Goal: Task Accomplishment & Management: Manage account settings

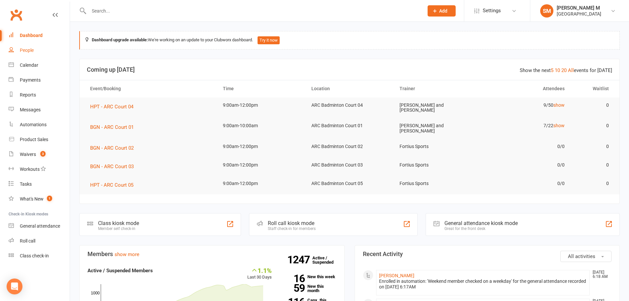
click at [41, 52] on link "People" at bounding box center [39, 50] width 61 height 15
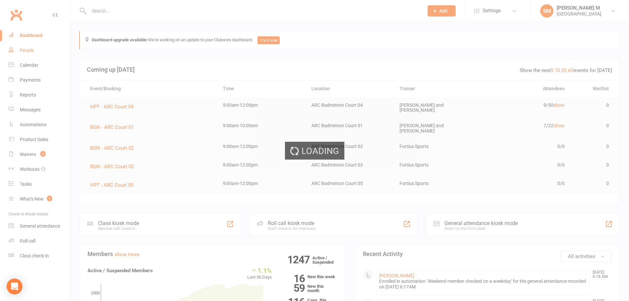
select select "100"
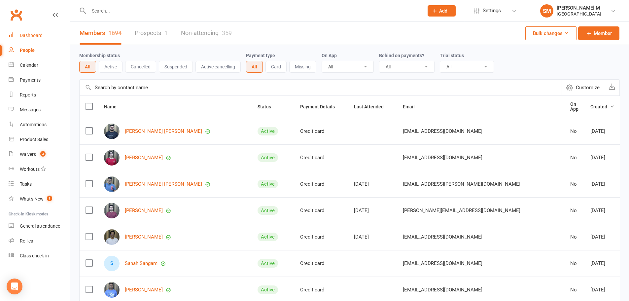
click at [25, 35] on div "Dashboard" at bounding box center [31, 35] width 23 height 5
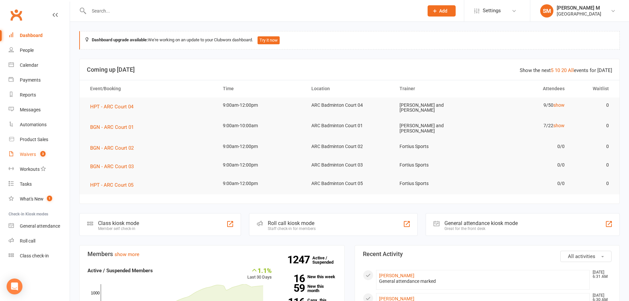
click at [27, 152] on div "Waivers" at bounding box center [28, 154] width 16 height 5
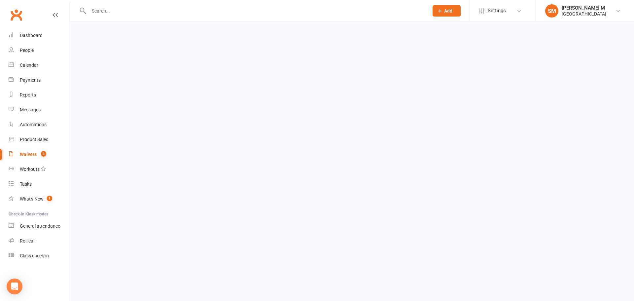
select select "50"
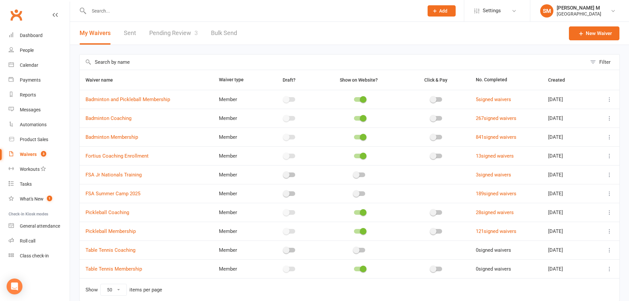
click at [174, 29] on link "Pending Review 3" at bounding box center [173, 33] width 49 height 23
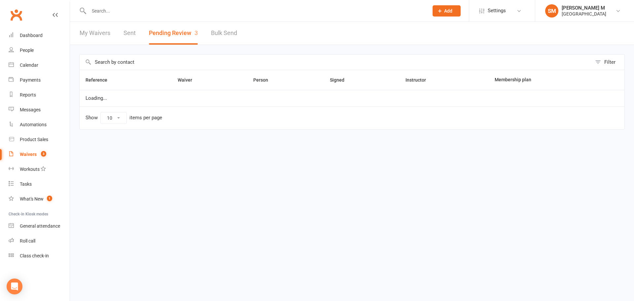
select select "100"
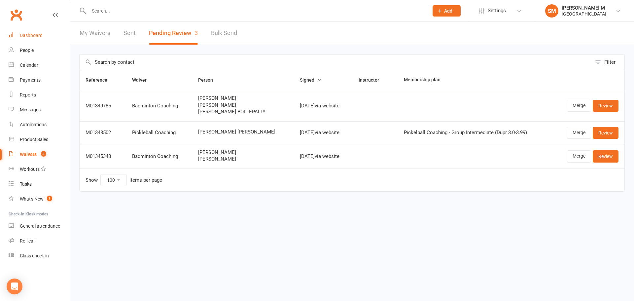
click at [44, 39] on link "Dashboard" at bounding box center [39, 35] width 61 height 15
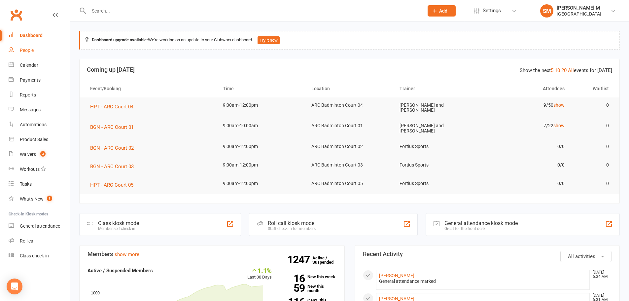
click at [33, 51] on div "People" at bounding box center [27, 50] width 14 height 5
select select "100"
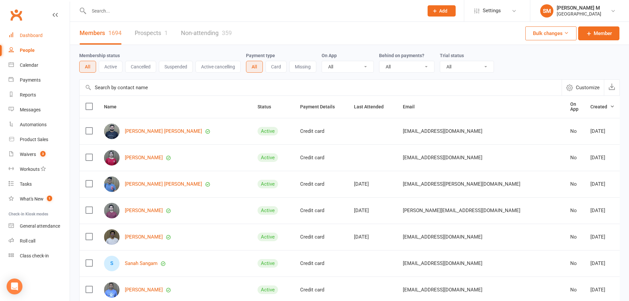
click at [29, 35] on div "Dashboard" at bounding box center [31, 35] width 23 height 5
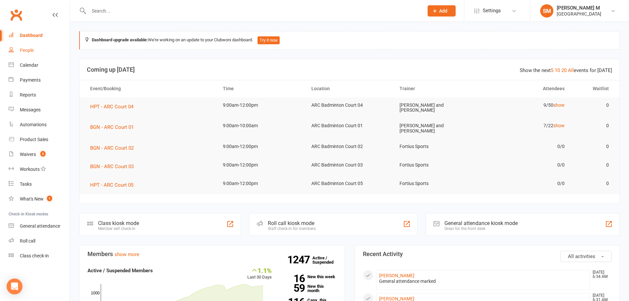
click at [22, 49] on div "People" at bounding box center [27, 50] width 14 height 5
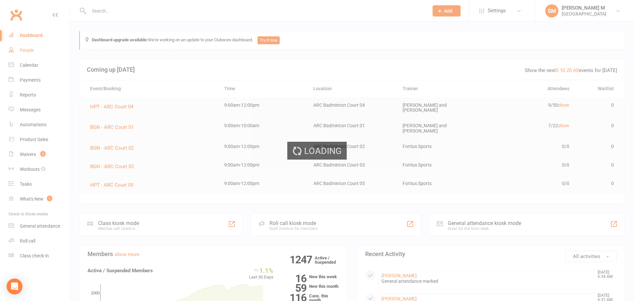
select select "100"
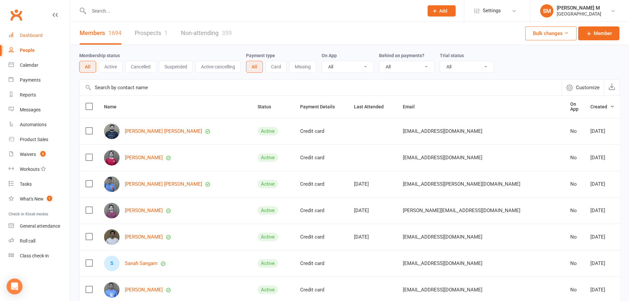
click at [26, 39] on link "Dashboard" at bounding box center [39, 35] width 61 height 15
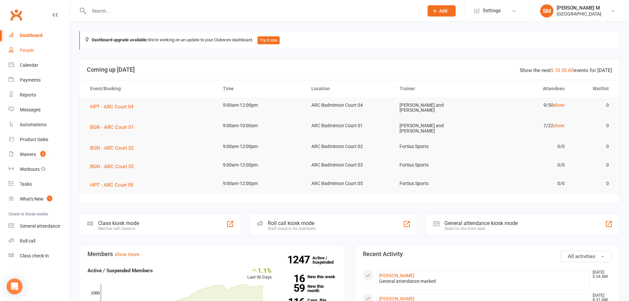
click at [33, 53] on link "People" at bounding box center [39, 50] width 61 height 15
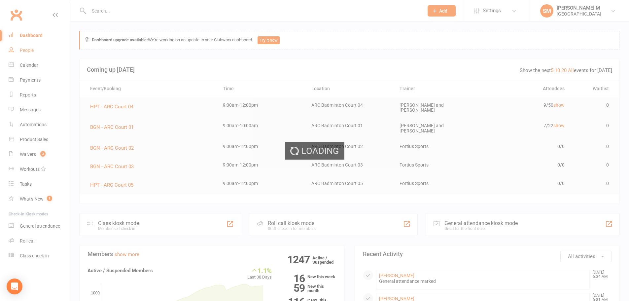
select select "100"
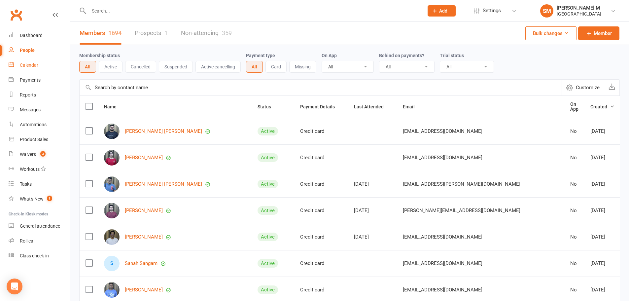
click at [28, 65] on div "Calendar" at bounding box center [29, 64] width 18 height 5
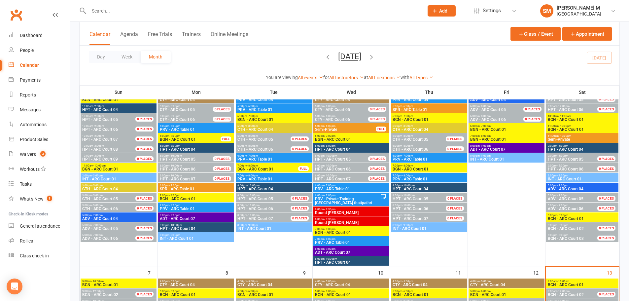
scroll to position [99, 0]
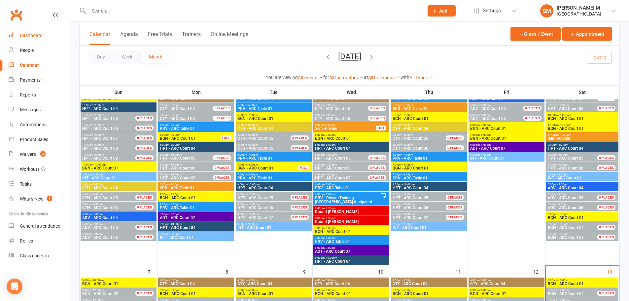
click at [44, 37] on link "Dashboard" at bounding box center [39, 35] width 61 height 15
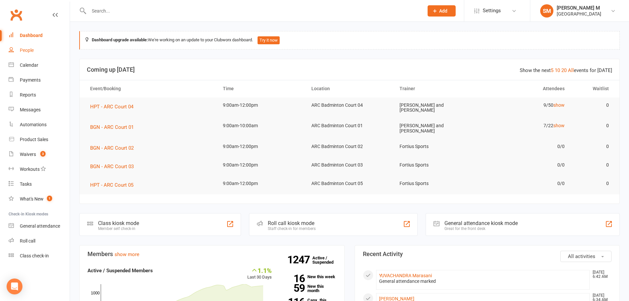
click at [35, 51] on link "People" at bounding box center [39, 50] width 61 height 15
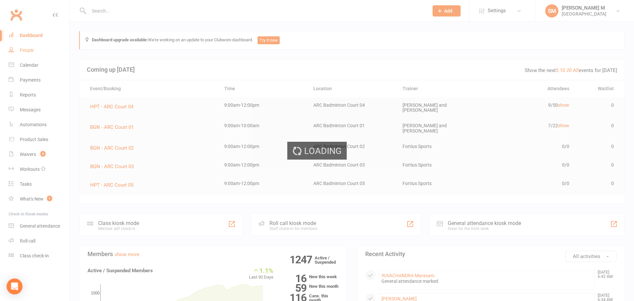
select select "100"
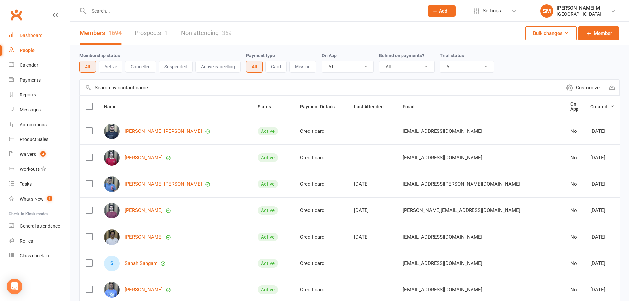
click at [42, 38] on div "Dashboard" at bounding box center [31, 35] width 23 height 5
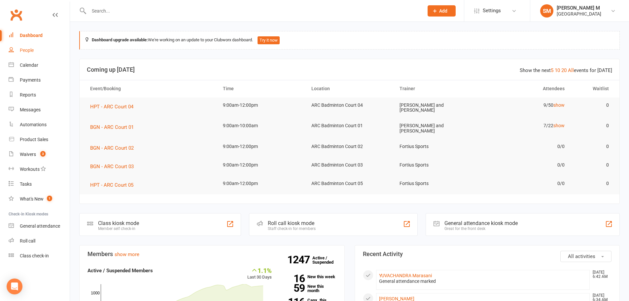
click at [40, 54] on link "People" at bounding box center [39, 50] width 61 height 15
select select "100"
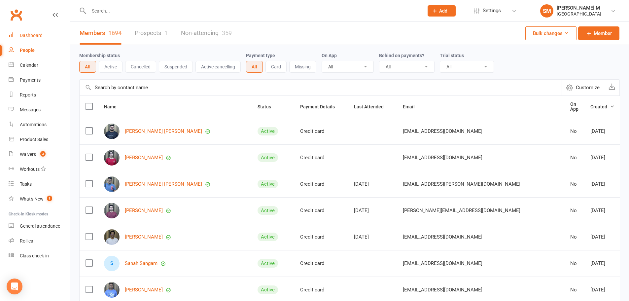
click at [17, 37] on link "Dashboard" at bounding box center [39, 35] width 61 height 15
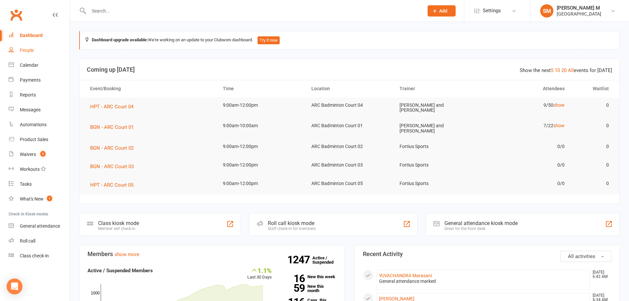
click at [40, 55] on link "People" at bounding box center [39, 50] width 61 height 15
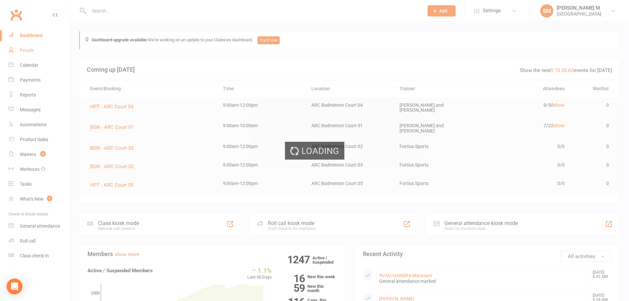
select select "100"
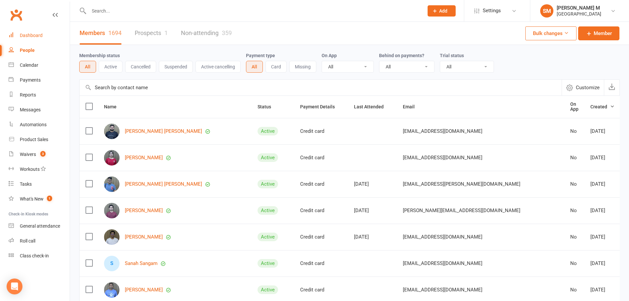
click at [34, 38] on div "Dashboard" at bounding box center [31, 35] width 23 height 5
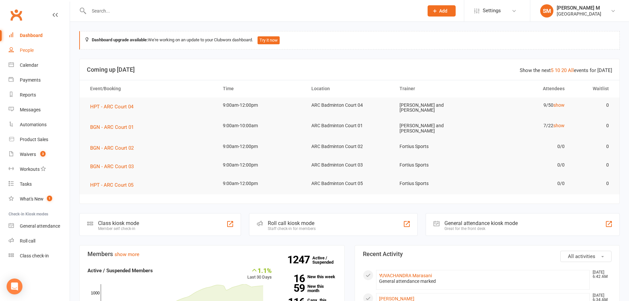
click at [35, 51] on link "People" at bounding box center [39, 50] width 61 height 15
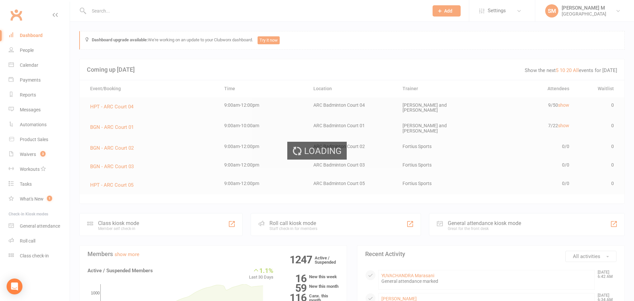
select select "100"
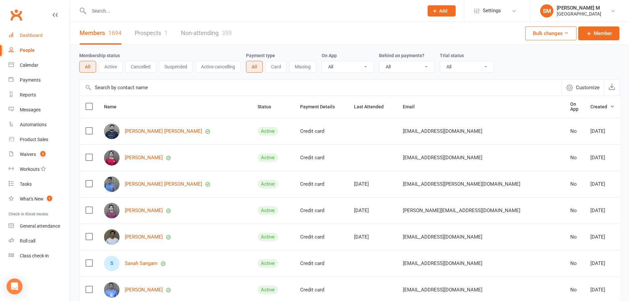
click at [36, 36] on div "Dashboard" at bounding box center [31, 35] width 23 height 5
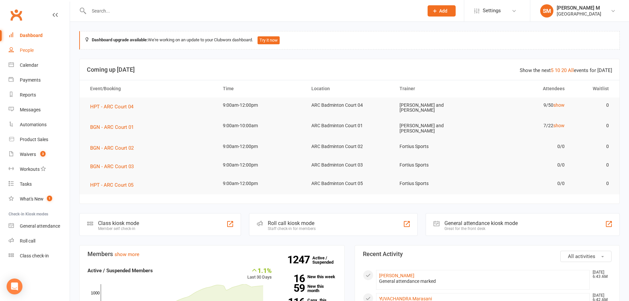
click at [20, 49] on link "People" at bounding box center [39, 50] width 61 height 15
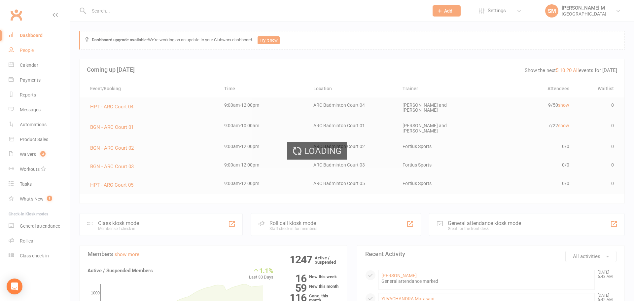
select select "100"
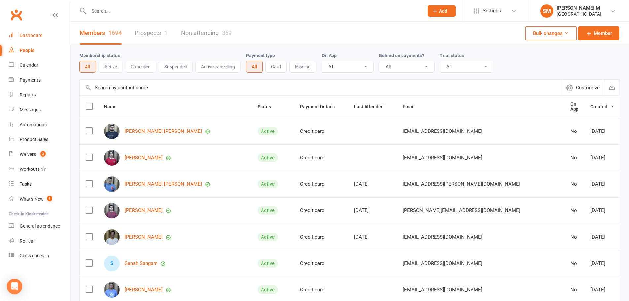
click at [29, 34] on div "Dashboard" at bounding box center [31, 35] width 23 height 5
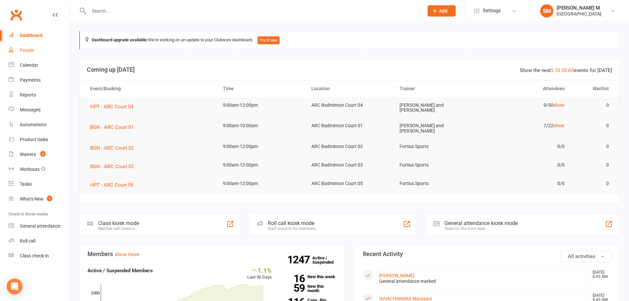
click at [41, 54] on link "People" at bounding box center [39, 50] width 61 height 15
select select "100"
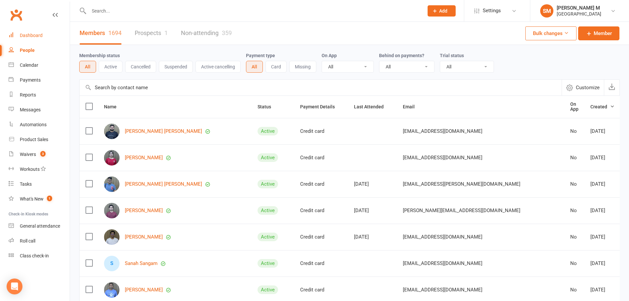
click at [35, 36] on div "Dashboard" at bounding box center [31, 35] width 23 height 5
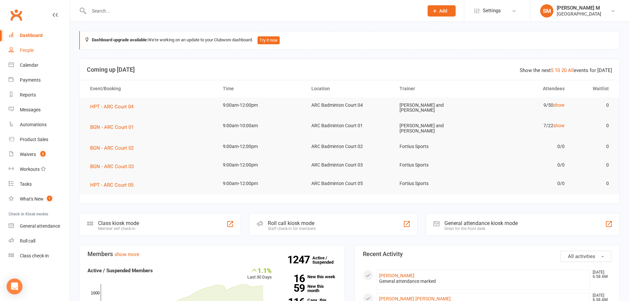
click at [33, 48] on div "People" at bounding box center [27, 50] width 14 height 5
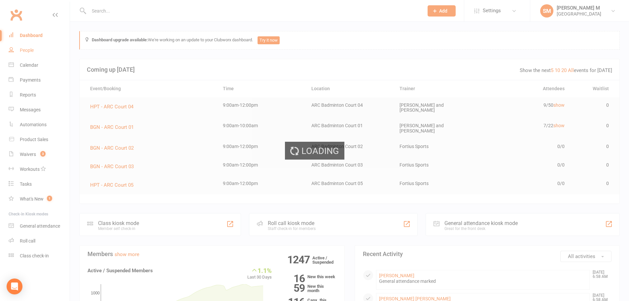
select select "100"
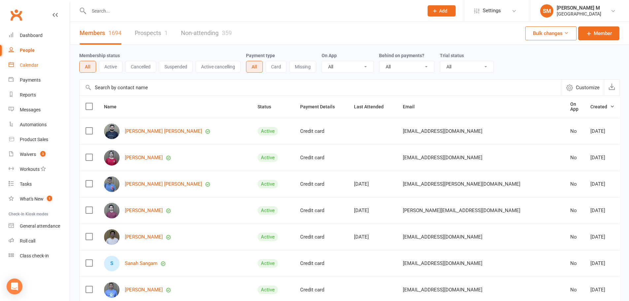
click at [38, 61] on link "Calendar" at bounding box center [39, 65] width 61 height 15
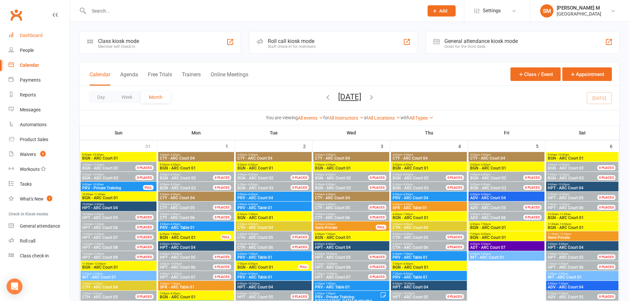
click at [11, 40] on link "Dashboard" at bounding box center [39, 35] width 61 height 15
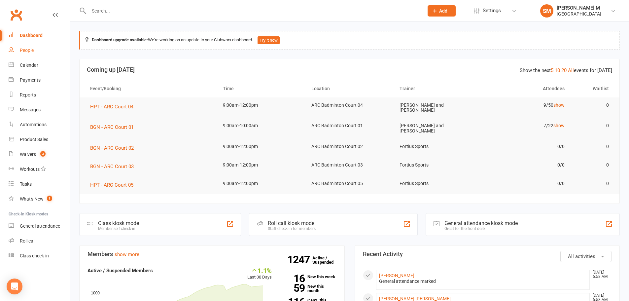
click at [34, 53] on link "People" at bounding box center [39, 50] width 61 height 15
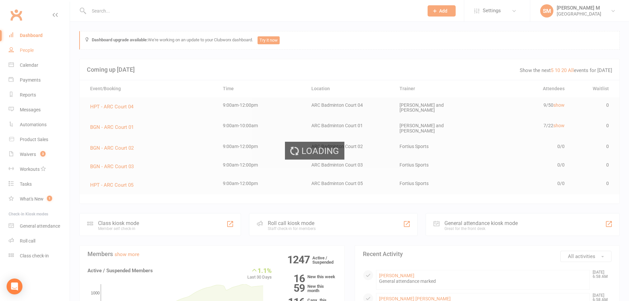
select select "100"
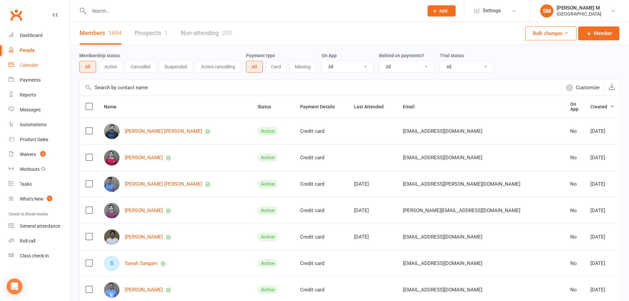
click at [28, 64] on div "Calendar" at bounding box center [29, 64] width 18 height 5
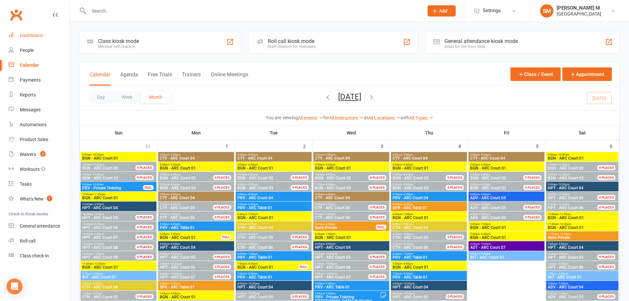
click at [31, 33] on div "Dashboard" at bounding box center [31, 35] width 23 height 5
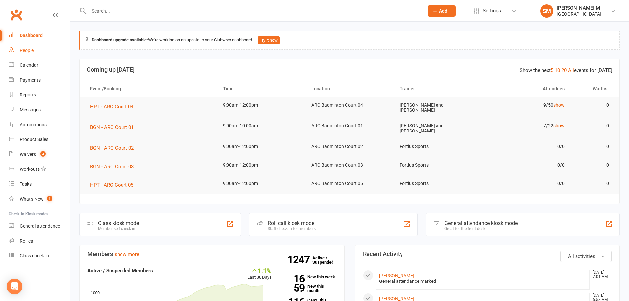
click at [29, 51] on div "People" at bounding box center [27, 50] width 14 height 5
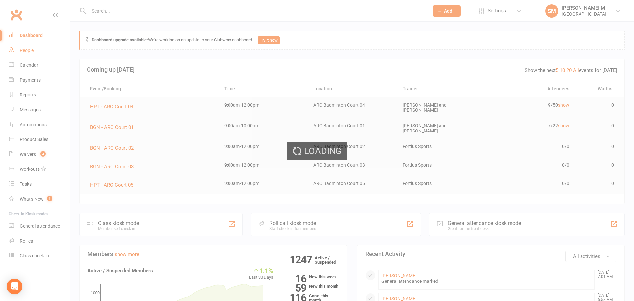
select select "100"
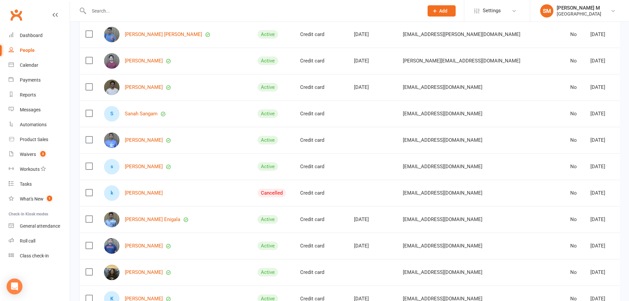
scroll to position [165, 0]
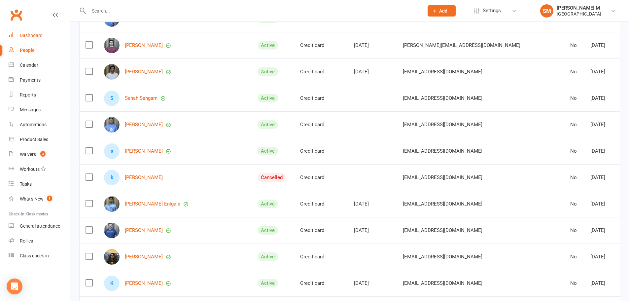
click at [39, 36] on div "Dashboard" at bounding box center [31, 35] width 23 height 5
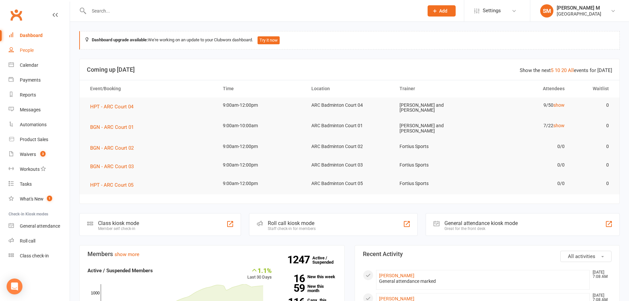
click at [36, 51] on link "People" at bounding box center [39, 50] width 61 height 15
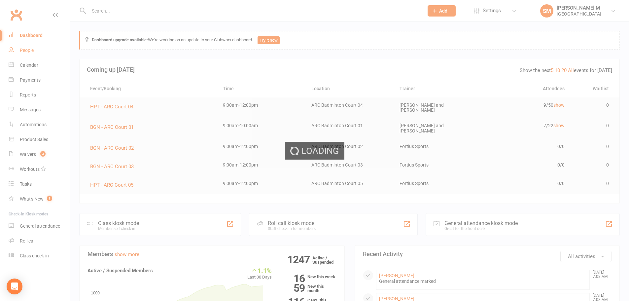
select select "100"
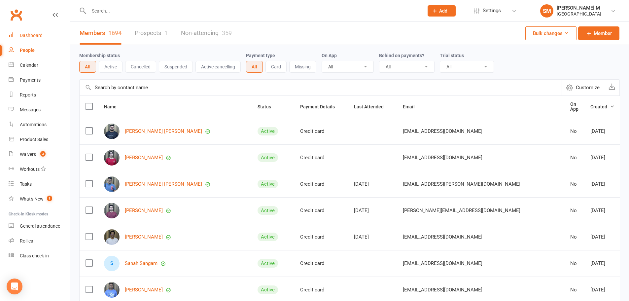
click at [24, 40] on link "Dashboard" at bounding box center [39, 35] width 61 height 15
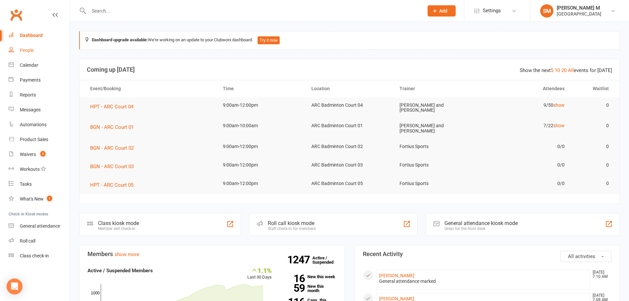
click at [20, 51] on div "People" at bounding box center [27, 50] width 14 height 5
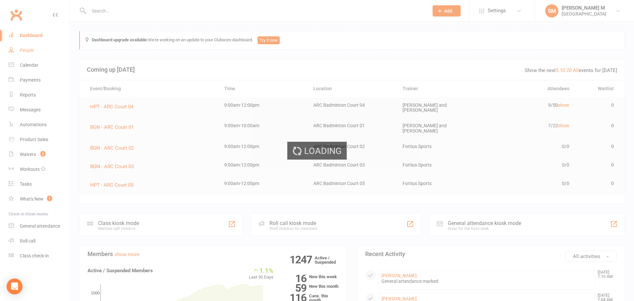
select select "100"
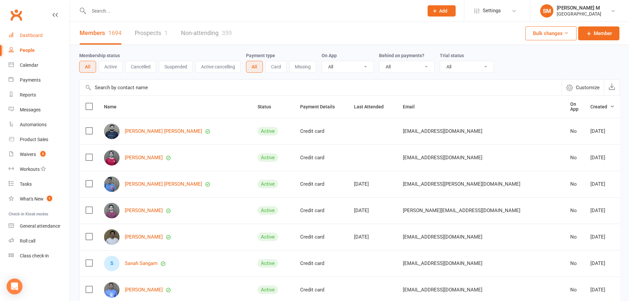
click at [31, 39] on link "Dashboard" at bounding box center [39, 35] width 61 height 15
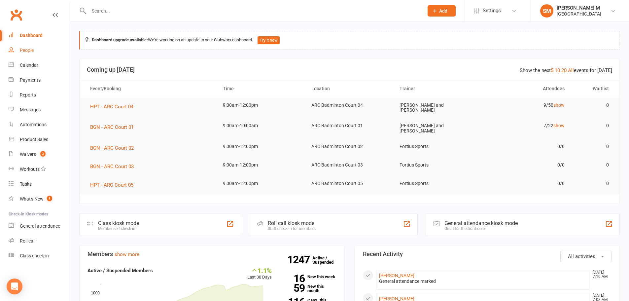
click at [36, 49] on link "People" at bounding box center [39, 50] width 61 height 15
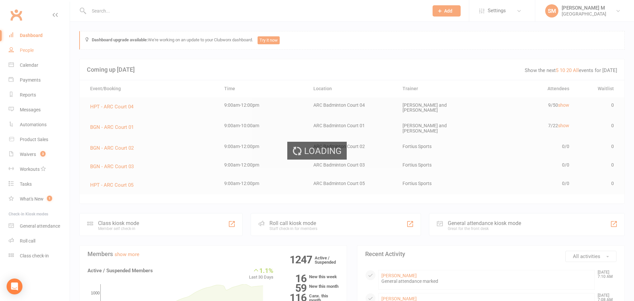
select select "100"
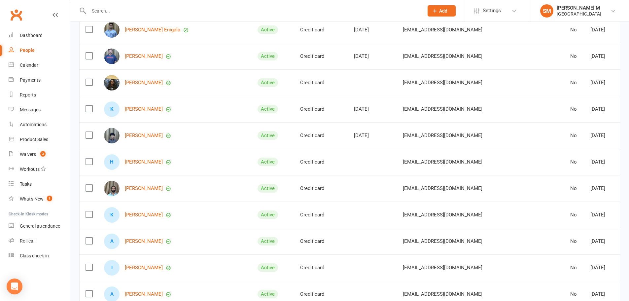
scroll to position [396, 0]
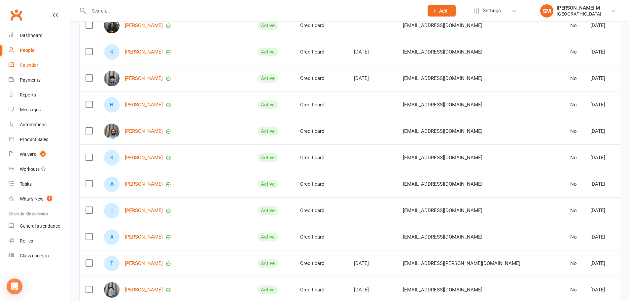
click at [16, 65] on link "Calendar" at bounding box center [39, 65] width 61 height 15
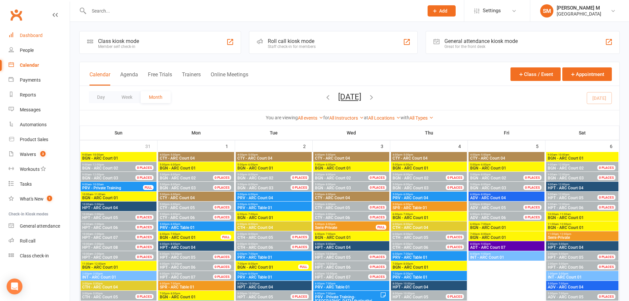
click at [16, 39] on link "Dashboard" at bounding box center [39, 35] width 61 height 15
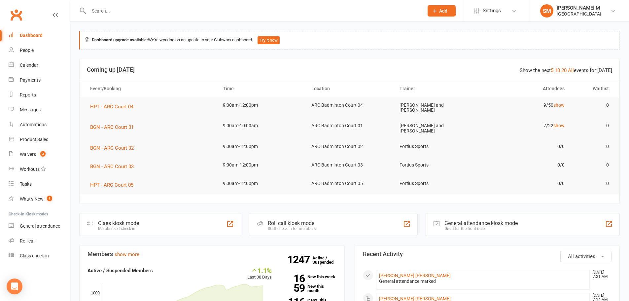
click at [122, 14] on input "text" at bounding box center [253, 10] width 332 height 9
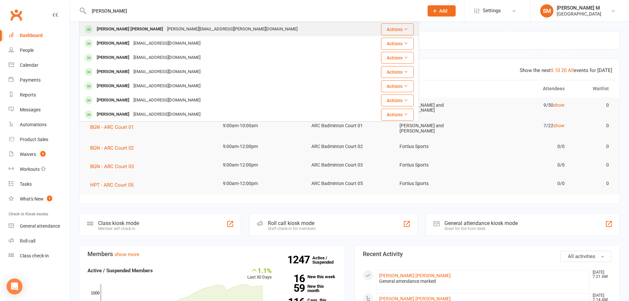
type input "Karthik som"
click at [112, 35] on div "Laxmana Karthik Somanchi Karthik.laxmana@gmail.com" at bounding box center [224, 29] width 289 height 14
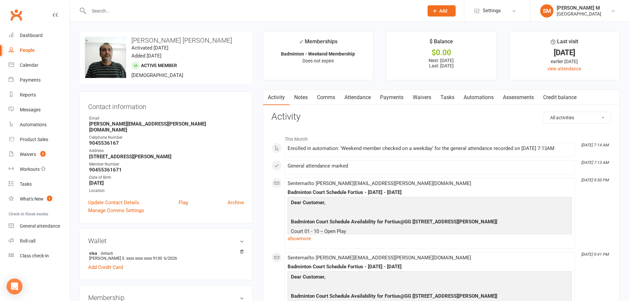
click at [297, 96] on link "Notes" at bounding box center [300, 97] width 23 height 15
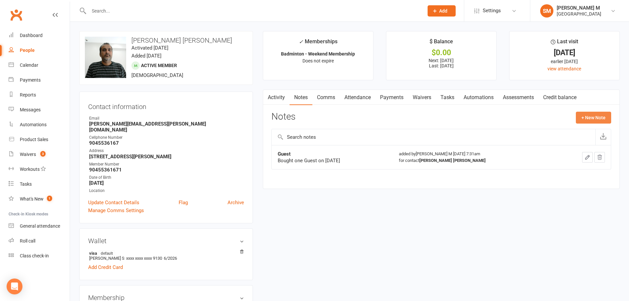
click at [596, 117] on button "+ New Note" at bounding box center [593, 118] width 35 height 12
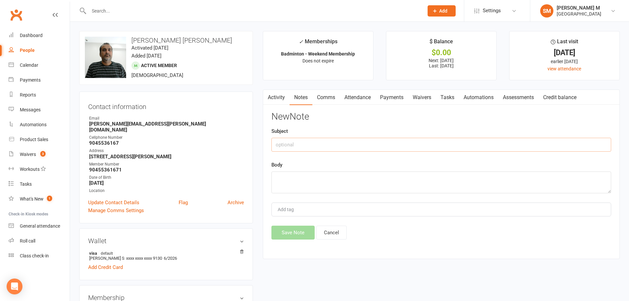
click at [291, 148] on input "text" at bounding box center [441, 145] width 340 height 14
type input "Guest"
click at [294, 180] on textarea at bounding box center [441, 182] width 340 height 22
type textarea "Bought"
click at [326, 230] on button "Cancel" at bounding box center [331, 232] width 30 height 14
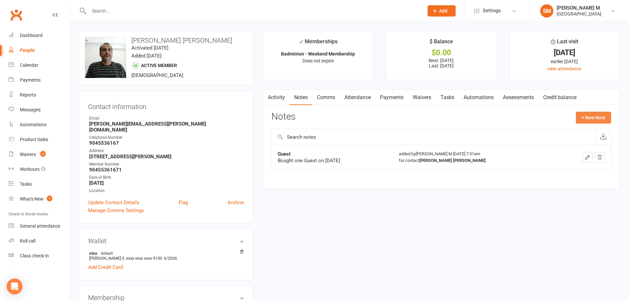
click at [592, 119] on button "+ New Note" at bounding box center [593, 118] width 35 height 12
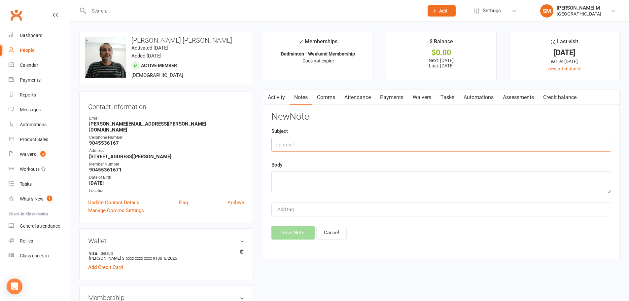
click at [287, 148] on input "text" at bounding box center [441, 145] width 340 height 14
type input "Guest"
click at [295, 181] on textarea at bounding box center [441, 182] width 340 height 22
click at [328, 178] on textarea "Bought on guest on sep13/2025" at bounding box center [441, 182] width 340 height 22
type textarea "Bought on guest on 09/13/2025"
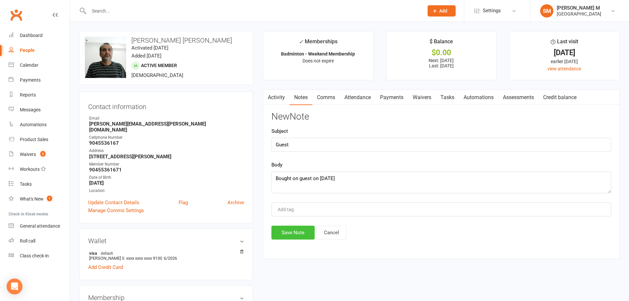
click at [288, 228] on button "Save Note" at bounding box center [292, 232] width 43 height 14
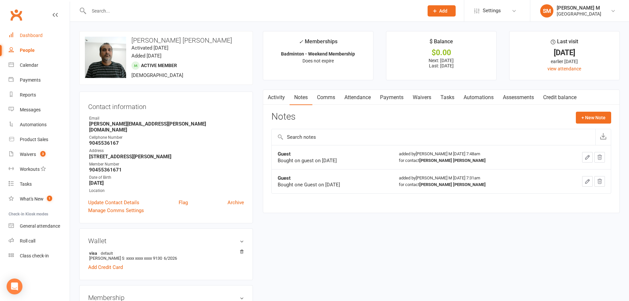
click at [23, 39] on link "Dashboard" at bounding box center [39, 35] width 61 height 15
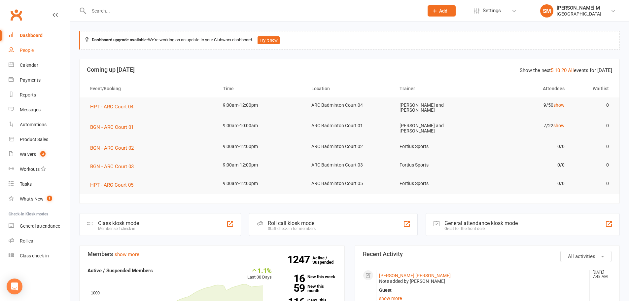
click at [22, 49] on div "People" at bounding box center [27, 50] width 14 height 5
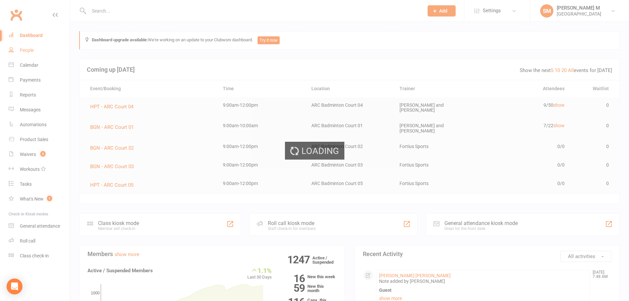
select select "100"
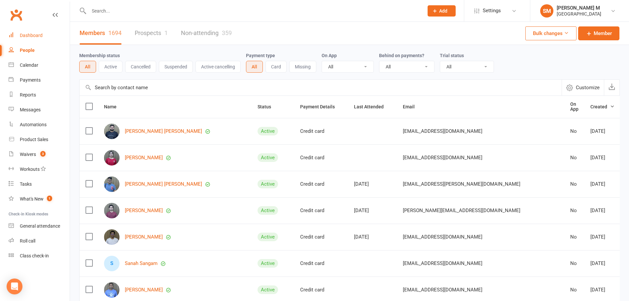
click at [45, 34] on link "Dashboard" at bounding box center [39, 35] width 61 height 15
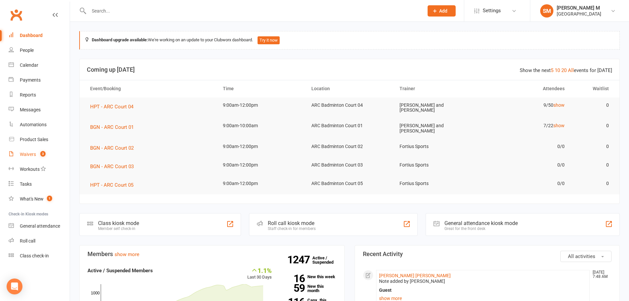
click at [34, 157] on link "Waivers 3" at bounding box center [39, 154] width 61 height 15
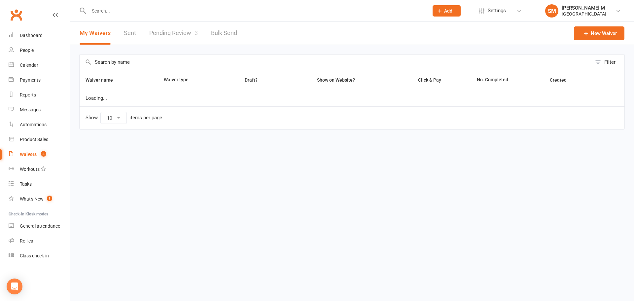
select select "50"
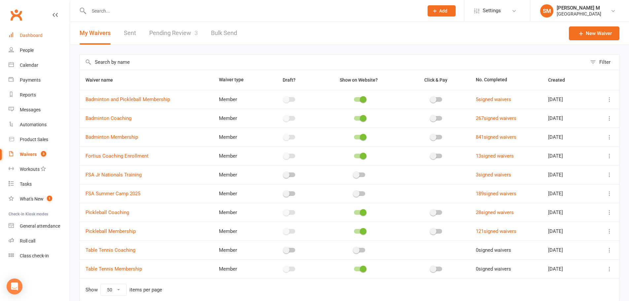
click at [32, 39] on link "Dashboard" at bounding box center [39, 35] width 61 height 15
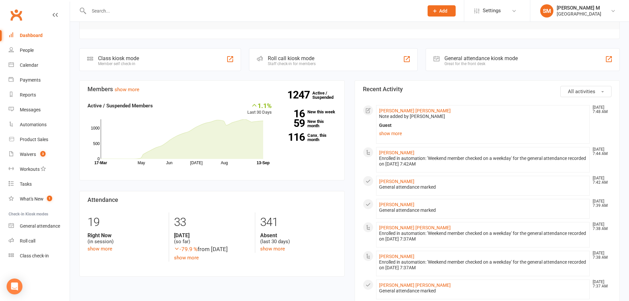
scroll to position [165, 0]
click at [112, 9] on input "text" at bounding box center [253, 10] width 332 height 9
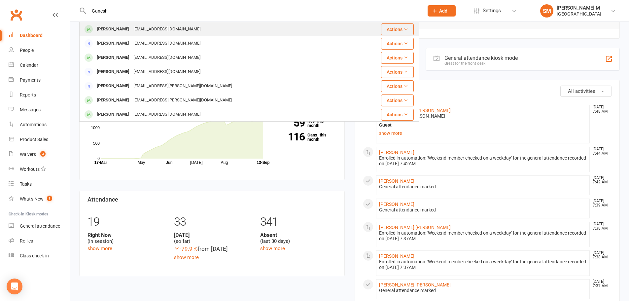
type input "Ganesh"
click at [118, 30] on div "Ganesh Ryali" at bounding box center [113, 29] width 37 height 10
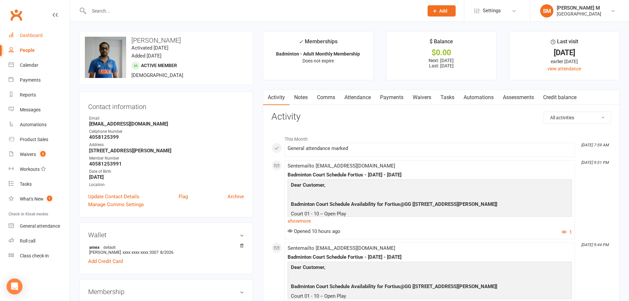
click at [23, 35] on div "Dashboard" at bounding box center [31, 35] width 23 height 5
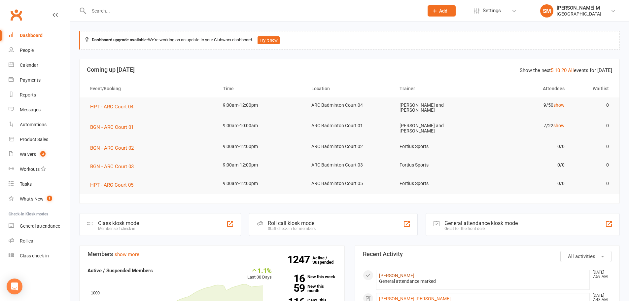
click at [399, 273] on link "Ganesh Ryali" at bounding box center [396, 275] width 35 height 5
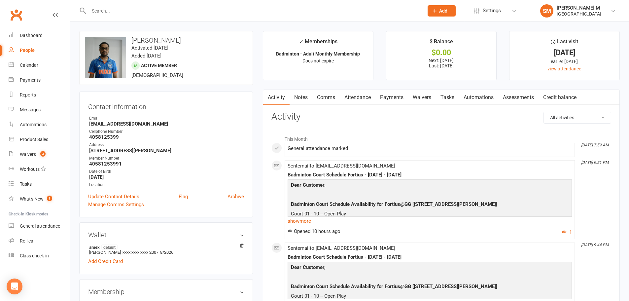
click at [298, 94] on link "Notes" at bounding box center [300, 97] width 23 height 15
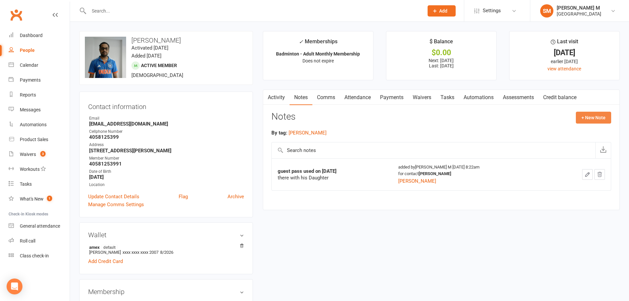
click at [585, 118] on button "+ New Note" at bounding box center [593, 118] width 35 height 12
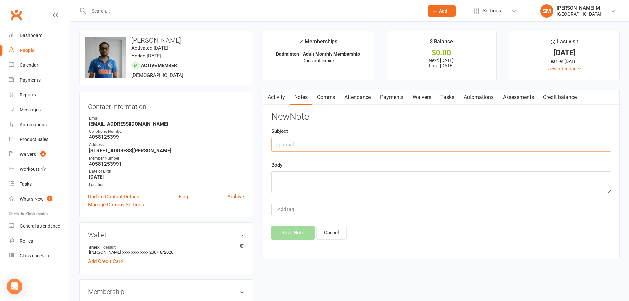
click at [312, 146] on input "text" at bounding box center [441, 145] width 340 height 14
type input "Guest"
click at [280, 174] on textarea at bounding box center [441, 182] width 340 height 22
type textarea "Bought one guest on 09/13/2025"
click at [289, 232] on button "Save Note" at bounding box center [292, 232] width 43 height 14
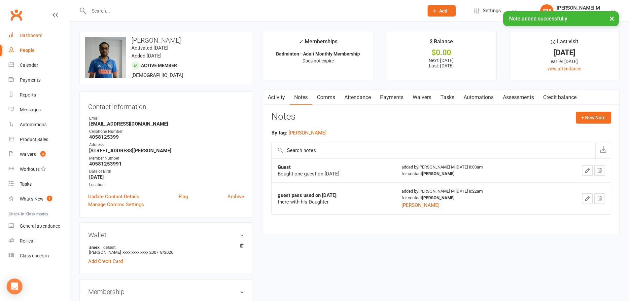
click at [20, 34] on div "Dashboard" at bounding box center [31, 35] width 23 height 5
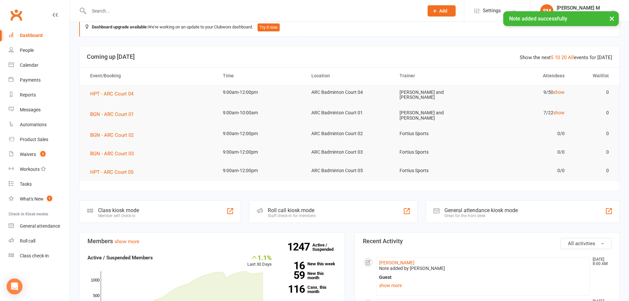
scroll to position [66, 0]
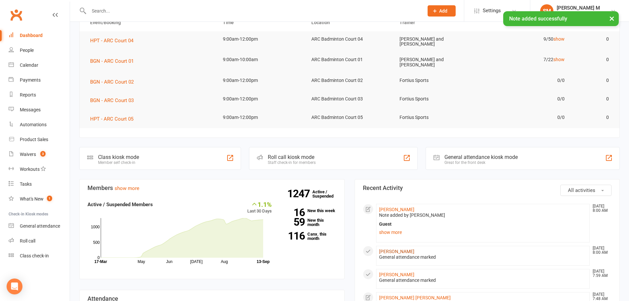
click at [400, 249] on link "Chandra Julakanti" at bounding box center [396, 251] width 35 height 5
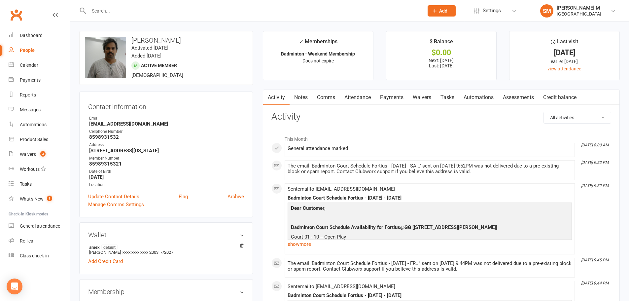
click at [303, 94] on link "Notes" at bounding box center [300, 97] width 23 height 15
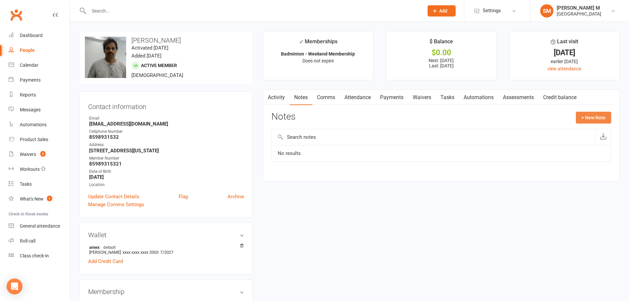
click at [605, 119] on button "+ New Note" at bounding box center [593, 118] width 35 height 12
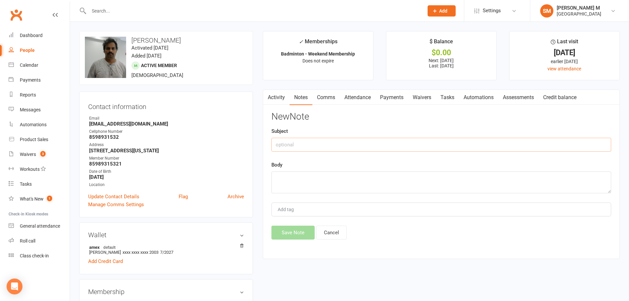
click at [285, 145] on input "text" at bounding box center [441, 145] width 340 height 14
click at [278, 145] on input "guest" at bounding box center [441, 145] width 340 height 14
type input "Guest"
click at [286, 178] on textarea at bounding box center [441, 182] width 340 height 22
type textarea "b"
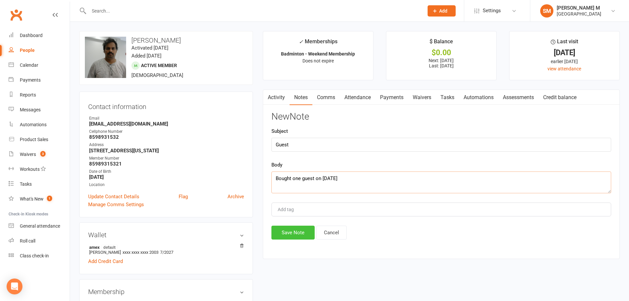
type textarea "Bought one guest on 09/13/2025"
click at [300, 234] on button "Save Note" at bounding box center [292, 232] width 43 height 14
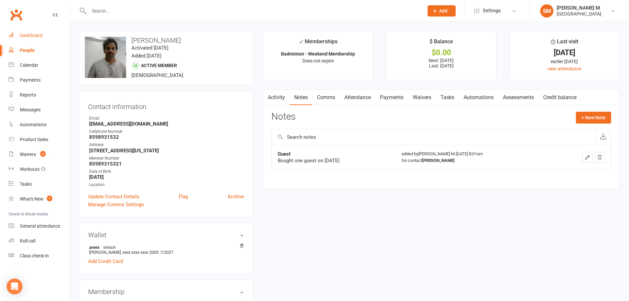
click at [27, 30] on link "Dashboard" at bounding box center [39, 35] width 61 height 15
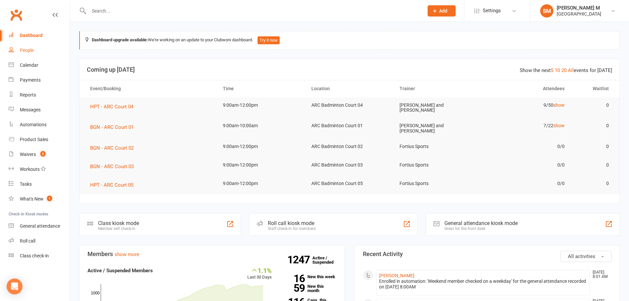
click at [14, 51] on link "People" at bounding box center [39, 50] width 61 height 15
select select "100"
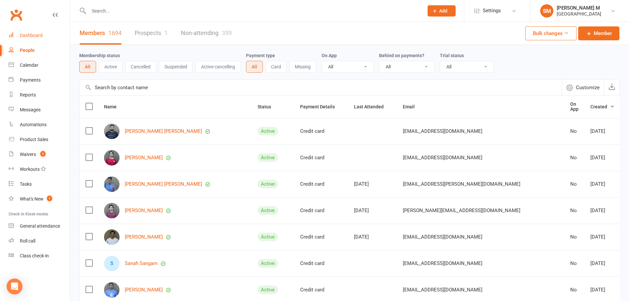
click at [17, 39] on link "Dashboard" at bounding box center [39, 35] width 61 height 15
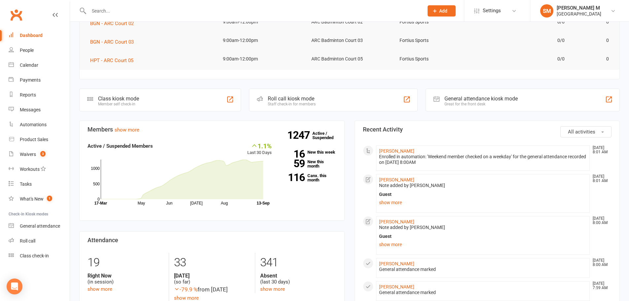
scroll to position [198, 0]
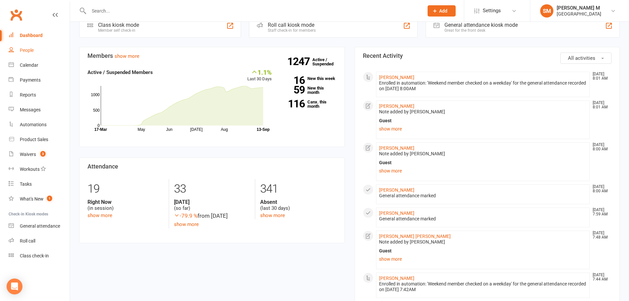
click at [14, 52] on link "People" at bounding box center [39, 50] width 61 height 15
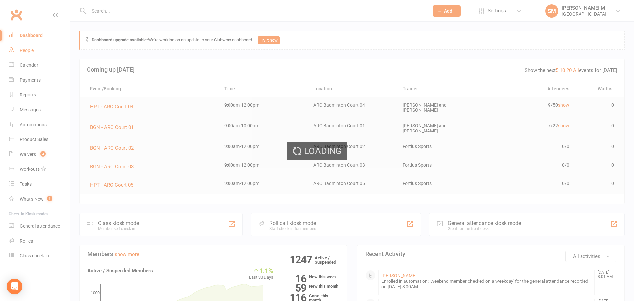
select select "100"
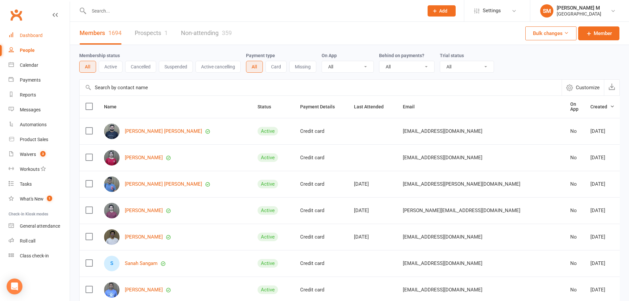
click at [45, 36] on link "Dashboard" at bounding box center [39, 35] width 61 height 15
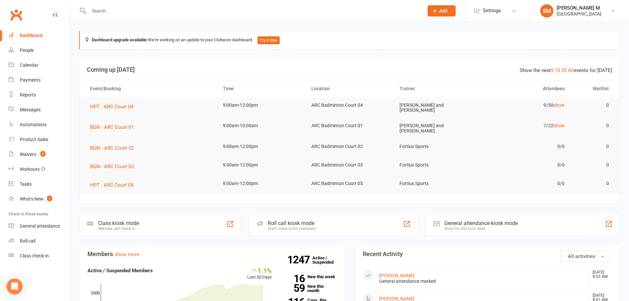
click at [17, 32] on link "Dashboard" at bounding box center [39, 35] width 61 height 15
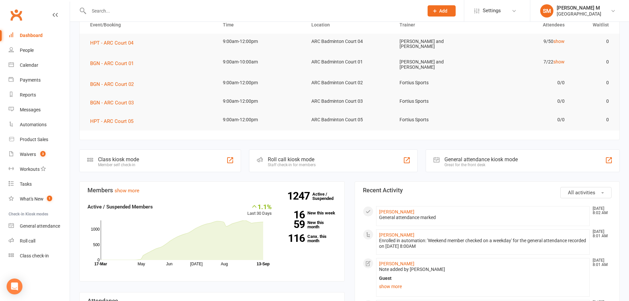
scroll to position [66, 0]
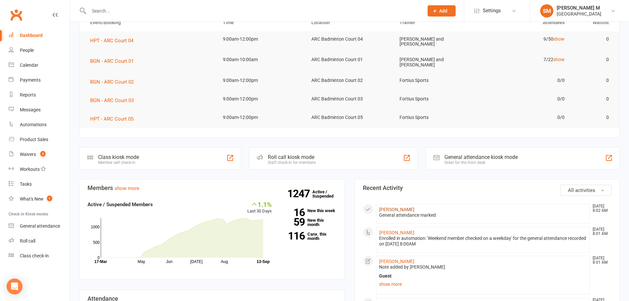
click at [393, 207] on link "Ankit Shah" at bounding box center [396, 209] width 35 height 5
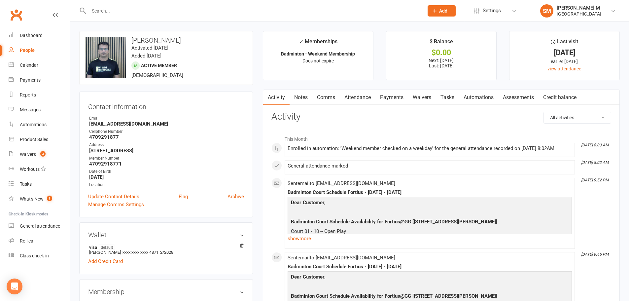
click at [301, 99] on link "Notes" at bounding box center [300, 97] width 23 height 15
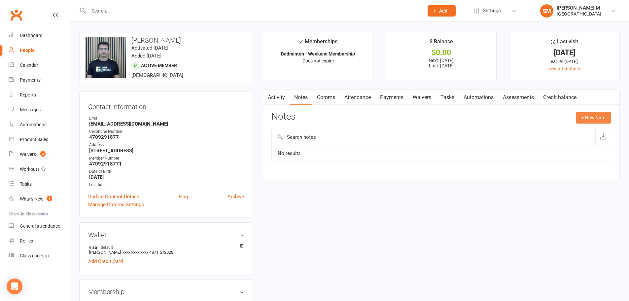
click at [604, 119] on button "+ New Note" at bounding box center [593, 118] width 35 height 12
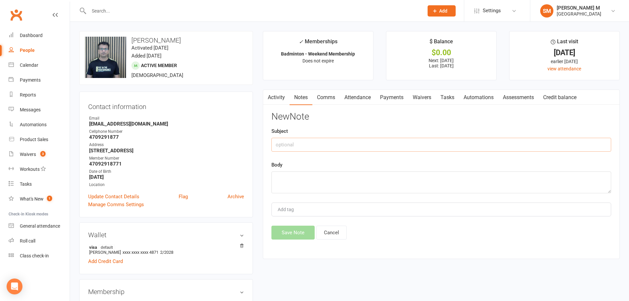
click at [278, 141] on input "text" at bounding box center [441, 145] width 340 height 14
type input "Guest"
click at [339, 185] on textarea at bounding box center [441, 182] width 340 height 22
type textarea "Bought on guest on 09/13/2025"
click at [296, 235] on button "Save Note" at bounding box center [292, 232] width 43 height 14
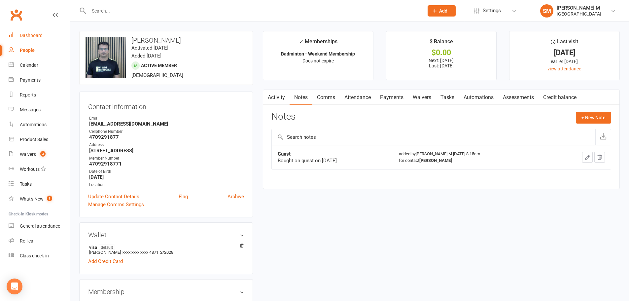
click at [37, 30] on link "Dashboard" at bounding box center [39, 35] width 61 height 15
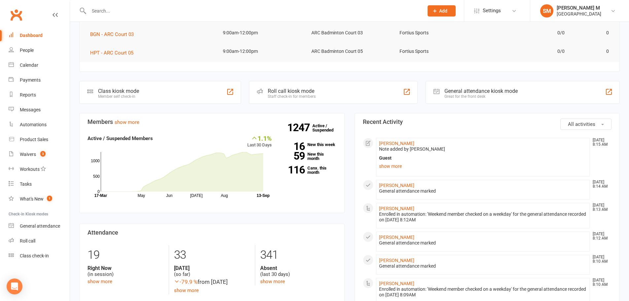
scroll to position [165, 0]
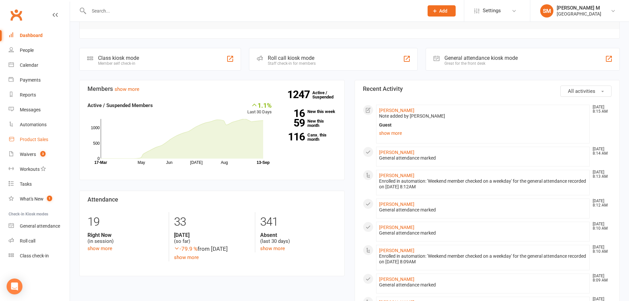
click at [25, 144] on link "Product Sales" at bounding box center [39, 139] width 61 height 15
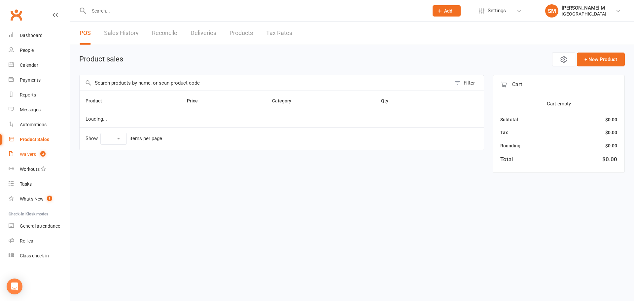
select select "10"
click at [25, 152] on div "Waivers" at bounding box center [28, 154] width 16 height 5
select select "50"
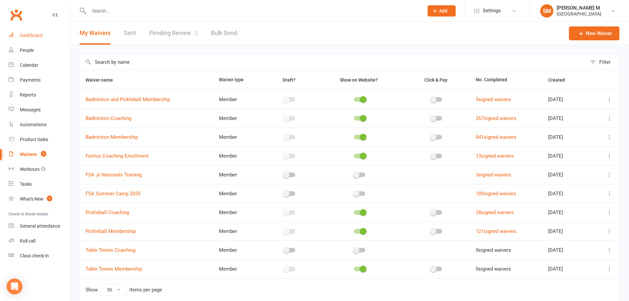
click at [24, 32] on link "Dashboard" at bounding box center [39, 35] width 61 height 15
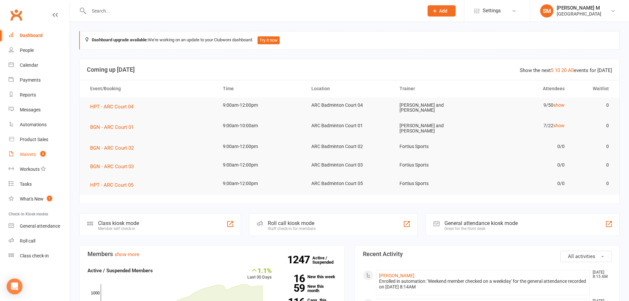
click at [37, 155] on link "Waivers 3" at bounding box center [39, 154] width 61 height 15
select select "50"
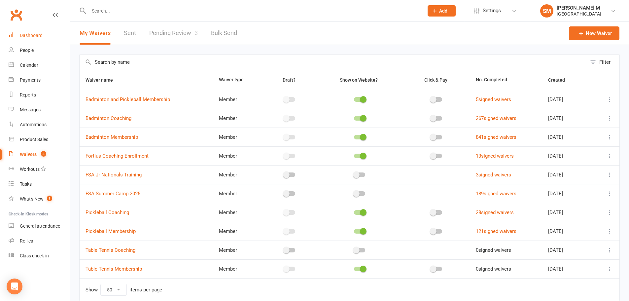
click at [29, 32] on link "Dashboard" at bounding box center [39, 35] width 61 height 15
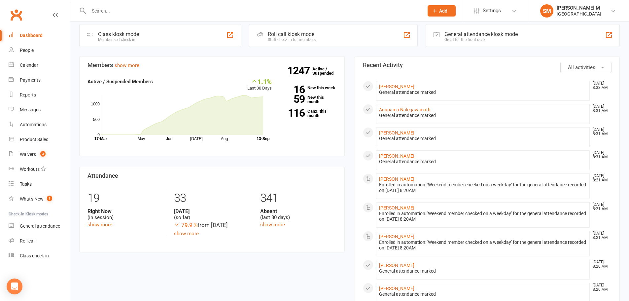
scroll to position [198, 0]
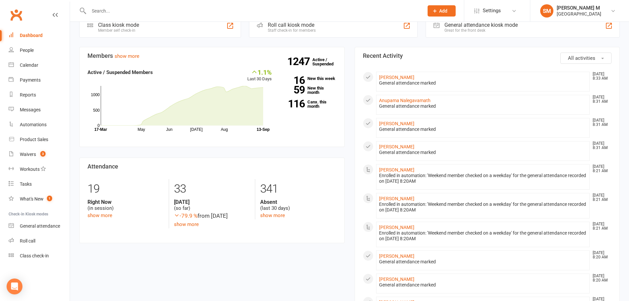
click at [110, 15] on input "text" at bounding box center [253, 10] width 332 height 9
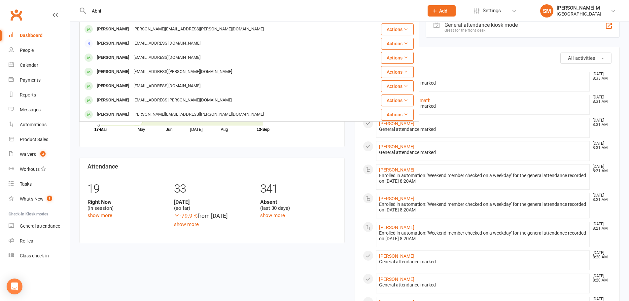
click at [136, 3] on div "Abhi Abhi Ram Myneni abhiram.myneni@gmail.com Actions Abhishek Madan abhishek.m…" at bounding box center [249, 10] width 340 height 21
click at [109, 13] on input "Abhi" at bounding box center [253, 10] width 332 height 9
type input "A"
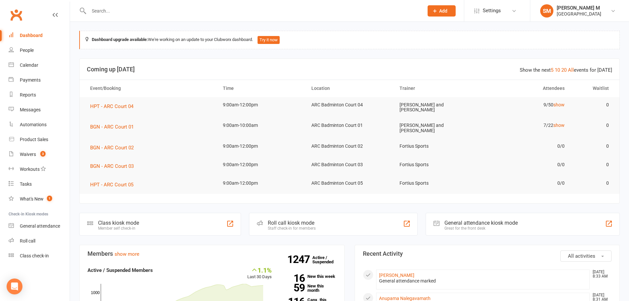
scroll to position [0, 0]
click at [112, 15] on input "text" at bounding box center [253, 10] width 332 height 9
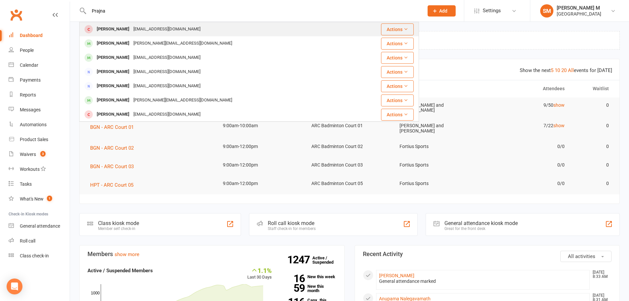
type input "Prajna"
click at [130, 33] on div "Prajna Ragunathan" at bounding box center [113, 29] width 37 height 10
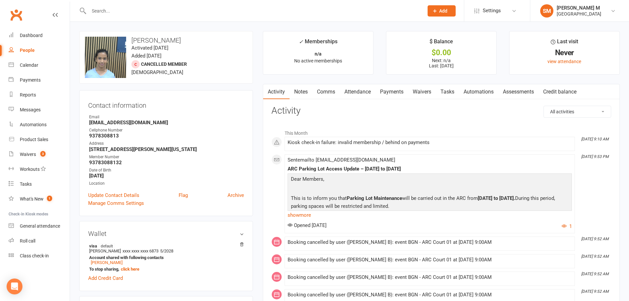
click at [396, 87] on link "Payments" at bounding box center [391, 91] width 33 height 15
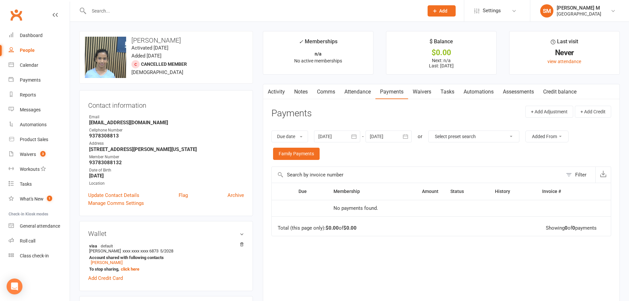
click at [354, 136] on icon "button" at bounding box center [354, 136] width 7 height 7
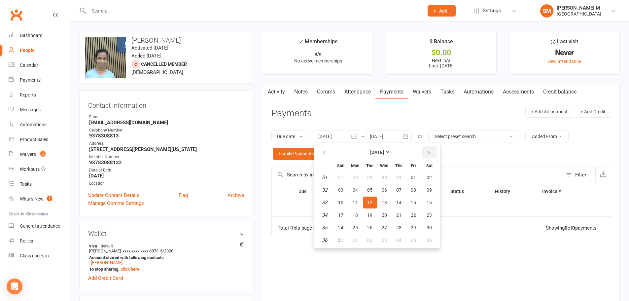
click at [431, 152] on icon "button" at bounding box center [428, 152] width 5 height 5
click at [361, 178] on button "01" at bounding box center [355, 177] width 14 height 12
type input "[DATE]"
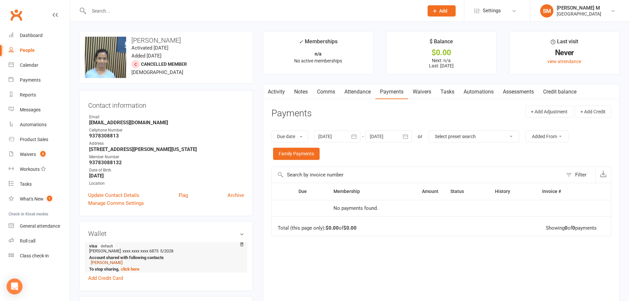
click at [106, 264] on link "Ragunathan Dayalan" at bounding box center [107, 262] width 32 height 5
click at [565, 63] on link "view attendance" at bounding box center [564, 61] width 34 height 5
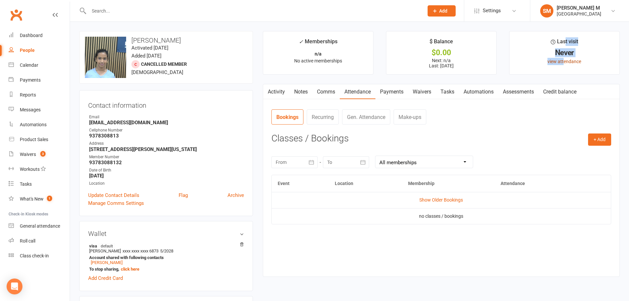
drag, startPoint x: 566, startPoint y: 45, endPoint x: 564, endPoint y: 63, distance: 18.3
click at [564, 63] on li "Last visit Never view attendance" at bounding box center [564, 53] width 111 height 44
click at [567, 61] on link "view attendance" at bounding box center [564, 61] width 34 height 5
click at [578, 64] on link "view attendance" at bounding box center [564, 61] width 34 height 5
click at [572, 61] on link "view attendance" at bounding box center [564, 61] width 34 height 5
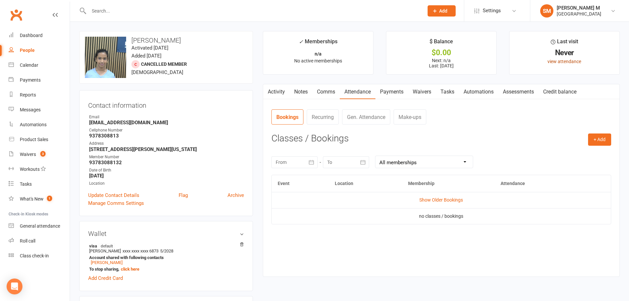
click at [572, 61] on link "view attendance" at bounding box center [564, 61] width 34 height 5
click at [569, 62] on link "view attendance" at bounding box center [564, 61] width 34 height 5
click at [570, 40] on div "Last visit" at bounding box center [564, 43] width 27 height 12
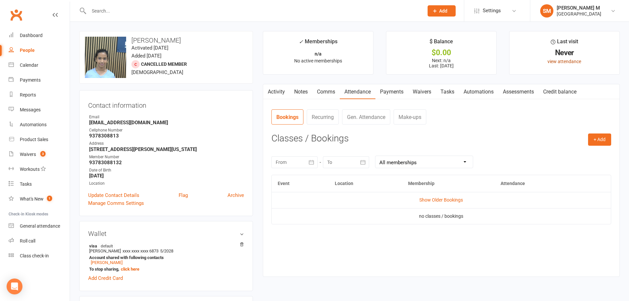
click at [577, 62] on link "view attendance" at bounding box center [564, 61] width 34 height 5
click at [569, 61] on link "view attendance" at bounding box center [564, 61] width 34 height 5
click at [396, 92] on link "Payments" at bounding box center [391, 91] width 33 height 15
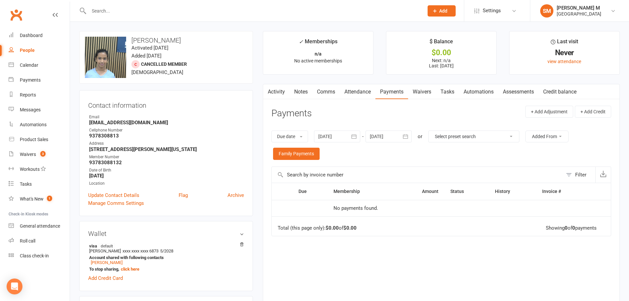
click at [353, 140] on button "button" at bounding box center [354, 136] width 12 height 12
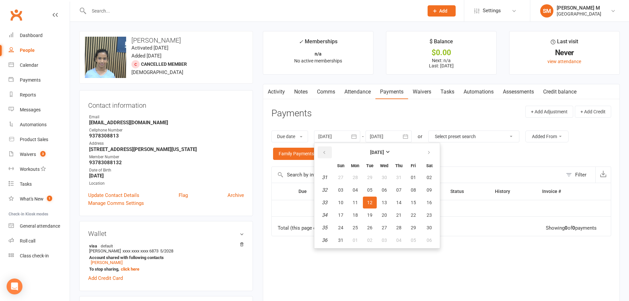
click at [328, 152] on button "button" at bounding box center [325, 152] width 14 height 12
click at [375, 178] on button "01" at bounding box center [370, 177] width 14 height 12
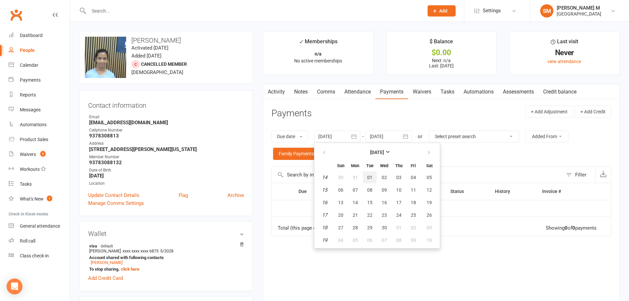
type input "01 Apr 2025"
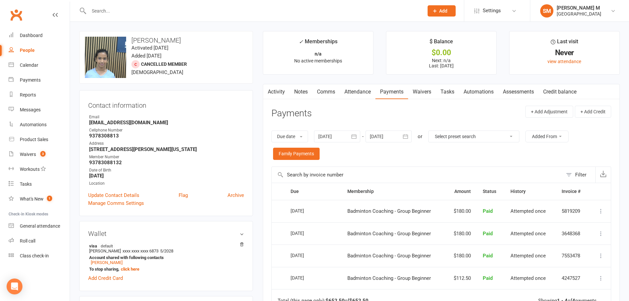
click at [412, 88] on link "Waivers" at bounding box center [422, 91] width 28 height 15
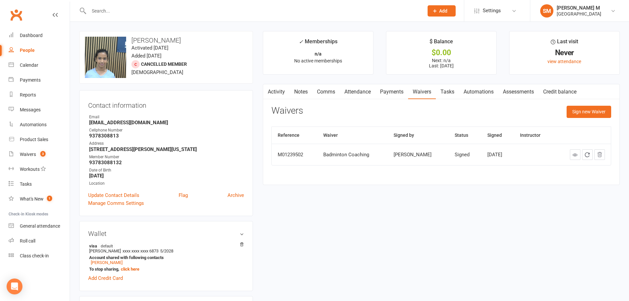
click at [440, 94] on link "Tasks" at bounding box center [447, 91] width 23 height 15
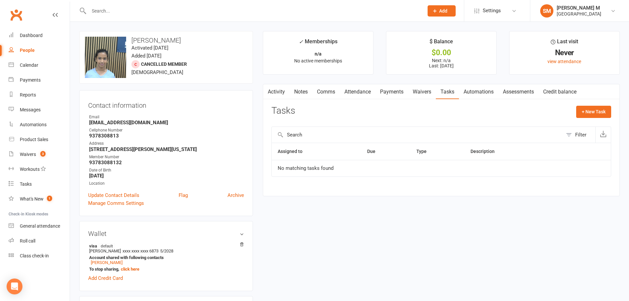
click at [294, 91] on link "Notes" at bounding box center [300, 91] width 23 height 15
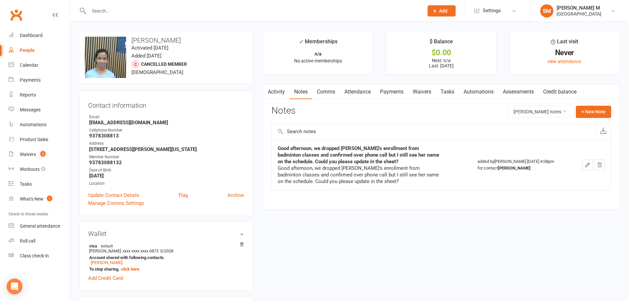
click at [274, 92] on link "Activity" at bounding box center [276, 91] width 26 height 15
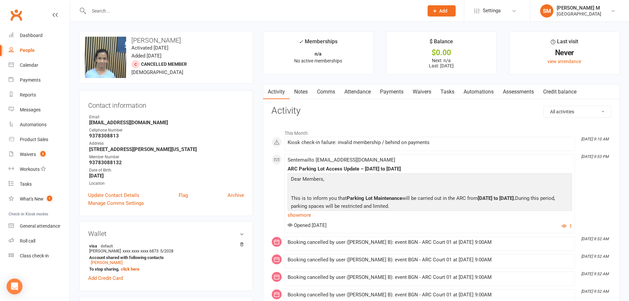
click at [299, 91] on link "Notes" at bounding box center [300, 91] width 23 height 15
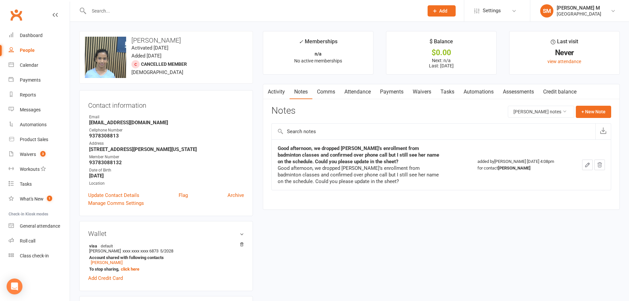
click at [8, 34] on li "Dashboard" at bounding box center [35, 35] width 70 height 15
click at [20, 36] on div "Dashboard" at bounding box center [31, 35] width 23 height 5
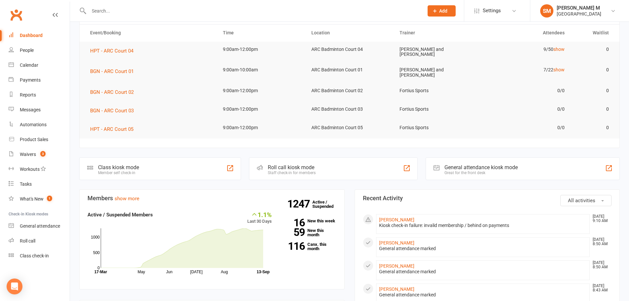
scroll to position [33, 0]
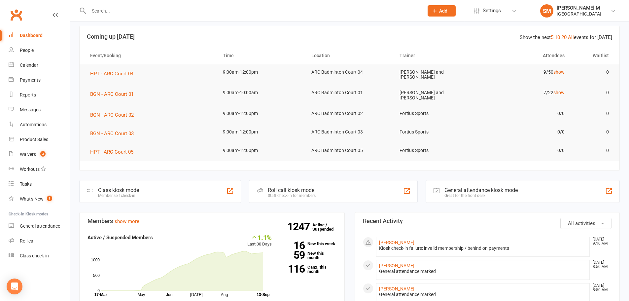
click at [119, 13] on input "text" at bounding box center [253, 10] width 332 height 9
click at [399, 240] on link "Prajna Ragunathan" at bounding box center [396, 242] width 35 height 5
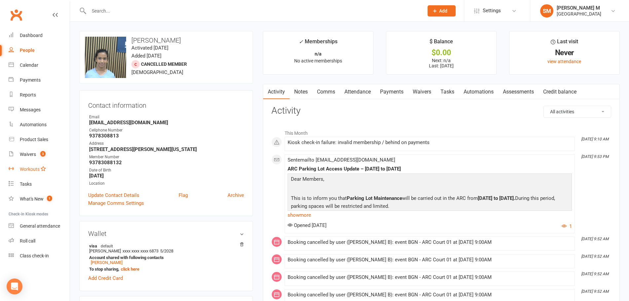
click at [25, 163] on link "Workouts" at bounding box center [39, 169] width 61 height 15
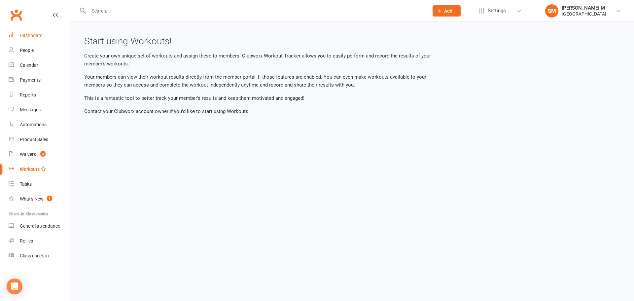
click at [44, 36] on link "Dashboard" at bounding box center [39, 35] width 61 height 15
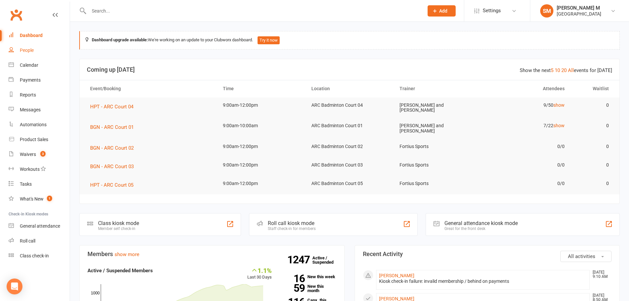
click at [40, 52] on link "People" at bounding box center [39, 50] width 61 height 15
select select "100"
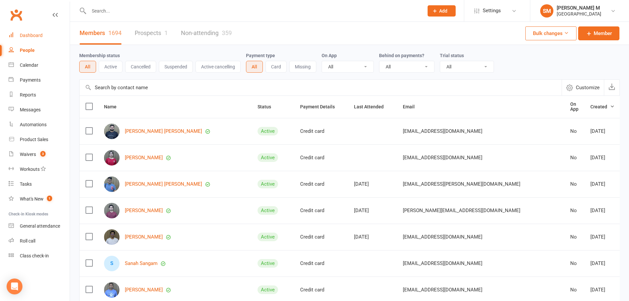
click at [26, 35] on div "Dashboard" at bounding box center [31, 35] width 23 height 5
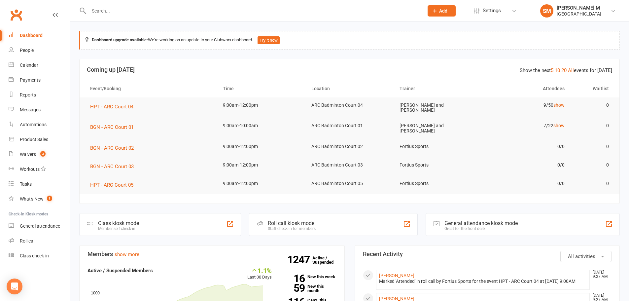
click at [167, 7] on input "text" at bounding box center [253, 10] width 332 height 9
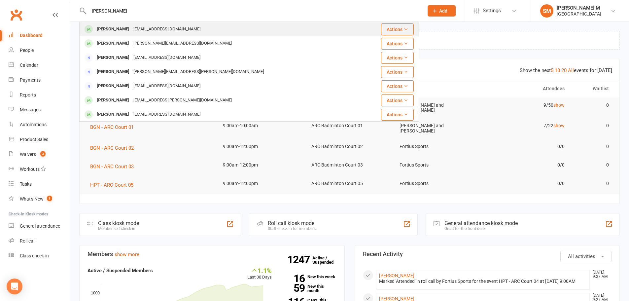
type input "Srija"
click at [131, 32] on div "[EMAIL_ADDRESS][DOMAIN_NAME]" at bounding box center [166, 29] width 71 height 10
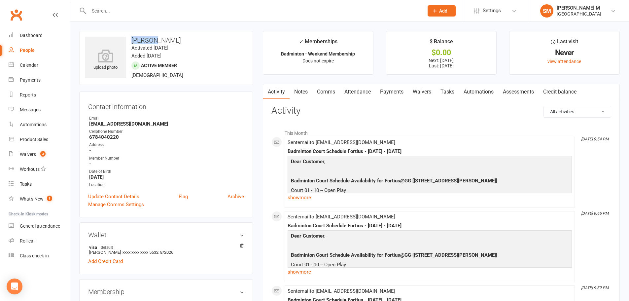
drag, startPoint x: 149, startPoint y: 40, endPoint x: 133, endPoint y: 43, distance: 16.1
click at [133, 43] on h3 "[PERSON_NAME]" at bounding box center [166, 40] width 162 height 7
copy h3 "[PERSON_NAME]"
click at [166, 133] on div "Cellphone Number" at bounding box center [166, 131] width 155 height 6
click at [126, 198] on link "Update Contact Details" at bounding box center [113, 196] width 51 height 8
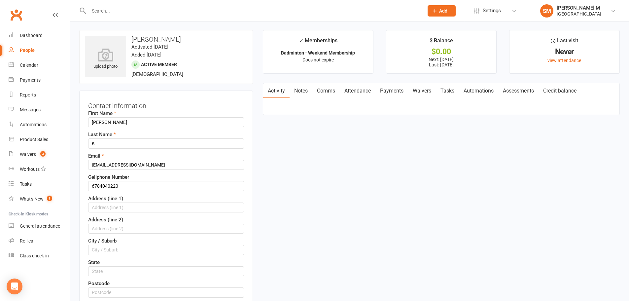
scroll to position [31, 0]
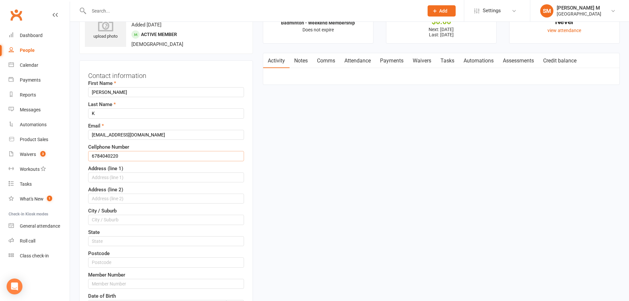
drag, startPoint x: 120, startPoint y: 156, endPoint x: 89, endPoint y: 155, distance: 31.4
click at [89, 155] on input "6784040220" at bounding box center [166, 156] width 156 height 10
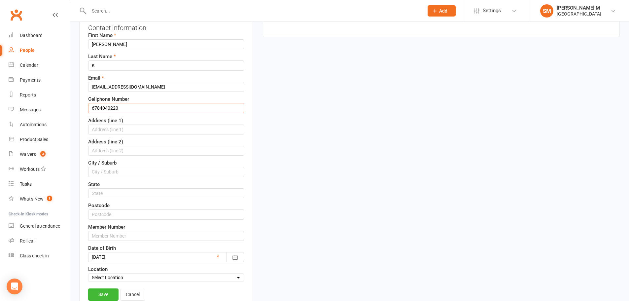
scroll to position [97, 0]
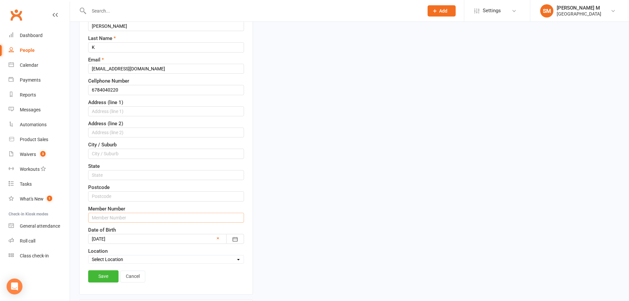
click at [117, 214] on input "text" at bounding box center [166, 218] width 156 height 10
paste input "6784040220"
drag, startPoint x: 120, startPoint y: 217, endPoint x: 92, endPoint y: 216, distance: 28.1
click at [92, 216] on input "67840402201" at bounding box center [166, 218] width 156 height 10
type input "67840402201"
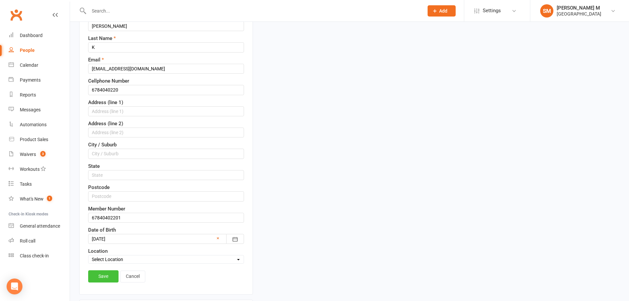
click at [102, 280] on link "Save" at bounding box center [103, 276] width 30 height 12
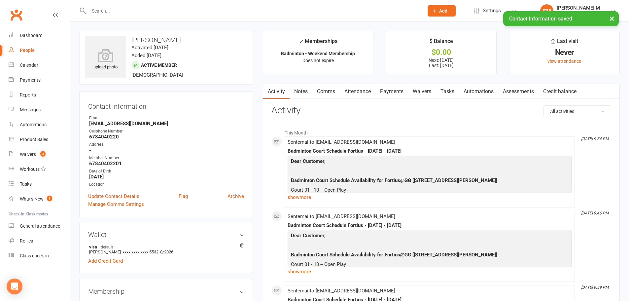
scroll to position [0, 0]
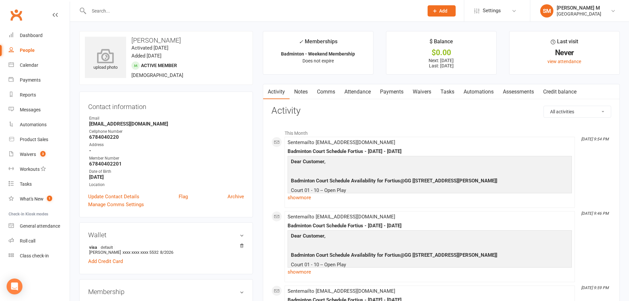
click at [104, 63] on icon at bounding box center [106, 56] width 46 height 15
click at [24, 34] on div "Dashboard" at bounding box center [31, 35] width 23 height 5
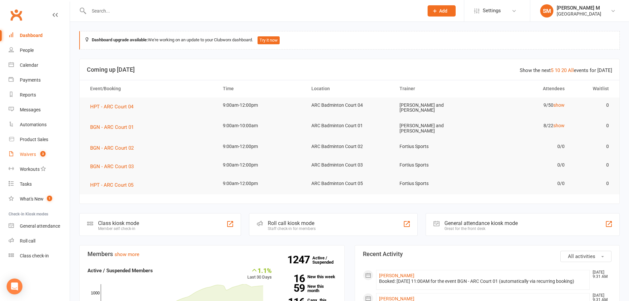
click at [43, 159] on link "Waivers 3" at bounding box center [39, 154] width 61 height 15
select select "50"
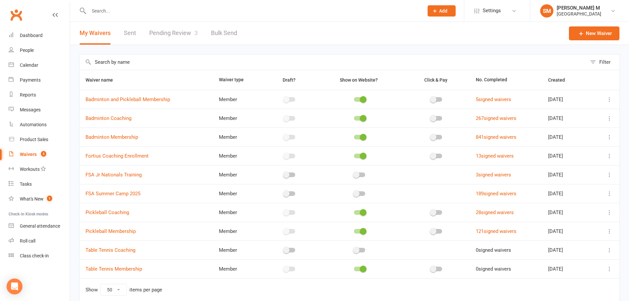
scroll to position [28, 0]
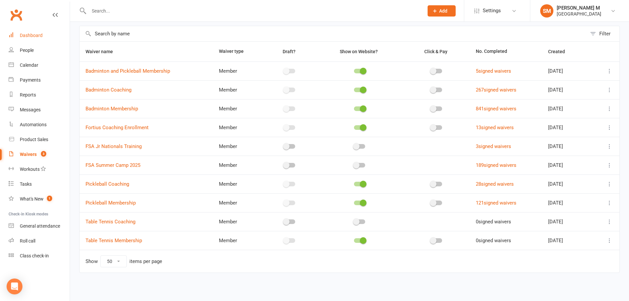
click at [39, 39] on link "Dashboard" at bounding box center [39, 35] width 61 height 15
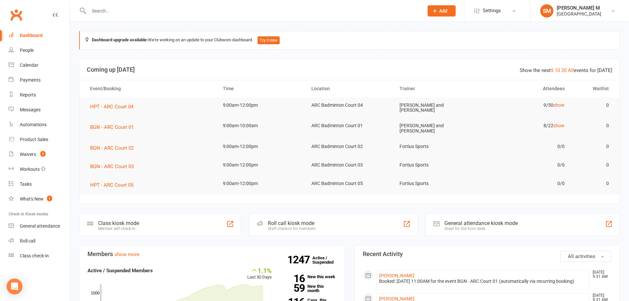
click at [99, 17] on div at bounding box center [249, 10] width 340 height 21
click at [103, 11] on input "text" at bounding box center [253, 10] width 332 height 9
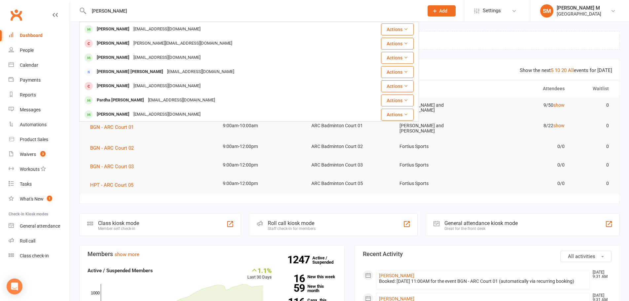
click at [191, 10] on input "salim punjani" at bounding box center [253, 10] width 332 height 9
type input "s"
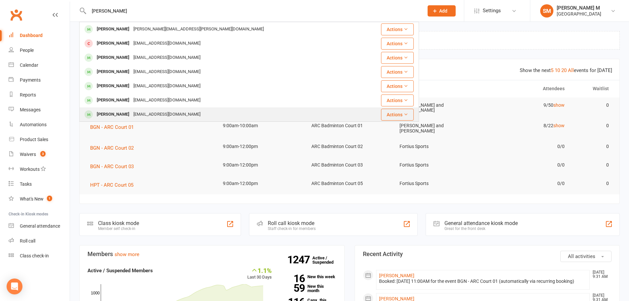
type input "dan"
click at [155, 114] on div "Wnsqoqo@gmail.com" at bounding box center [166, 115] width 71 height 10
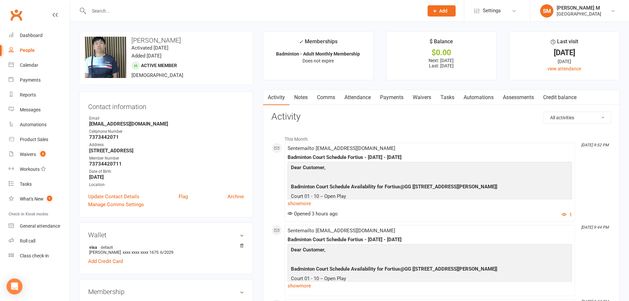
click at [130, 15] on input "text" at bounding box center [253, 10] width 332 height 9
type input "j"
click at [34, 72] on link "Calendar" at bounding box center [39, 65] width 61 height 15
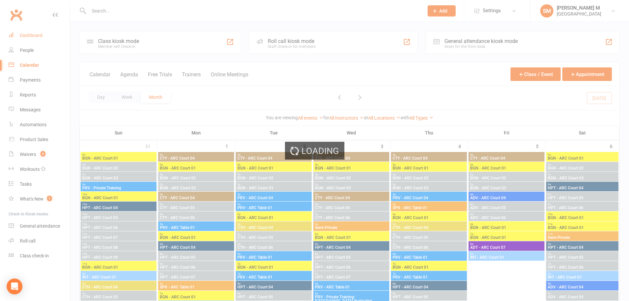
click at [31, 36] on div "Loading" at bounding box center [314, 150] width 629 height 301
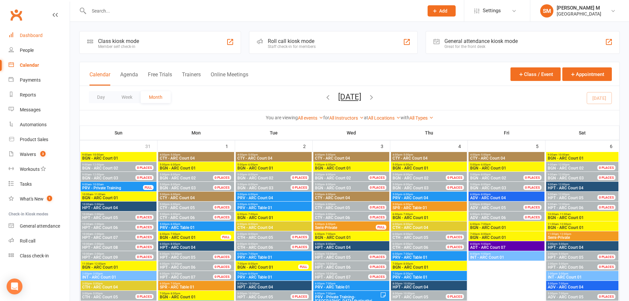
click at [35, 37] on div "Dashboard" at bounding box center [31, 35] width 23 height 5
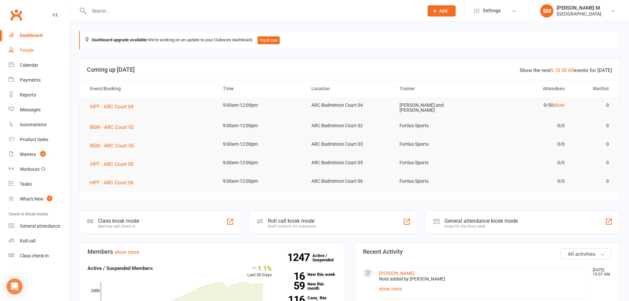
click at [35, 48] on link "People" at bounding box center [39, 50] width 61 height 15
select select "100"
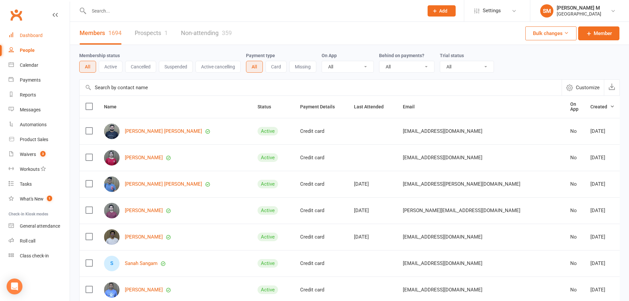
click at [46, 36] on link "Dashboard" at bounding box center [39, 35] width 61 height 15
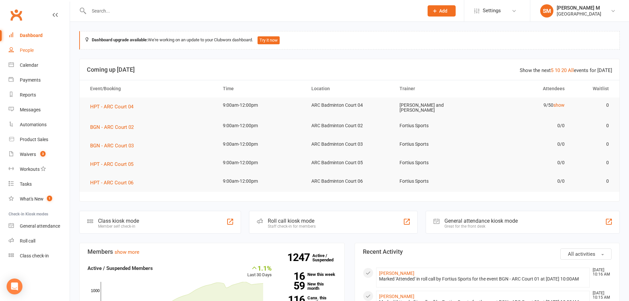
click at [36, 51] on link "People" at bounding box center [39, 50] width 61 height 15
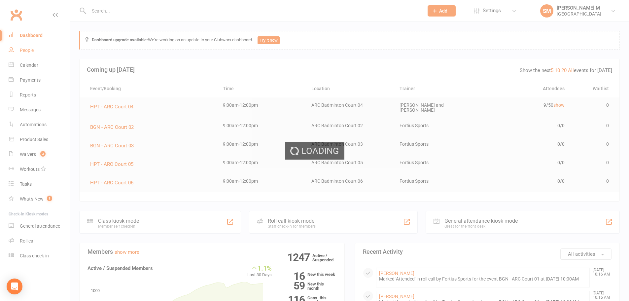
select select "100"
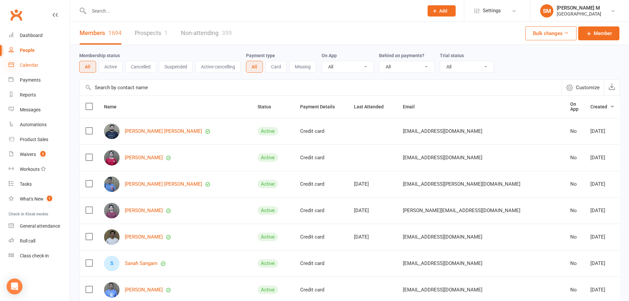
click at [10, 67] on icon at bounding box center [11, 64] width 5 height 5
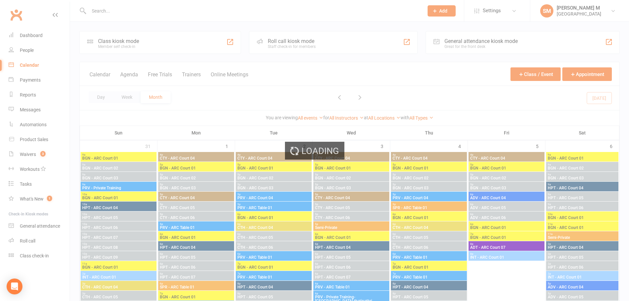
click at [14, 77] on div "Loading" at bounding box center [314, 150] width 629 height 301
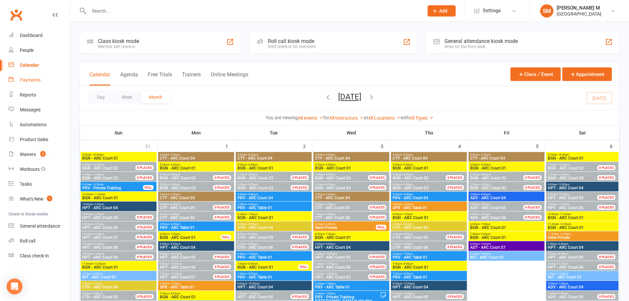
scroll to position [33, 0]
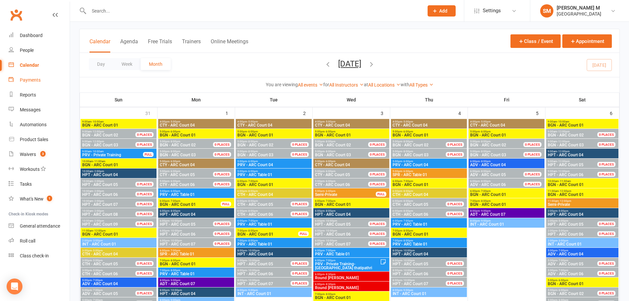
click at [19, 83] on link "Payments" at bounding box center [39, 80] width 61 height 15
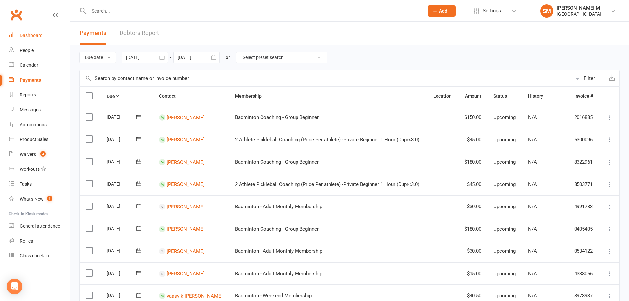
click at [33, 34] on div "Dashboard" at bounding box center [31, 35] width 23 height 5
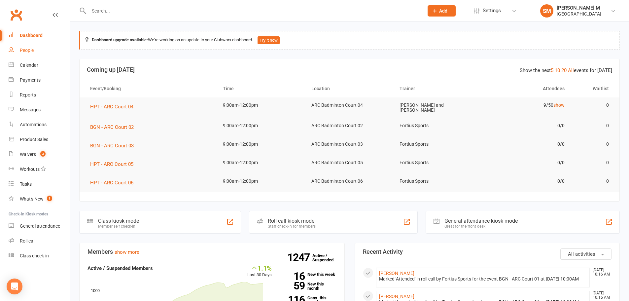
click at [20, 51] on div "People" at bounding box center [27, 50] width 14 height 5
select select "100"
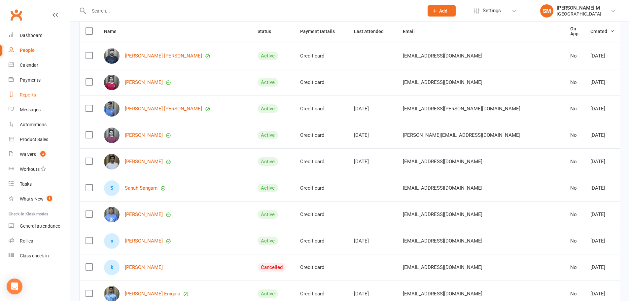
scroll to position [66, 0]
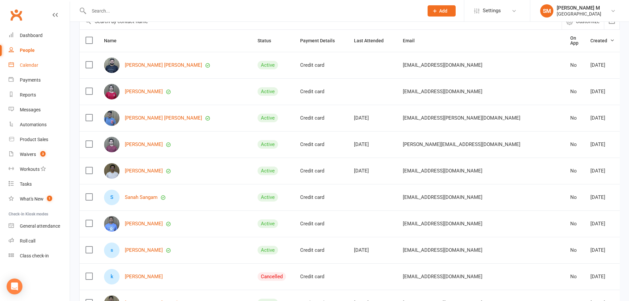
click at [33, 69] on link "Calendar" at bounding box center [39, 65] width 61 height 15
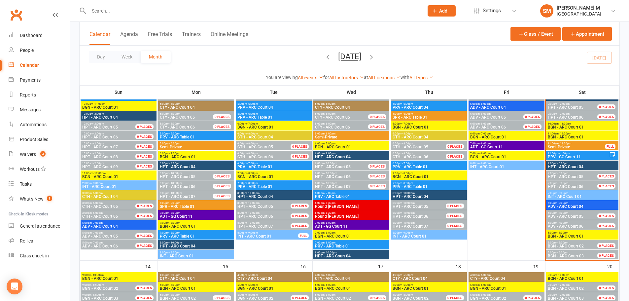
scroll to position [330, 0]
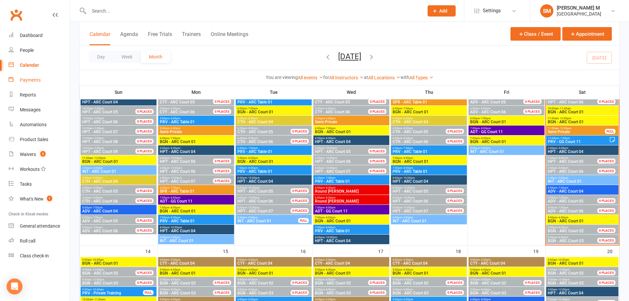
click at [29, 80] on div "Payments" at bounding box center [30, 79] width 21 height 5
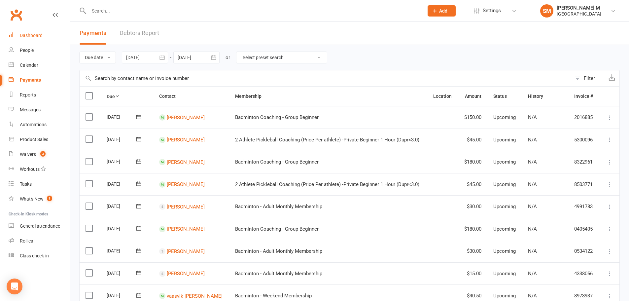
click at [25, 38] on link "Dashboard" at bounding box center [39, 35] width 61 height 15
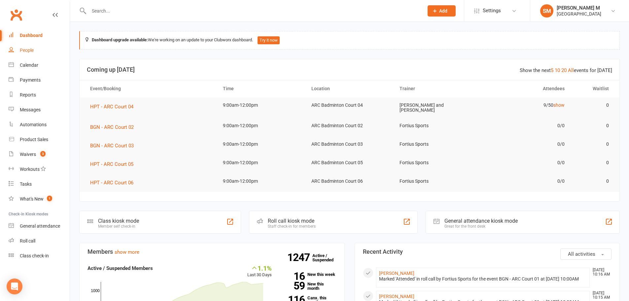
click at [25, 50] on div "People" at bounding box center [27, 50] width 14 height 5
select select "100"
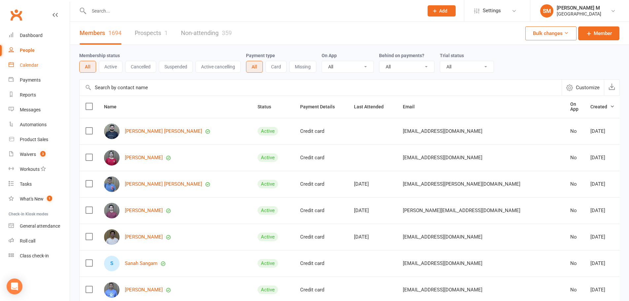
click at [38, 67] on div "Calendar" at bounding box center [29, 64] width 18 height 5
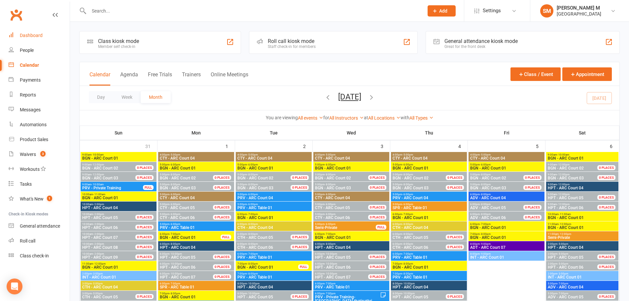
click at [40, 36] on div "Dashboard" at bounding box center [31, 35] width 23 height 5
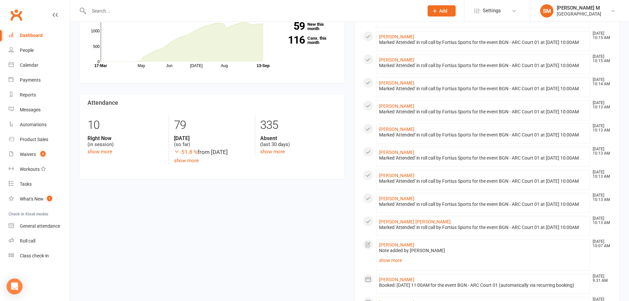
scroll to position [264, 0]
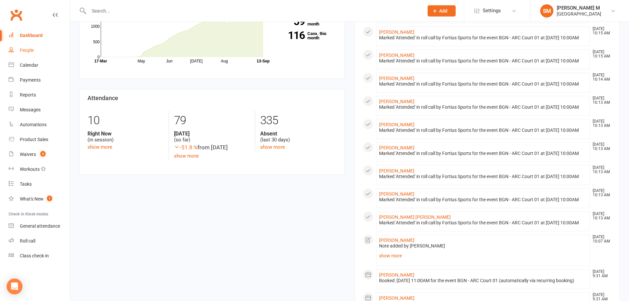
click at [39, 45] on link "People" at bounding box center [39, 50] width 61 height 15
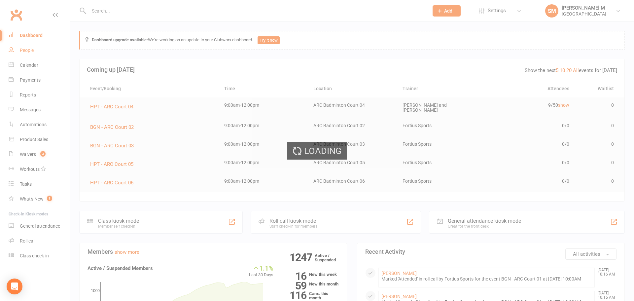
select select "100"
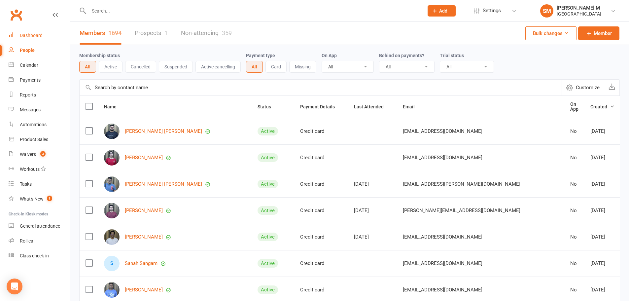
click at [39, 40] on link "Dashboard" at bounding box center [39, 35] width 61 height 15
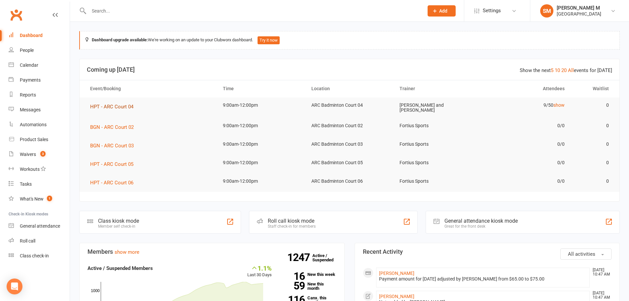
click at [114, 108] on span "HPT - ARC Court 04" at bounding box center [111, 107] width 43 height 6
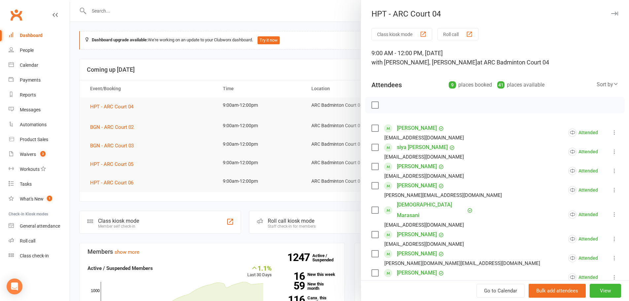
click at [611, 13] on icon "button" at bounding box center [614, 14] width 7 height 4
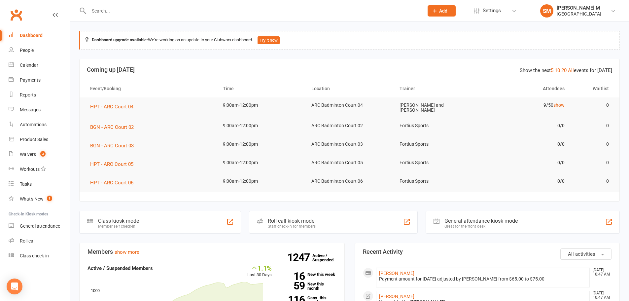
click at [116, 17] on div at bounding box center [249, 10] width 340 height 21
click at [114, 2] on div at bounding box center [249, 10] width 340 height 21
click at [114, 15] on input "text" at bounding box center [253, 10] width 332 height 9
type input "n"
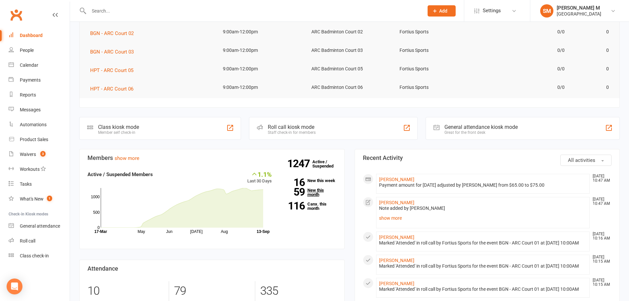
scroll to position [99, 0]
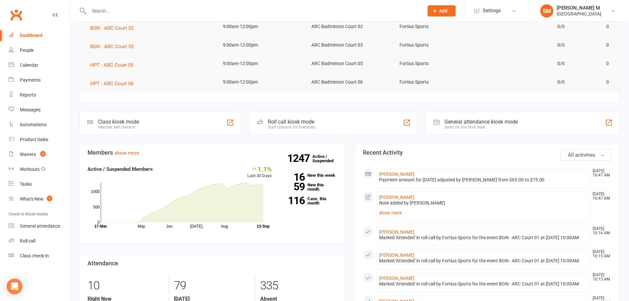
click at [543, 130] on div "General attendance kiosk mode Great for the front desk" at bounding box center [522, 123] width 194 height 23
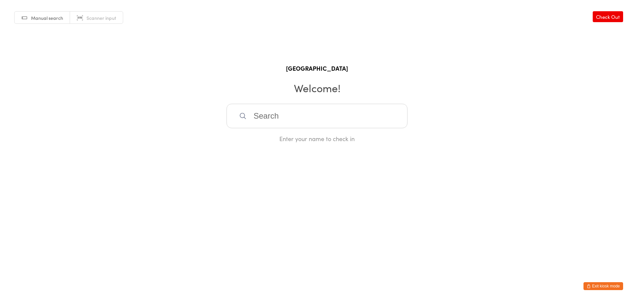
click at [601, 286] on button "Exit kiosk mode" at bounding box center [603, 286] width 40 height 8
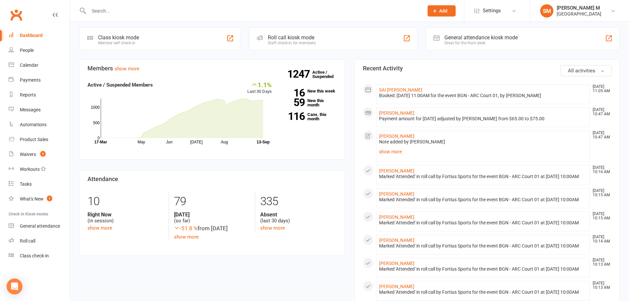
scroll to position [198, 0]
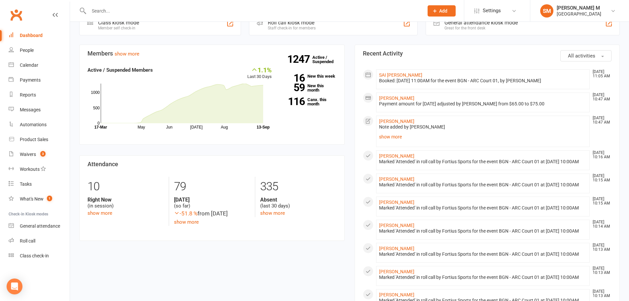
click at [23, 35] on div "Dashboard" at bounding box center [31, 35] width 23 height 5
click at [26, 57] on link "People" at bounding box center [39, 50] width 61 height 15
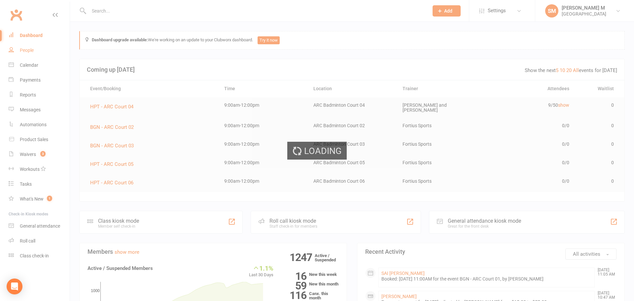
select select "100"
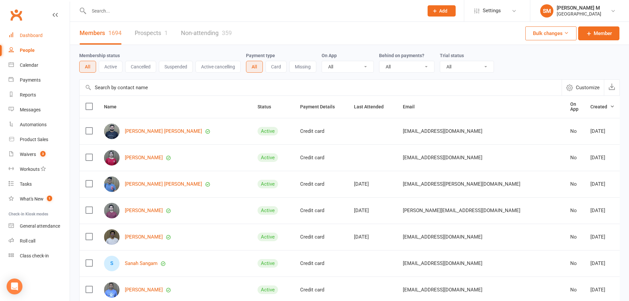
click at [24, 38] on div "Dashboard" at bounding box center [31, 35] width 23 height 5
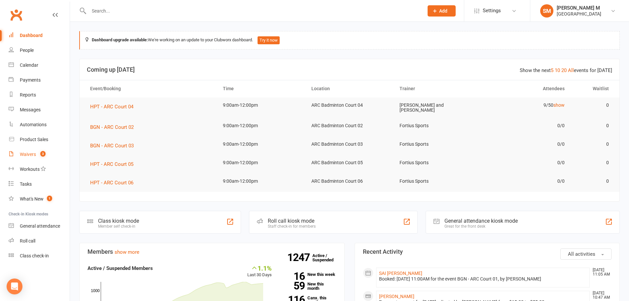
click at [32, 153] on div "Waivers" at bounding box center [28, 154] width 16 height 5
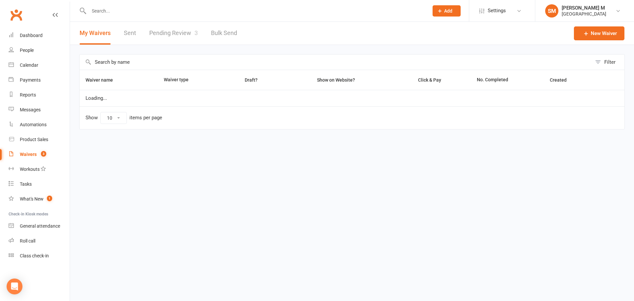
select select "50"
click at [190, 36] on link "Pending Review 3" at bounding box center [173, 33] width 49 height 23
select select "100"
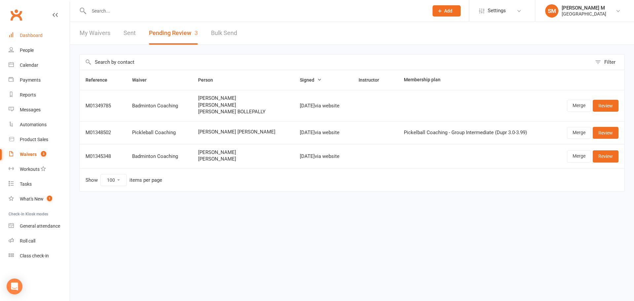
click at [25, 33] on div "Dashboard" at bounding box center [31, 35] width 23 height 5
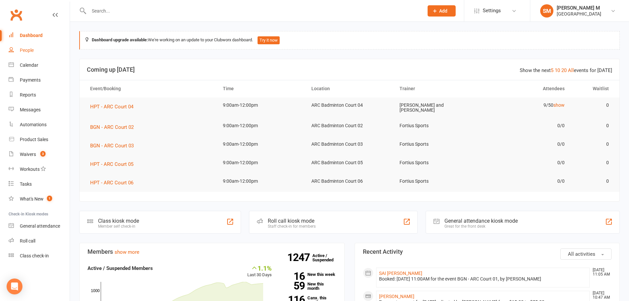
click at [37, 50] on link "People" at bounding box center [39, 50] width 61 height 15
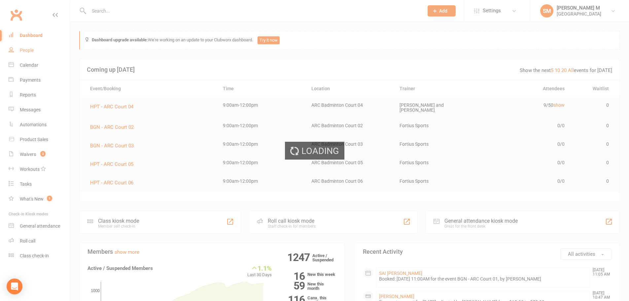
select select "100"
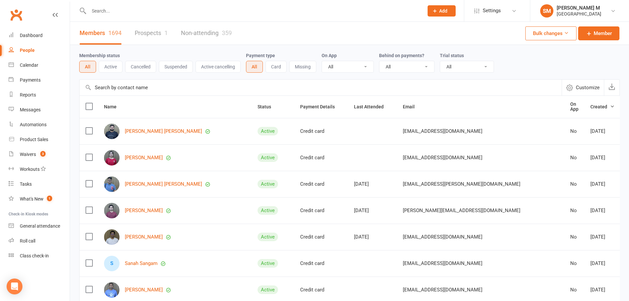
click at [127, 10] on input "text" at bounding box center [253, 10] width 332 height 9
paste input "Sumanth enigala"
type input "Sumanth enigala"
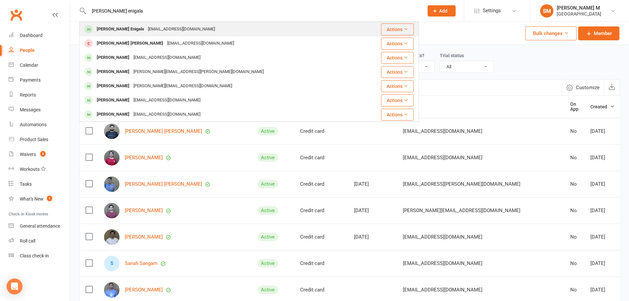
click at [127, 32] on div "Sumanth reddy Enigala" at bounding box center [120, 29] width 51 height 10
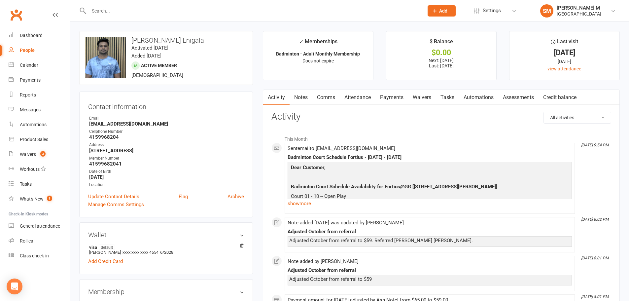
click at [325, 98] on link "Comms" at bounding box center [325, 97] width 27 height 15
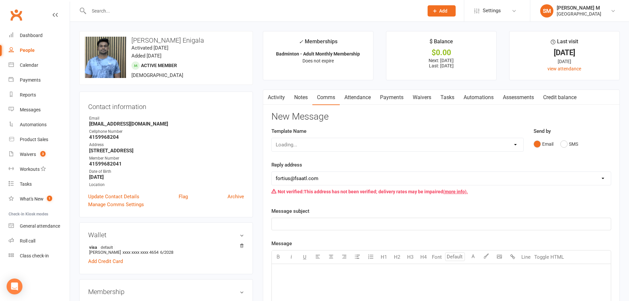
click at [351, 101] on link "Attendance" at bounding box center [358, 97] width 36 height 15
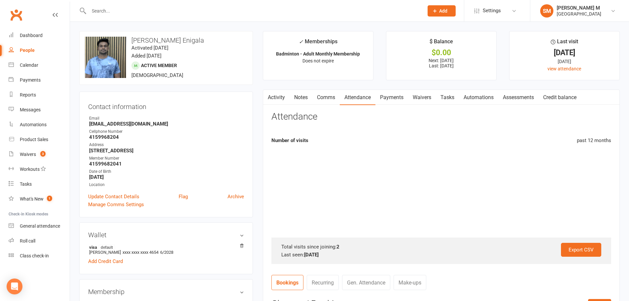
click at [391, 100] on link "Payments" at bounding box center [391, 97] width 33 height 15
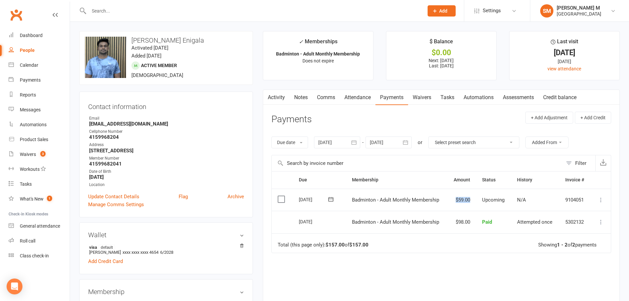
drag, startPoint x: 450, startPoint y: 200, endPoint x: 478, endPoint y: 199, distance: 27.7
click at [478, 199] on tr "Select this 01 Oct 2025 Sumanth reddy Enigala Badminton - Adult Monthly Members…" at bounding box center [441, 199] width 339 height 22
click at [459, 202] on td "$59.00" at bounding box center [461, 199] width 29 height 22
click at [151, 13] on input "text" at bounding box center [253, 10] width 332 height 9
paste input "Chandra Sekhar"
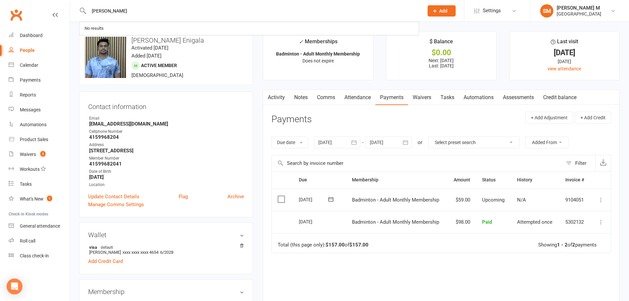
type input "Chandra Sekhar"
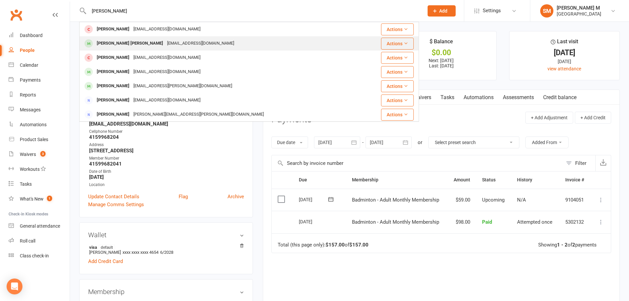
click at [189, 44] on div "csekhar.ch99@gmail.com" at bounding box center [200, 44] width 71 height 10
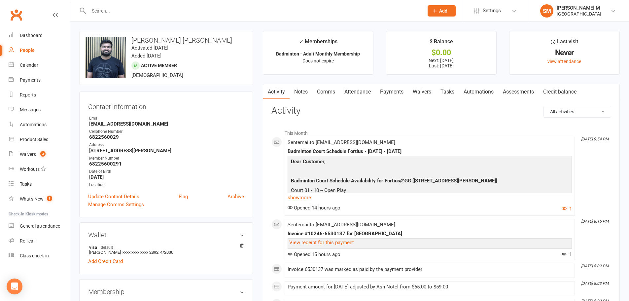
click at [357, 83] on main "✓ Memberships Badminton - Adult Monthly Membership Does not expire $ Balance $0…" at bounding box center [441, 305] width 367 height 549
click at [392, 90] on link "Payments" at bounding box center [391, 91] width 33 height 15
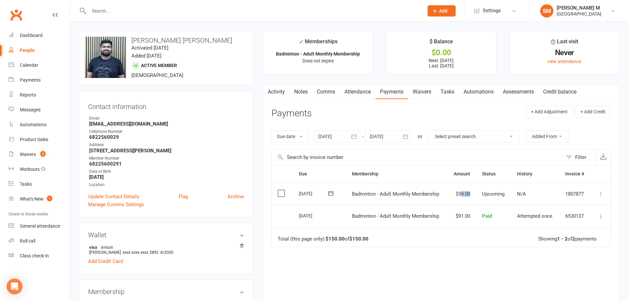
drag, startPoint x: 459, startPoint y: 190, endPoint x: 470, endPoint y: 190, distance: 10.9
click at [470, 190] on td "$59.00" at bounding box center [461, 194] width 29 height 22
click at [460, 191] on td "$59.00" at bounding box center [461, 194] width 29 height 22
click at [408, 135] on icon "button" at bounding box center [405, 136] width 5 height 4
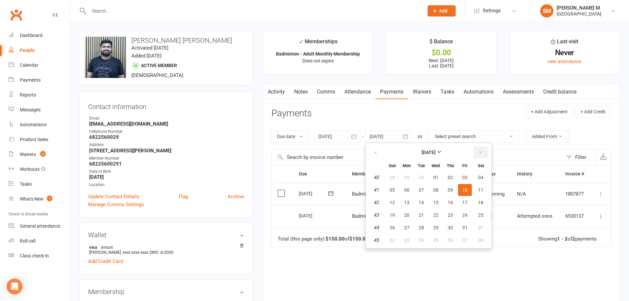
click at [482, 153] on icon "button" at bounding box center [480, 152] width 5 height 5
click at [399, 176] on button "01" at bounding box center [392, 177] width 14 height 12
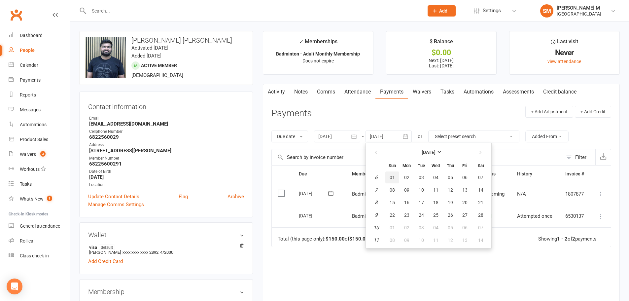
type input "01 Feb 2026"
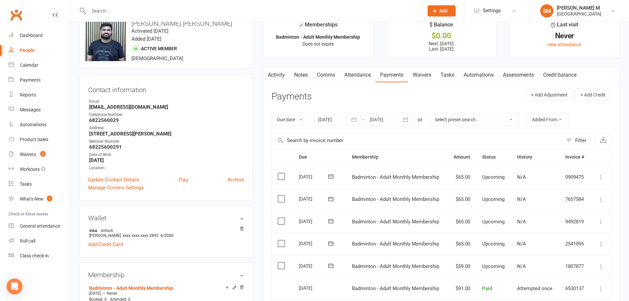
scroll to position [33, 0]
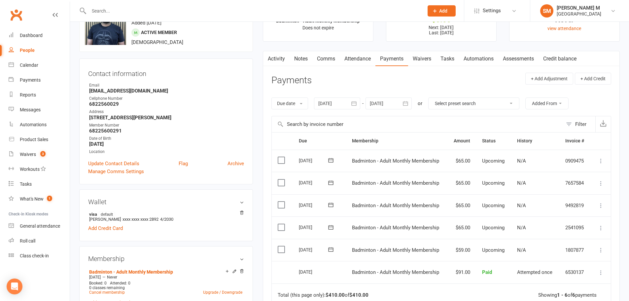
click at [306, 63] on link "Notes" at bounding box center [300, 58] width 23 height 15
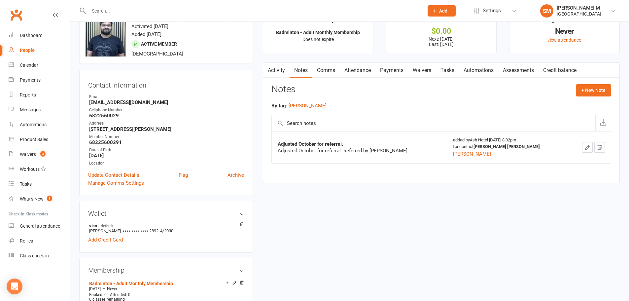
scroll to position [33, 0]
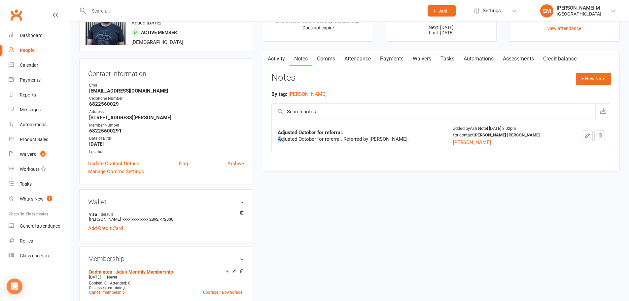
drag, startPoint x: 282, startPoint y: 136, endPoint x: 373, endPoint y: 136, distance: 91.1
click at [375, 135] on div "Adjusted October for referral. Adjusted October for referral. Referred by Suman…" at bounding box center [359, 135] width 163 height 13
click at [340, 139] on div "Adjusted October for referral. Referred by Sumanth reddy Enigala." at bounding box center [359, 139] width 163 height 7
drag, startPoint x: 299, startPoint y: 137, endPoint x: 422, endPoint y: 139, distance: 122.5
click at [419, 139] on div "Adjusted October for referral. Referred by Sumanth reddy Enigala." at bounding box center [359, 139] width 163 height 7
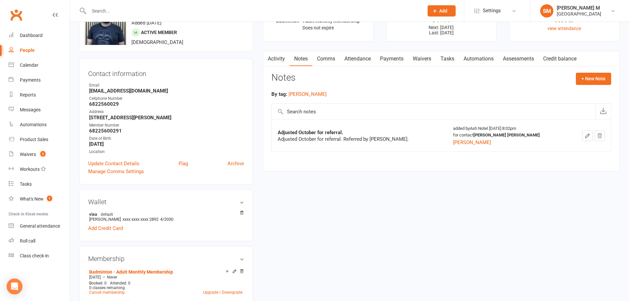
click at [401, 141] on div "Adjusted October for referral. Referred by Sumanth reddy Enigala." at bounding box center [359, 139] width 163 height 7
click at [123, 9] on input "text" at bounding box center [253, 10] width 332 height 9
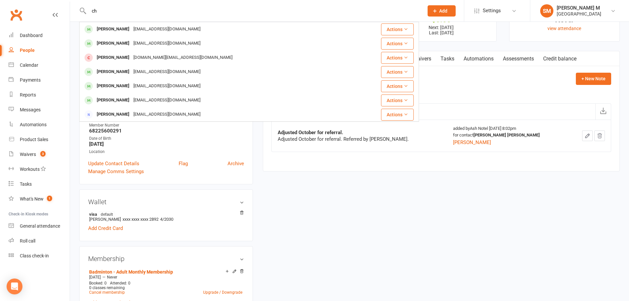
type input "c"
type input "sumanth"
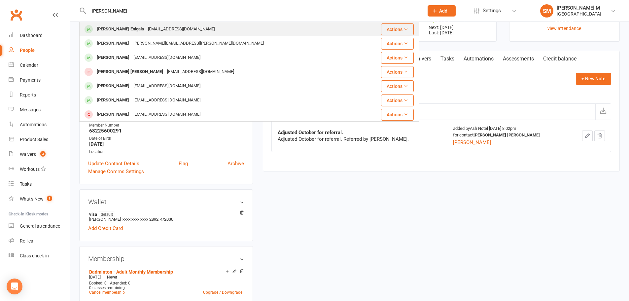
click at [123, 29] on div "Sumanth reddy Enigala" at bounding box center [120, 29] width 51 height 10
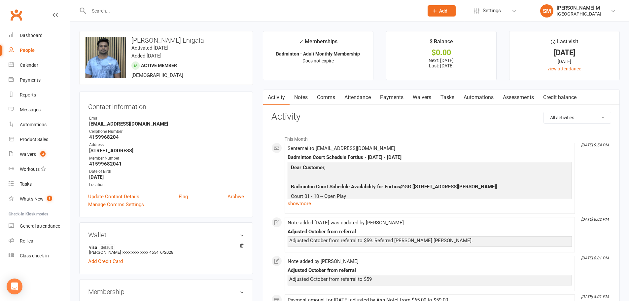
click at [303, 95] on link "Notes" at bounding box center [300, 97] width 23 height 15
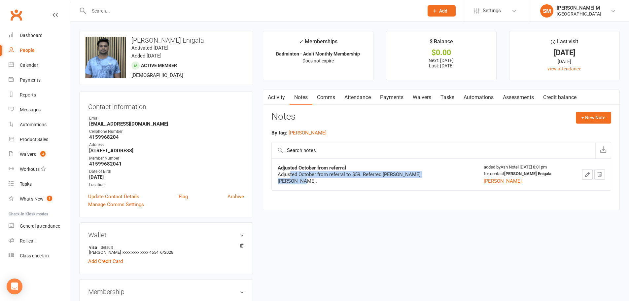
drag, startPoint x: 289, startPoint y: 181, endPoint x: 439, endPoint y: 179, distance: 149.9
click at [439, 179] on div "Adjusted October from referral to $59. Referred Chandra Sekhar Cherukuri." at bounding box center [360, 177] width 165 height 13
click at [410, 178] on div "Adjusted October from referral to $59. Referred Chandra Sekhar Cherukuri." at bounding box center [360, 177] width 165 height 13
click at [279, 97] on link "Activity" at bounding box center [276, 97] width 26 height 15
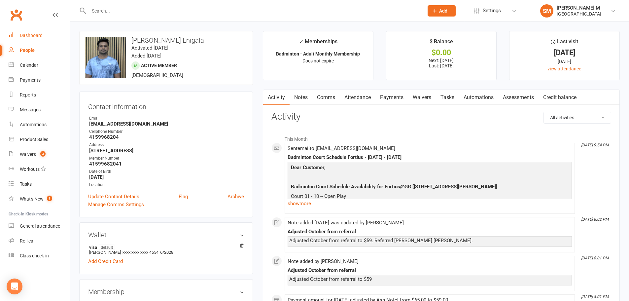
click at [37, 32] on link "Dashboard" at bounding box center [39, 35] width 61 height 15
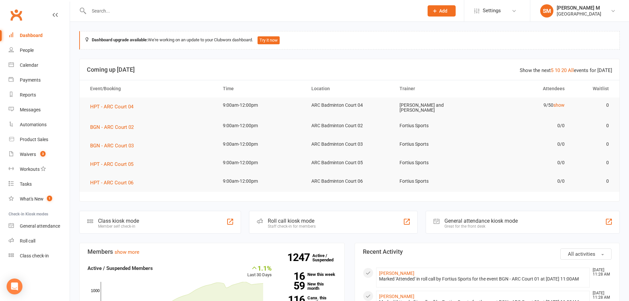
click at [56, 33] on link "Dashboard" at bounding box center [39, 35] width 61 height 15
click at [162, 14] on input "text" at bounding box center [253, 10] width 332 height 9
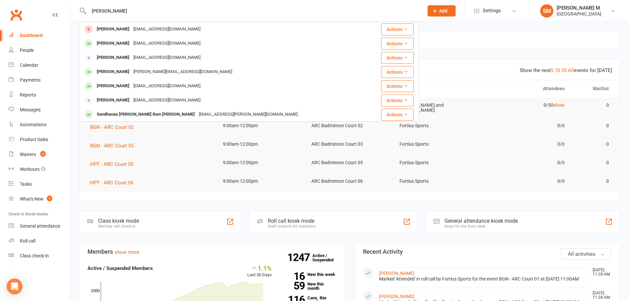
type input "prajna ragunathan"
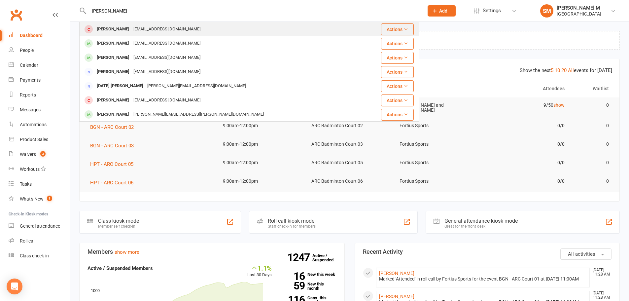
click at [169, 26] on div "ragunathansd@yahoo.in" at bounding box center [166, 29] width 71 height 10
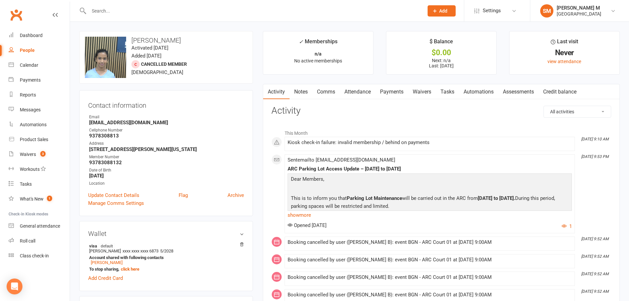
click at [344, 94] on link "Attendance" at bounding box center [358, 91] width 36 height 15
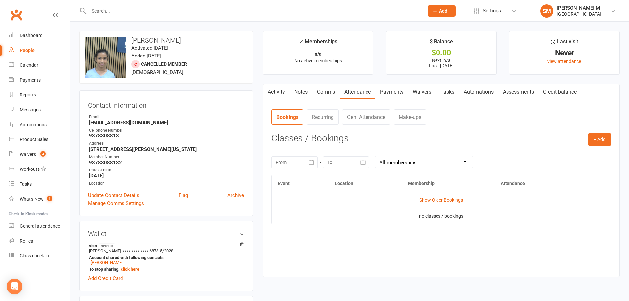
click at [364, 91] on link "Attendance" at bounding box center [358, 91] width 36 height 15
click at [391, 90] on link "Payments" at bounding box center [391, 91] width 33 height 15
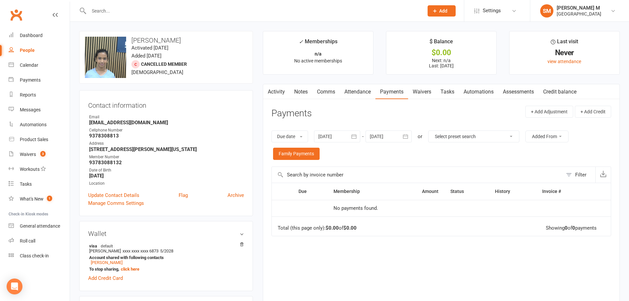
click at [325, 96] on link "Comms" at bounding box center [325, 91] width 27 height 15
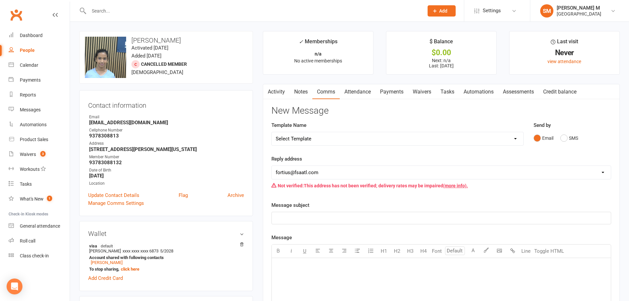
click at [285, 92] on link "Activity" at bounding box center [276, 91] width 26 height 15
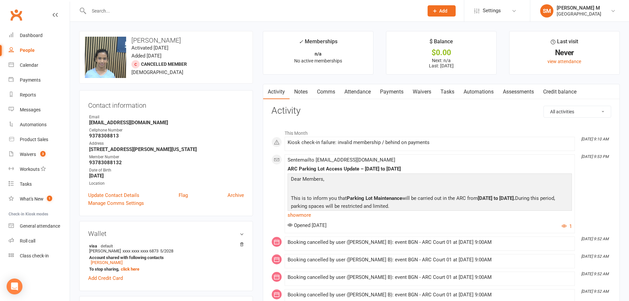
click at [370, 94] on link "Attendance" at bounding box center [358, 91] width 36 height 15
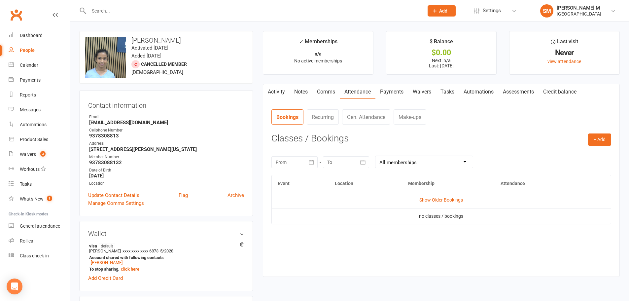
click at [286, 91] on link "Activity" at bounding box center [276, 91] width 26 height 15
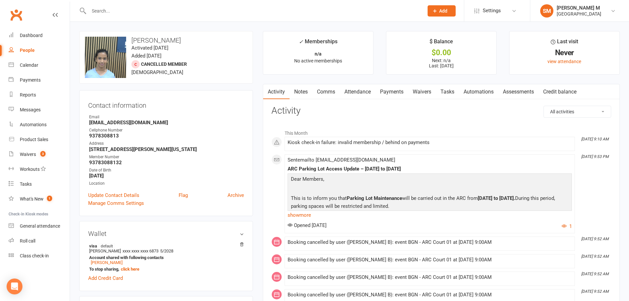
click at [392, 91] on link "Payments" at bounding box center [391, 91] width 33 height 15
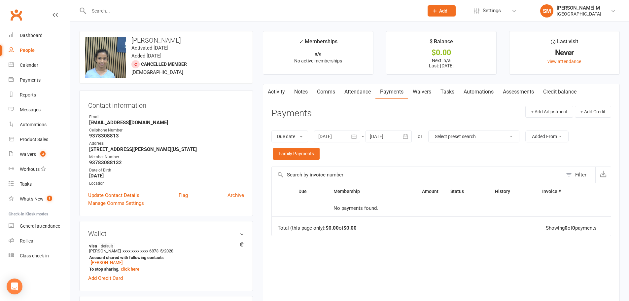
click at [368, 91] on link "Attendance" at bounding box center [358, 91] width 36 height 15
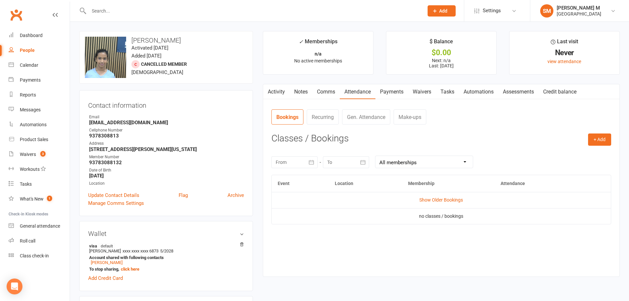
click at [399, 91] on link "Payments" at bounding box center [391, 91] width 33 height 15
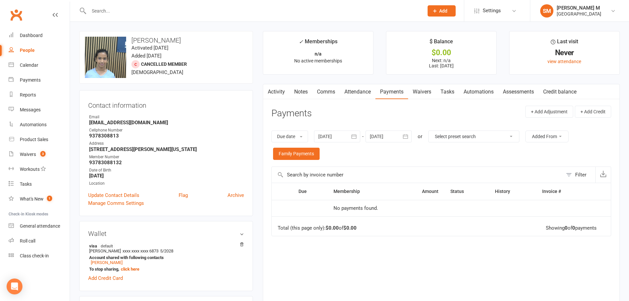
click at [276, 89] on link "Activity" at bounding box center [276, 91] width 26 height 15
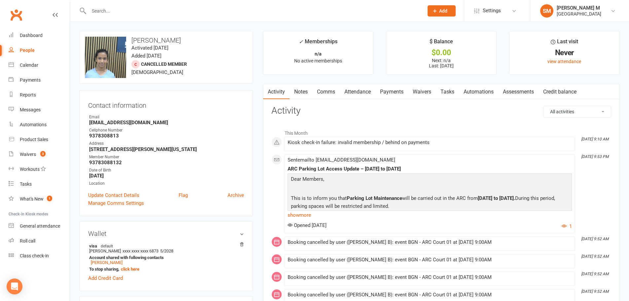
click at [157, 9] on input "text" at bounding box center [253, 10] width 332 height 9
click at [116, 12] on input "text" at bounding box center [253, 10] width 332 height 9
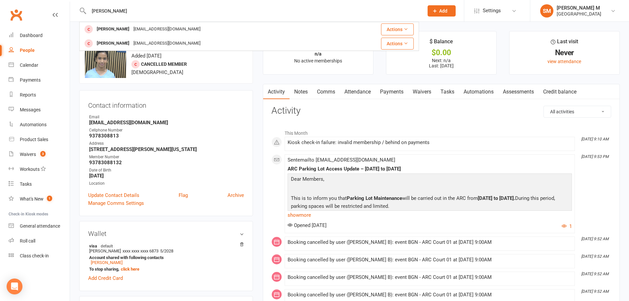
type input "edwin"
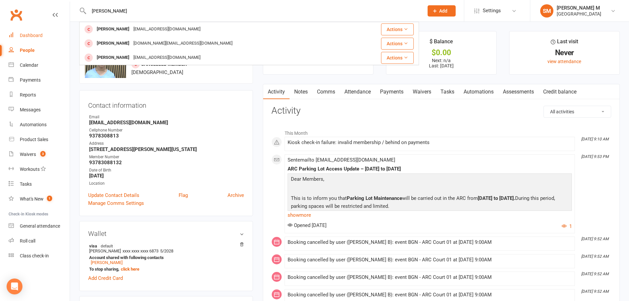
click at [38, 36] on div "Dashboard" at bounding box center [31, 35] width 23 height 5
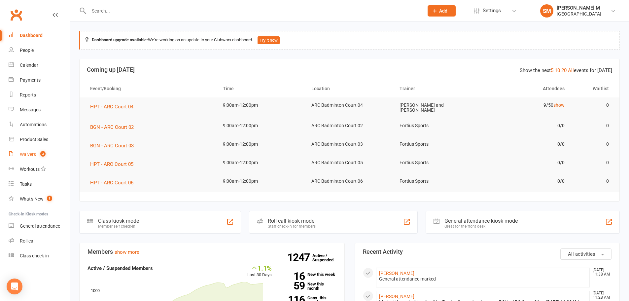
click at [29, 149] on link "Waivers 3" at bounding box center [39, 154] width 61 height 15
select select "50"
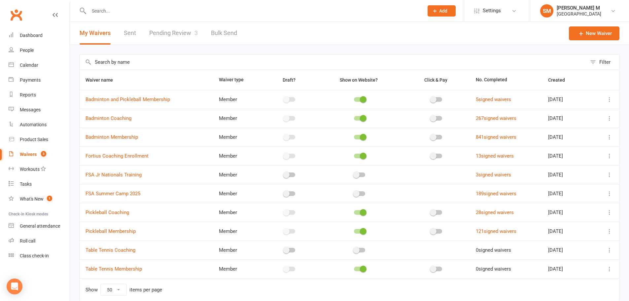
click at [157, 32] on link "Pending Review 3" at bounding box center [173, 33] width 49 height 23
select select "100"
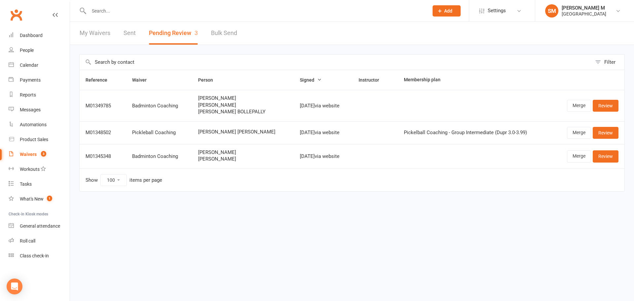
click at [100, 32] on link "My Waivers" at bounding box center [95, 33] width 31 height 23
select select "50"
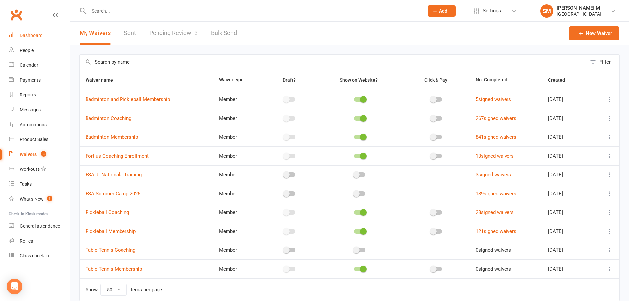
click at [31, 37] on div "Dashboard" at bounding box center [31, 35] width 23 height 5
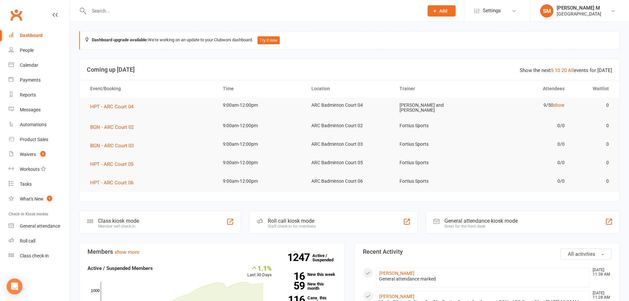
click at [165, 13] on input "text" at bounding box center [253, 10] width 332 height 9
type input "prajna"
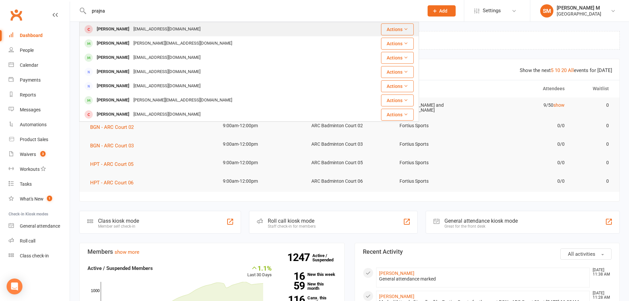
click at [177, 34] on div "ragunathansd@yahoo.in" at bounding box center [166, 29] width 71 height 10
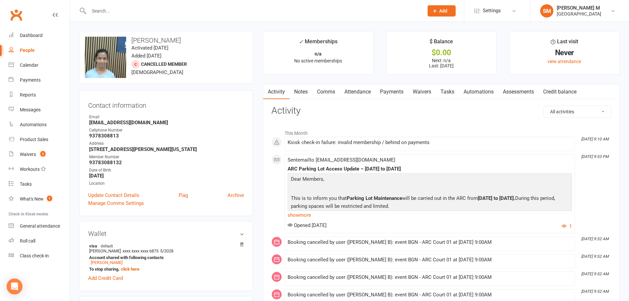
click at [309, 95] on link "Notes" at bounding box center [300, 91] width 23 height 15
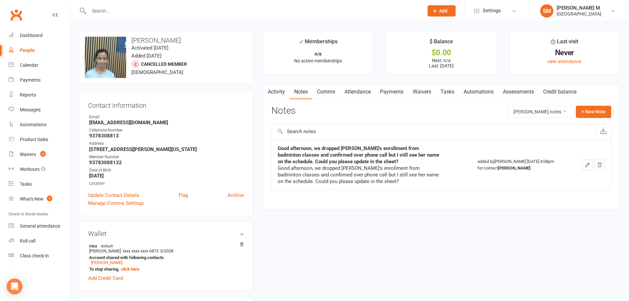
click at [353, 95] on link "Attendance" at bounding box center [358, 91] width 36 height 15
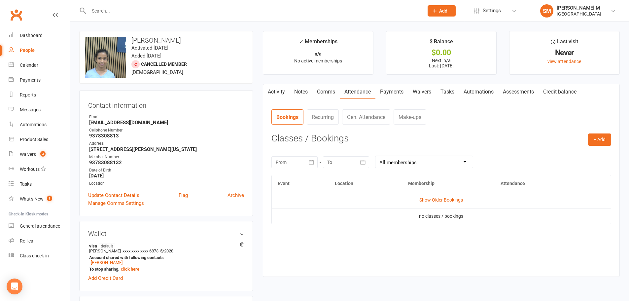
click at [384, 94] on link "Payments" at bounding box center [391, 91] width 33 height 15
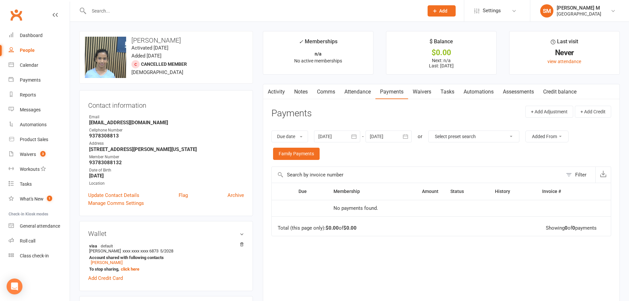
click at [279, 91] on link "Activity" at bounding box center [276, 91] width 26 height 15
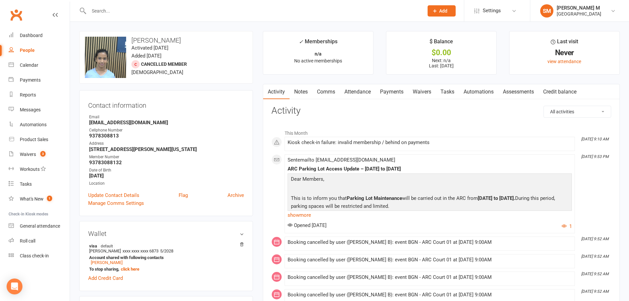
drag, startPoint x: 348, startPoint y: 93, endPoint x: 355, endPoint y: 93, distance: 7.0
click at [348, 93] on link "Attendance" at bounding box center [358, 91] width 36 height 15
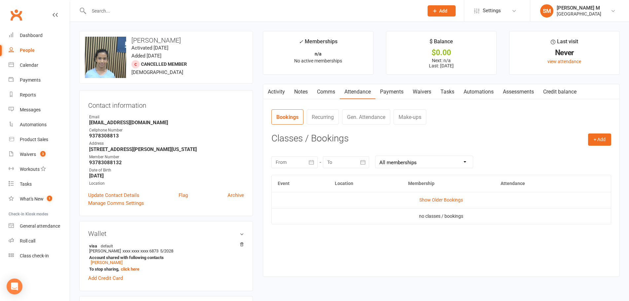
click at [380, 92] on link "Payments" at bounding box center [391, 91] width 33 height 15
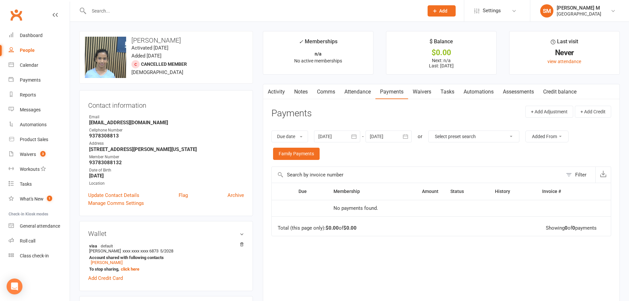
click at [301, 90] on link "Notes" at bounding box center [300, 91] width 23 height 15
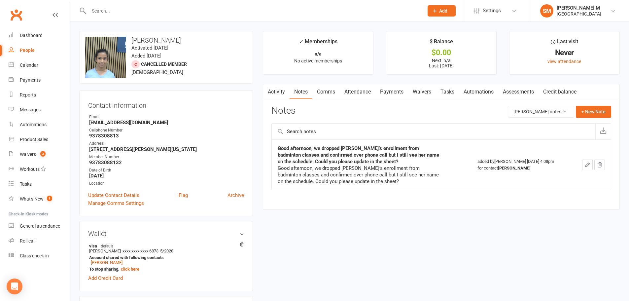
click at [328, 90] on link "Comms" at bounding box center [325, 91] width 27 height 15
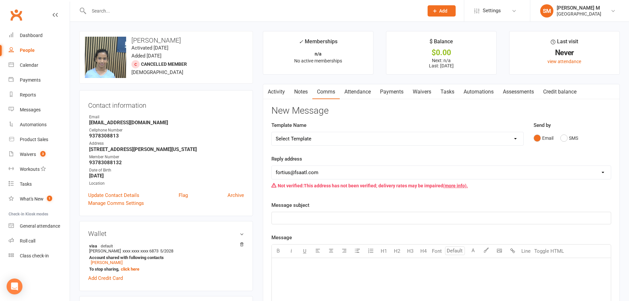
click at [353, 92] on link "Attendance" at bounding box center [358, 91] width 36 height 15
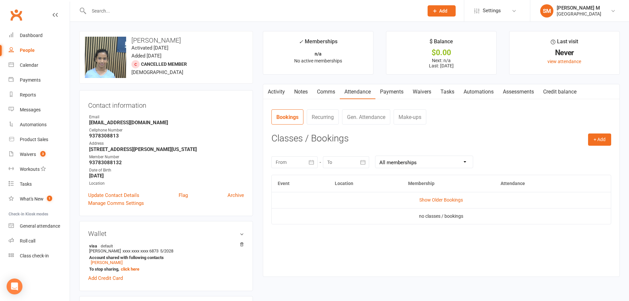
click at [387, 91] on link "Payments" at bounding box center [391, 91] width 33 height 15
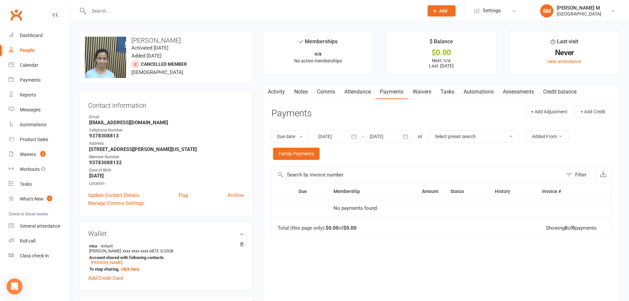
click at [356, 91] on link "Attendance" at bounding box center [358, 91] width 36 height 15
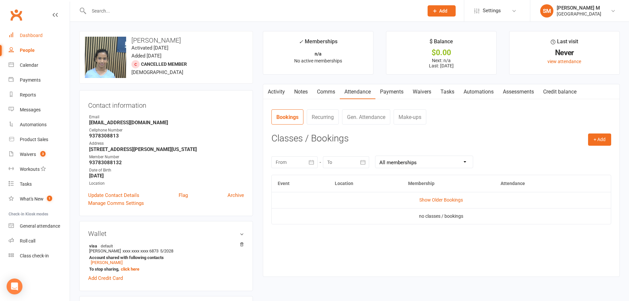
click at [35, 37] on div "Dashboard" at bounding box center [31, 35] width 23 height 5
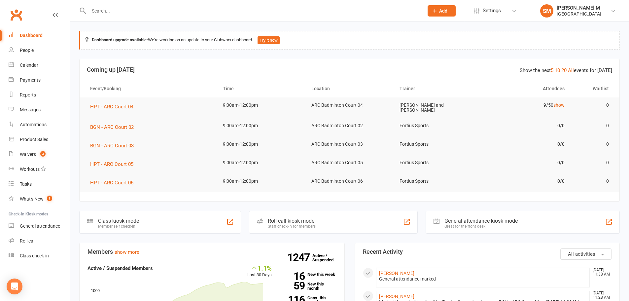
click at [37, 37] on div "Dashboard" at bounding box center [31, 35] width 23 height 5
click at [31, 152] on div "Waivers" at bounding box center [28, 154] width 16 height 5
select select "50"
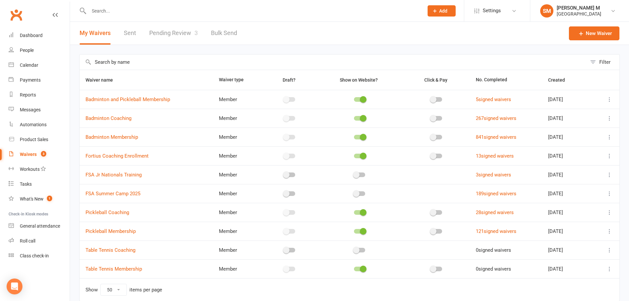
click at [180, 38] on link "Pending Review 3" at bounding box center [173, 33] width 49 height 23
select select "100"
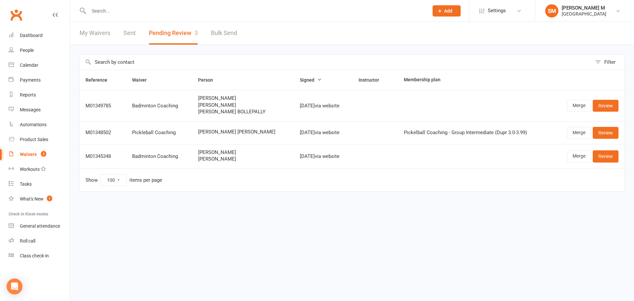
click at [136, 38] on div "My Waivers Sent Pending Review 3 Bulk Send" at bounding box center [158, 33] width 177 height 23
click at [134, 38] on link "Sent" at bounding box center [129, 33] width 12 height 23
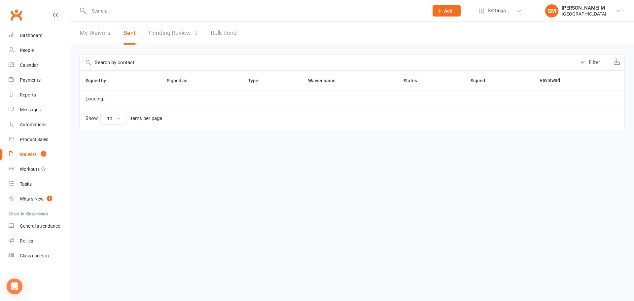
select select "50"
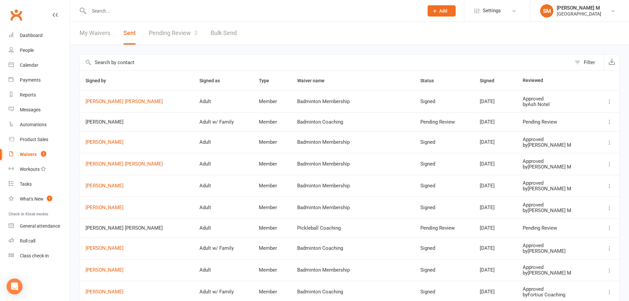
click at [107, 35] on link "My Waivers" at bounding box center [95, 33] width 31 height 23
select select "50"
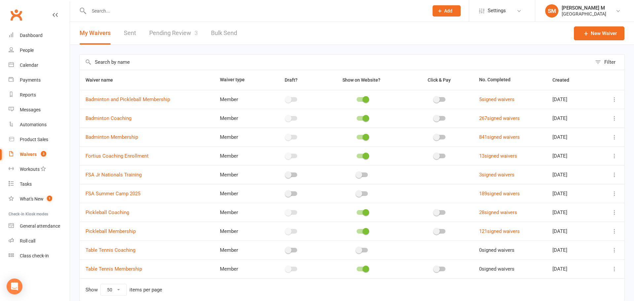
click at [160, 34] on link "Pending Review 3" at bounding box center [173, 33] width 49 height 23
select select "100"
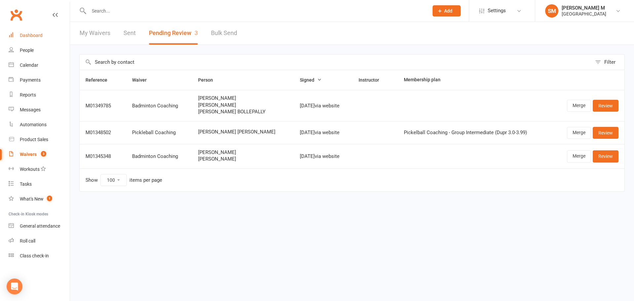
click at [45, 35] on link "Dashboard" at bounding box center [39, 35] width 61 height 15
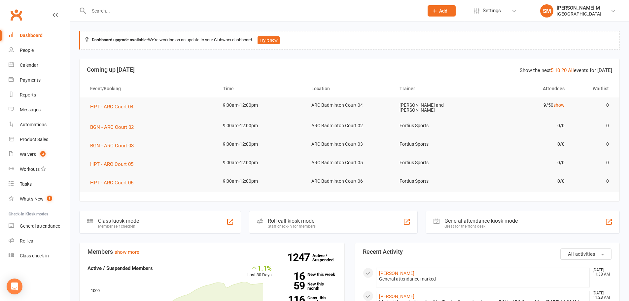
click at [27, 35] on div "Dashboard" at bounding box center [31, 35] width 23 height 5
click at [129, 12] on input "text" at bounding box center [253, 10] width 332 height 9
type input "prajna raghunathan"
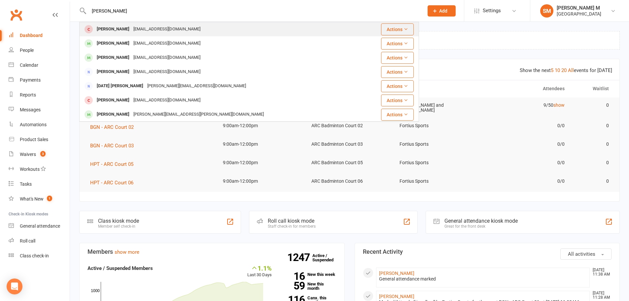
click at [128, 28] on div "Prajna Ragunathan" at bounding box center [113, 29] width 37 height 10
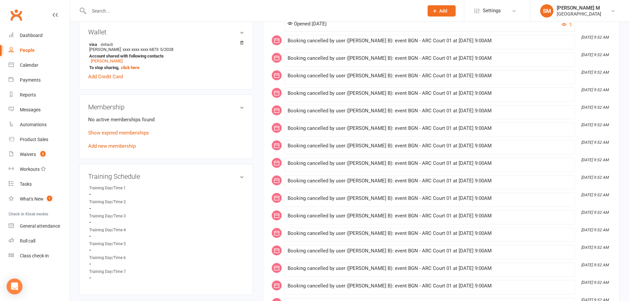
scroll to position [231, 0]
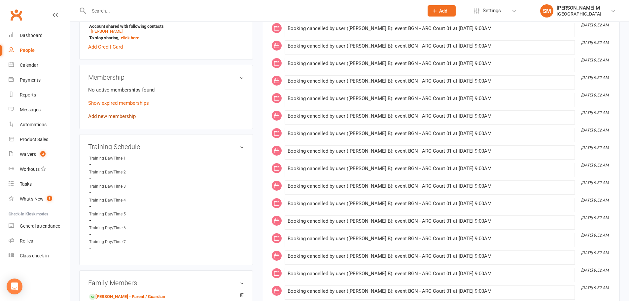
click at [107, 115] on link "Add new membership" at bounding box center [112, 116] width 48 height 6
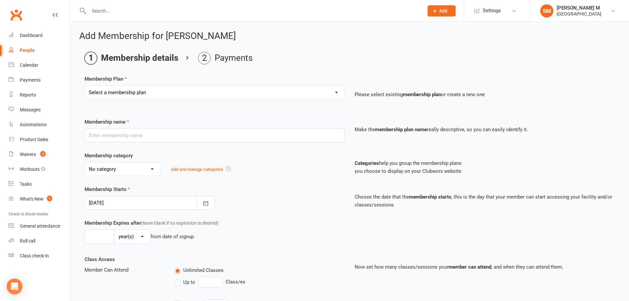
click at [145, 95] on select "Select a membership plan Badminton - Adult Annual Membership Badminton - Adult …" at bounding box center [214, 92] width 259 height 13
select select "2"
click at [85, 86] on select "Select a membership plan Badminton - Adult Annual Membership Badminton - Adult …" at bounding box center [214, 92] width 259 height 13
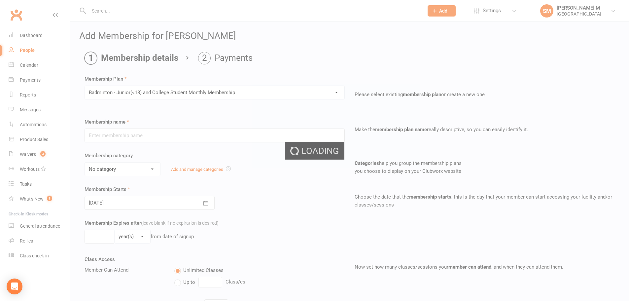
type input "Badminton - Junior(<18) and College Student Monthly Membership"
select select "0"
type input "0"
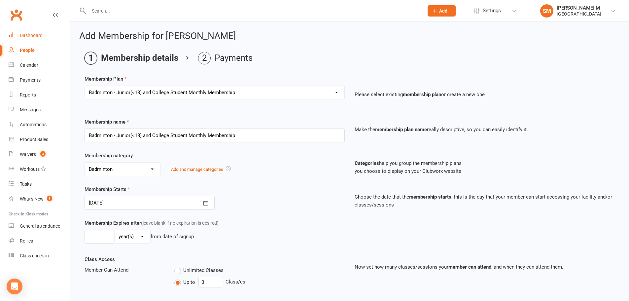
click at [25, 39] on link "Dashboard" at bounding box center [39, 35] width 61 height 15
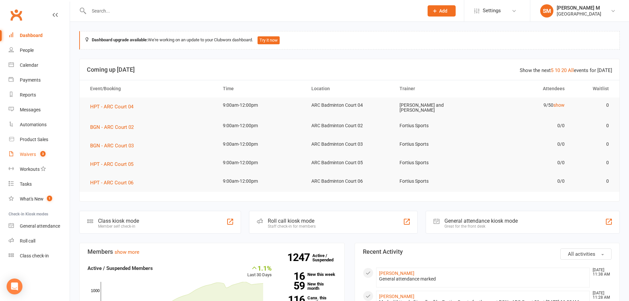
click at [18, 153] on link "Waivers 3" at bounding box center [39, 154] width 61 height 15
select select "50"
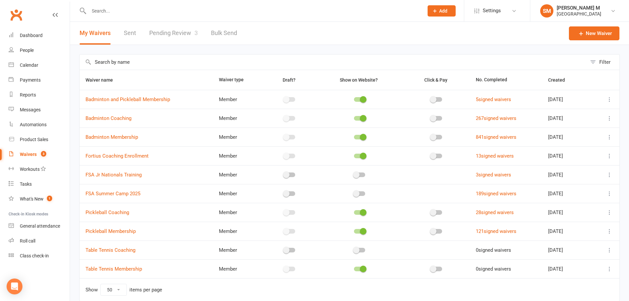
click at [174, 32] on link "Pending Review 3" at bounding box center [173, 33] width 49 height 23
select select "100"
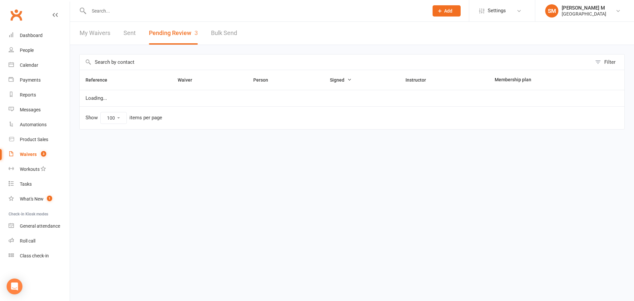
click at [109, 32] on link "My Waivers" at bounding box center [95, 33] width 31 height 23
select select "50"
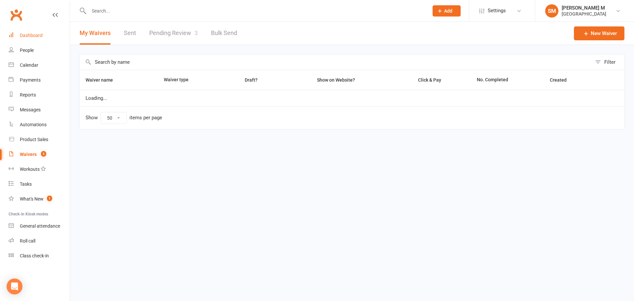
click at [44, 36] on link "Dashboard" at bounding box center [39, 35] width 61 height 15
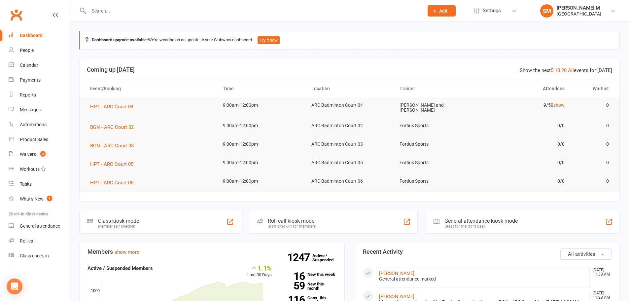
click at [110, 12] on input "text" at bounding box center [253, 10] width 332 height 9
type input "prajna raghunathan"
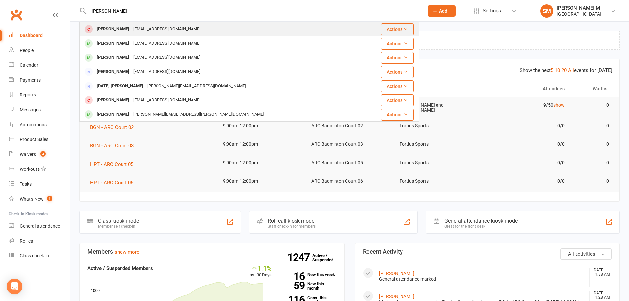
click at [116, 28] on div "Prajna Ragunathan" at bounding box center [113, 29] width 37 height 10
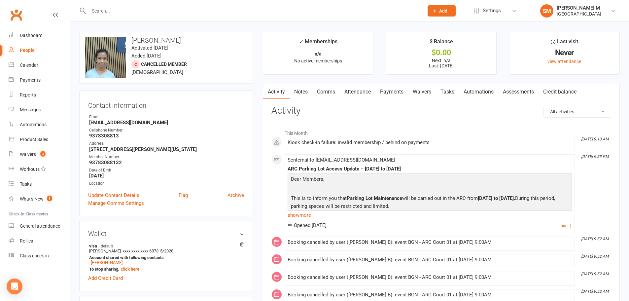
click at [352, 89] on link "Attendance" at bounding box center [358, 91] width 36 height 15
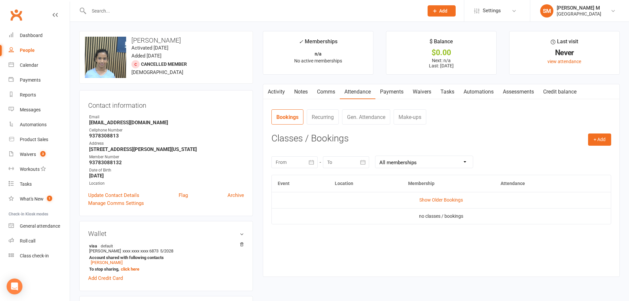
click at [392, 88] on link "Payments" at bounding box center [391, 91] width 33 height 15
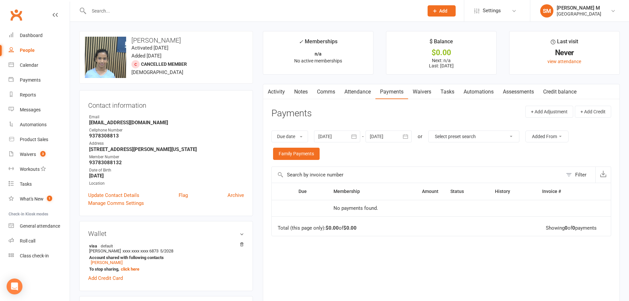
click at [353, 135] on icon "button" at bounding box center [354, 136] width 7 height 7
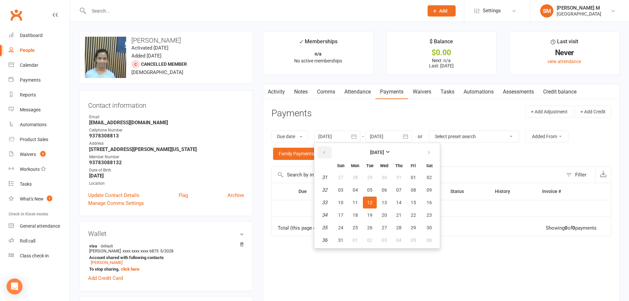
click at [327, 149] on button "button" at bounding box center [325, 152] width 14 height 12
click at [341, 177] on span "01" at bounding box center [340, 177] width 5 height 5
type input "01 Jun 2025"
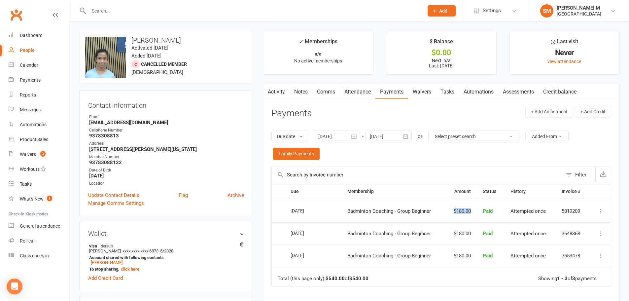
drag, startPoint x: 474, startPoint y: 210, endPoint x: 442, endPoint y: 211, distance: 32.7
click at [442, 211] on tr "Select this 01 Aug 2025 Prajna Ragunathan Badminton Coaching - Group Beginner $…" at bounding box center [441, 211] width 339 height 22
click at [442, 211] on td "Badminton Coaching - Group Beginner" at bounding box center [393, 211] width 104 height 22
drag, startPoint x: 279, startPoint y: 210, endPoint x: 437, endPoint y: 211, distance: 157.5
click at [437, 211] on tr "Select this 01 Aug 2025 Prajna Ragunathan Badminton Coaching - Group Beginner $…" at bounding box center [441, 211] width 339 height 22
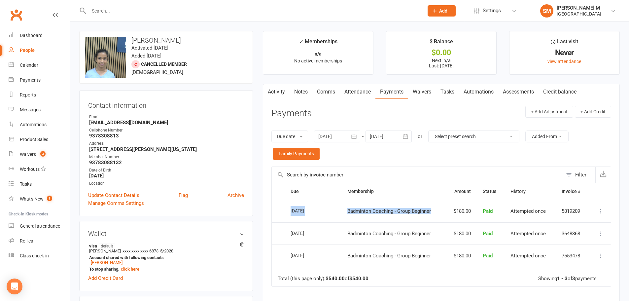
click at [406, 212] on span "Badminton Coaching - Group Beginner" at bounding box center [389, 211] width 84 height 6
drag, startPoint x: 354, startPoint y: 95, endPoint x: 382, endPoint y: 95, distance: 28.7
click at [354, 95] on link "Attendance" at bounding box center [358, 91] width 36 height 15
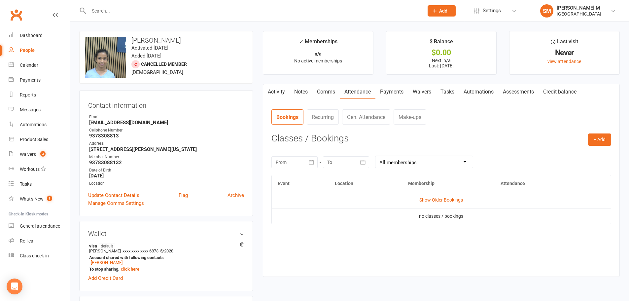
click at [392, 93] on link "Payments" at bounding box center [391, 91] width 33 height 15
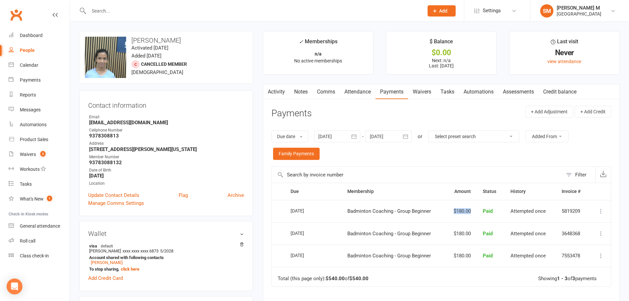
drag, startPoint x: 446, startPoint y: 209, endPoint x: 483, endPoint y: 208, distance: 37.3
click at [483, 208] on tr "Select this 01 Aug 2025 Prajna Ragunathan Badminton Coaching - Group Beginner $…" at bounding box center [441, 211] width 339 height 22
click at [454, 213] on td "$180.00" at bounding box center [461, 211] width 32 height 22
click at [465, 210] on td "$180.00" at bounding box center [461, 211] width 32 height 22
drag, startPoint x: 453, startPoint y: 210, endPoint x: 472, endPoint y: 209, distance: 19.2
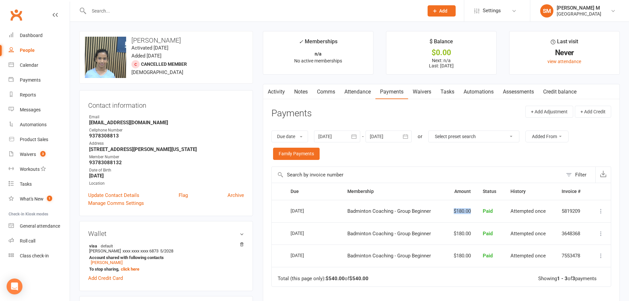
click at [472, 209] on td "$180.00" at bounding box center [461, 211] width 32 height 22
click at [465, 211] on td "$180.00" at bounding box center [461, 211] width 32 height 22
click at [296, 91] on link "Notes" at bounding box center [300, 91] width 23 height 15
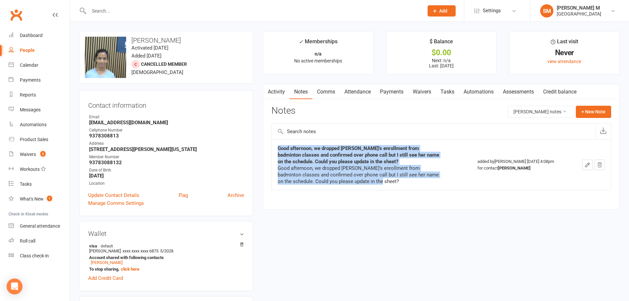
drag, startPoint x: 373, startPoint y: 181, endPoint x: 277, endPoint y: 151, distance: 100.1
click at [278, 151] on div "Good afternoon, we dropped Prajna’s enrollment from badminton classes and confi…" at bounding box center [360, 165] width 165 height 40
click at [314, 156] on strong "Good afternoon, we dropped Prajna’s enrollment from badminton classes and confi…" at bounding box center [358, 154] width 161 height 19
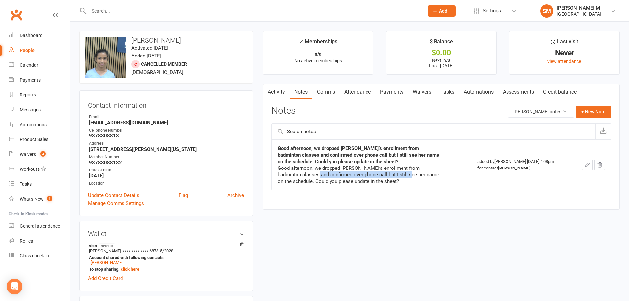
drag, startPoint x: 292, startPoint y: 176, endPoint x: 371, endPoint y: 176, distance: 79.6
click at [382, 176] on div "Good afternoon, we dropped Prajna’s enrollment from badminton classes and confi…" at bounding box center [360, 175] width 165 height 20
click at [365, 177] on div "Good afternoon, we dropped Prajna’s enrollment from badminton classes and confi…" at bounding box center [360, 175] width 165 height 20
click at [278, 93] on link "Activity" at bounding box center [276, 91] width 26 height 15
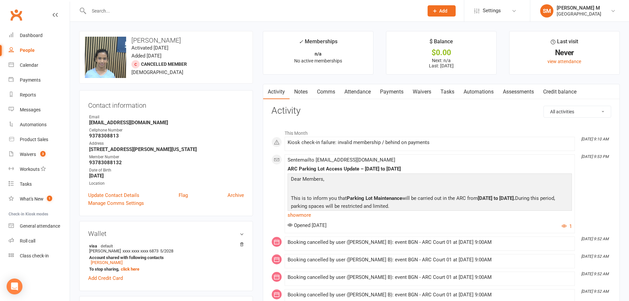
click at [361, 89] on link "Attendance" at bounding box center [358, 91] width 36 height 15
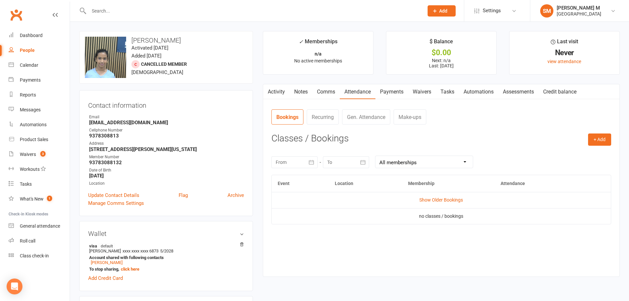
click at [385, 90] on link "Payments" at bounding box center [391, 91] width 33 height 15
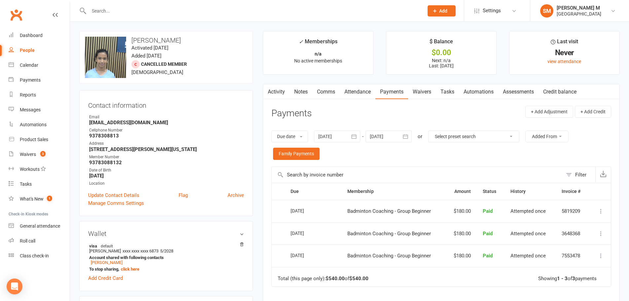
drag, startPoint x: 339, startPoint y: 211, endPoint x: 466, endPoint y: 212, distance: 127.4
click at [466, 212] on tr "Select this 01 Aug 2025 Prajna Ragunathan Badminton Coaching - Group Beginner $…" at bounding box center [441, 211] width 339 height 22
click at [460, 212] on td "$180.00" at bounding box center [461, 211] width 32 height 22
click at [303, 89] on link "Notes" at bounding box center [300, 91] width 23 height 15
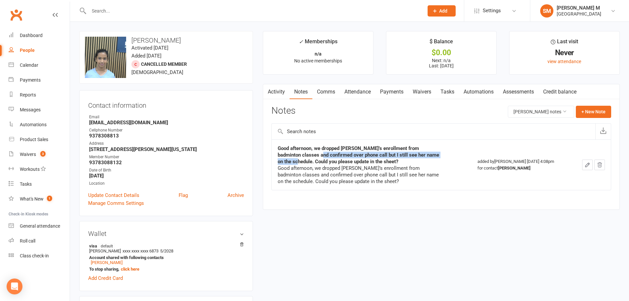
drag, startPoint x: 297, startPoint y: 154, endPoint x: 440, endPoint y: 153, distance: 142.6
click at [440, 153] on div "Good afternoon, we dropped [PERSON_NAME]’s enrollment from badminton classes an…" at bounding box center [360, 155] width 165 height 20
click at [393, 156] on strong "Good afternoon, we dropped [PERSON_NAME]’s enrollment from badminton classes an…" at bounding box center [358, 154] width 161 height 19
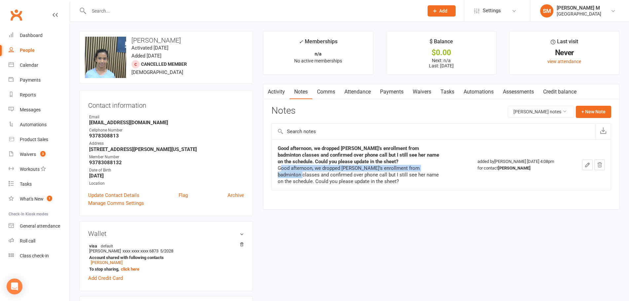
drag, startPoint x: 280, startPoint y: 168, endPoint x: 437, endPoint y: 166, distance: 157.1
click at [437, 166] on div "Good afternoon, we dropped [PERSON_NAME]’s enrollment from badminton classes an…" at bounding box center [360, 175] width 165 height 20
click at [331, 169] on div "Good afternoon, we dropped [PERSON_NAME]’s enrollment from badminton classes an…" at bounding box center [360, 175] width 165 height 20
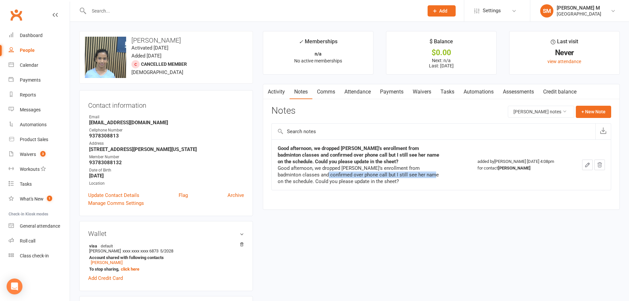
drag, startPoint x: 300, startPoint y: 174, endPoint x: 393, endPoint y: 175, distance: 93.1
click at [406, 174] on div "Good afternoon, we dropped [PERSON_NAME]’s enrollment from badminton classes an…" at bounding box center [360, 175] width 165 height 20
click at [365, 175] on div "Good afternoon, we dropped Prajna’s enrollment from badminton classes and confi…" at bounding box center [360, 175] width 165 height 20
drag, startPoint x: 342, startPoint y: 180, endPoint x: 398, endPoint y: 180, distance: 56.1
click at [398, 180] on div "Good afternoon, we dropped Prajna’s enrollment from badminton classes and confi…" at bounding box center [360, 175] width 165 height 20
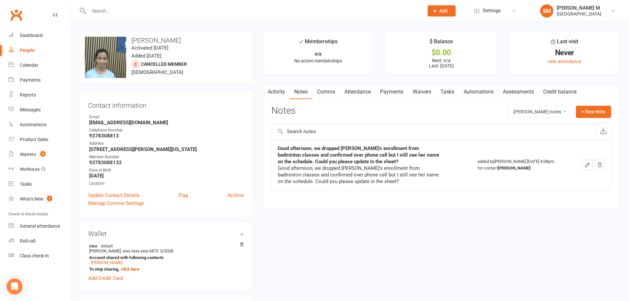
click at [400, 174] on div "Good afternoon, we dropped Prajna’s enrollment from badminton classes and confi…" at bounding box center [360, 175] width 165 height 20
click at [24, 37] on div "Dashboard" at bounding box center [31, 35] width 23 height 5
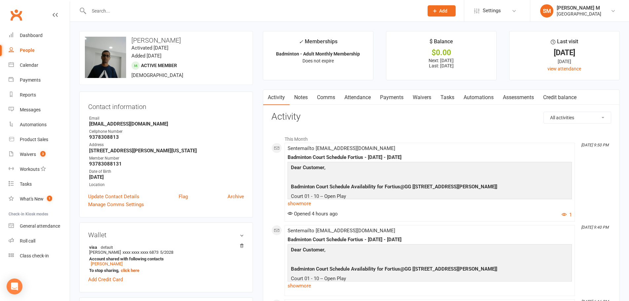
drag, startPoint x: 163, startPoint y: 41, endPoint x: 131, endPoint y: 41, distance: 32.0
click at [131, 41] on h3 "[PERSON_NAME]" at bounding box center [166, 40] width 162 height 7
click at [207, 41] on h3 "[PERSON_NAME]" at bounding box center [166, 40] width 162 height 7
click at [362, 95] on link "Attendance" at bounding box center [358, 97] width 36 height 15
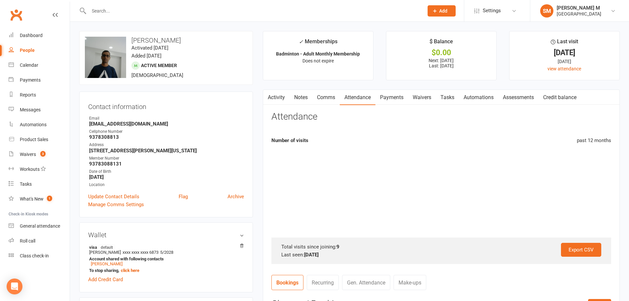
click at [396, 94] on link "Payments" at bounding box center [391, 97] width 33 height 15
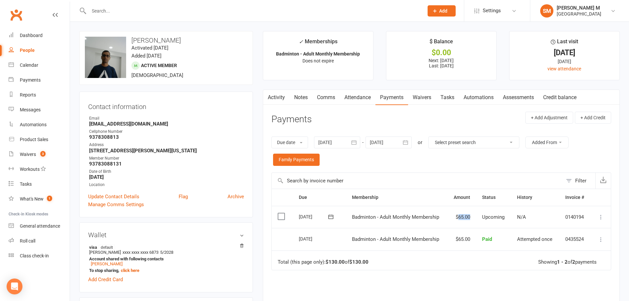
drag, startPoint x: 458, startPoint y: 216, endPoint x: 470, endPoint y: 215, distance: 12.6
click at [470, 215] on td "$65.00" at bounding box center [461, 217] width 29 height 22
click at [464, 215] on td "$65.00" at bounding box center [461, 217] width 29 height 22
click at [49, 38] on link "Dashboard" at bounding box center [39, 35] width 61 height 15
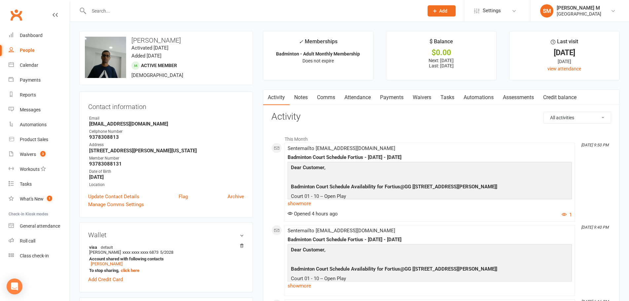
click at [155, 11] on input "text" at bounding box center [253, 10] width 332 height 9
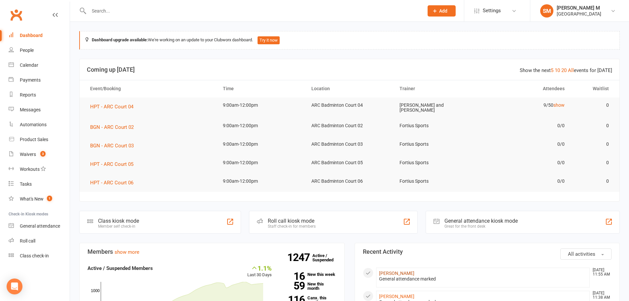
click at [401, 272] on link "[PERSON_NAME]" at bounding box center [396, 272] width 35 height 5
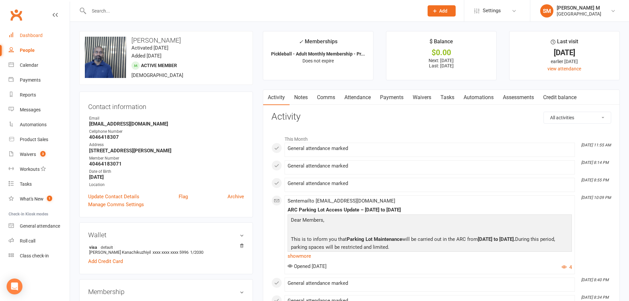
click at [50, 33] on link "Dashboard" at bounding box center [39, 35] width 61 height 15
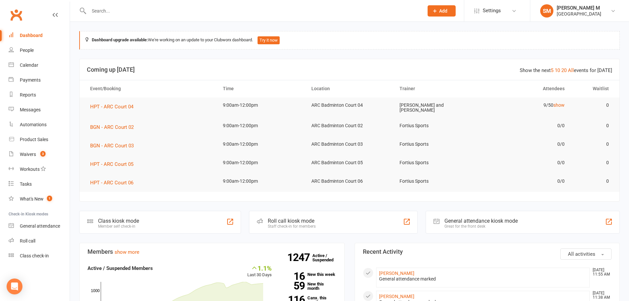
click at [146, 10] on input "text" at bounding box center [253, 10] width 332 height 9
type input "praveen"
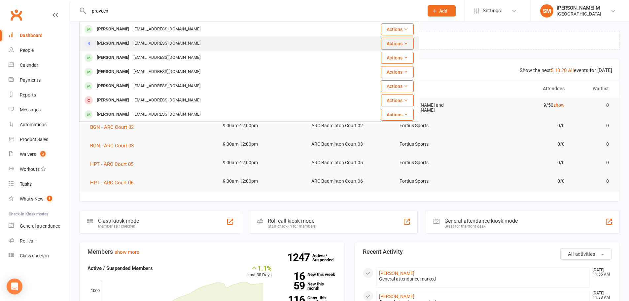
click at [142, 36] on td "[PERSON_NAME] [PERSON_NAME][EMAIL_ADDRESS][DOMAIN_NAME]" at bounding box center [216, 43] width 273 height 14
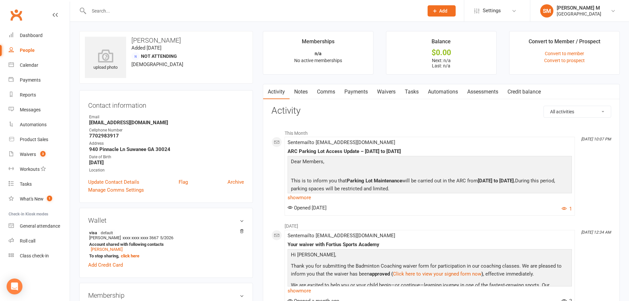
click at [141, 14] on input "text" at bounding box center [253, 10] width 332 height 9
type input "praveen"
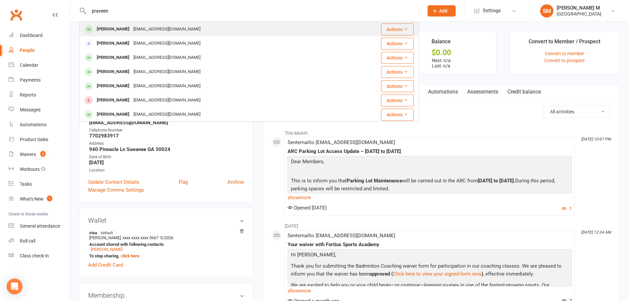
click at [142, 26] on div "[EMAIL_ADDRESS][DOMAIN_NAME]" at bounding box center [166, 29] width 71 height 10
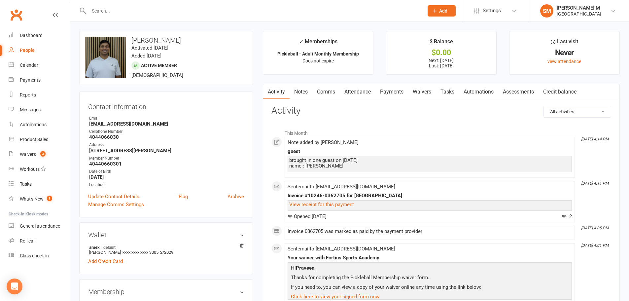
click at [126, 11] on input "text" at bounding box center [253, 10] width 332 height 9
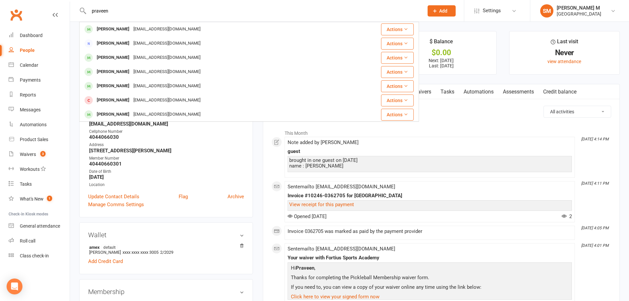
type input "praveen"
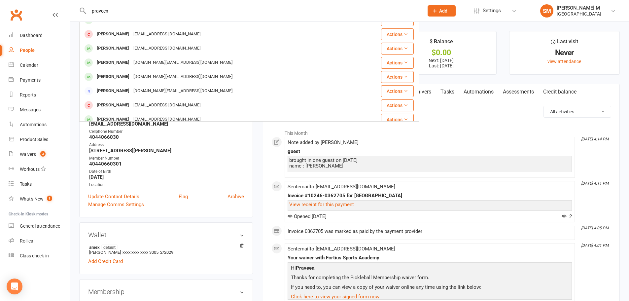
scroll to position [99, 0]
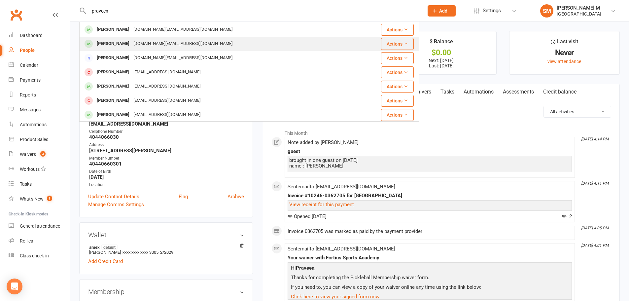
click at [136, 47] on div "[DOMAIN_NAME][EMAIL_ADDRESS][DOMAIN_NAME]" at bounding box center [182, 44] width 103 height 10
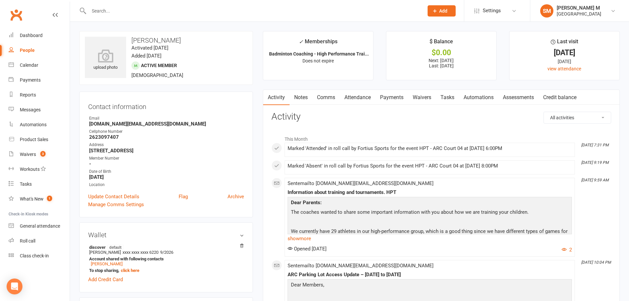
click at [148, 13] on input "text" at bounding box center [253, 10] width 332 height 9
paste input "Praveen"
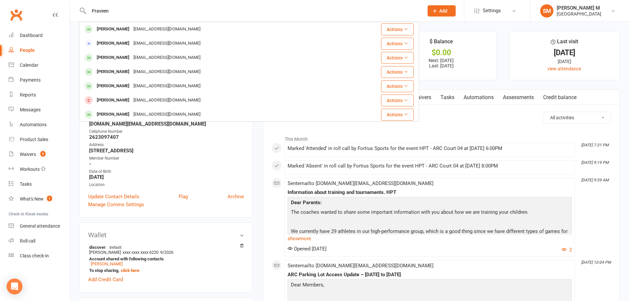
click at [118, 5] on div "Praveen Praveen Chanda pchanda@gmail.com Actions Praveen Kaza Joyveen@gmail.com…" at bounding box center [249, 10] width 340 height 21
click at [122, 11] on input "Praveen" at bounding box center [253, 10] width 332 height 9
paste input "neevarp.fire@gmail.com"
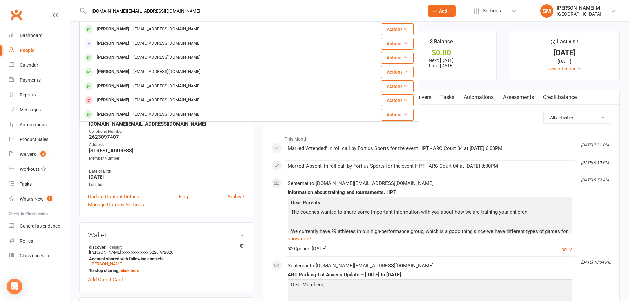
type input "neevarp.fire@gmail.com"
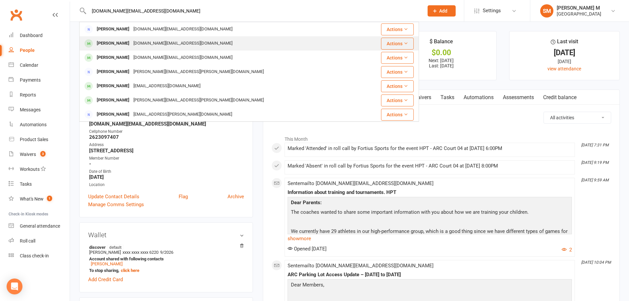
click at [166, 44] on div "[DOMAIN_NAME][EMAIL_ADDRESS][DOMAIN_NAME]" at bounding box center [182, 44] width 103 height 10
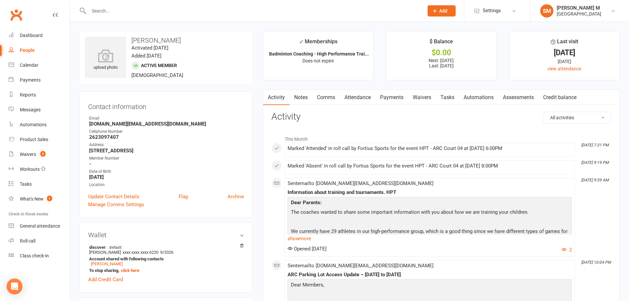
click at [330, 97] on link "Comms" at bounding box center [325, 97] width 27 height 15
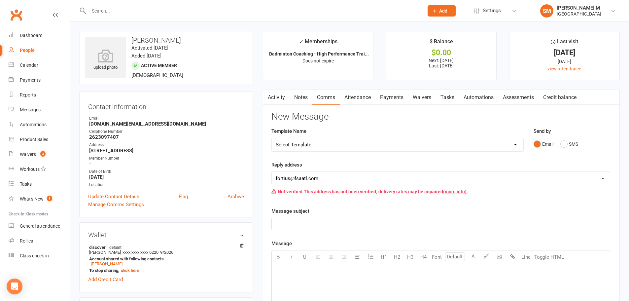
click at [383, 97] on link "Payments" at bounding box center [391, 97] width 33 height 15
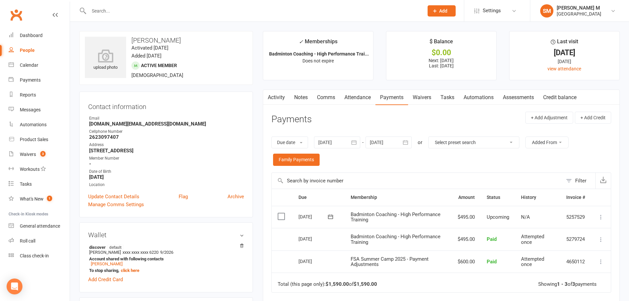
click at [280, 96] on link "Activity" at bounding box center [276, 97] width 26 height 15
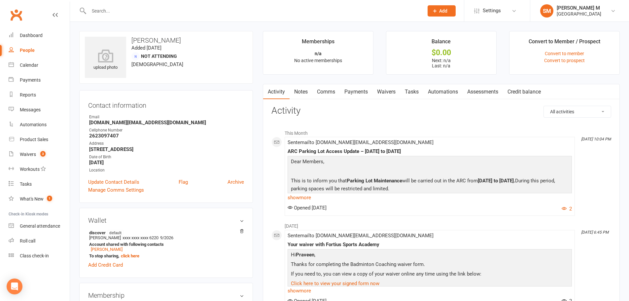
click at [345, 90] on link "Payments" at bounding box center [356, 91] width 33 height 15
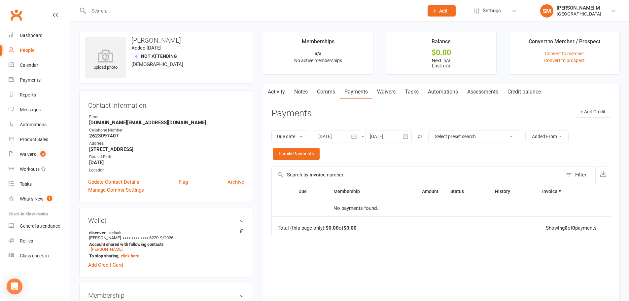
click at [272, 90] on link "Activity" at bounding box center [276, 91] width 26 height 15
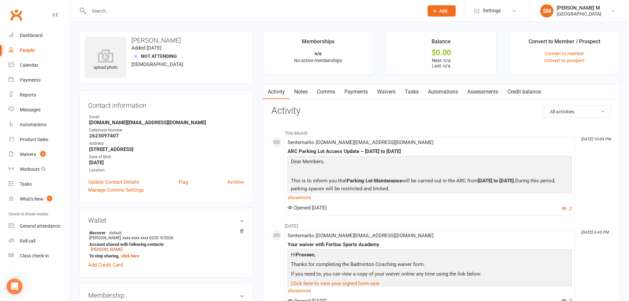
click at [301, 93] on link "Notes" at bounding box center [300, 91] width 23 height 15
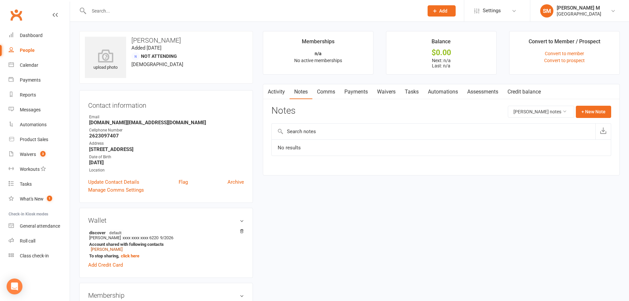
click at [324, 92] on link "Comms" at bounding box center [325, 91] width 27 height 15
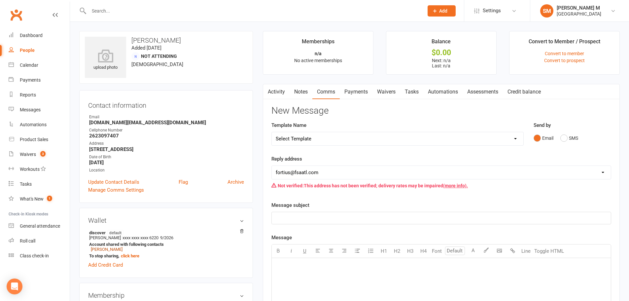
click at [352, 90] on link "Payments" at bounding box center [356, 91] width 33 height 15
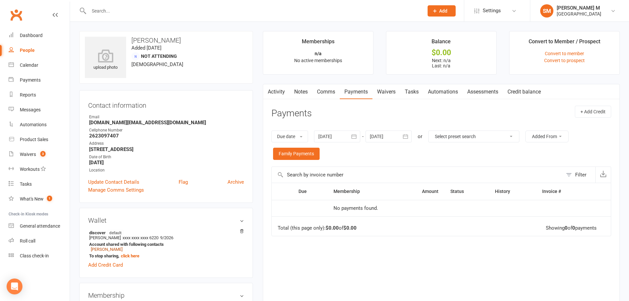
click at [278, 90] on link "Activity" at bounding box center [276, 91] width 26 height 15
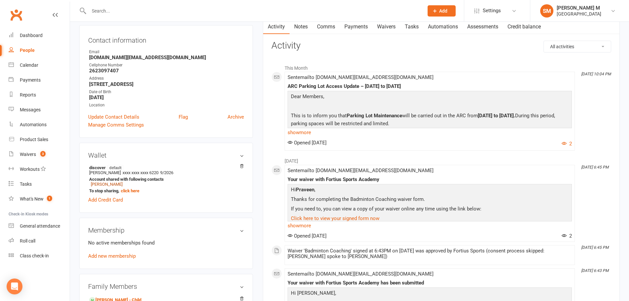
scroll to position [66, 0]
click at [118, 254] on link "Add new membership" at bounding box center [112, 255] width 48 height 6
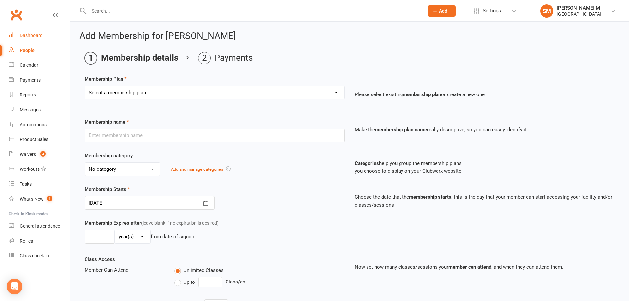
click at [33, 37] on div "Dashboard" at bounding box center [31, 35] width 23 height 5
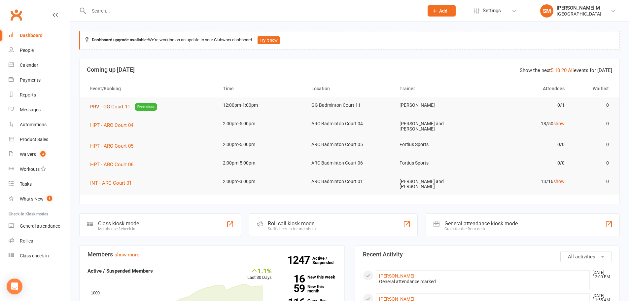
click at [120, 110] on button "PRV - GG Court 11 Free class" at bounding box center [123, 107] width 67 height 8
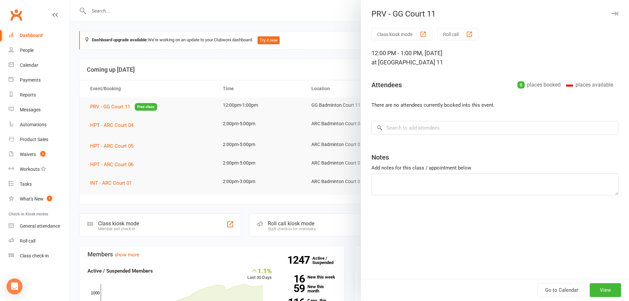
type textarea "Deevisha Biyani"
click at [319, 16] on div at bounding box center [349, 150] width 559 height 301
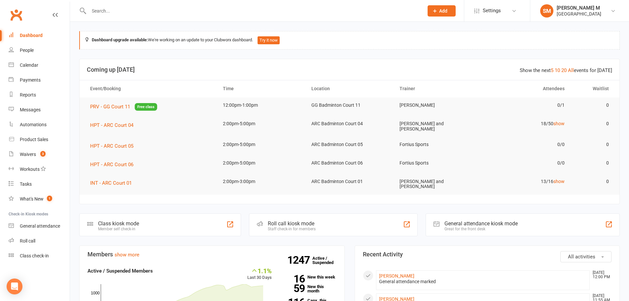
click at [42, 31] on link "Dashboard" at bounding box center [39, 35] width 61 height 15
click at [31, 34] on div "Dashboard" at bounding box center [31, 35] width 23 height 5
click at [22, 33] on div "Dashboard" at bounding box center [31, 35] width 23 height 5
click at [32, 36] on div "Dashboard" at bounding box center [31, 35] width 23 height 5
click at [33, 34] on div "Dashboard" at bounding box center [31, 35] width 23 height 5
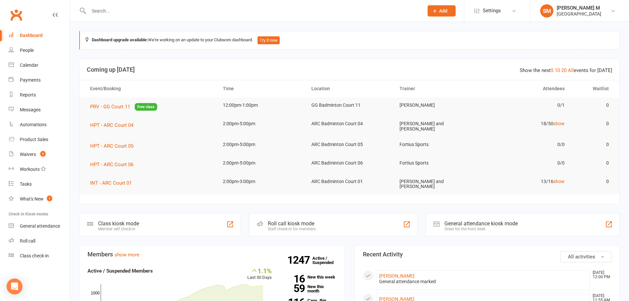
click at [33, 34] on div "Dashboard" at bounding box center [31, 35] width 23 height 5
click at [41, 34] on div "Dashboard" at bounding box center [31, 35] width 23 height 5
drag, startPoint x: 46, startPoint y: 32, endPoint x: 45, endPoint y: 24, distance: 7.9
click at [46, 32] on link "Dashboard" at bounding box center [39, 35] width 61 height 15
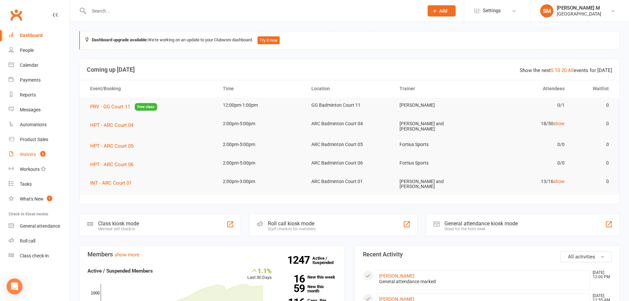
click at [21, 154] on div "Waivers" at bounding box center [28, 154] width 16 height 5
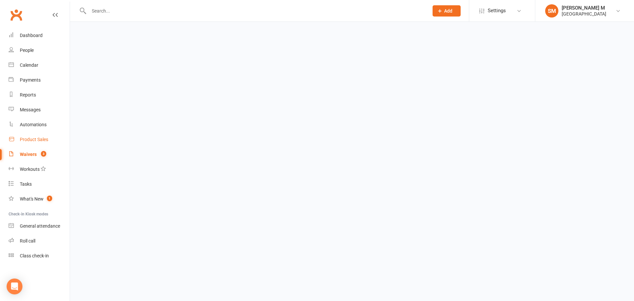
select select "50"
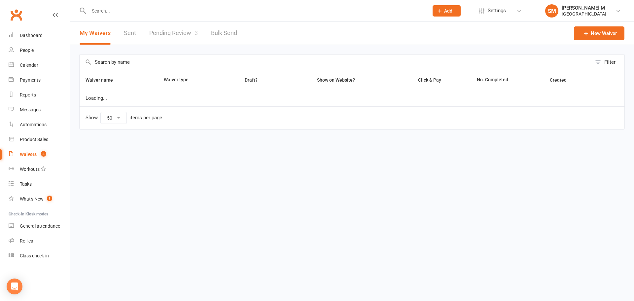
click at [167, 37] on link "Pending Review 3" at bounding box center [173, 33] width 49 height 23
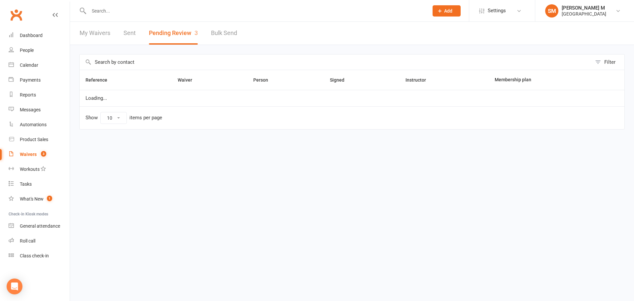
select select "100"
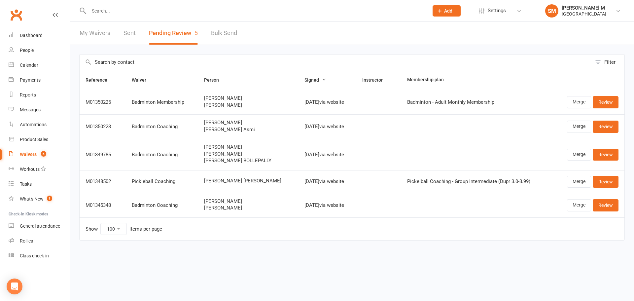
click at [99, 36] on link "My Waivers" at bounding box center [95, 33] width 31 height 23
select select "50"
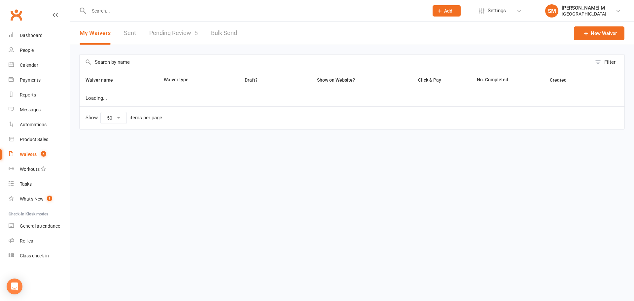
click at [150, 32] on link "Pending Review 5" at bounding box center [173, 33] width 49 height 23
select select "100"
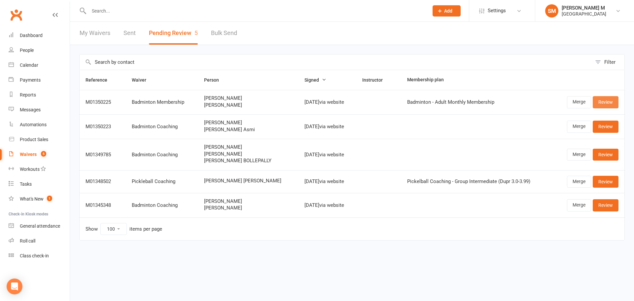
click at [606, 105] on link "Review" at bounding box center [605, 102] width 26 height 12
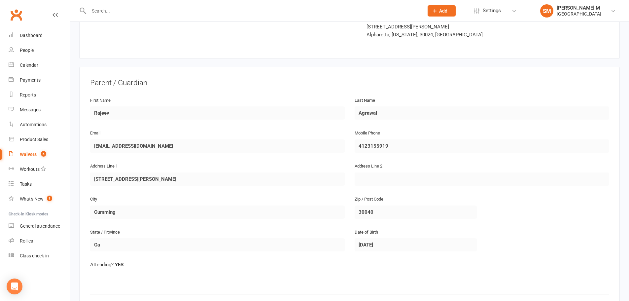
scroll to position [99, 0]
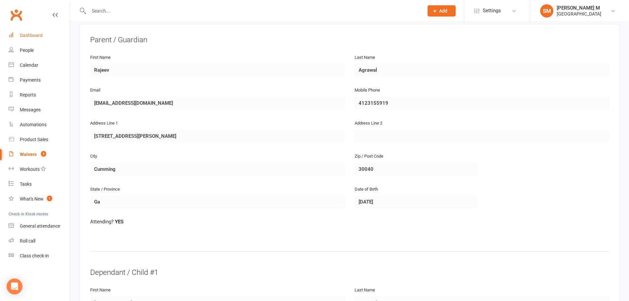
click at [44, 38] on link "Dashboard" at bounding box center [39, 35] width 61 height 15
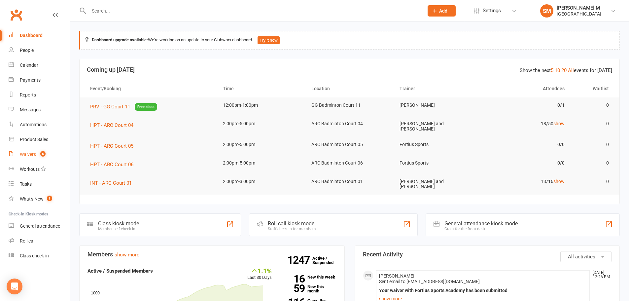
click at [28, 154] on div "Waivers" at bounding box center [28, 154] width 16 height 5
select select "50"
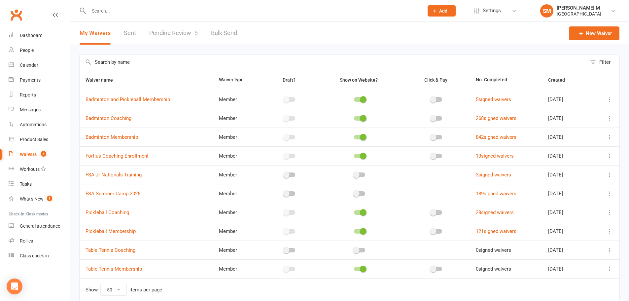
click at [158, 33] on link "Pending Review 5" at bounding box center [173, 33] width 49 height 23
select select "100"
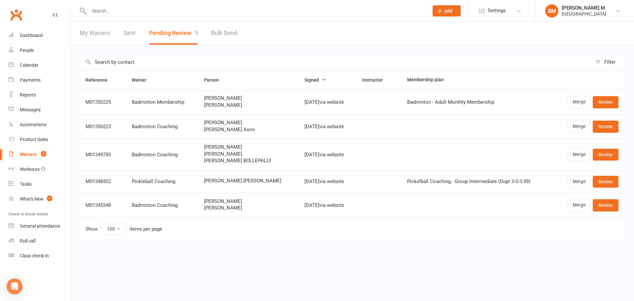
click at [229, 98] on span "Rajeev Agrawal" at bounding box center [248, 98] width 88 height 6
copy span "Rajeev Agrawal"
click at [228, 105] on span "Ronny Agrawal" at bounding box center [248, 105] width 88 height 6
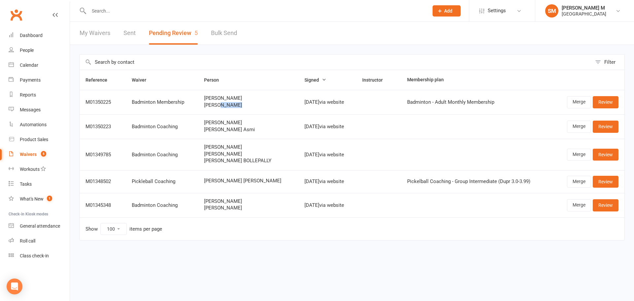
click at [228, 105] on span "Ronny Agrawal" at bounding box center [248, 105] width 88 height 6
copy span "Ronny Agrawal"
click at [246, 97] on span "Rajeev Agrawal" at bounding box center [248, 98] width 88 height 6
click at [106, 33] on link "My Waivers" at bounding box center [95, 33] width 31 height 23
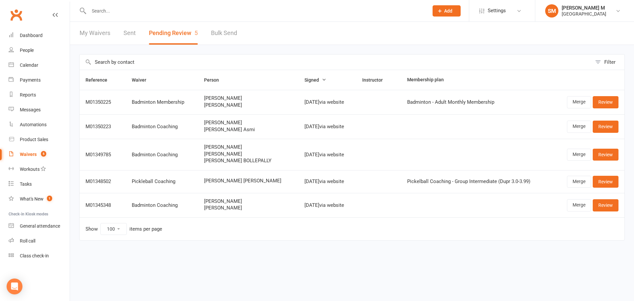
select select "50"
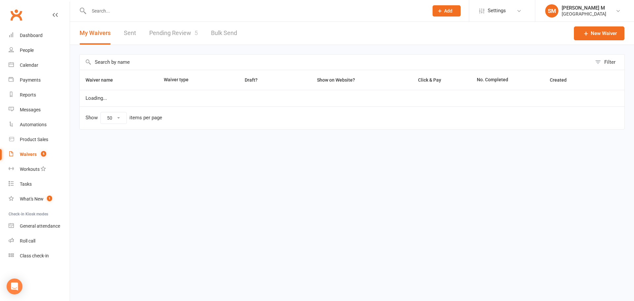
click at [167, 32] on link "Pending Review 5" at bounding box center [173, 33] width 49 height 23
select select "100"
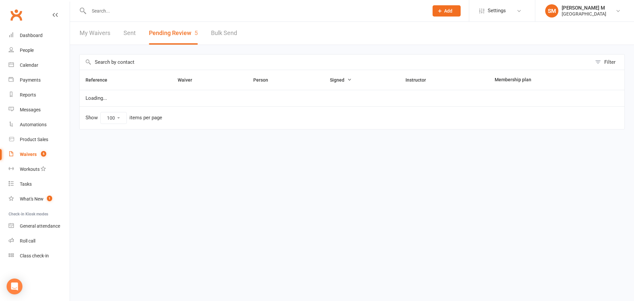
click at [95, 34] on link "My Waivers" at bounding box center [95, 33] width 31 height 23
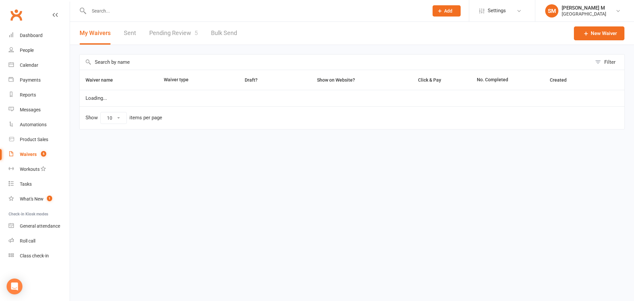
select select "50"
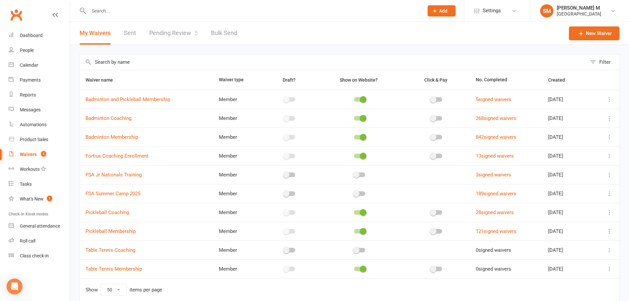
click at [182, 35] on link "Pending Review 5" at bounding box center [173, 33] width 49 height 23
select select "100"
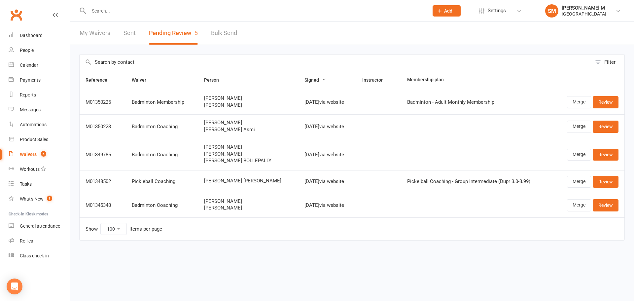
click at [93, 36] on link "My Waivers" at bounding box center [95, 33] width 31 height 23
select select "50"
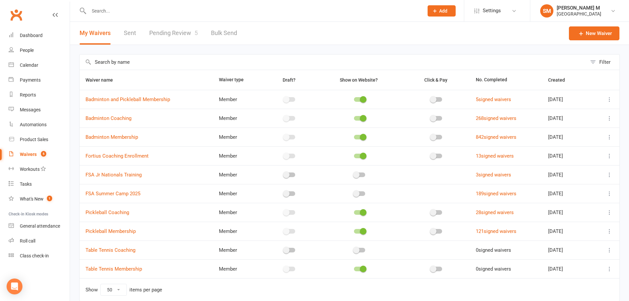
click at [178, 32] on link "Pending Review 5" at bounding box center [173, 33] width 49 height 23
select select "100"
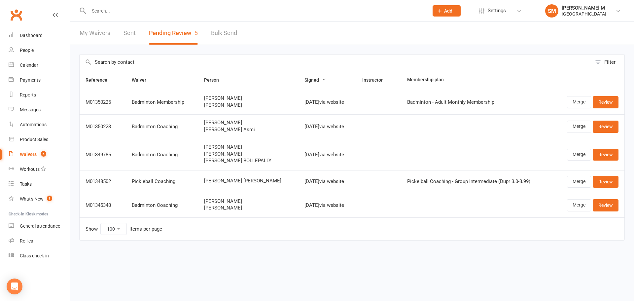
click at [93, 34] on link "My Waivers" at bounding box center [95, 33] width 31 height 23
select select "50"
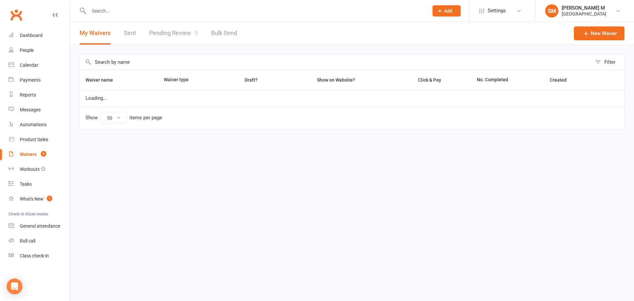
click at [154, 31] on link "Pending Review 5" at bounding box center [173, 33] width 49 height 23
select select "100"
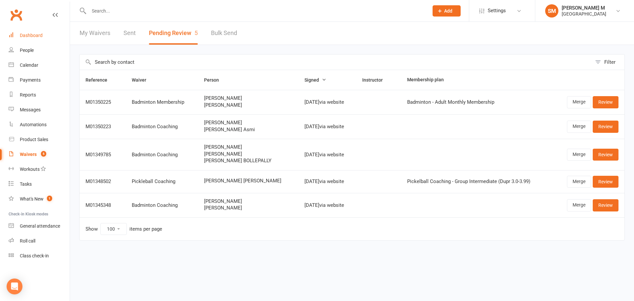
click at [38, 30] on link "Dashboard" at bounding box center [39, 35] width 61 height 15
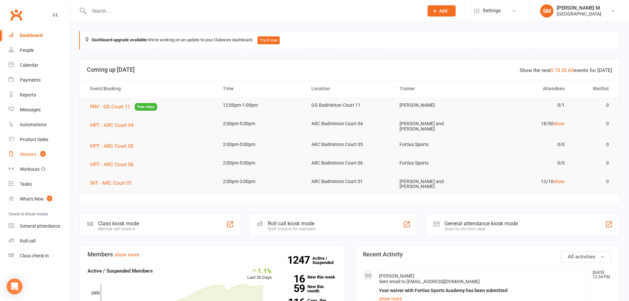
click at [35, 150] on link "Waivers 5" at bounding box center [39, 154] width 61 height 15
select select "50"
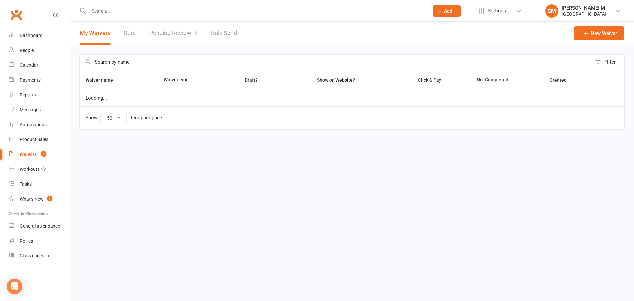
click at [164, 32] on link "Pending Review 5" at bounding box center [173, 33] width 49 height 23
select select "100"
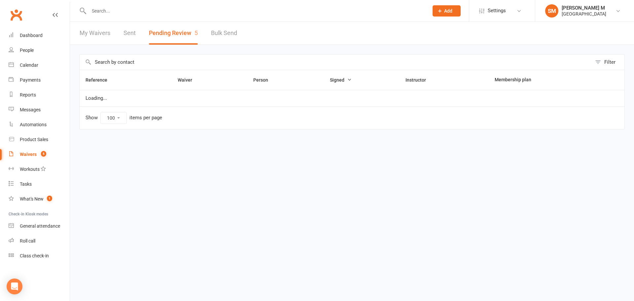
click at [99, 37] on link "My Waivers" at bounding box center [95, 33] width 31 height 23
select select "50"
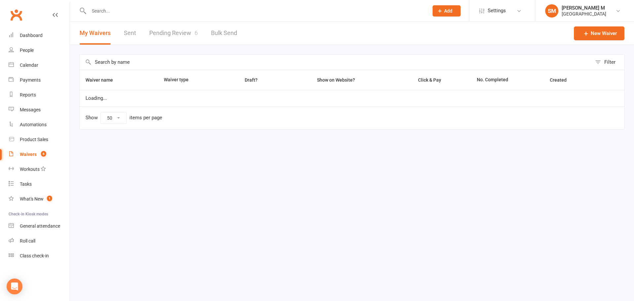
click at [174, 35] on link "Pending Review 6" at bounding box center [173, 33] width 49 height 23
select select "100"
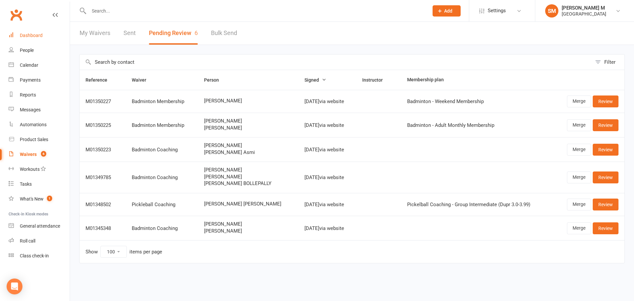
click at [30, 30] on link "Dashboard" at bounding box center [39, 35] width 61 height 15
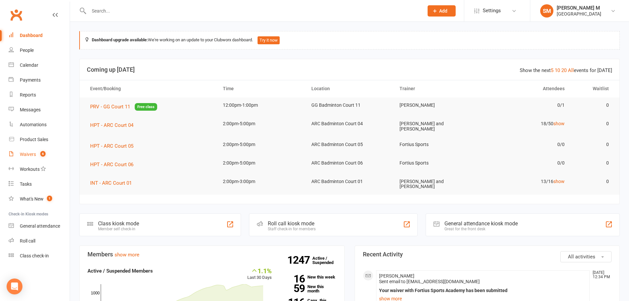
click at [28, 151] on link "Waivers 6" at bounding box center [39, 154] width 61 height 15
select select "50"
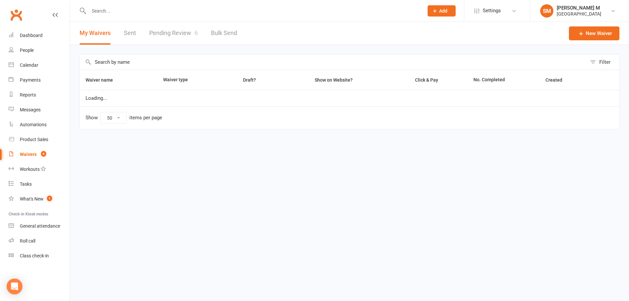
click at [165, 31] on link "Pending Review 6" at bounding box center [173, 33] width 49 height 23
select select "100"
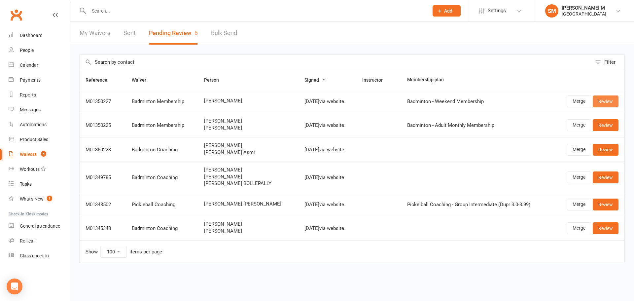
click at [601, 102] on link "Review" at bounding box center [605, 101] width 26 height 12
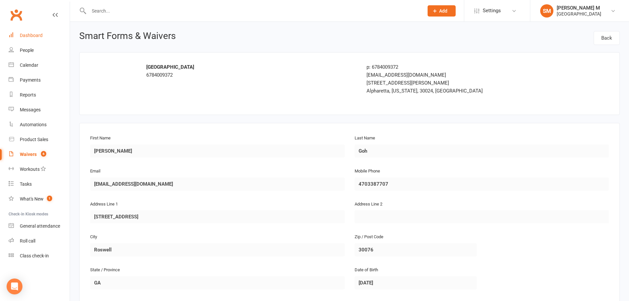
click at [32, 37] on div "Dashboard" at bounding box center [31, 35] width 23 height 5
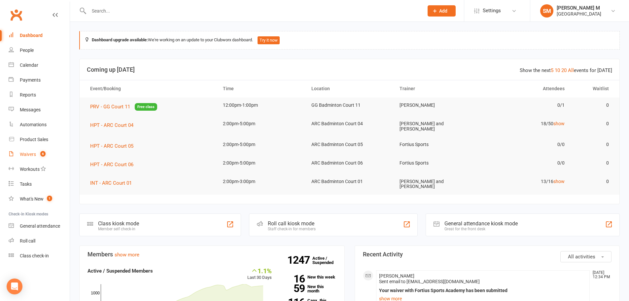
click at [31, 154] on div "Waivers" at bounding box center [28, 154] width 16 height 5
select select "50"
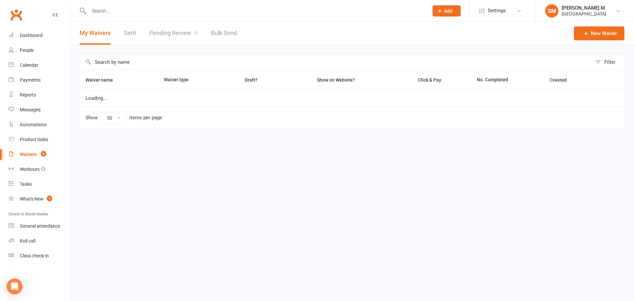
click at [180, 30] on link "Pending Review 6" at bounding box center [173, 33] width 49 height 23
select select "100"
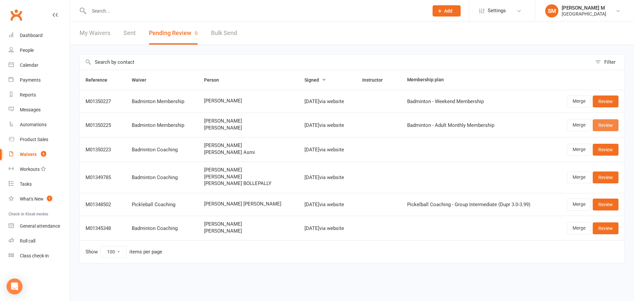
click at [607, 123] on link "Review" at bounding box center [605, 125] width 26 height 12
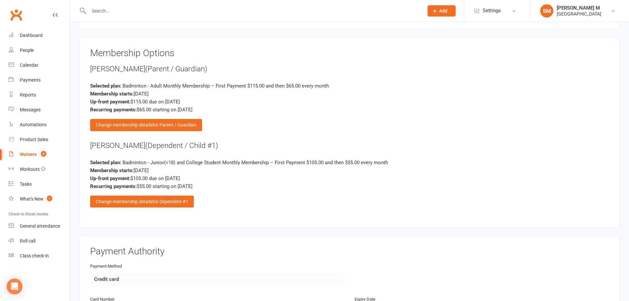
scroll to position [660, 0]
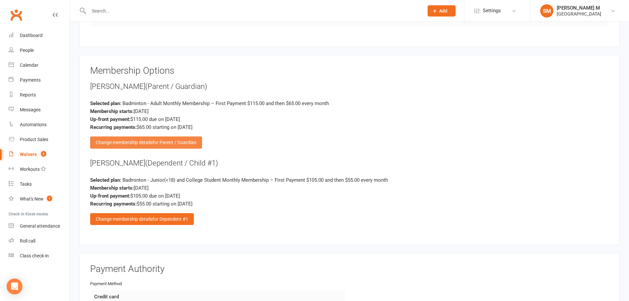
click at [144, 139] on div "Change membership details for Parent / Guardian" at bounding box center [146, 142] width 112 height 12
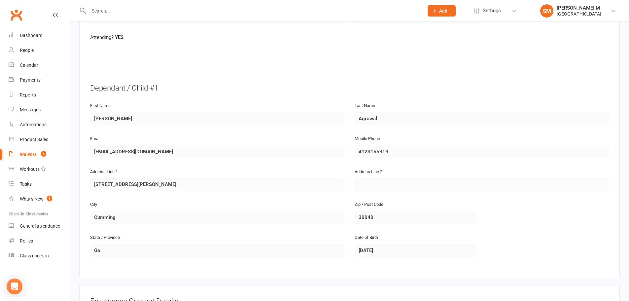
scroll to position [19, 0]
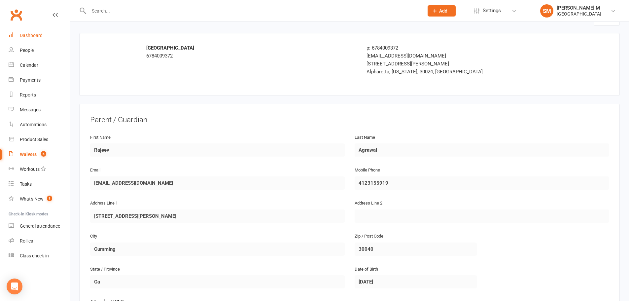
click at [45, 41] on link "Dashboard" at bounding box center [39, 35] width 61 height 15
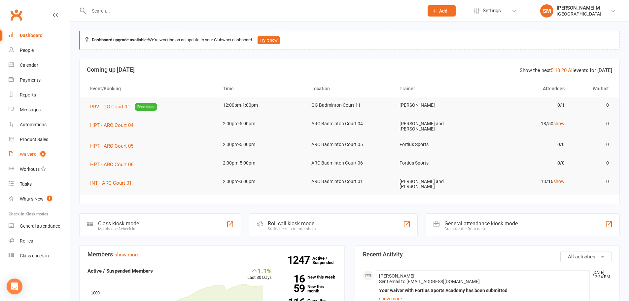
click at [26, 150] on link "Waivers 6" at bounding box center [39, 154] width 61 height 15
select select "50"
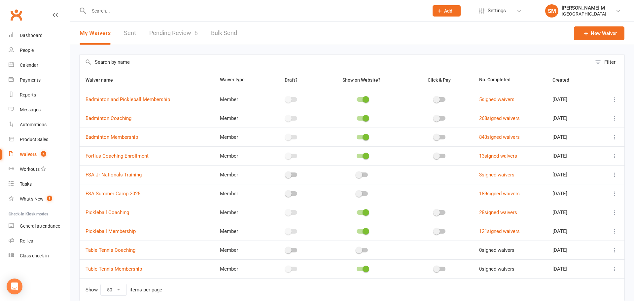
click at [167, 38] on link "Pending Review 6" at bounding box center [173, 33] width 49 height 23
select select "100"
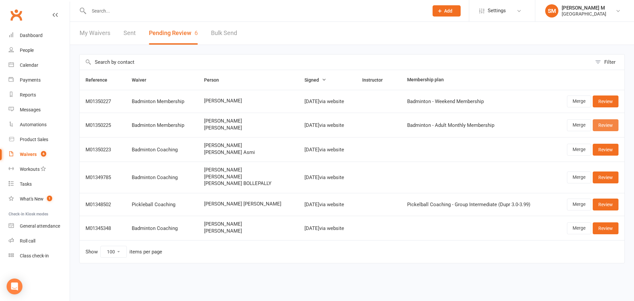
click at [599, 124] on link "Review" at bounding box center [605, 125] width 26 height 12
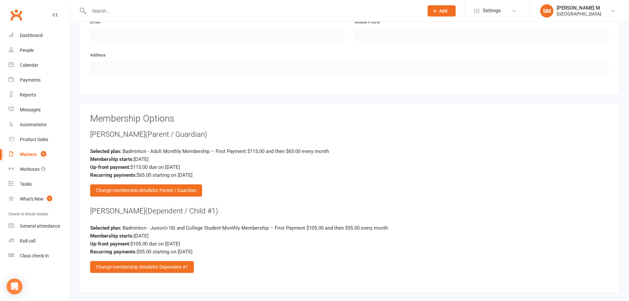
scroll to position [627, 0]
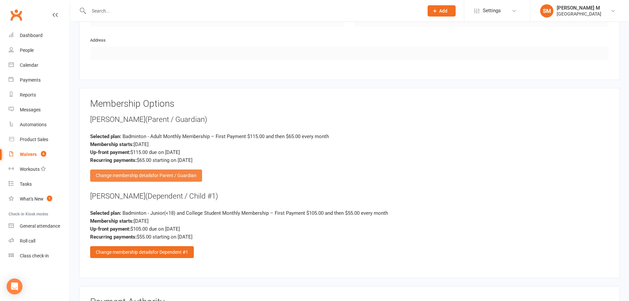
click at [141, 177] on div "Change membership details for Parent / Guardian" at bounding box center [146, 175] width 112 height 12
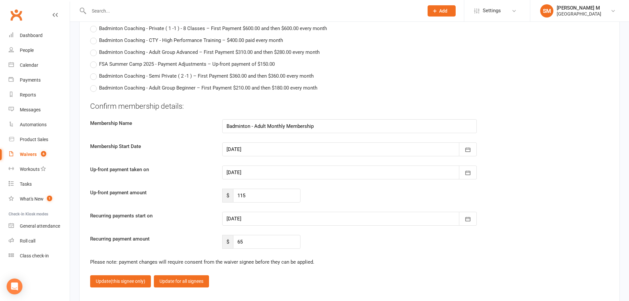
scroll to position [1584, 0]
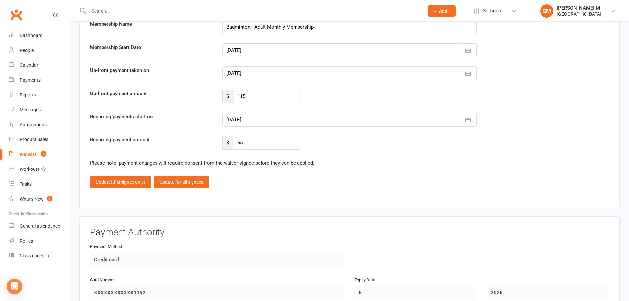
drag, startPoint x: 265, startPoint y: 93, endPoint x: 237, endPoint y: 95, distance: 28.1
click at [237, 95] on input "115" at bounding box center [266, 96] width 67 height 14
click at [32, 38] on div "Dashboard" at bounding box center [31, 35] width 23 height 5
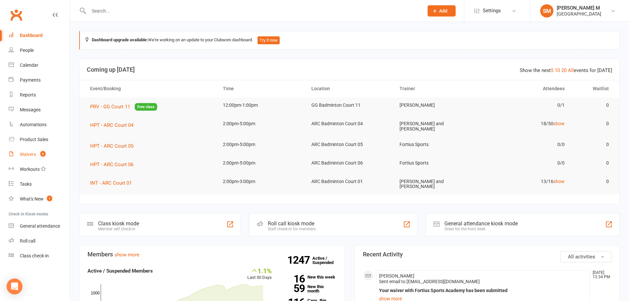
click at [31, 158] on link "Waivers 6" at bounding box center [39, 154] width 61 height 15
select select "50"
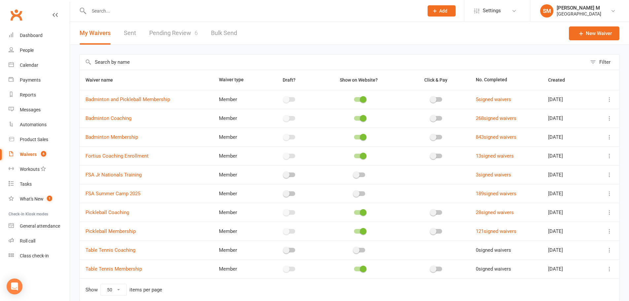
click at [169, 35] on link "Pending Review 6" at bounding box center [173, 33] width 49 height 23
select select "100"
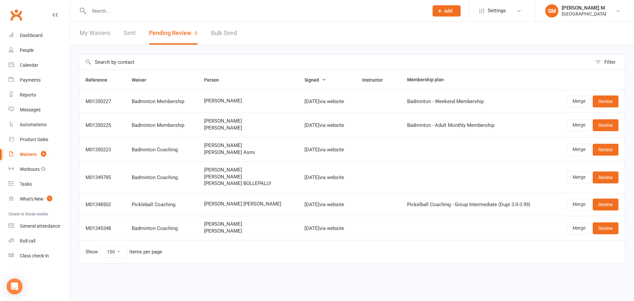
click at [99, 34] on link "My Waivers" at bounding box center [95, 33] width 31 height 23
select select "50"
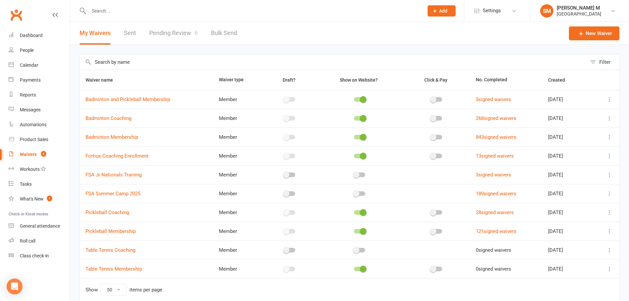
click at [156, 27] on link "Pending Review 6" at bounding box center [173, 33] width 49 height 23
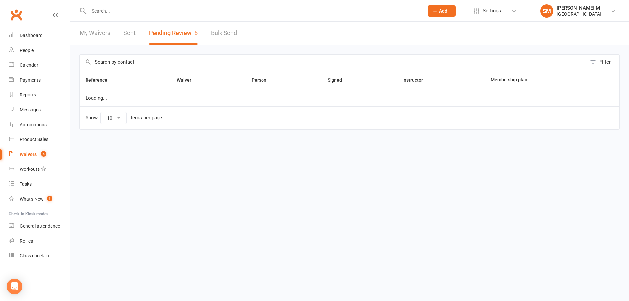
select select "100"
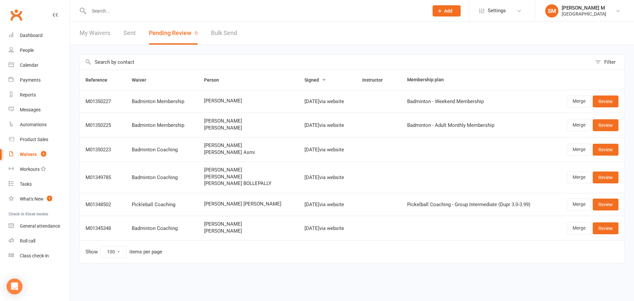
click at [103, 30] on link "My Waivers" at bounding box center [95, 33] width 31 height 23
select select "50"
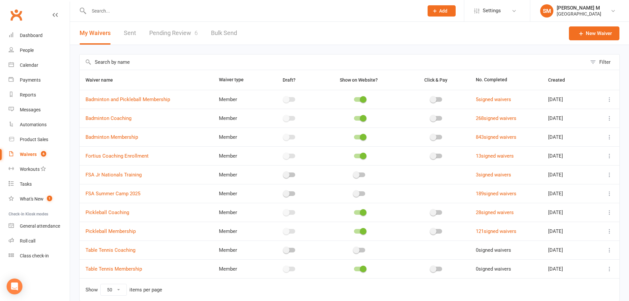
click at [190, 34] on link "Pending Review 6" at bounding box center [173, 33] width 49 height 23
select select "100"
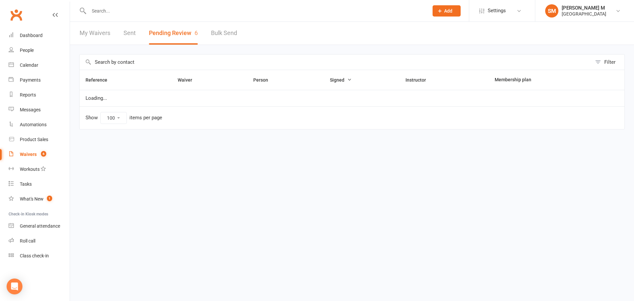
click at [94, 35] on link "My Waivers" at bounding box center [95, 33] width 31 height 23
select select "50"
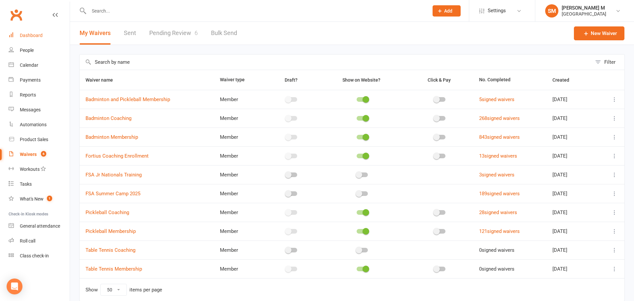
click at [48, 33] on link "Dashboard" at bounding box center [39, 35] width 61 height 15
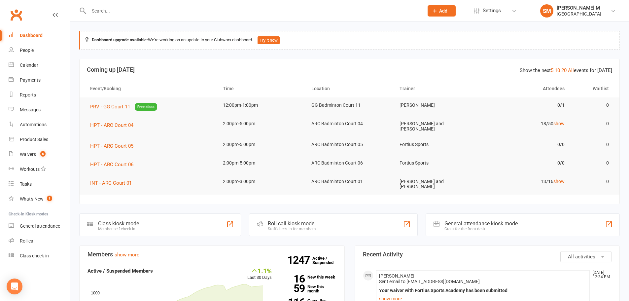
click at [36, 39] on link "Dashboard" at bounding box center [39, 35] width 61 height 15
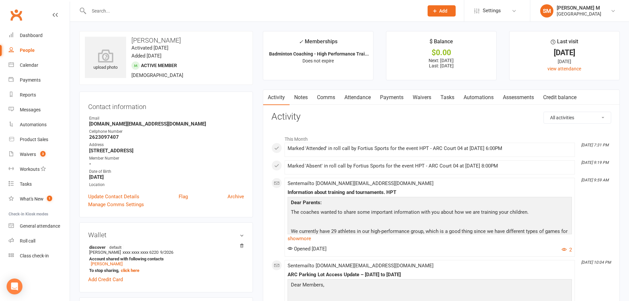
drag, startPoint x: 128, startPoint y: 2, endPoint x: 309, endPoint y: 123, distance: 217.4
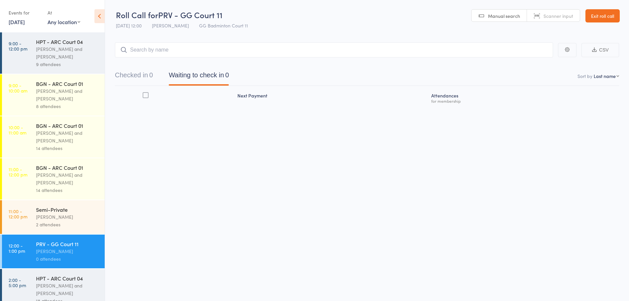
click at [37, 220] on div "2 attendees" at bounding box center [67, 224] width 63 height 8
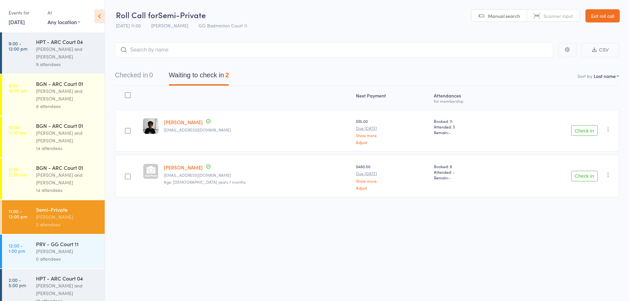
click at [578, 129] on button "Check in" at bounding box center [584, 130] width 26 height 11
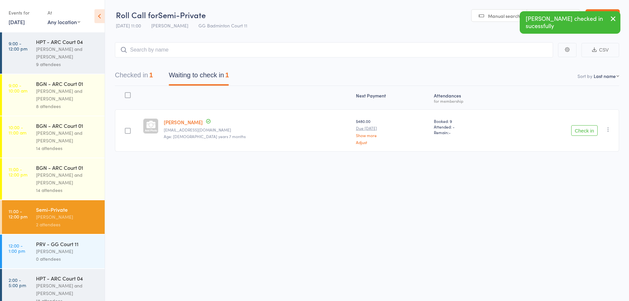
click at [52, 169] on div "BGN - ARC Court 01" at bounding box center [67, 167] width 63 height 7
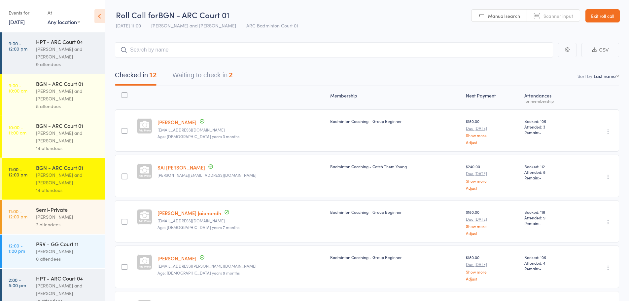
click at [193, 79] on button "Waiting to check in 2" at bounding box center [202, 76] width 60 height 17
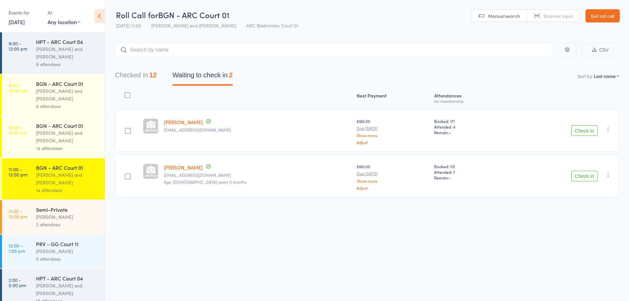
click at [126, 78] on button "Checked in 12" at bounding box center [136, 76] width 42 height 17
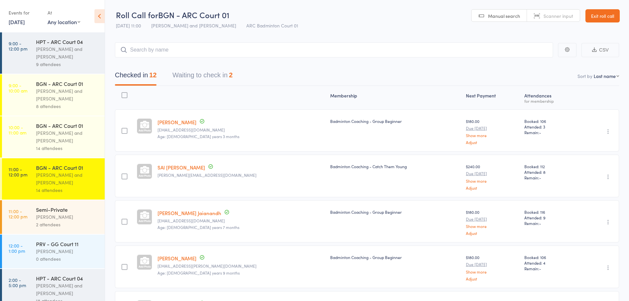
click at [56, 132] on div "[PERSON_NAME] and [PERSON_NAME]" at bounding box center [67, 136] width 63 height 15
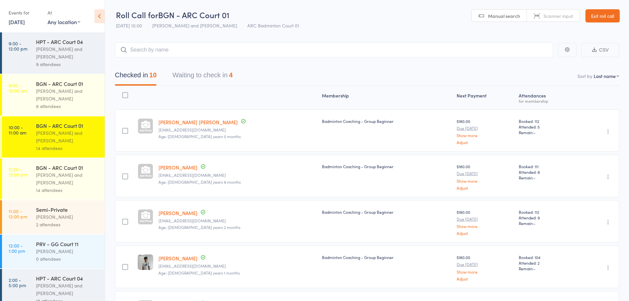
click at [191, 72] on button "Waiting to check in 4" at bounding box center [202, 76] width 60 height 17
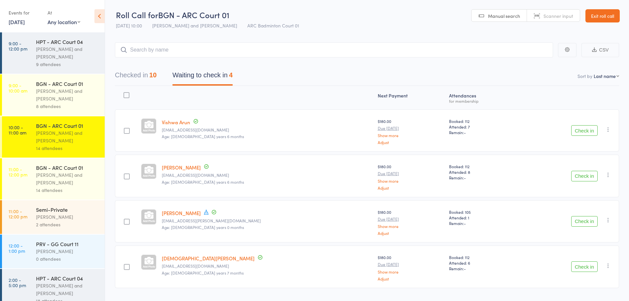
click at [135, 78] on button "Checked in 10" at bounding box center [136, 76] width 42 height 17
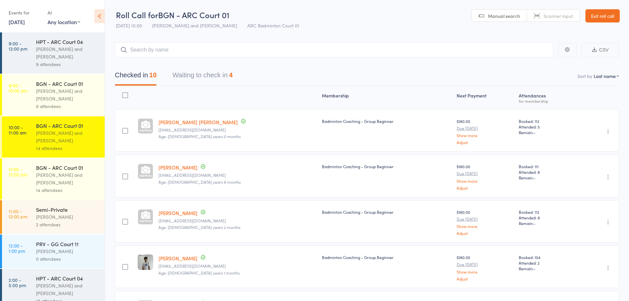
click at [58, 96] on div "[PERSON_NAME] and [PERSON_NAME]" at bounding box center [67, 94] width 63 height 15
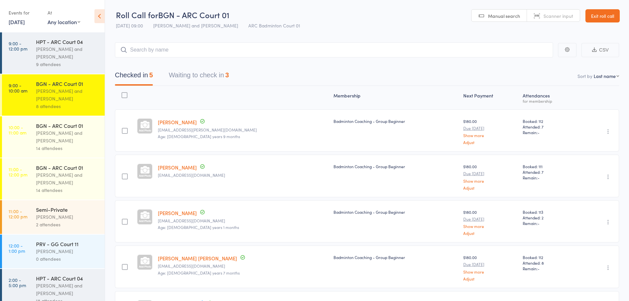
click at [227, 78] on button "Waiting to check in 3" at bounding box center [199, 76] width 60 height 17
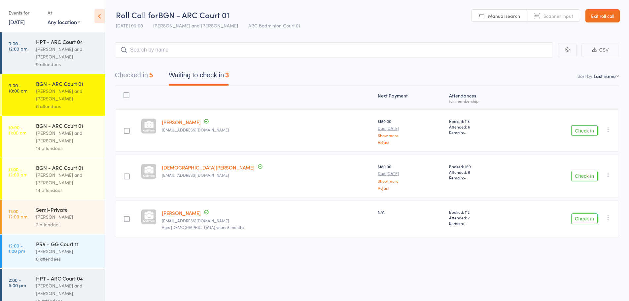
click at [141, 79] on button "Checked in 5" at bounding box center [134, 76] width 38 height 17
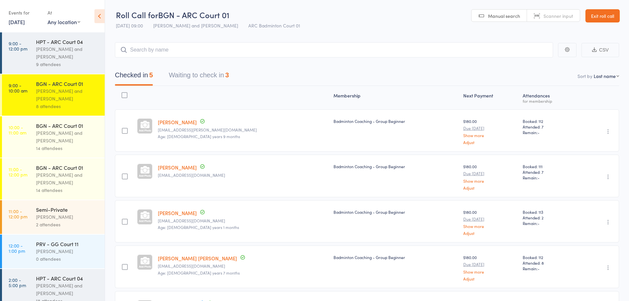
click at [58, 58] on div "[PERSON_NAME] and [PERSON_NAME]" at bounding box center [67, 52] width 63 height 15
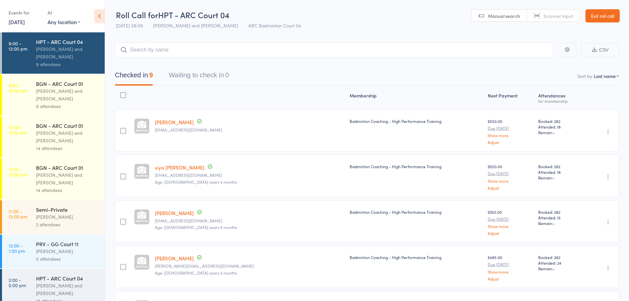
click at [198, 76] on button "Waiting to check in 0" at bounding box center [199, 76] width 60 height 17
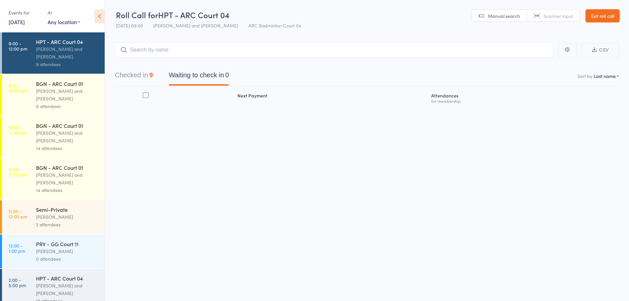
click at [139, 73] on button "Checked in 9" at bounding box center [134, 76] width 38 height 17
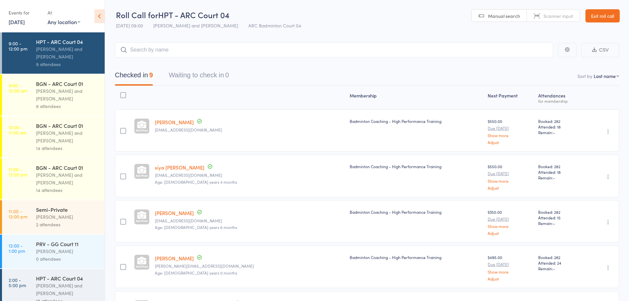
click at [57, 90] on div "[PERSON_NAME] and [PERSON_NAME]" at bounding box center [67, 94] width 63 height 15
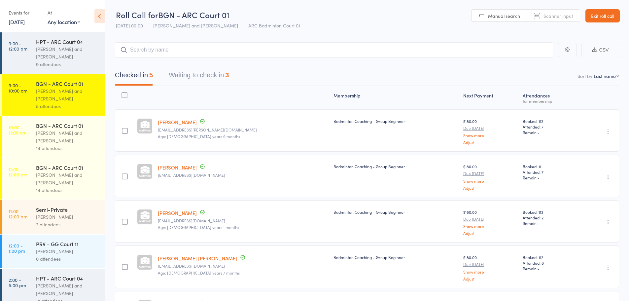
click at [64, 47] on div "[PERSON_NAME] and [PERSON_NAME]" at bounding box center [67, 52] width 63 height 15
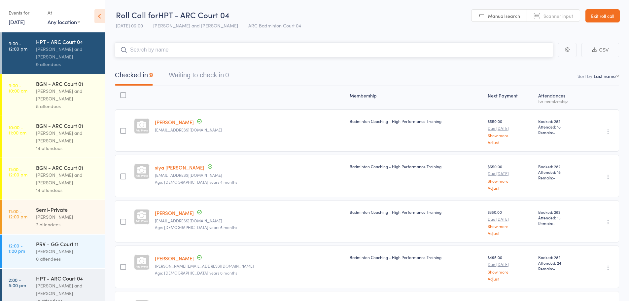
click at [187, 77] on button "Waiting to check in 0" at bounding box center [199, 76] width 60 height 17
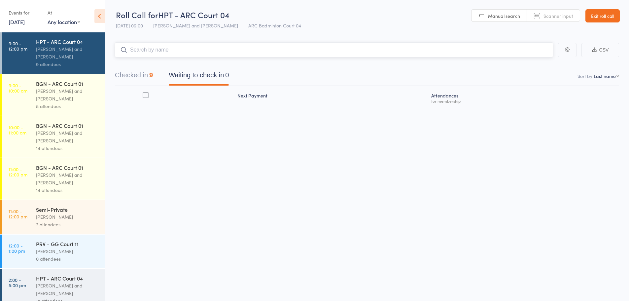
click at [131, 77] on button "Checked in 9" at bounding box center [134, 76] width 38 height 17
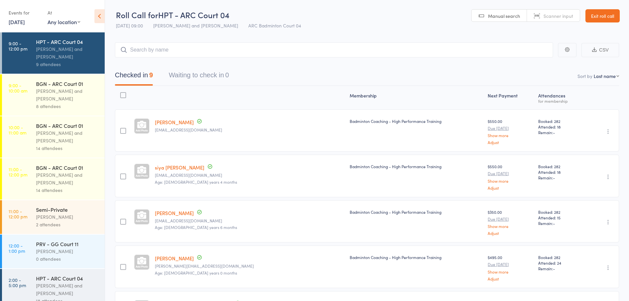
click at [71, 99] on div "[PERSON_NAME] and [PERSON_NAME]" at bounding box center [67, 94] width 63 height 15
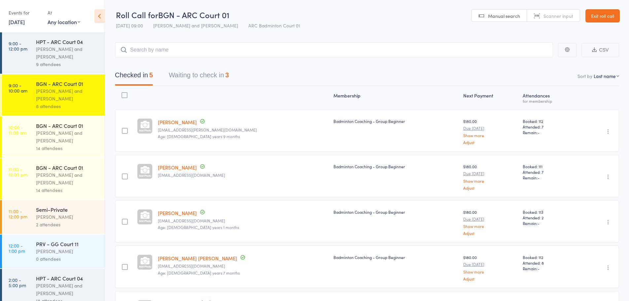
click at [200, 83] on button "Waiting to check in 3" at bounding box center [199, 76] width 60 height 17
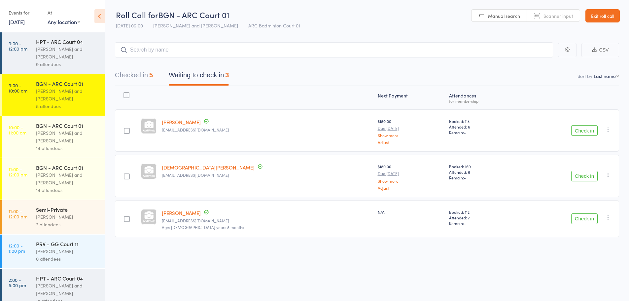
click at [133, 77] on button "Checked in 5" at bounding box center [134, 76] width 38 height 17
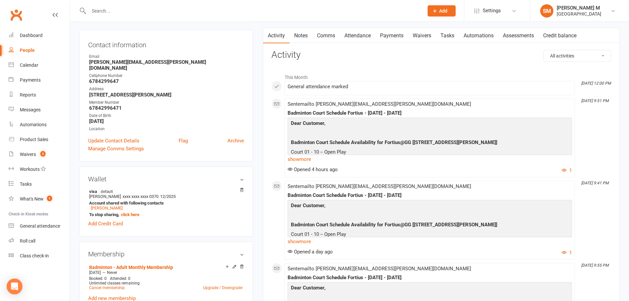
scroll to position [66, 0]
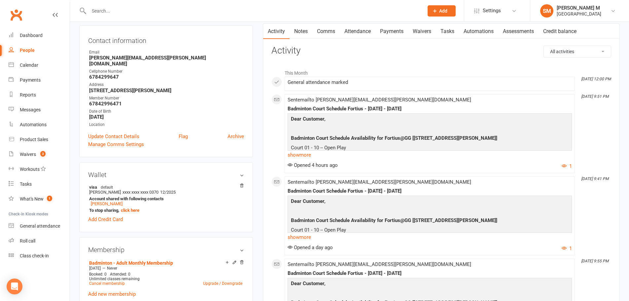
click at [342, 33] on link "Attendance" at bounding box center [358, 31] width 36 height 15
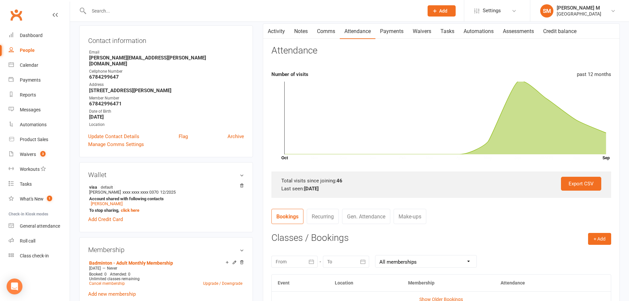
click at [386, 31] on link "Payments" at bounding box center [391, 31] width 33 height 15
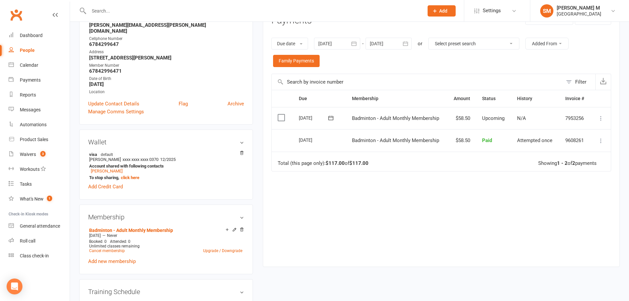
scroll to position [99, 0]
click at [394, 207] on div "Due Contact Membership Amount Status History Invoice # Select this [DATE] [PERS…" at bounding box center [441, 172] width 340 height 167
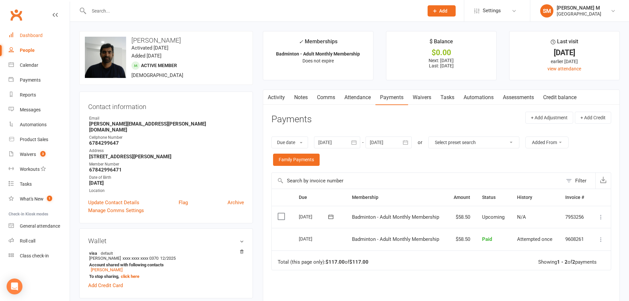
click at [39, 31] on link "Dashboard" at bounding box center [39, 35] width 61 height 15
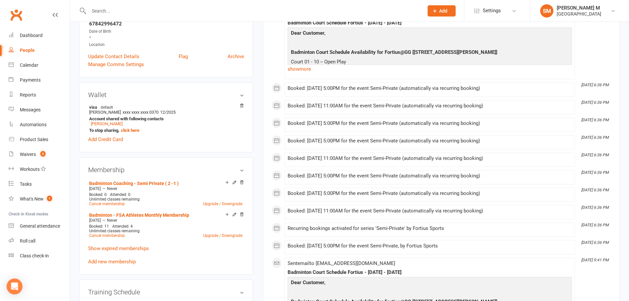
scroll to position [165, 0]
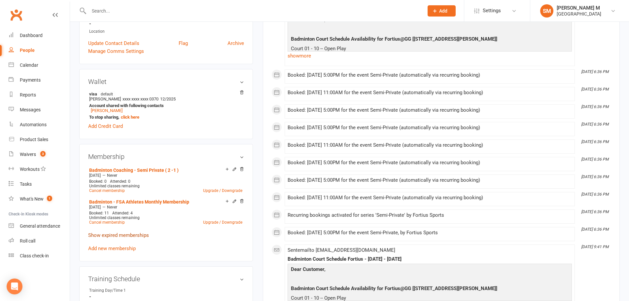
click at [134, 235] on link "Show expired memberships" at bounding box center [118, 235] width 61 height 6
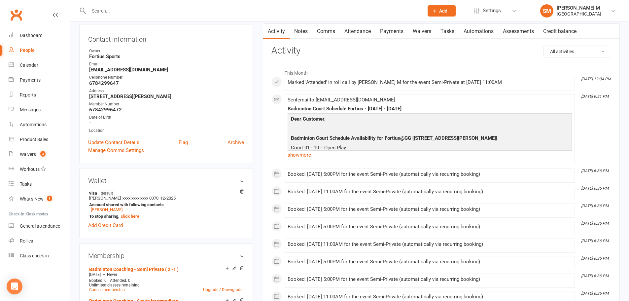
scroll to position [0, 0]
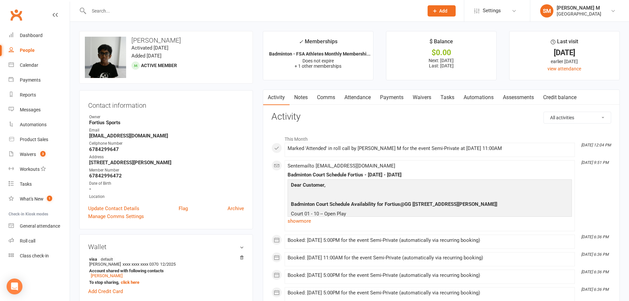
click at [354, 97] on link "Attendance" at bounding box center [358, 97] width 36 height 15
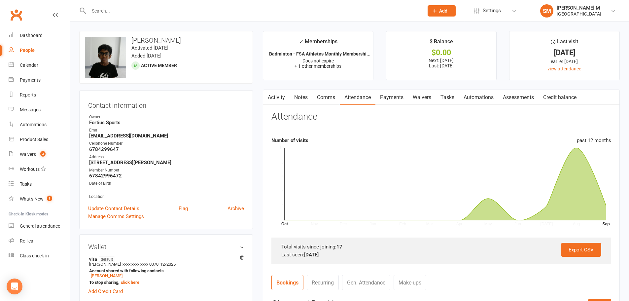
click at [389, 97] on link "Payments" at bounding box center [391, 97] width 33 height 15
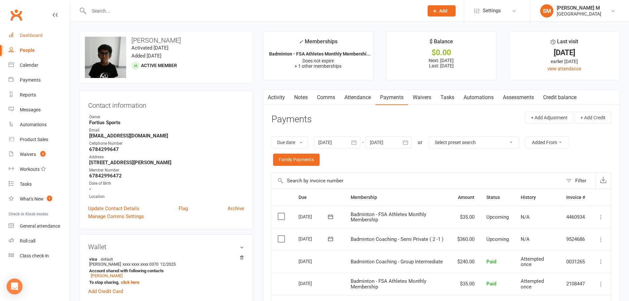
click at [29, 31] on link "Dashboard" at bounding box center [39, 35] width 61 height 15
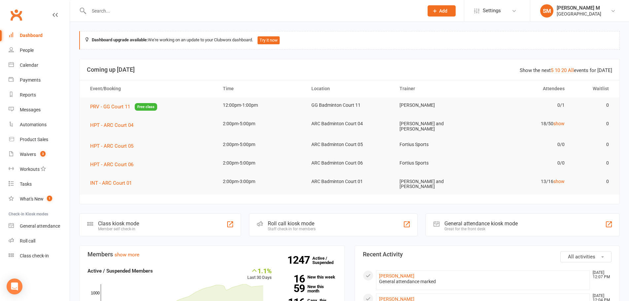
click at [33, 29] on link "Dashboard" at bounding box center [39, 35] width 61 height 15
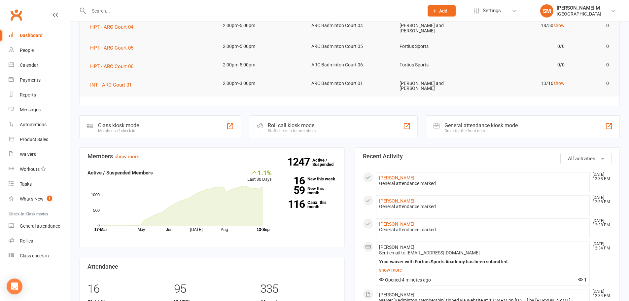
scroll to position [99, 0]
click at [392, 198] on link "[PERSON_NAME]" at bounding box center [396, 199] width 35 height 5
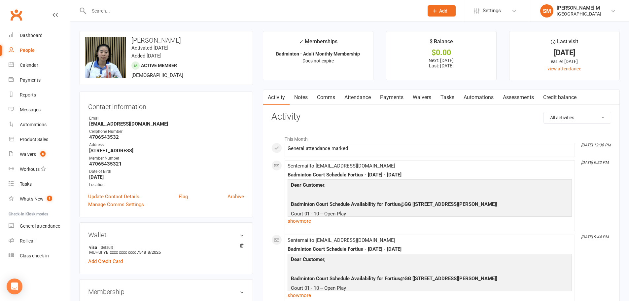
drag, startPoint x: 321, startPoint y: 93, endPoint x: 336, endPoint y: 96, distance: 15.4
click at [321, 93] on link "Comms" at bounding box center [325, 97] width 27 height 15
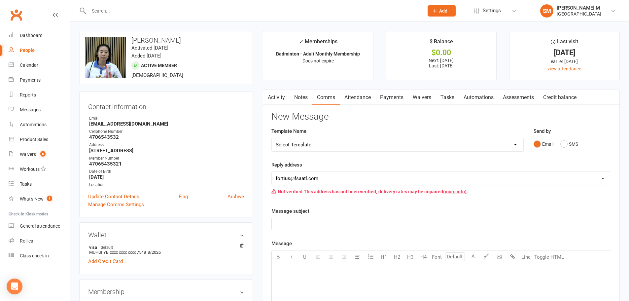
click at [378, 99] on link "Payments" at bounding box center [391, 97] width 33 height 15
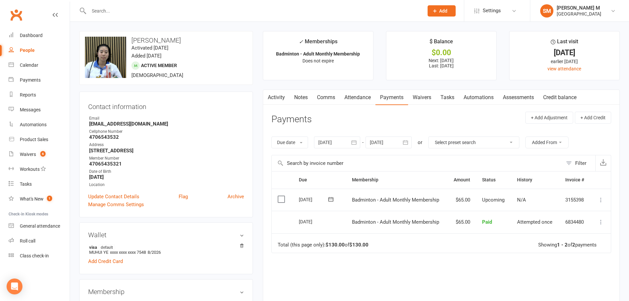
click at [393, 97] on link "Payments" at bounding box center [391, 97] width 33 height 15
drag, startPoint x: 159, startPoint y: 74, endPoint x: 133, endPoint y: 76, distance: 26.2
click at [133, 76] on div "upload photo change photo Muhui Ye Activated [DATE] Added [DATE] Active member …" at bounding box center [166, 58] width 174 height 54
click at [152, 76] on span "[DEMOGRAPHIC_DATA]" at bounding box center [157, 75] width 52 height 6
click at [43, 31] on link "Dashboard" at bounding box center [39, 35] width 61 height 15
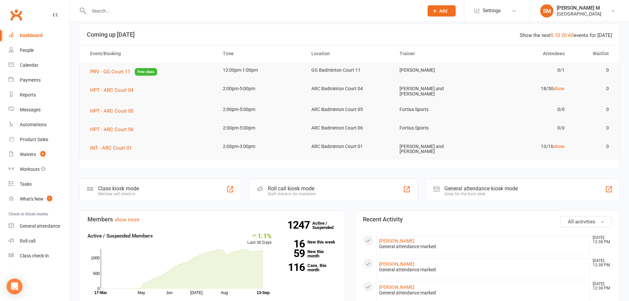
scroll to position [66, 0]
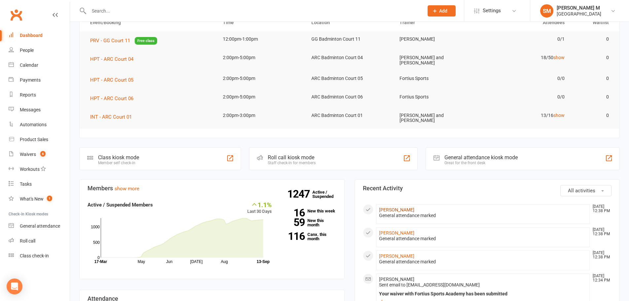
click at [392, 207] on link "[PERSON_NAME]" at bounding box center [396, 209] width 35 height 5
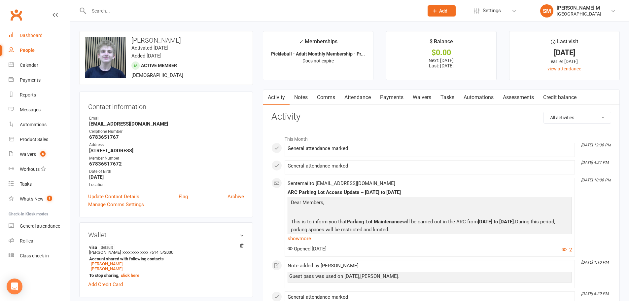
click at [31, 31] on link "Dashboard" at bounding box center [39, 35] width 61 height 15
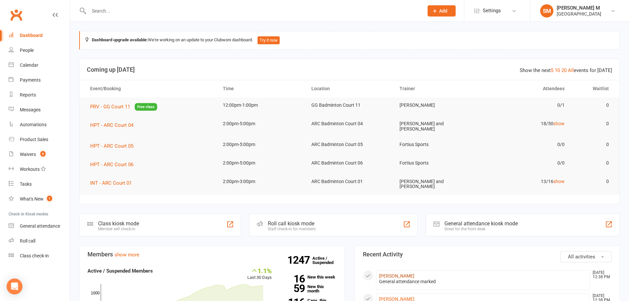
click at [390, 273] on link "[PERSON_NAME]" at bounding box center [396, 275] width 35 height 5
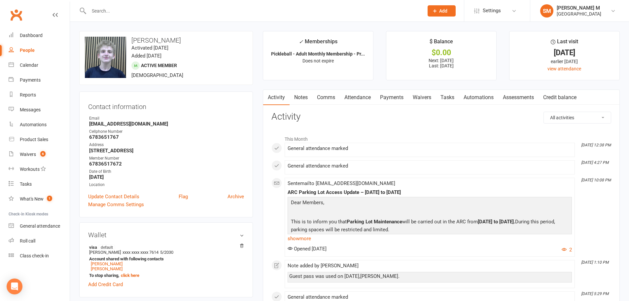
click at [307, 98] on link "Notes" at bounding box center [300, 97] width 23 height 15
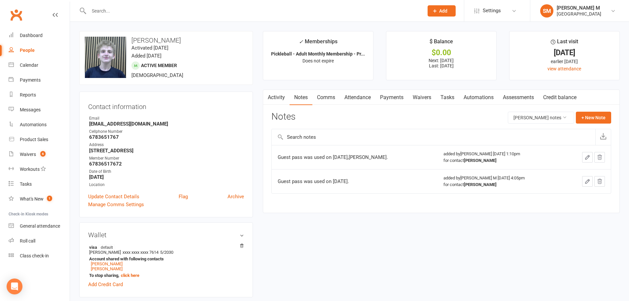
click at [364, 101] on link "Attendance" at bounding box center [358, 97] width 36 height 15
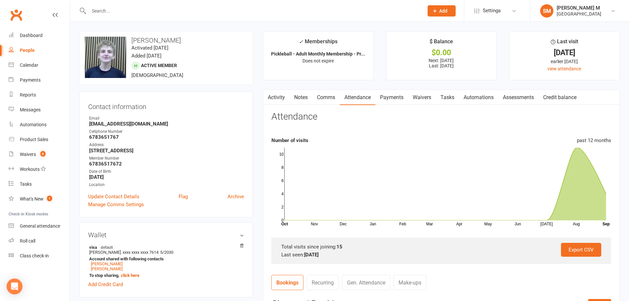
click at [393, 100] on link "Payments" at bounding box center [391, 97] width 33 height 15
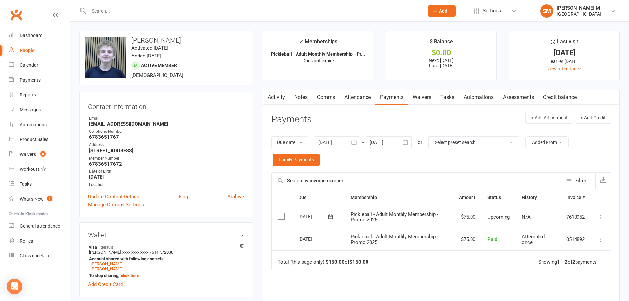
click at [278, 96] on link "Activity" at bounding box center [276, 97] width 26 height 15
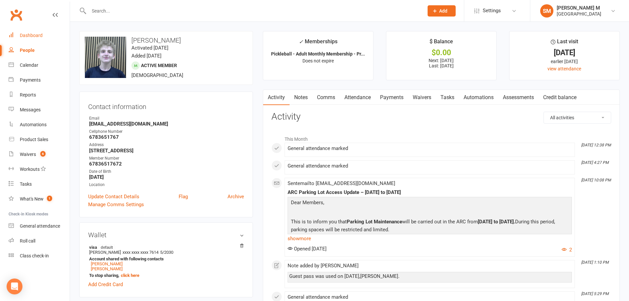
click at [38, 36] on div "Dashboard" at bounding box center [31, 35] width 23 height 5
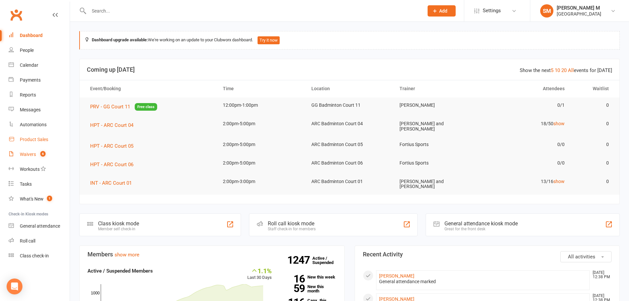
drag, startPoint x: 37, startPoint y: 152, endPoint x: 63, endPoint y: 132, distance: 32.1
click at [37, 152] on link "Waivers 6" at bounding box center [39, 154] width 61 height 15
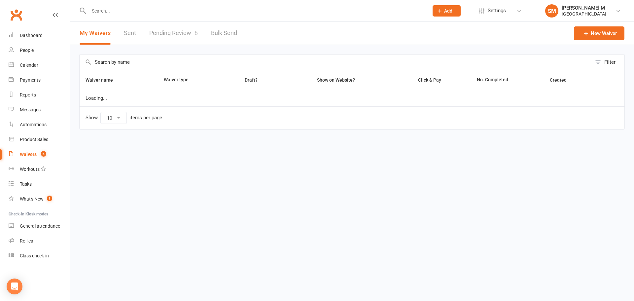
select select "50"
click at [185, 25] on link "Pending Review 6" at bounding box center [173, 33] width 49 height 23
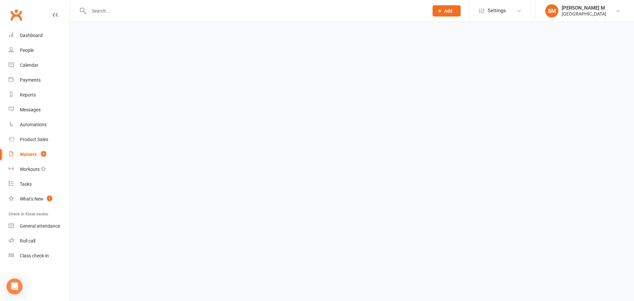
select select "100"
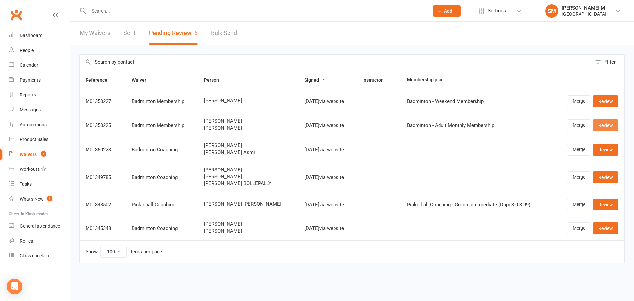
click at [596, 125] on link "Review" at bounding box center [605, 125] width 26 height 12
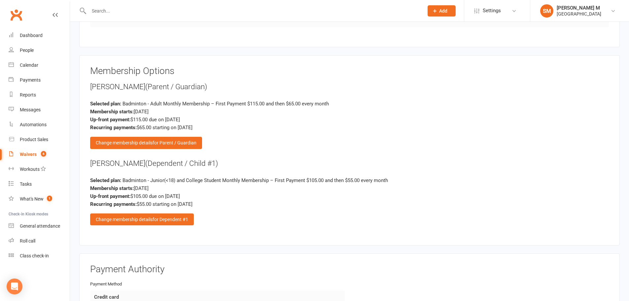
scroll to position [660, 0]
click at [140, 141] on div "Change membership details for Parent / Guardian" at bounding box center [146, 142] width 112 height 12
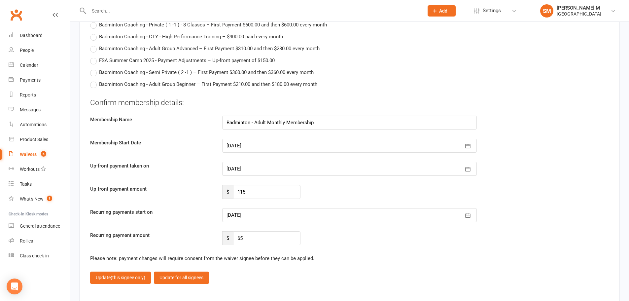
scroll to position [1551, 0]
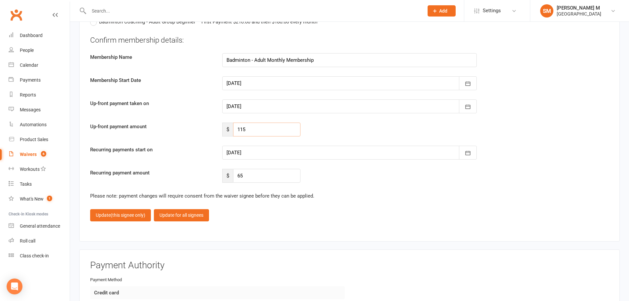
drag, startPoint x: 256, startPoint y: 126, endPoint x: 236, endPoint y: 129, distance: 21.0
click at [236, 129] on input "115" at bounding box center [266, 129] width 67 height 14
type input "86"
click at [259, 151] on div at bounding box center [349, 153] width 254 height 14
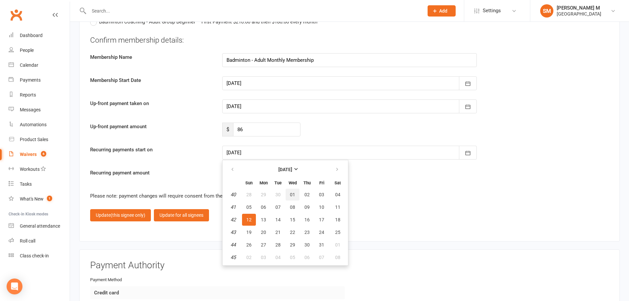
click at [290, 194] on span "01" at bounding box center [292, 194] width 5 height 5
type input "[DATE]"
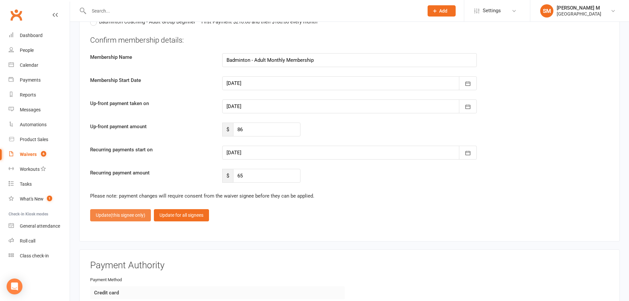
click at [118, 216] on span "(this signee only)" at bounding box center [128, 214] width 35 height 5
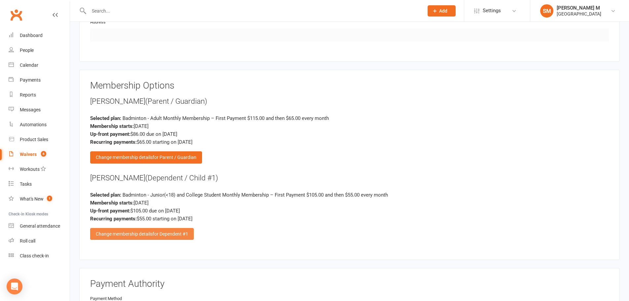
scroll to position [683, 0]
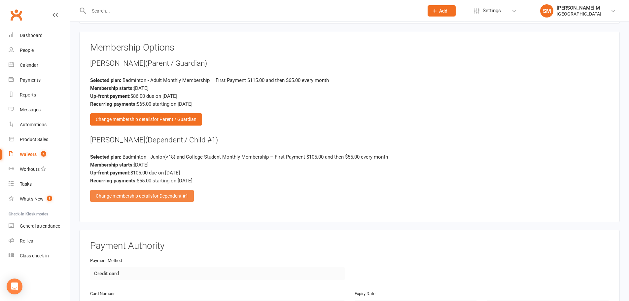
click at [125, 194] on div "Change membership details for Dependent #1" at bounding box center [142, 196] width 104 height 12
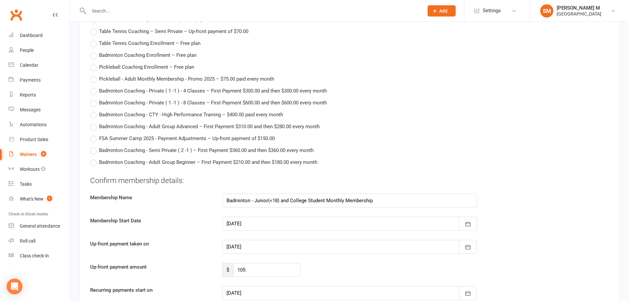
scroll to position [1508, 0]
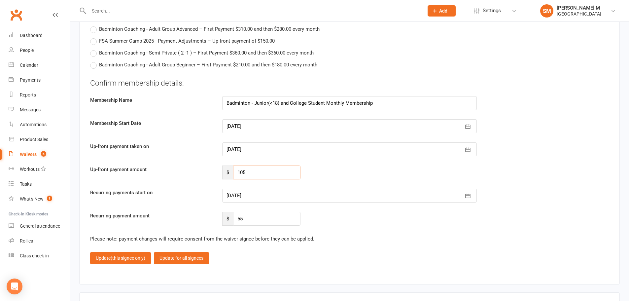
drag, startPoint x: 254, startPoint y: 175, endPoint x: 233, endPoint y: 176, distance: 21.8
click at [233, 176] on div "$ 105" at bounding box center [261, 172] width 78 height 14
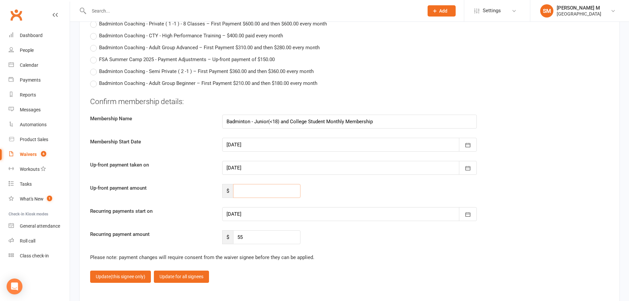
scroll to position [1574, 0]
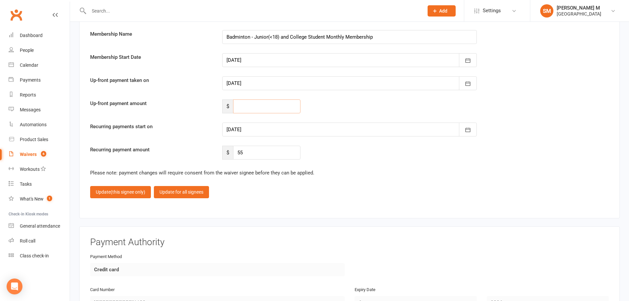
type input "5"
type input "80"
click at [259, 130] on div at bounding box center [349, 129] width 254 height 14
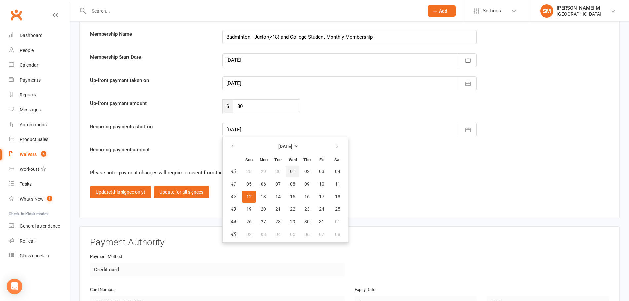
click at [293, 171] on span "01" at bounding box center [292, 171] width 5 height 5
type input "01 Oct 2025"
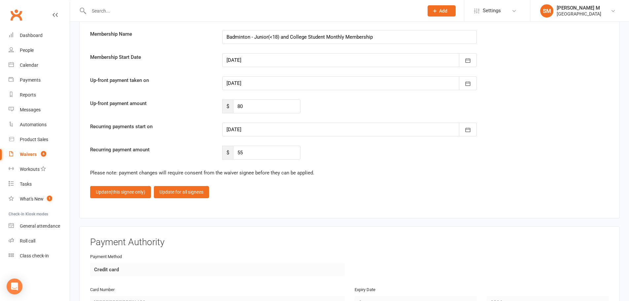
scroll to position [1541, 0]
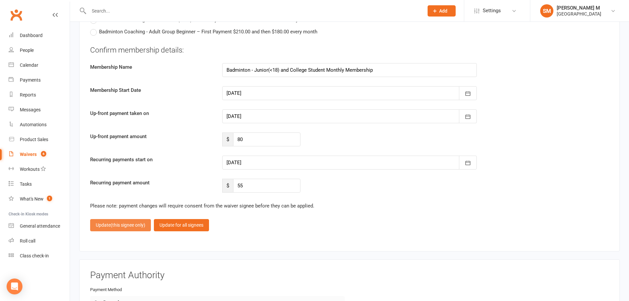
click at [132, 226] on span "(this signee only)" at bounding box center [128, 224] width 35 height 5
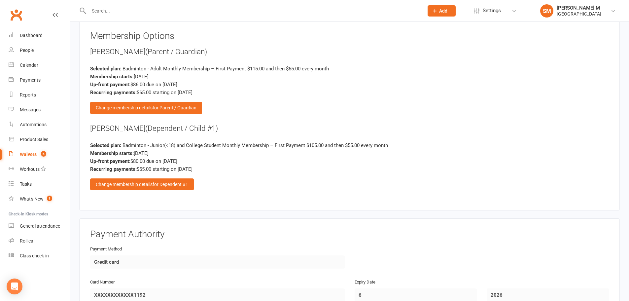
scroll to position [683, 0]
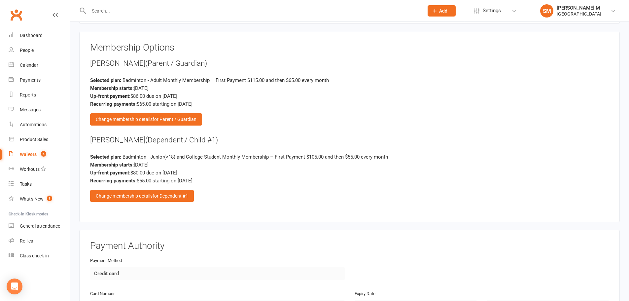
drag, startPoint x: 342, startPoint y: 118, endPoint x: 335, endPoint y: 115, distance: 7.6
click at [342, 118] on div "Rajeev Agrawal (Parent / Guardian) Selected plan: Badminton - Adult Monthly Mem…" at bounding box center [349, 91] width 519 height 67
click at [136, 118] on div "Change membership details for Parent / Guardian" at bounding box center [146, 119] width 112 height 12
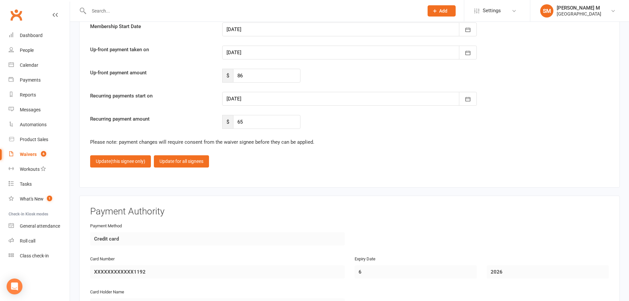
scroll to position [1607, 0]
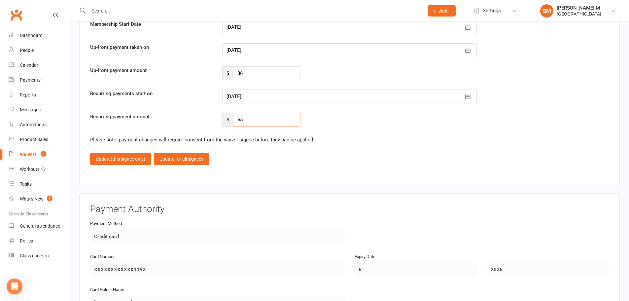
drag, startPoint x: 262, startPoint y: 124, endPoint x: 223, endPoint y: 124, distance: 38.9
click at [223, 124] on div "$ 65" at bounding box center [261, 120] width 78 height 14
type input "59"
click at [271, 148] on fieldset "Confirm membership details: Membership Name Badminton - Adult Monthly Membershi…" at bounding box center [349, 72] width 519 height 186
click at [130, 157] on span "(this signee only)" at bounding box center [128, 158] width 35 height 5
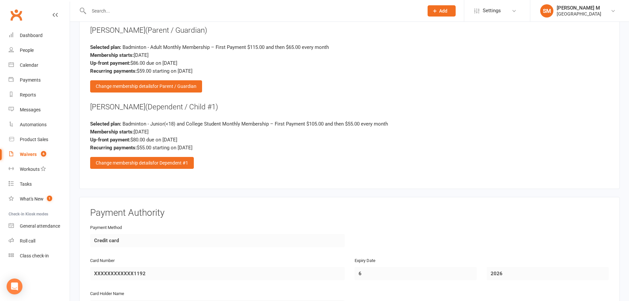
scroll to position [683, 0]
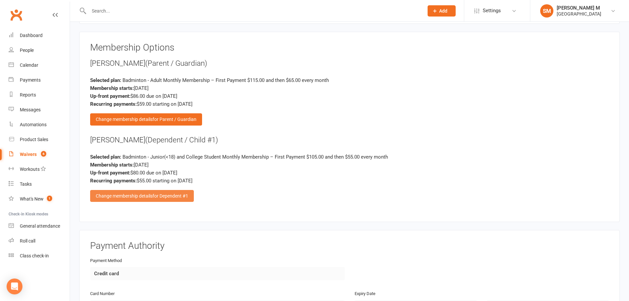
click at [139, 194] on div "Change membership details for Dependent #1" at bounding box center [142, 196] width 104 height 12
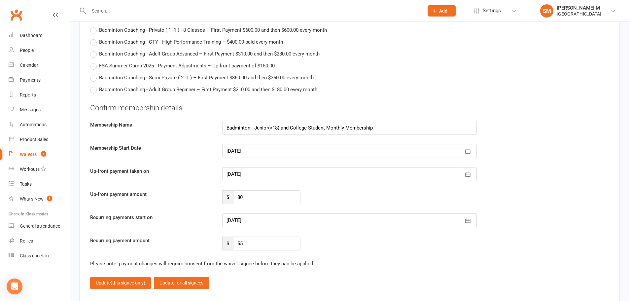
scroll to position [1607, 0]
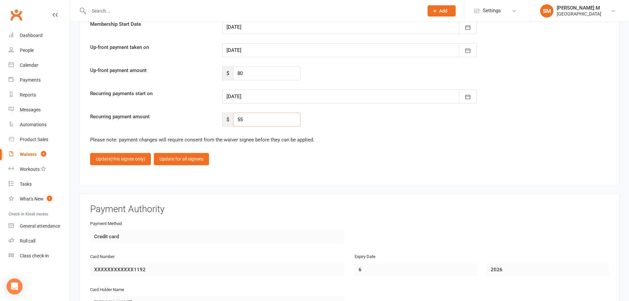
drag, startPoint x: 263, startPoint y: 124, endPoint x: 227, endPoint y: 124, distance: 36.0
click at [227, 124] on div "$ 55" at bounding box center [261, 120] width 78 height 14
type input "50"
click at [123, 161] on span "(this signee only)" at bounding box center [128, 158] width 35 height 5
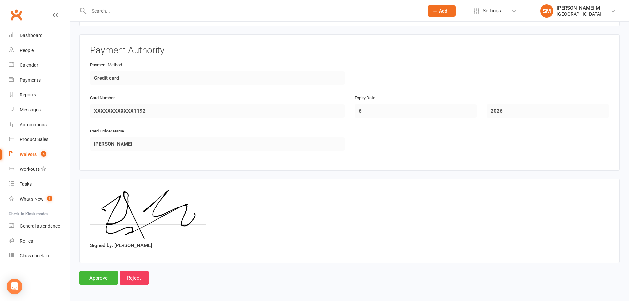
scroll to position [881, 0]
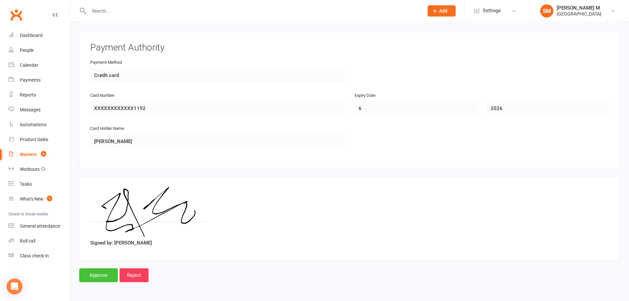
click at [103, 275] on input "Approve" at bounding box center [98, 275] width 39 height 14
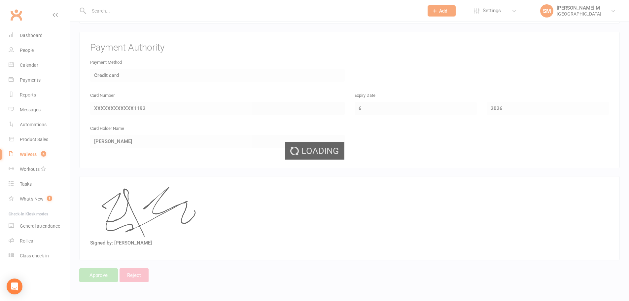
select select "100"
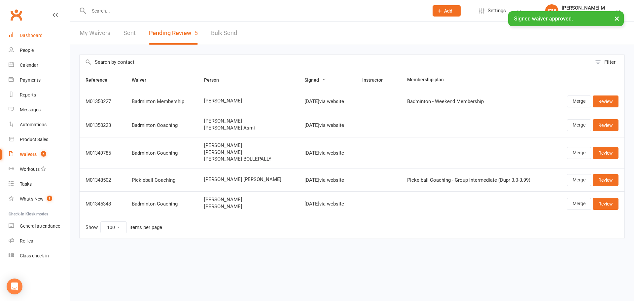
click at [34, 40] on link "Dashboard" at bounding box center [39, 35] width 61 height 15
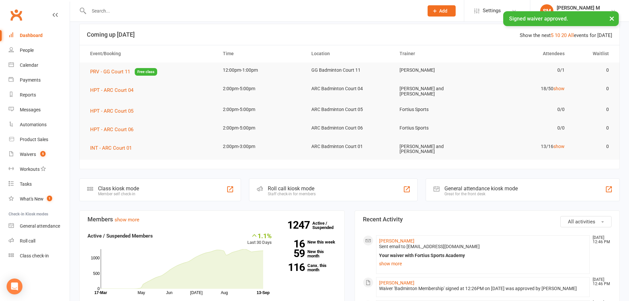
scroll to position [99, 0]
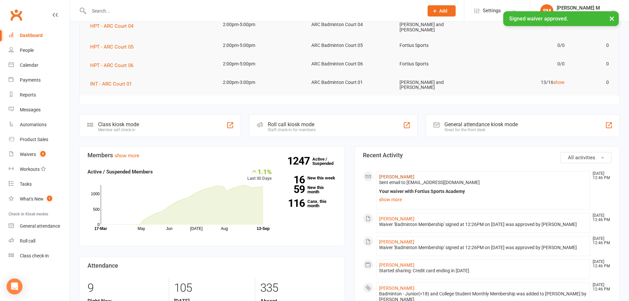
click at [391, 174] on link "[PERSON_NAME]" at bounding box center [396, 176] width 35 height 5
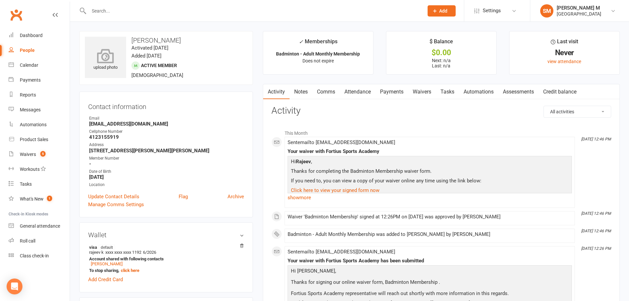
click at [104, 58] on icon at bounding box center [106, 56] width 46 height 15
click at [105, 138] on strong "4123155919" at bounding box center [166, 137] width 155 height 6
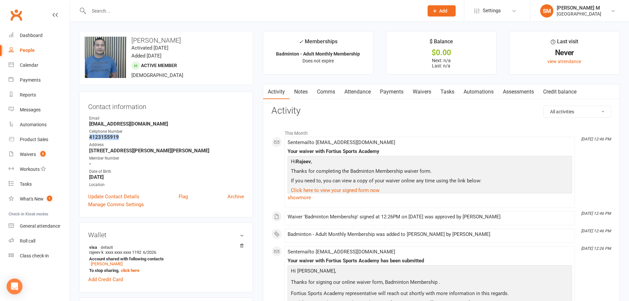
click at [105, 138] on strong "4123155919" at bounding box center [166, 137] width 155 height 6
copy render-form-field "4123155919"
click at [115, 193] on link "Update Contact Details" at bounding box center [113, 196] width 51 height 8
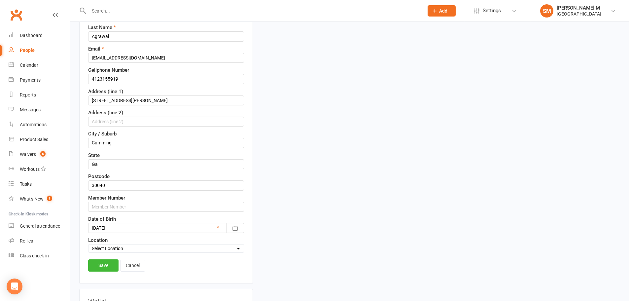
scroll to position [130, 0]
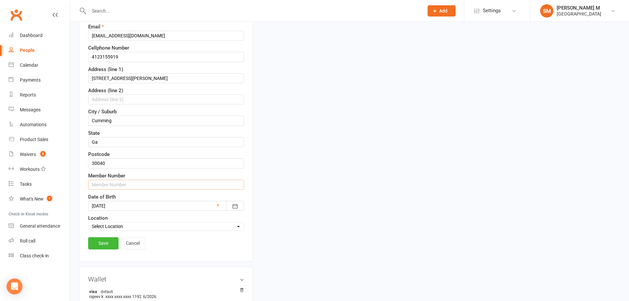
click at [121, 186] on input "text" at bounding box center [166, 185] width 156 height 10
paste input "4123155919"
type input "41231559191"
click at [103, 241] on link "Save" at bounding box center [103, 243] width 30 height 12
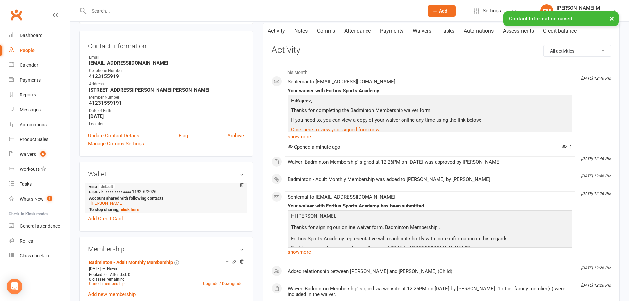
scroll to position [0, 0]
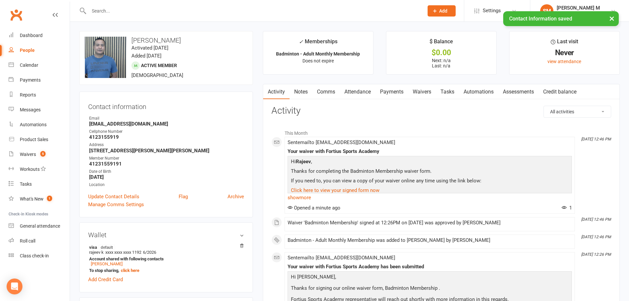
click at [104, 163] on strong "41231559191" at bounding box center [166, 164] width 155 height 6
copy strong "41231559191"
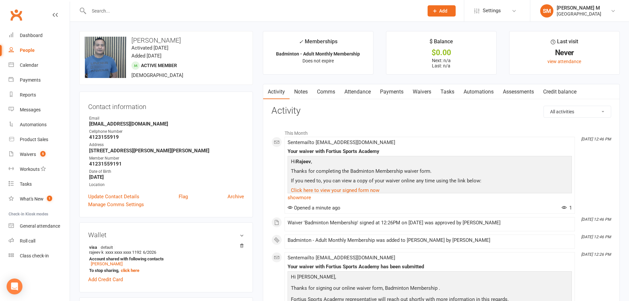
click at [158, 124] on strong "Rajeevagrl@gmail.com" at bounding box center [166, 124] width 155 height 6
click at [114, 8] on input "text" at bounding box center [253, 10] width 332 height 9
type input "r"
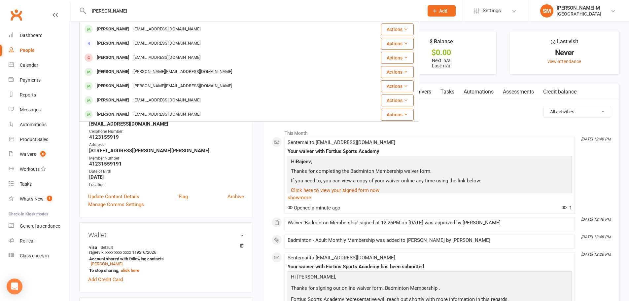
type input "praj ragunathan"
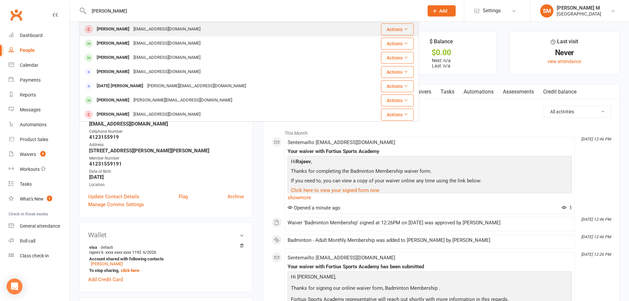
click at [123, 28] on div "Prajna Ragunathan" at bounding box center [113, 29] width 37 height 10
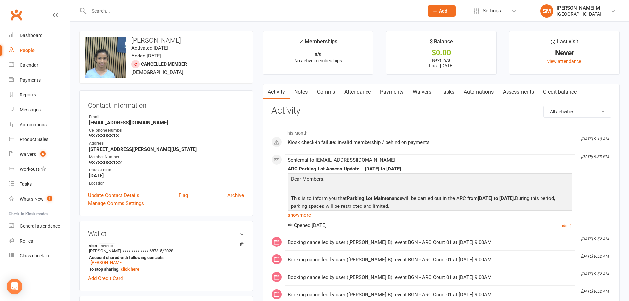
click at [326, 91] on link "Comms" at bounding box center [325, 91] width 27 height 15
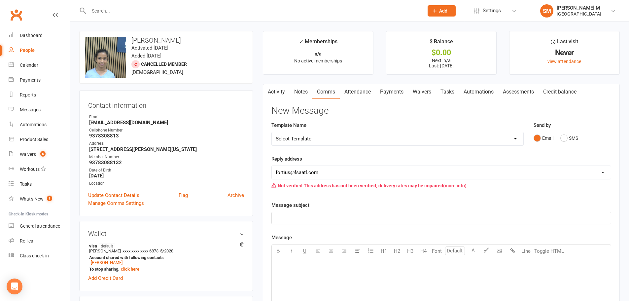
click at [353, 91] on link "Attendance" at bounding box center [358, 91] width 36 height 15
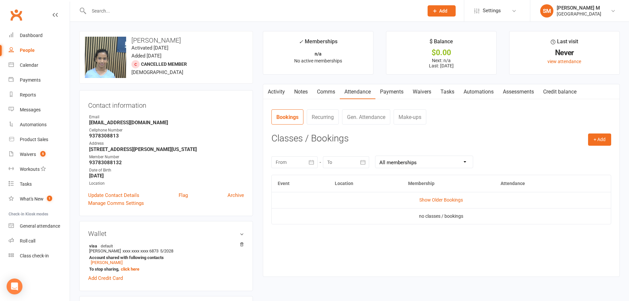
click at [401, 90] on link "Payments" at bounding box center [391, 91] width 33 height 15
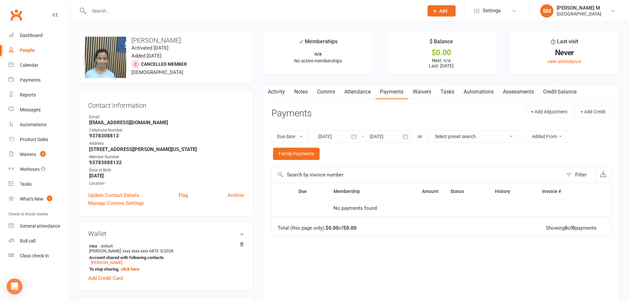
click at [325, 95] on link "Comms" at bounding box center [325, 91] width 27 height 15
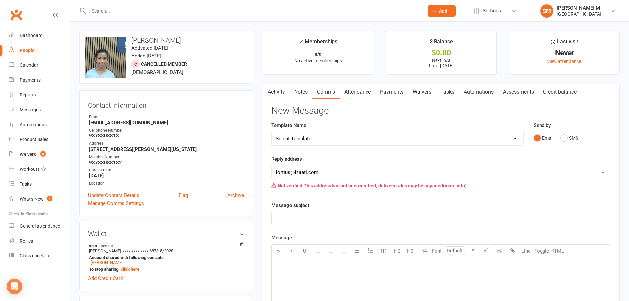
click at [352, 96] on link "Attendance" at bounding box center [358, 91] width 36 height 15
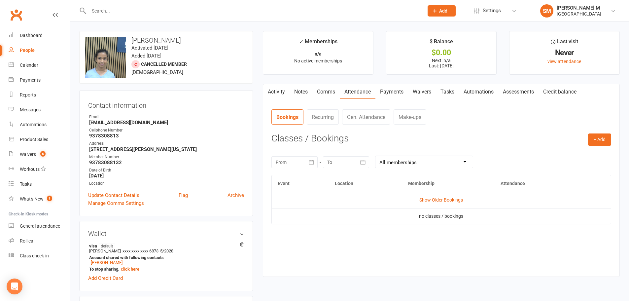
click at [385, 95] on link "Payments" at bounding box center [391, 91] width 33 height 15
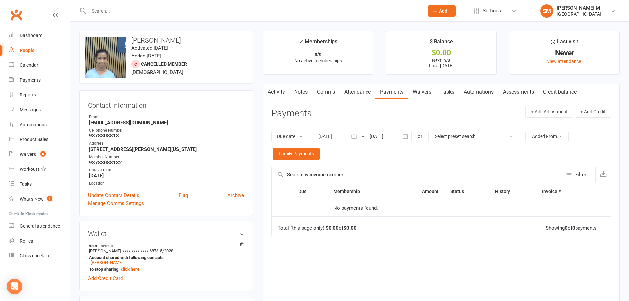
click at [390, 94] on link "Payments" at bounding box center [391, 91] width 33 height 15
click at [372, 93] on link "Attendance" at bounding box center [358, 91] width 36 height 15
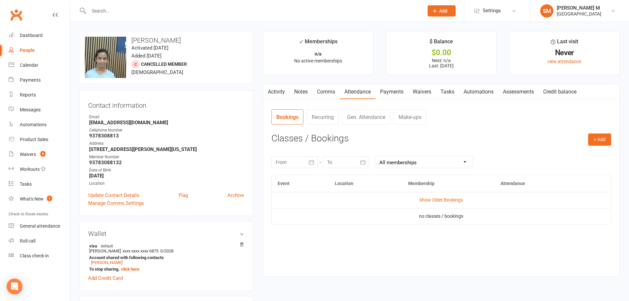
click at [385, 92] on link "Payments" at bounding box center [391, 91] width 33 height 15
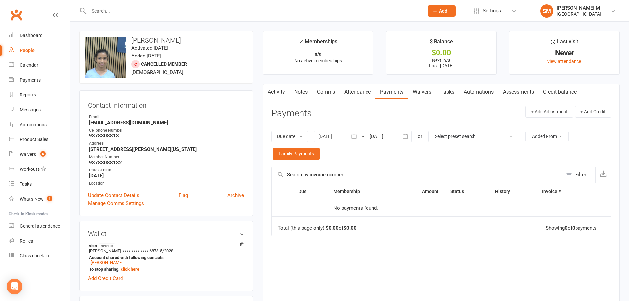
click at [354, 136] on icon "button" at bounding box center [354, 136] width 7 height 7
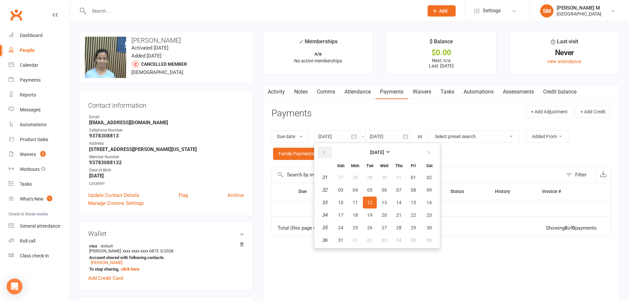
click at [329, 150] on button "button" at bounding box center [325, 152] width 14 height 12
click at [348, 179] on button "01" at bounding box center [341, 177] width 14 height 12
type input "01 Jun 2025"
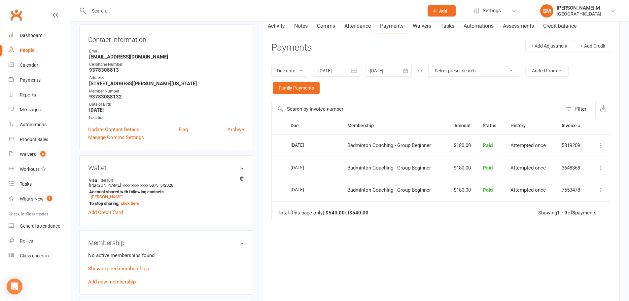
scroll to position [66, 0]
drag, startPoint x: 445, startPoint y: 149, endPoint x: 473, endPoint y: 151, distance: 28.4
click at [473, 151] on td "$180.00" at bounding box center [461, 145] width 32 height 22
click at [303, 30] on link "Notes" at bounding box center [300, 25] width 23 height 15
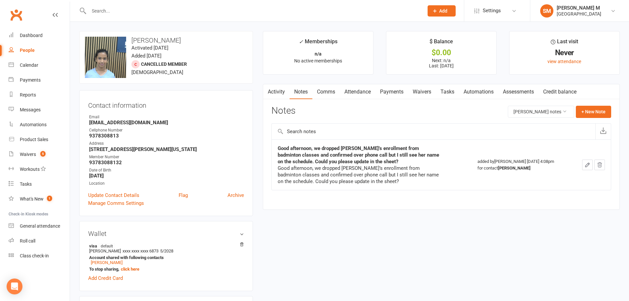
click at [352, 91] on link "Attendance" at bounding box center [358, 91] width 36 height 15
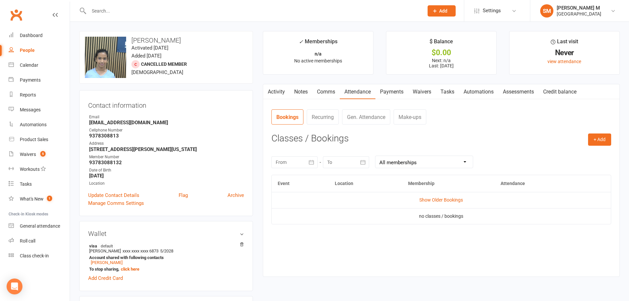
click at [384, 93] on link "Payments" at bounding box center [391, 91] width 33 height 15
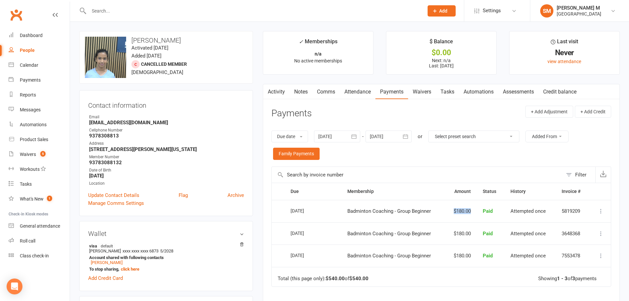
drag, startPoint x: 440, startPoint y: 207, endPoint x: 480, endPoint y: 207, distance: 39.6
click at [480, 207] on tr "Select this 01 Aug 2025 Prajna Ragunathan Badminton Coaching - Group Beginner $…" at bounding box center [441, 211] width 339 height 22
click at [458, 213] on td "$180.00" at bounding box center [461, 211] width 32 height 22
drag, startPoint x: 450, startPoint y: 211, endPoint x: 477, endPoint y: 210, distance: 27.4
click at [477, 210] on tr "Select this 01 Aug 2025 Prajna Ragunathan Badminton Coaching - Group Beginner $…" at bounding box center [441, 211] width 339 height 22
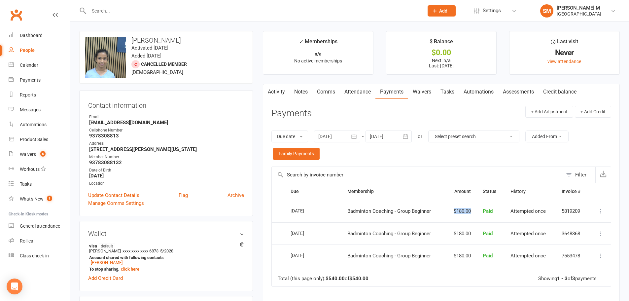
click at [452, 212] on td "$180.00" at bounding box center [461, 211] width 32 height 22
drag, startPoint x: 452, startPoint y: 212, endPoint x: 491, endPoint y: 211, distance: 39.0
click at [491, 211] on tr "Select this 01 Aug 2025 Prajna Ragunathan Badminton Coaching - Group Beginner $…" at bounding box center [441, 211] width 339 height 22
click at [454, 216] on td "$180.00" at bounding box center [461, 211] width 32 height 22
click at [151, 11] on input "text" at bounding box center [253, 10] width 332 height 9
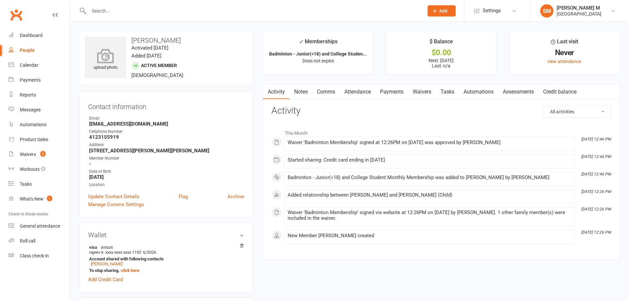
click at [104, 57] on icon at bounding box center [106, 56] width 46 height 15
click at [106, 138] on strong "4123155919" at bounding box center [166, 137] width 155 height 6
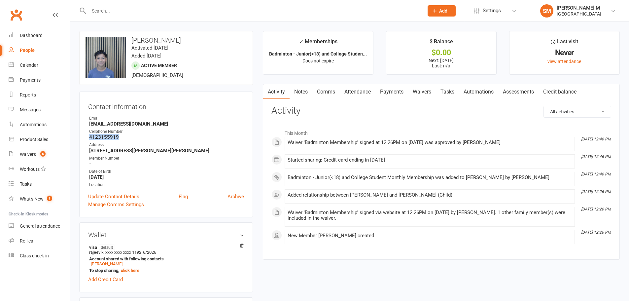
click at [106, 138] on strong "4123155919" at bounding box center [166, 137] width 155 height 6
copy render-form-field "4123155919"
click at [114, 194] on link "Update Contact Details" at bounding box center [113, 196] width 51 height 8
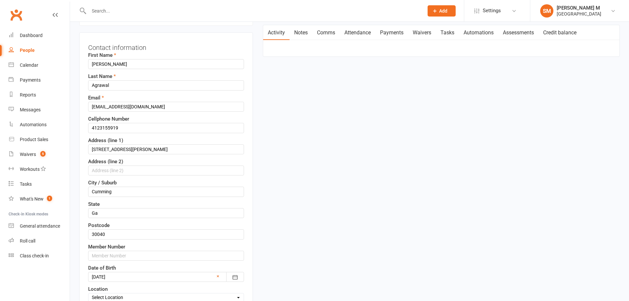
scroll to position [97, 0]
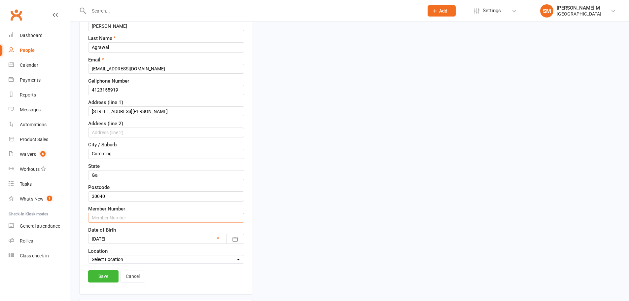
click at [117, 218] on input "text" at bounding box center [166, 218] width 156 height 10
paste input "4123155919"
type input "41231559192"
click at [98, 272] on link "Save" at bounding box center [103, 276] width 30 height 12
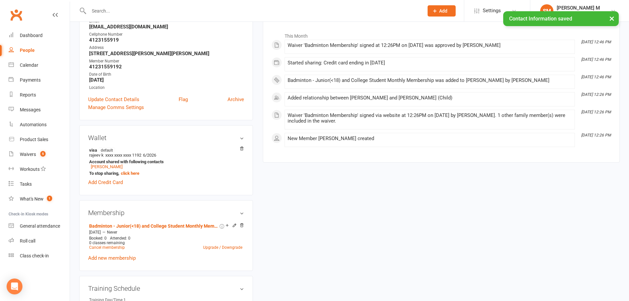
scroll to position [0, 0]
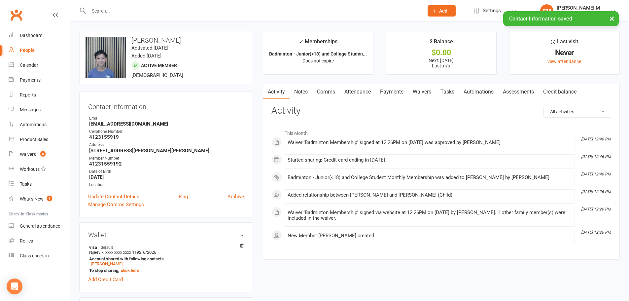
click at [103, 164] on strong "41231559192" at bounding box center [166, 164] width 155 height 6
copy render-form-field "41231559192"
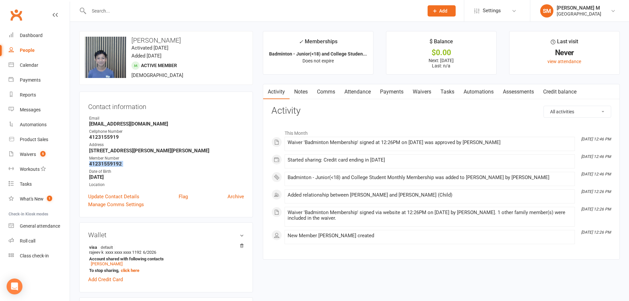
copy render-form-field "41231559192"
click at [160, 182] on div "Location" at bounding box center [166, 185] width 155 height 6
click at [352, 106] on h3 "Activity" at bounding box center [441, 111] width 340 height 10
click at [357, 89] on link "Attendance" at bounding box center [358, 91] width 36 height 15
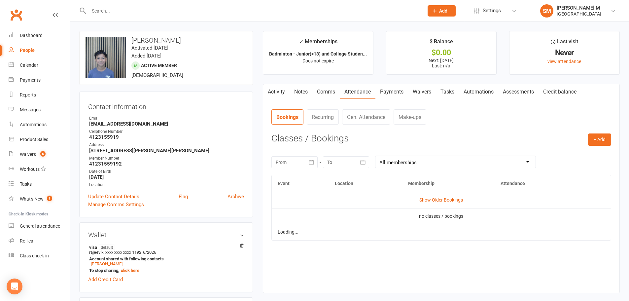
click at [394, 96] on link "Payments" at bounding box center [391, 91] width 33 height 15
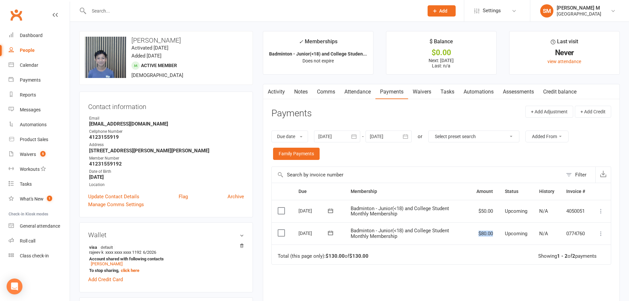
drag, startPoint x: 474, startPoint y: 234, endPoint x: 492, endPoint y: 233, distance: 18.6
click at [492, 233] on td "$80.00" at bounding box center [484, 233] width 28 height 22
click at [461, 248] on td "Total (this page only): $130.00 of $130.00 Showing 1 - 2 of 2 payments" at bounding box center [441, 254] width 339 height 20
click at [405, 136] on icon "button" at bounding box center [405, 136] width 7 height 7
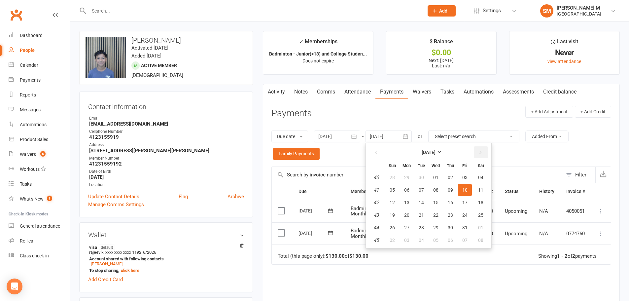
click at [476, 152] on button "button" at bounding box center [481, 152] width 14 height 12
click at [455, 178] on button "01" at bounding box center [450, 177] width 14 height 12
type input "01 Jan 2026"
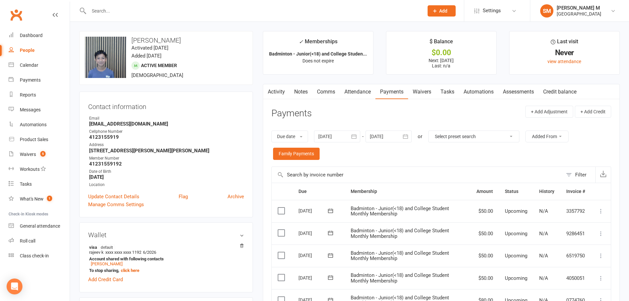
click at [272, 91] on link "Activity" at bounding box center [276, 91] width 26 height 15
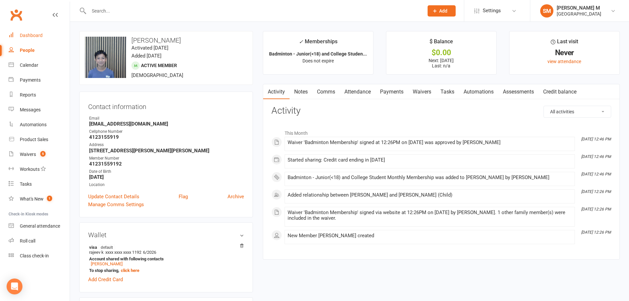
click at [36, 33] on div "Dashboard" at bounding box center [31, 35] width 23 height 5
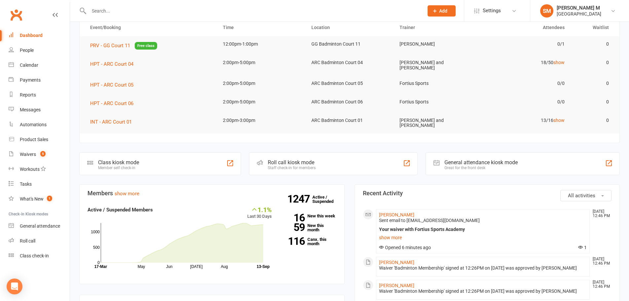
scroll to position [132, 0]
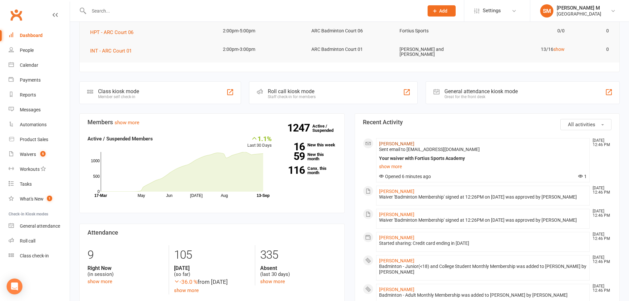
click at [391, 143] on link "Rajeev Agrawal" at bounding box center [396, 143] width 35 height 5
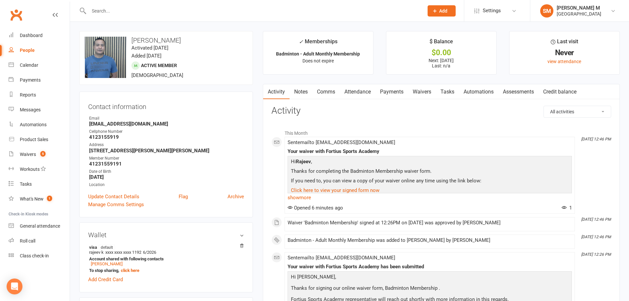
click at [360, 94] on link "Attendance" at bounding box center [358, 91] width 36 height 15
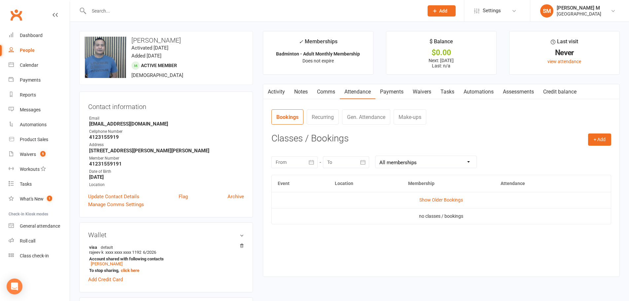
click at [384, 90] on link "Payments" at bounding box center [391, 91] width 33 height 15
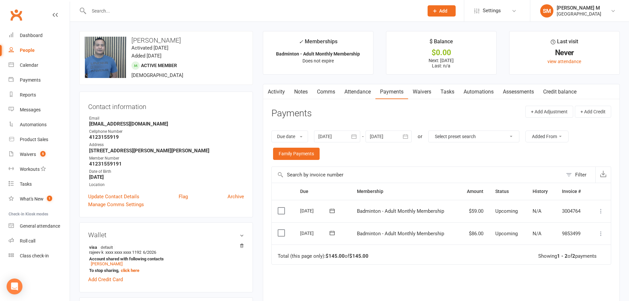
click at [412, 136] on button "button" at bounding box center [406, 136] width 12 height 12
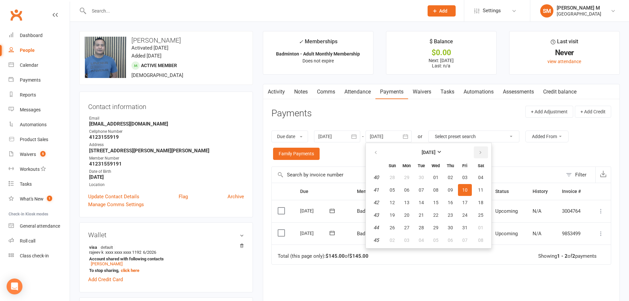
click at [480, 151] on icon "button" at bounding box center [480, 152] width 5 height 5
click at [395, 177] on span "01" at bounding box center [391, 177] width 5 height 5
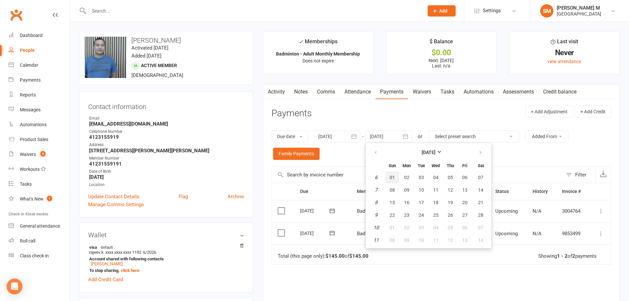
type input "01 Feb 2026"
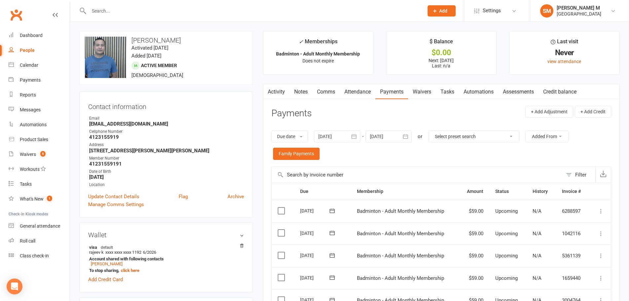
click at [271, 94] on button "button" at bounding box center [267, 91] width 8 height 15
click at [36, 35] on div "Dashboard" at bounding box center [31, 35] width 23 height 5
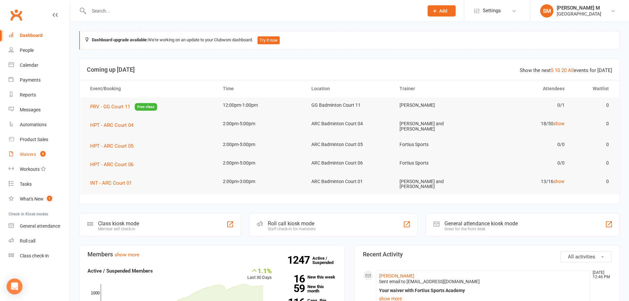
click at [17, 151] on link "Waivers 5" at bounding box center [39, 154] width 61 height 15
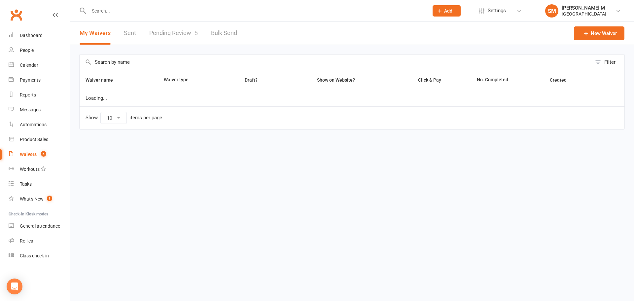
select select "50"
click at [163, 29] on link "Pending Review 5" at bounding box center [173, 33] width 49 height 23
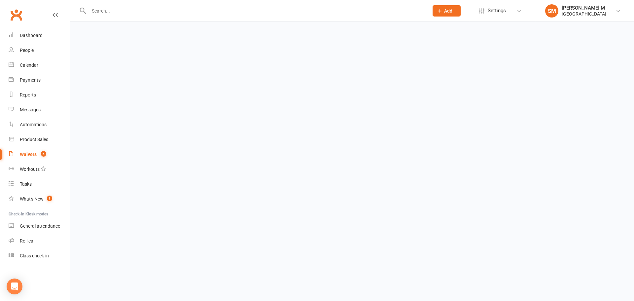
select select "100"
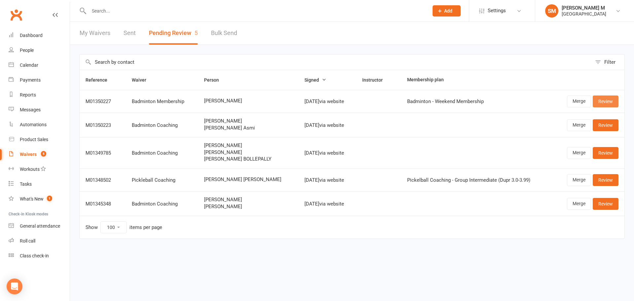
click at [602, 100] on link "Review" at bounding box center [605, 101] width 26 height 12
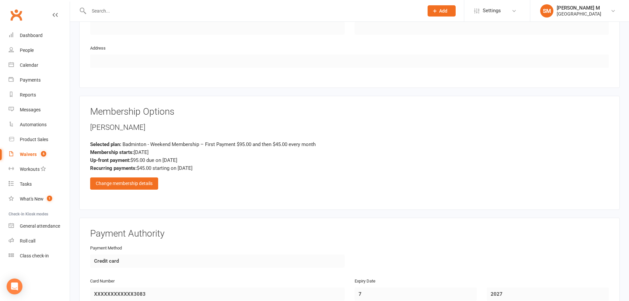
scroll to position [429, 0]
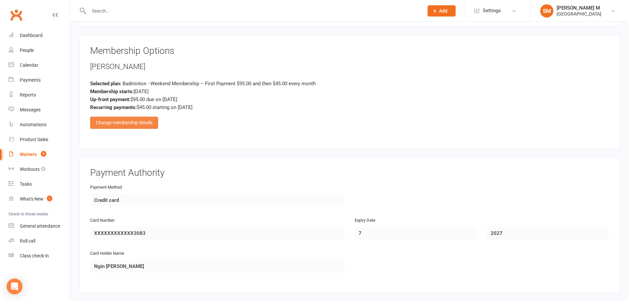
click at [137, 128] on div "Change membership details" at bounding box center [124, 123] width 68 height 12
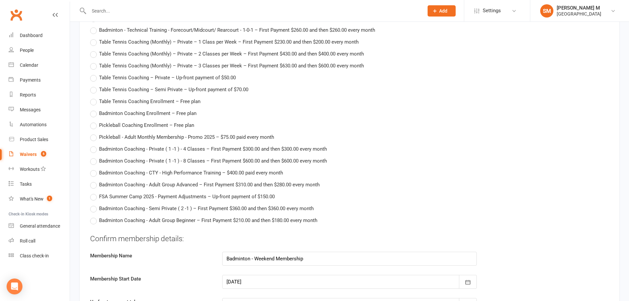
scroll to position [1254, 0]
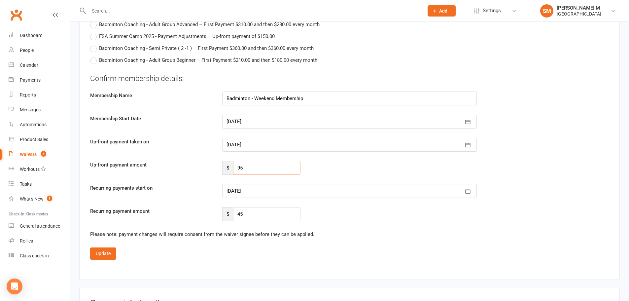
drag, startPoint x: 244, startPoint y: 170, endPoint x: 235, endPoint y: 170, distance: 8.9
click at [235, 170] on input "95" at bounding box center [266, 168] width 67 height 14
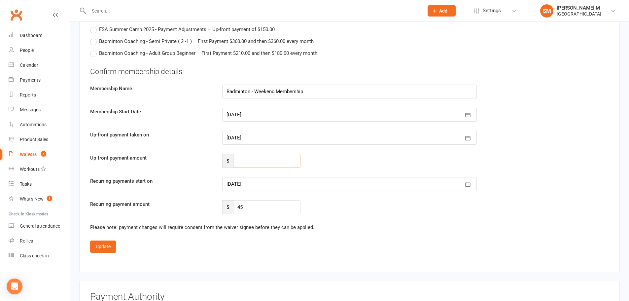
scroll to position [1320, 0]
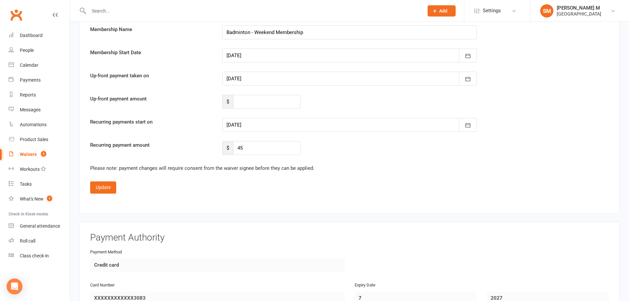
click at [493, 248] on div "Payment Method Credit card" at bounding box center [349, 264] width 528 height 33
click at [241, 101] on input "number" at bounding box center [266, 102] width 67 height 14
type input "84"
click at [311, 104] on div "Up-front payment amount $ 84" at bounding box center [349, 102] width 528 height 14
click at [255, 122] on div at bounding box center [349, 125] width 254 height 14
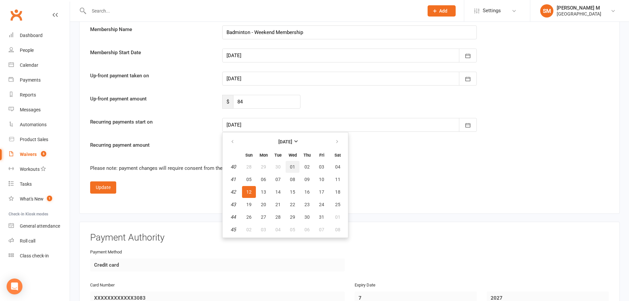
click at [291, 165] on span "01" at bounding box center [292, 166] width 5 height 5
type input "[DATE]"
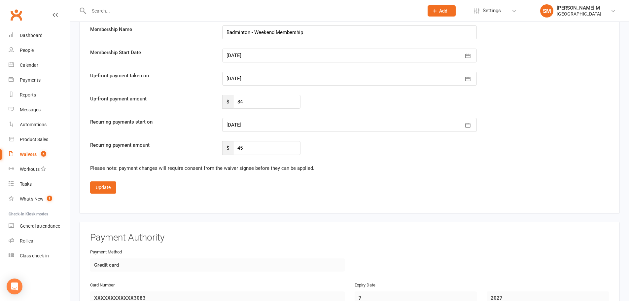
click at [490, 227] on fieldset "Payment Authority Payment Method Credit card Card Number XXXXXXXXXXXX3083 Expir…" at bounding box center [349, 289] width 540 height 136
click at [258, 149] on input "45" at bounding box center [266, 148] width 67 height 14
type input "4"
click at [258, 149] on input "4" at bounding box center [266, 148] width 67 height 14
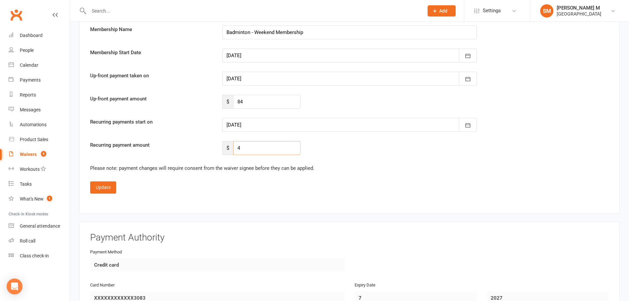
click at [258, 149] on input "4" at bounding box center [266, 148] width 67 height 14
type input "45"
click at [108, 190] on button "Update" at bounding box center [103, 187] width 26 height 12
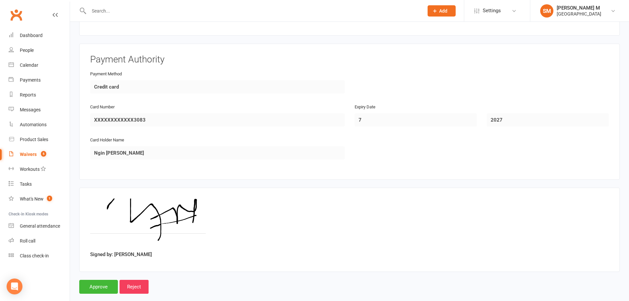
scroll to position [554, 0]
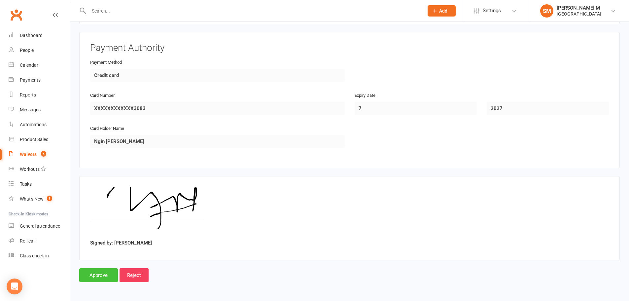
click at [104, 276] on input "Approve" at bounding box center [98, 275] width 39 height 14
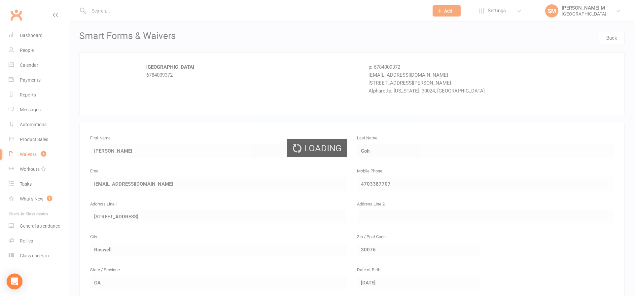
select select "100"
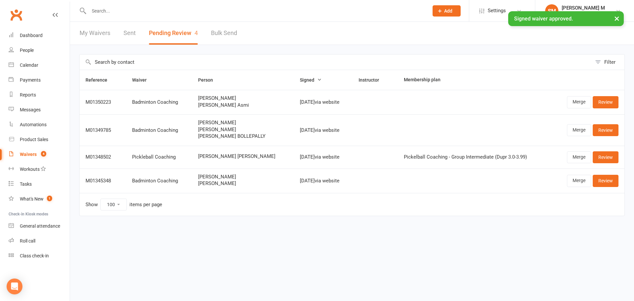
click at [98, 35] on link "My Waivers" at bounding box center [95, 33] width 31 height 23
select select "50"
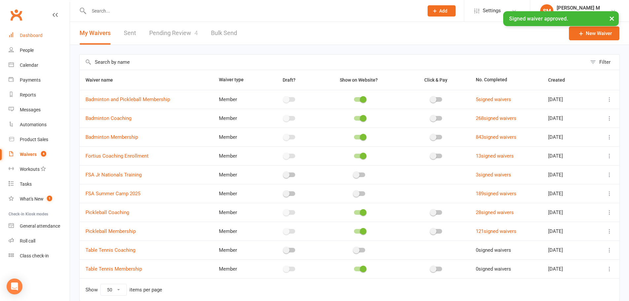
click at [25, 35] on div "Dashboard" at bounding box center [31, 35] width 23 height 5
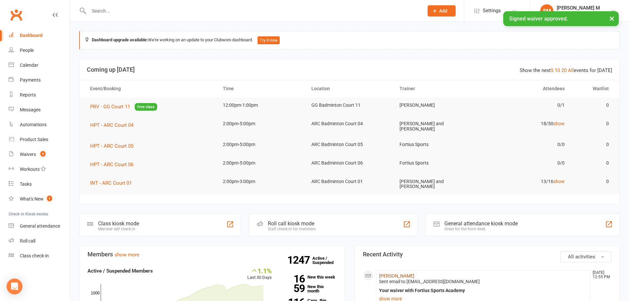
click at [390, 273] on link "[PERSON_NAME]" at bounding box center [396, 275] width 35 height 5
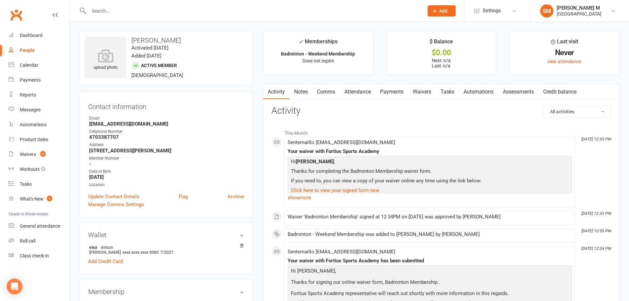
click at [330, 93] on link "Comms" at bounding box center [325, 91] width 27 height 15
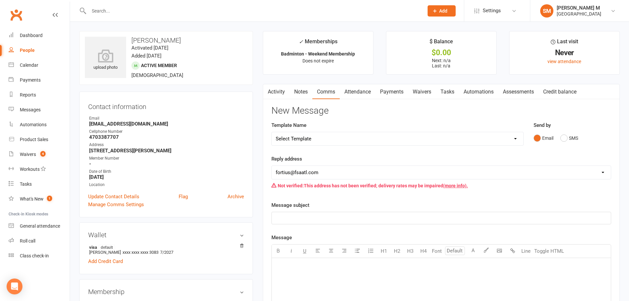
click at [359, 91] on link "Attendance" at bounding box center [358, 91] width 36 height 15
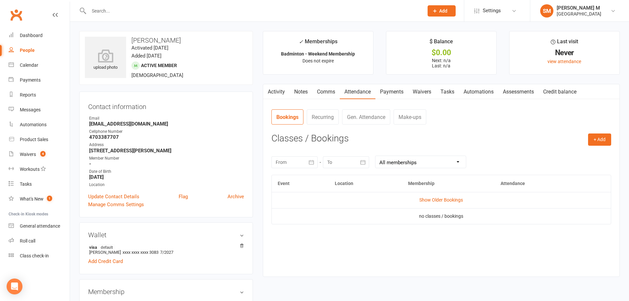
click at [391, 93] on link "Payments" at bounding box center [391, 91] width 33 height 15
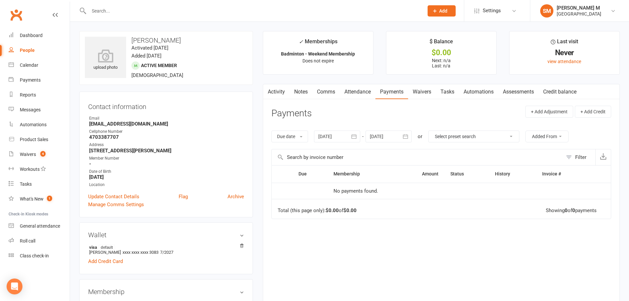
click at [280, 94] on link "Activity" at bounding box center [276, 91] width 26 height 15
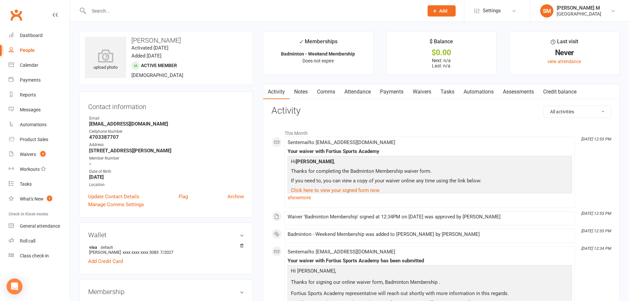
click at [399, 93] on link "Payments" at bounding box center [391, 91] width 33 height 15
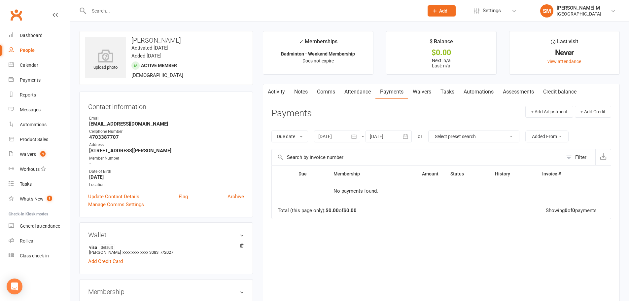
click at [368, 95] on link "Attendance" at bounding box center [358, 91] width 36 height 15
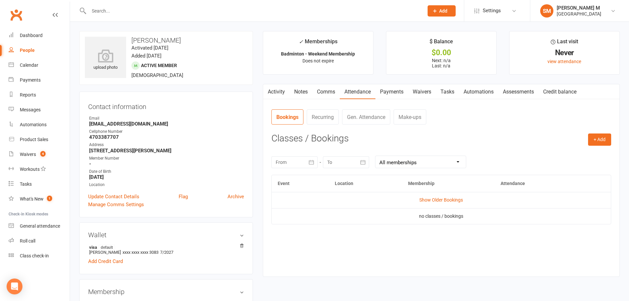
click at [399, 93] on link "Payments" at bounding box center [391, 91] width 33 height 15
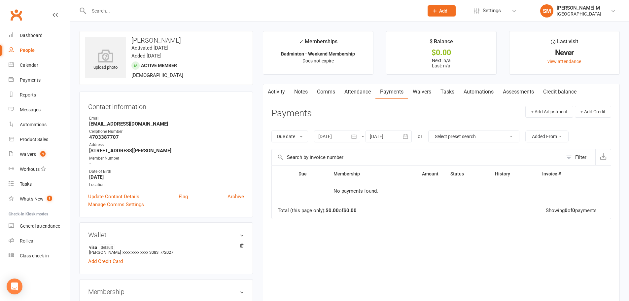
click at [274, 90] on link "Activity" at bounding box center [276, 91] width 26 height 15
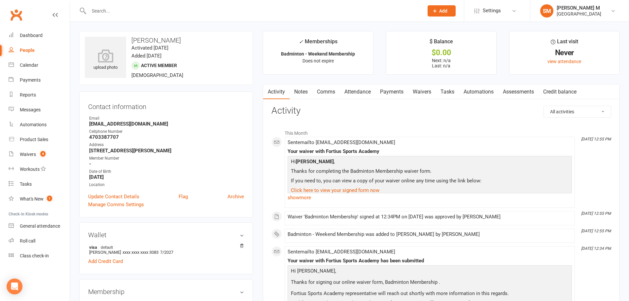
click at [392, 95] on link "Payments" at bounding box center [391, 91] width 33 height 15
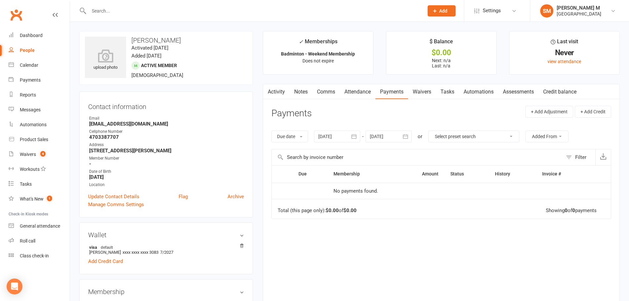
click at [276, 90] on link "Activity" at bounding box center [276, 91] width 26 height 15
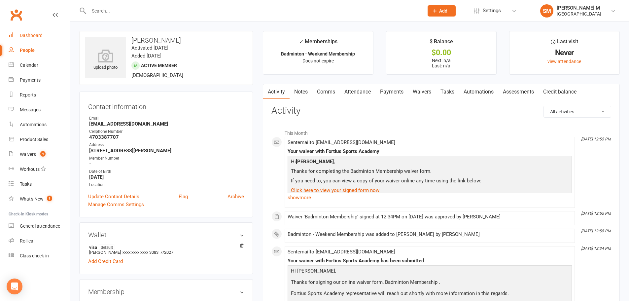
click at [36, 39] on link "Dashboard" at bounding box center [39, 35] width 61 height 15
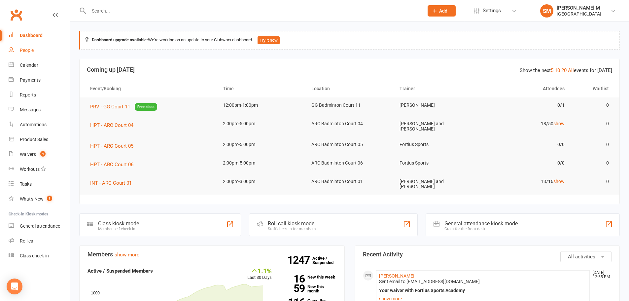
click at [29, 51] on div "People" at bounding box center [27, 50] width 14 height 5
select select "100"
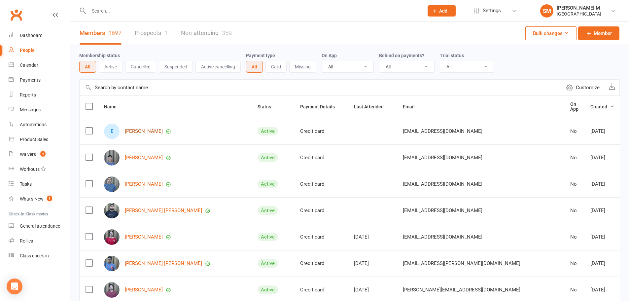
click at [141, 128] on link "[PERSON_NAME]" at bounding box center [144, 131] width 38 height 6
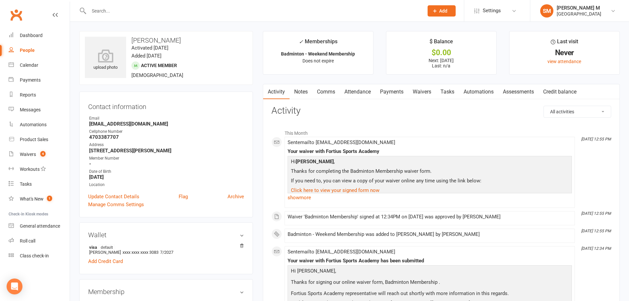
click at [391, 91] on link "Payments" at bounding box center [391, 91] width 33 height 15
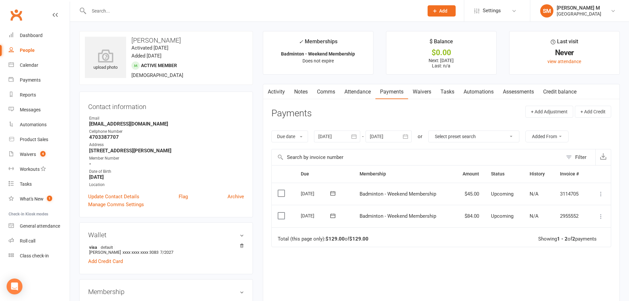
click at [601, 194] on icon at bounding box center [600, 193] width 7 height 7
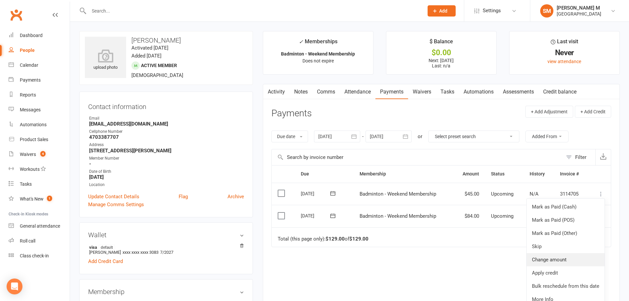
click at [547, 258] on link "Change amount" at bounding box center [565, 259] width 78 height 13
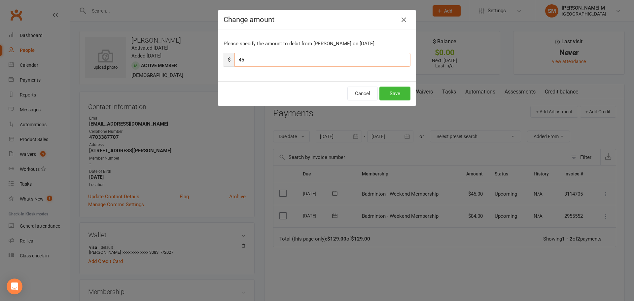
click at [280, 57] on input "45" at bounding box center [322, 60] width 176 height 14
type input "40.5"
click at [403, 93] on button "Save" at bounding box center [394, 93] width 31 height 14
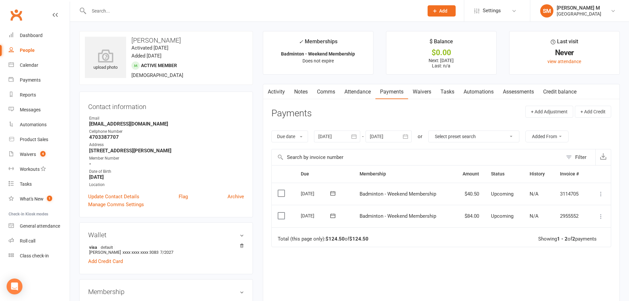
click at [289, 82] on main "✓ Memberships Badminton - Weekend Membership Does not expire $ Balance $0.00 Ne…" at bounding box center [441, 190] width 367 height 318
click at [299, 89] on link "Notes" at bounding box center [300, 91] width 23 height 15
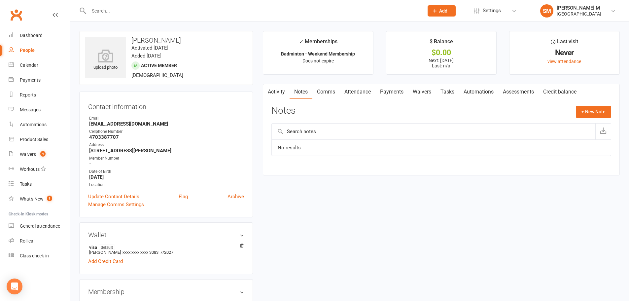
click at [278, 93] on link "Activity" at bounding box center [276, 91] width 26 height 15
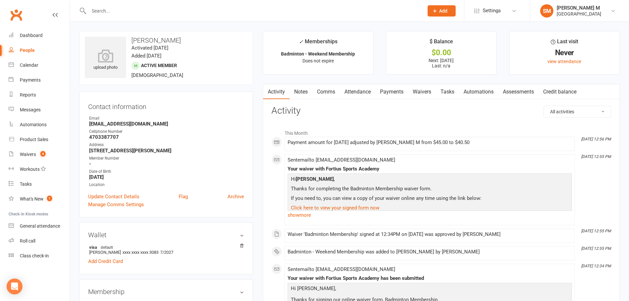
click at [298, 91] on link "Notes" at bounding box center [300, 91] width 23 height 15
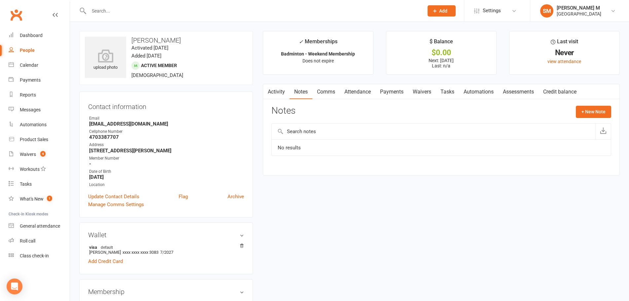
click at [152, 11] on input "text" at bounding box center [253, 10] width 332 height 9
paste input "[PERSON_NAME]"
type input "[PERSON_NAME]"
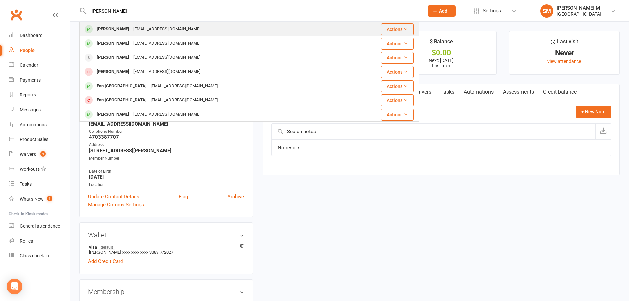
click at [136, 32] on div "[EMAIL_ADDRESS][DOMAIN_NAME]" at bounding box center [166, 29] width 71 height 10
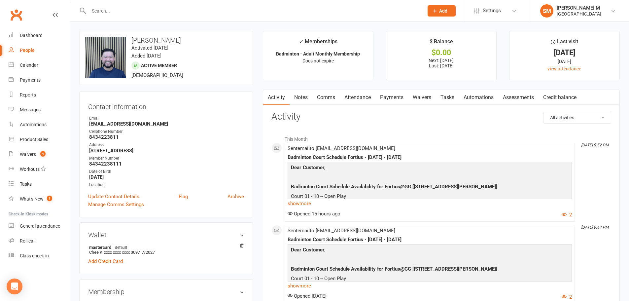
click at [358, 99] on link "Attendance" at bounding box center [358, 97] width 36 height 15
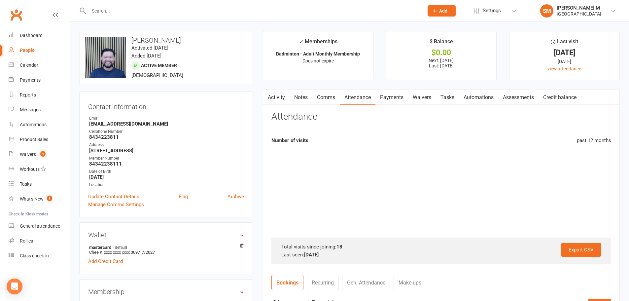
click at [388, 95] on link "Payments" at bounding box center [391, 97] width 33 height 15
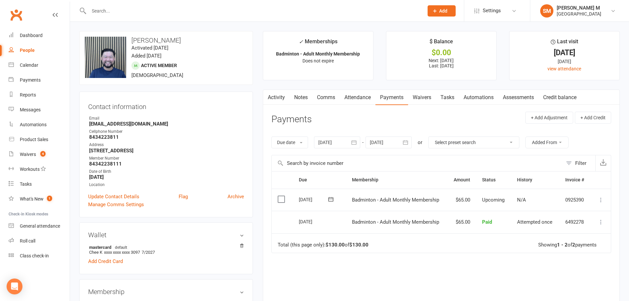
click at [600, 198] on icon at bounding box center [600, 199] width 7 height 7
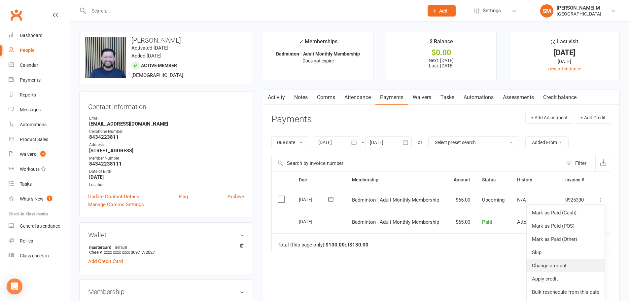
click at [559, 261] on link "Change amount" at bounding box center [565, 265] width 78 height 13
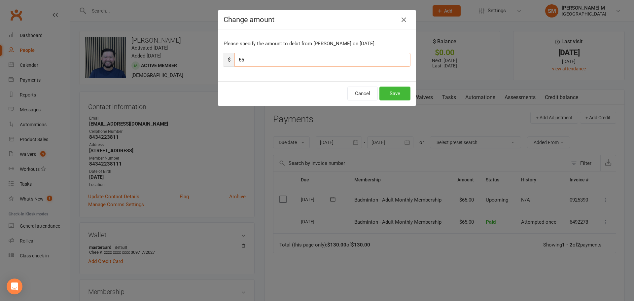
click at [296, 58] on input "65" at bounding box center [322, 60] width 176 height 14
type input "59"
click at [391, 89] on button "Save" at bounding box center [394, 93] width 31 height 14
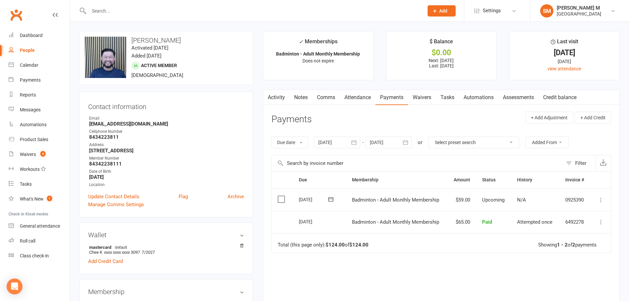
click at [302, 101] on link "Notes" at bounding box center [300, 97] width 23 height 15
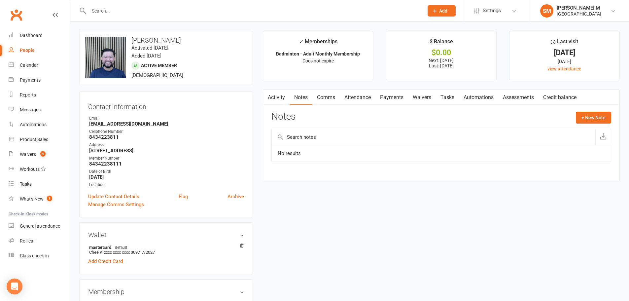
click at [270, 97] on button "button" at bounding box center [267, 97] width 8 height 15
click at [384, 98] on link "Payments" at bounding box center [391, 97] width 33 height 15
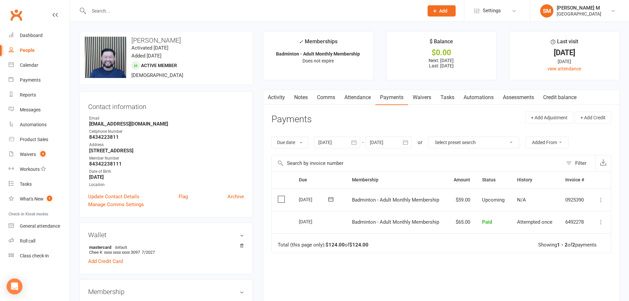
click at [283, 98] on link "Activity" at bounding box center [276, 97] width 26 height 15
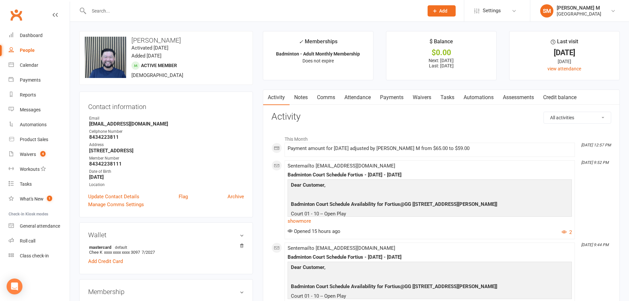
click at [116, 12] on input "text" at bounding box center [253, 10] width 332 height 9
type input "tushar praveen"
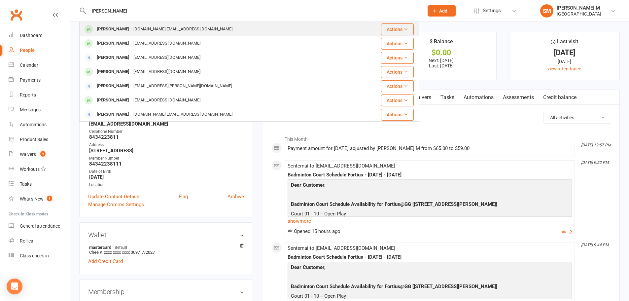
click at [120, 23] on div "Tushaar Praveen Neevarp.fire@gmail.com" at bounding box center [216, 29] width 273 height 14
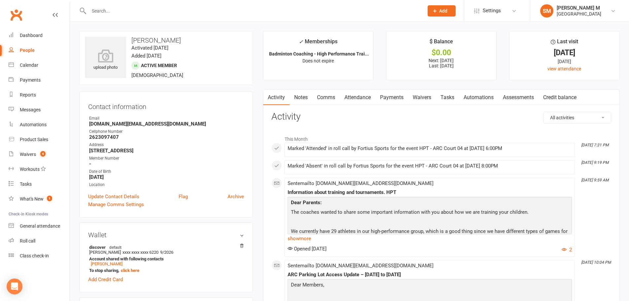
drag, startPoint x: 117, startPoint y: 264, endPoint x: 226, endPoint y: 222, distance: 116.6
click at [387, 95] on link "Payments" at bounding box center [391, 97] width 33 height 15
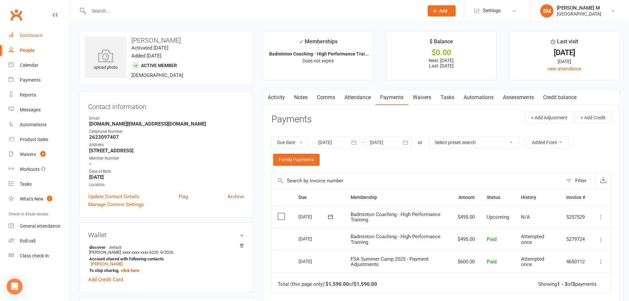
click at [45, 37] on link "Dashboard" at bounding box center [39, 35] width 61 height 15
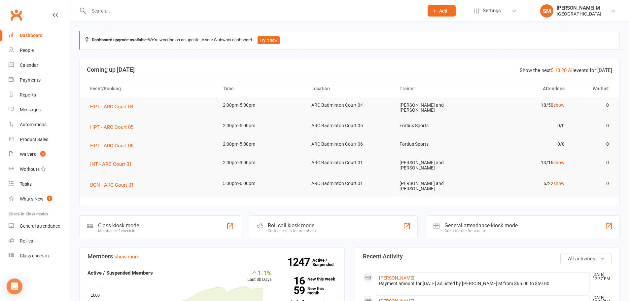
click at [38, 35] on div "Dashboard" at bounding box center [31, 35] width 23 height 5
click at [25, 33] on div "Dashboard" at bounding box center [31, 35] width 23 height 5
click at [30, 153] on div "Waivers" at bounding box center [28, 154] width 16 height 5
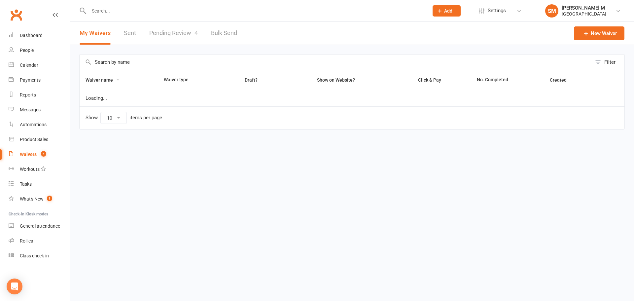
select select "50"
drag, startPoint x: 146, startPoint y: 44, endPoint x: 160, endPoint y: 38, distance: 15.5
click at [147, 43] on div "My Waivers Sent Pending Review 4 Bulk Send" at bounding box center [158, 33] width 177 height 23
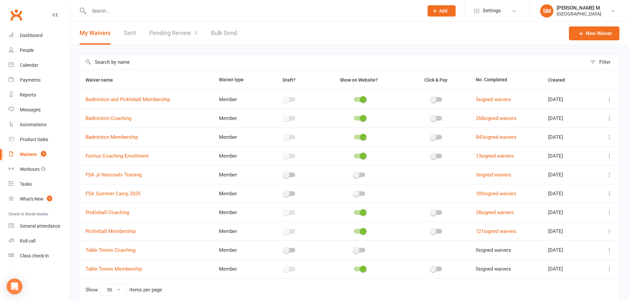
click at [160, 38] on link "Pending Review 4" at bounding box center [173, 33] width 49 height 23
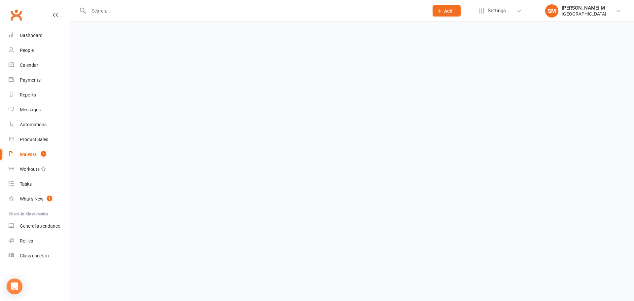
select select "100"
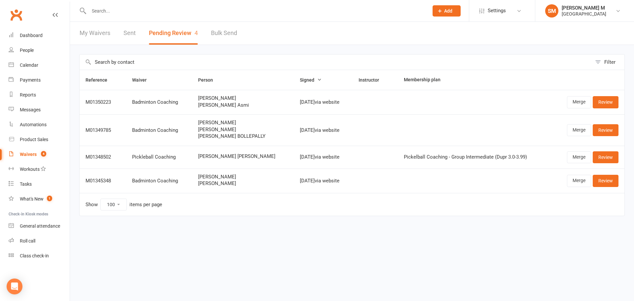
click at [96, 37] on link "My Waivers" at bounding box center [95, 33] width 31 height 23
select select "50"
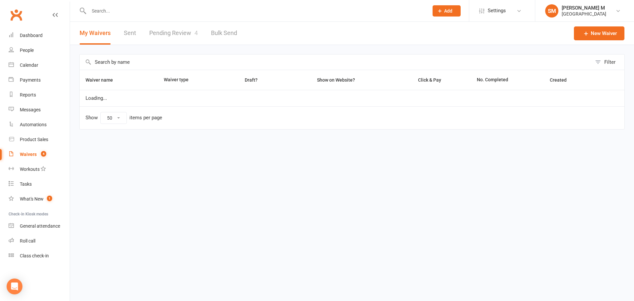
click at [156, 33] on link "Pending Review 4" at bounding box center [173, 33] width 49 height 23
select select "100"
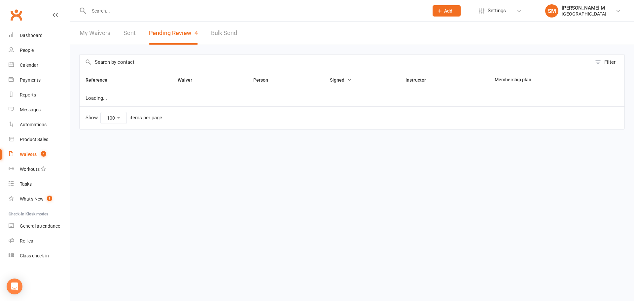
click at [96, 34] on link "My Waivers" at bounding box center [95, 33] width 31 height 23
select select "50"
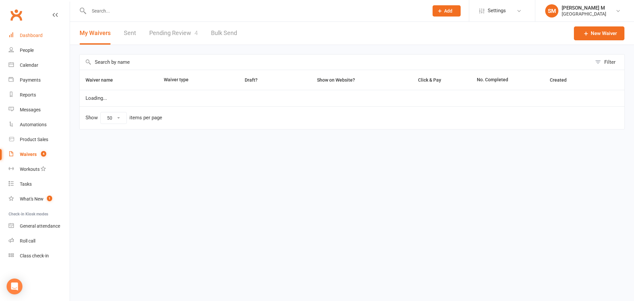
click at [45, 36] on link "Dashboard" at bounding box center [39, 35] width 61 height 15
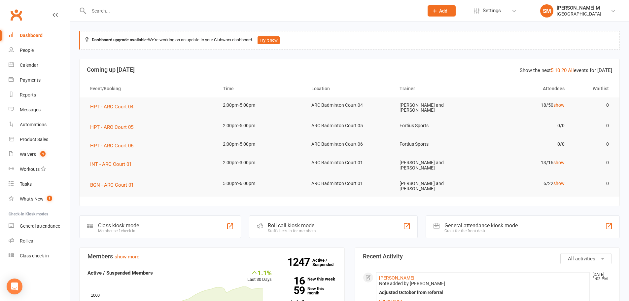
click at [28, 30] on link "Dashboard" at bounding box center [39, 35] width 61 height 15
click at [34, 39] on link "Dashboard" at bounding box center [39, 35] width 61 height 15
click at [43, 28] on link "Dashboard" at bounding box center [39, 35] width 61 height 15
click at [34, 36] on div "Dashboard" at bounding box center [31, 35] width 23 height 5
click at [45, 34] on link "Dashboard" at bounding box center [39, 35] width 61 height 15
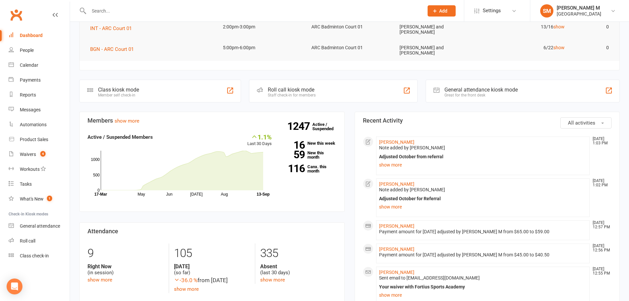
scroll to position [66, 0]
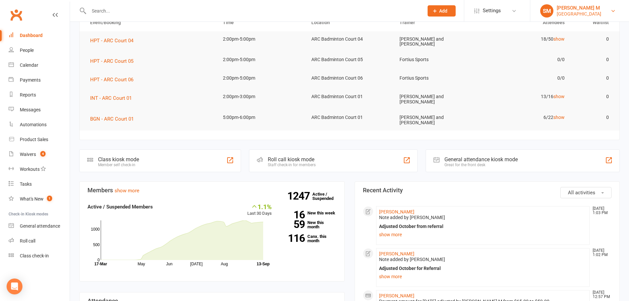
click at [598, 5] on div "[PERSON_NAME] M" at bounding box center [579, 8] width 45 height 6
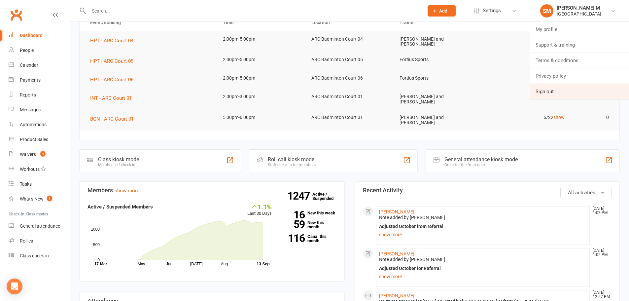
click at [558, 88] on link "Sign out" at bounding box center [579, 91] width 99 height 15
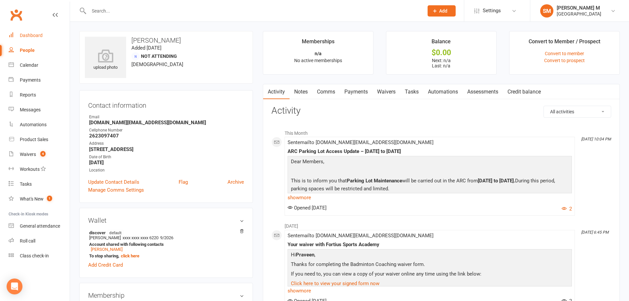
click at [31, 36] on div "Dashboard" at bounding box center [31, 35] width 23 height 5
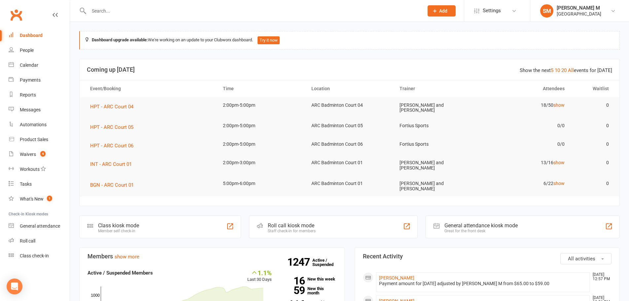
click at [122, 13] on input "text" at bounding box center [253, 10] width 332 height 9
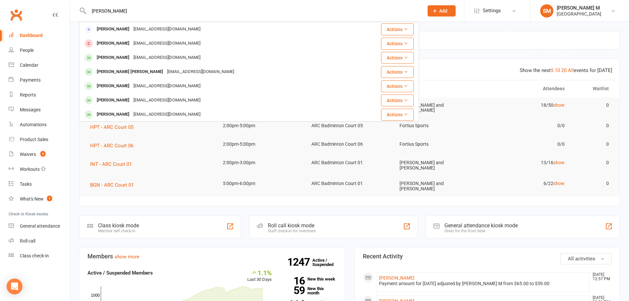
type input "chandra se"
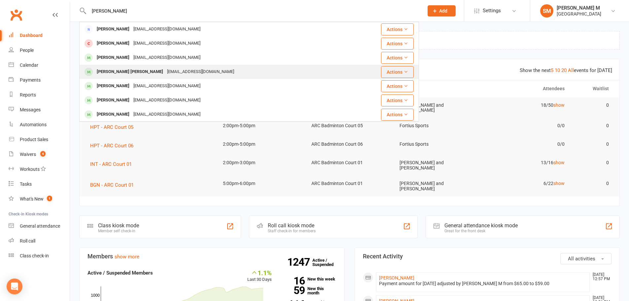
click at [127, 69] on div "[PERSON_NAME] [PERSON_NAME]" at bounding box center [130, 72] width 70 height 10
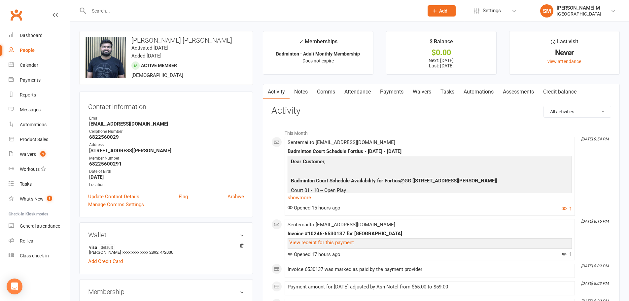
click at [296, 94] on link "Notes" at bounding box center [300, 91] width 23 height 15
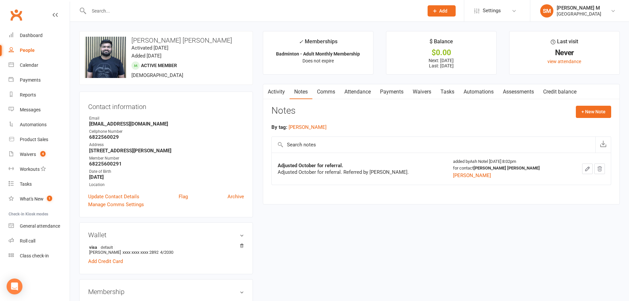
drag, startPoint x: 426, startPoint y: 174, endPoint x: 276, endPoint y: 171, distance: 150.2
click at [276, 171] on td "Adjusted October for referral. Adjusted October for referral. Referred by Suman…" at bounding box center [359, 168] width 175 height 32
copy div "Adjusted October for referral. Referred by Sumanth reddy Enigala."
click at [349, 164] on div "Adjusted October for referral." at bounding box center [359, 165] width 163 height 7
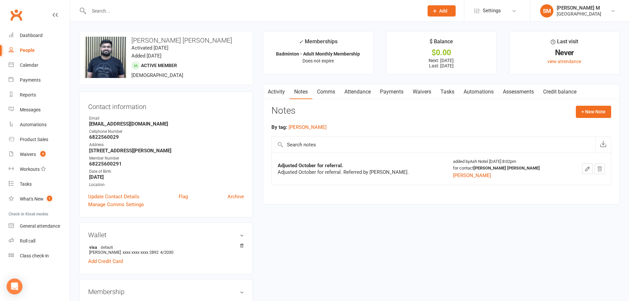
drag, startPoint x: 368, startPoint y: 171, endPoint x: 419, endPoint y: 172, distance: 50.5
click at [419, 172] on div "Adjusted October for referral. Referred by Sumanth reddy Enigala." at bounding box center [359, 172] width 163 height 7
copy div "Sumanth reddy Enigala"
click at [130, 6] on div at bounding box center [249, 10] width 340 height 21
click at [149, 4] on div at bounding box center [249, 10] width 340 height 21
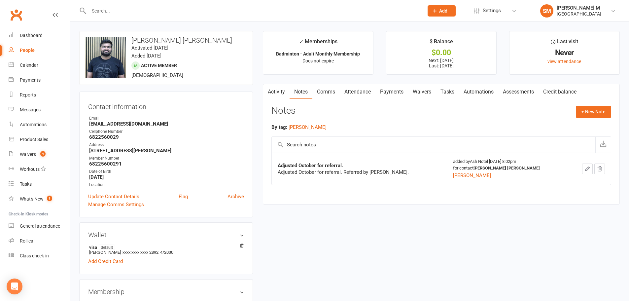
click at [150, 5] on div at bounding box center [249, 10] width 340 height 21
click at [151, 9] on input "text" at bounding box center [253, 10] width 332 height 9
paste input "Sumanth reddy Enigala"
type input "Sumanth reddy Enigala"
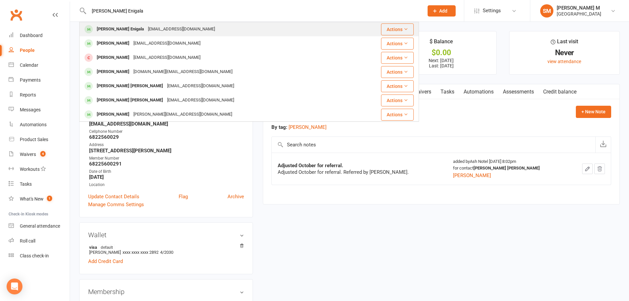
click at [150, 27] on div "sumanthenigala@gmail.com" at bounding box center [181, 29] width 71 height 10
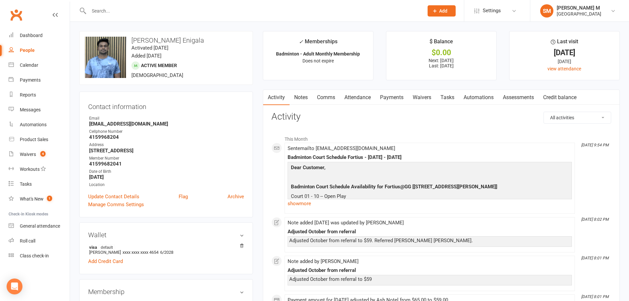
click at [308, 97] on link "Notes" at bounding box center [300, 97] width 23 height 15
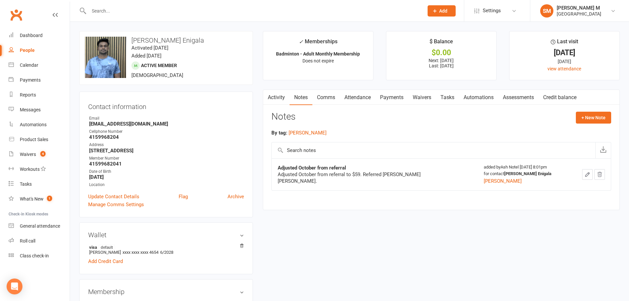
click at [359, 177] on div "Adjusted October from referral to $59. Referred Chandra Sekhar Cherukuri." at bounding box center [360, 177] width 165 height 13
copy div "Adjusted October from referral to $59. Referred Chandra Sekhar Cherukuri."
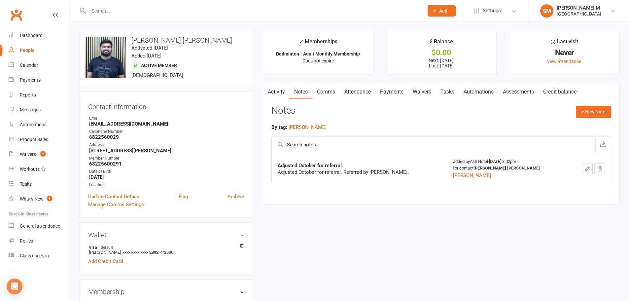
click at [274, 89] on link "Activity" at bounding box center [276, 91] width 26 height 15
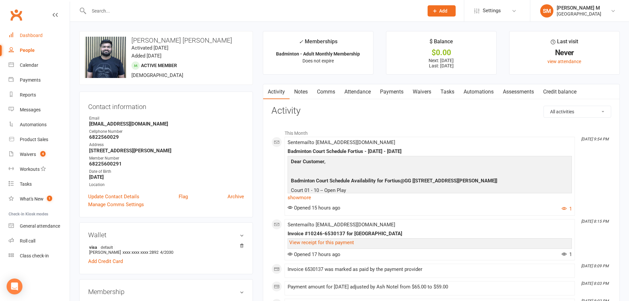
click at [25, 32] on link "Dashboard" at bounding box center [39, 35] width 61 height 15
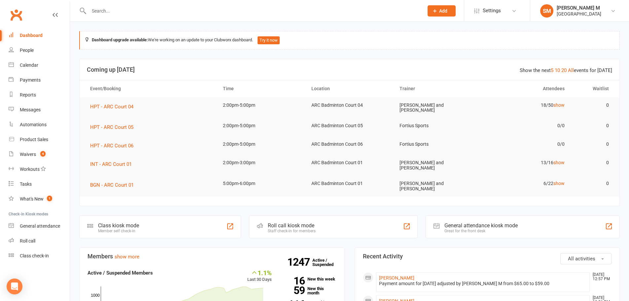
scroll to position [66, 0]
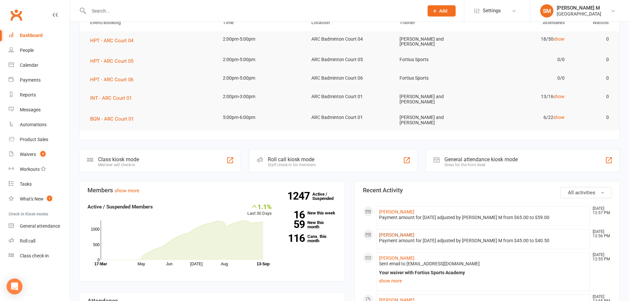
click at [384, 232] on link "[PERSON_NAME]" at bounding box center [396, 234] width 35 height 5
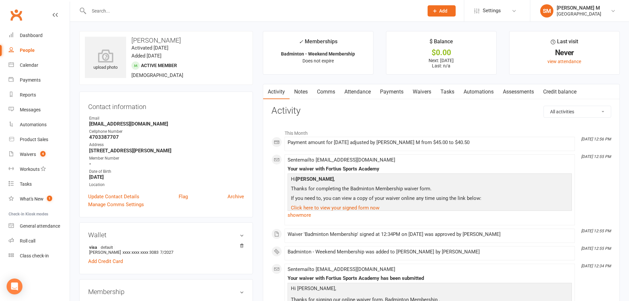
click at [298, 96] on link "Notes" at bounding box center [300, 91] width 23 height 15
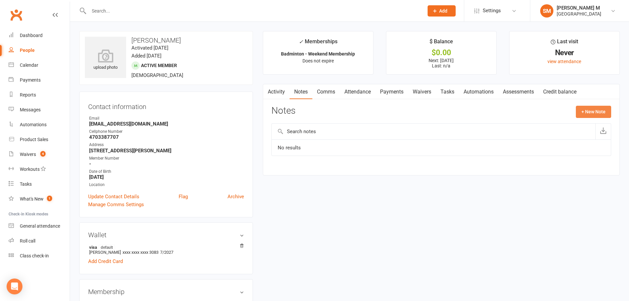
click at [590, 113] on button "+ New Note" at bounding box center [593, 112] width 35 height 12
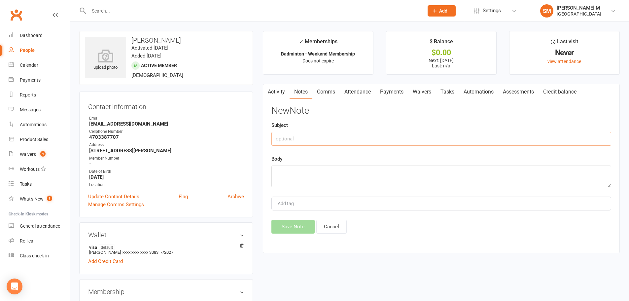
click at [332, 142] on input "text" at bounding box center [441, 139] width 340 height 14
click at [332, 137] on input "Adjusted October for Refferal" at bounding box center [441, 139] width 340 height 14
click at [344, 138] on input "Adjusted October for Referal" at bounding box center [441, 139] width 340 height 14
type input "Adjusted October for Referral"
click at [323, 178] on textarea at bounding box center [441, 176] width 340 height 22
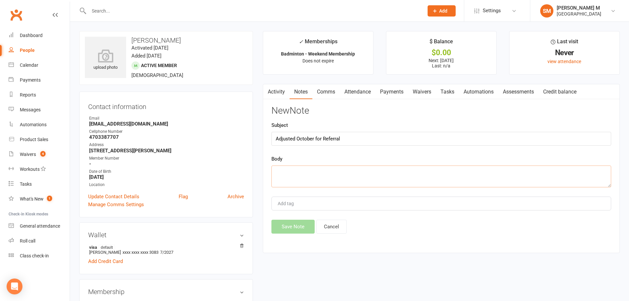
paste textarea "Adjusted October for referral. Referred by [PERSON_NAME]."
drag, startPoint x: 421, startPoint y: 174, endPoint x: 367, endPoint y: 171, distance: 53.6
click at [367, 171] on textarea "Adjusted October for referral. Referred by [PERSON_NAME]." at bounding box center [441, 176] width 340 height 22
paste textarea "[PERSON_NAME]"
type textarea "Adjusted October for referral. Referred by [PERSON_NAME]"
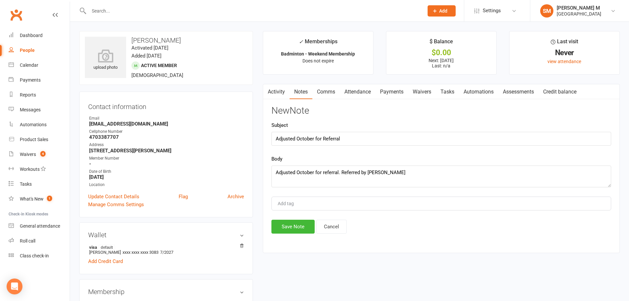
click at [292, 204] on input "Add tag" at bounding box center [288, 203] width 23 height 8
type input "[PERSON_NAME]"
click at [297, 225] on button "Save Note" at bounding box center [292, 227] width 43 height 14
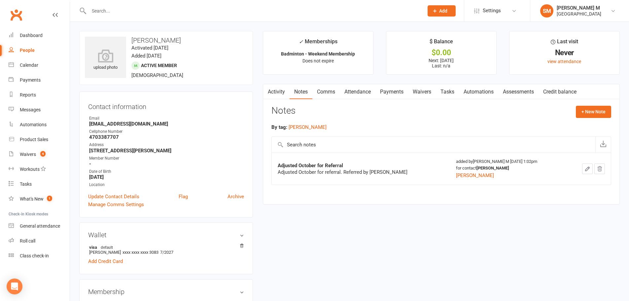
click at [144, 40] on h3 "[PERSON_NAME]" at bounding box center [166, 40] width 162 height 7
copy h3 "[PERSON_NAME]"
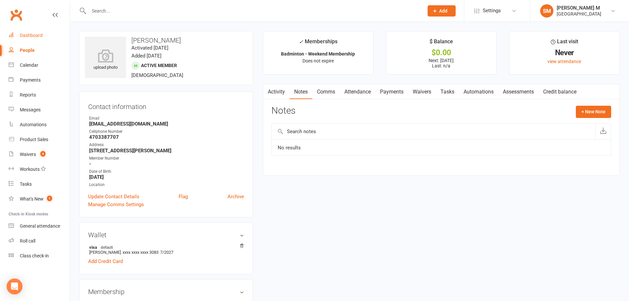
click at [37, 32] on link "Dashboard" at bounding box center [39, 35] width 61 height 15
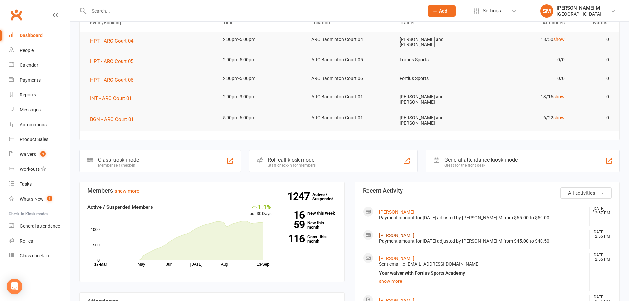
scroll to position [66, 0]
click at [397, 209] on link "[PERSON_NAME]" at bounding box center [396, 211] width 35 height 5
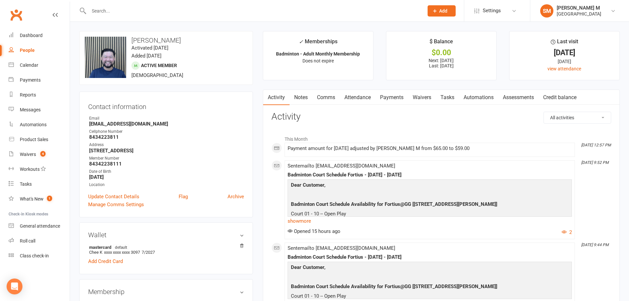
click at [149, 37] on h3 "[PERSON_NAME]" at bounding box center [166, 40] width 162 height 7
copy h3 "[PERSON_NAME]"
click at [300, 94] on link "Notes" at bounding box center [300, 97] width 23 height 15
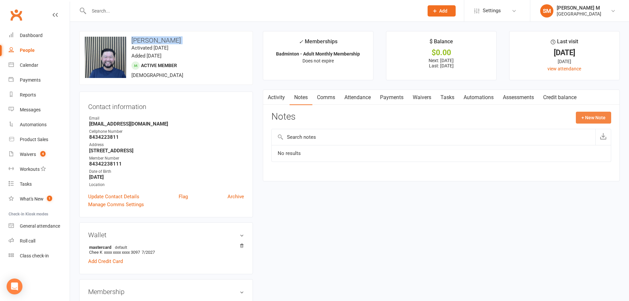
click at [577, 115] on button "+ New Note" at bounding box center [593, 118] width 35 height 12
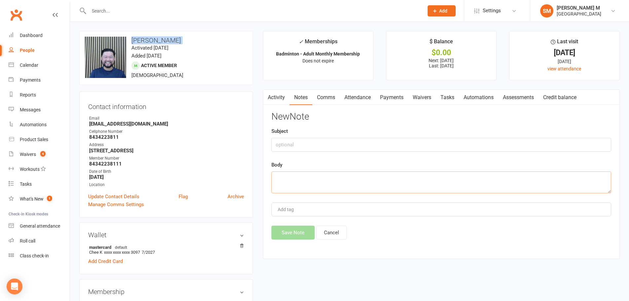
click at [360, 175] on textarea at bounding box center [441, 182] width 340 height 22
paste textarea "Adjusted October from referral to $59. Referred Chandra Sekhar Cherukuri."
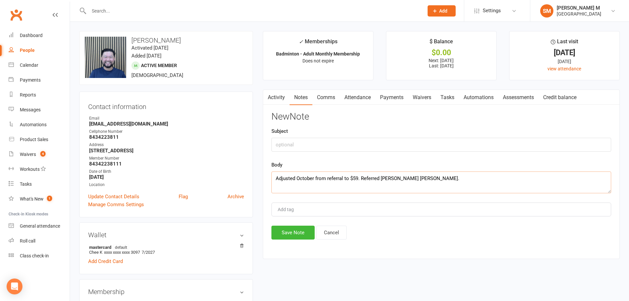
type textarea "Adjusted October from referral to $59. Referred Chandra Sekhar Cherukuri."
click at [302, 143] on input "text" at bounding box center [441, 145] width 340 height 14
drag, startPoint x: 342, startPoint y: 178, endPoint x: 267, endPoint y: 181, distance: 75.0
click at [267, 181] on div "Activity Notes Comms Attendance Payments Waivers Tasks Automations Assessments …" at bounding box center [441, 173] width 357 height 169
click at [291, 143] on input "text" at bounding box center [441, 145] width 340 height 14
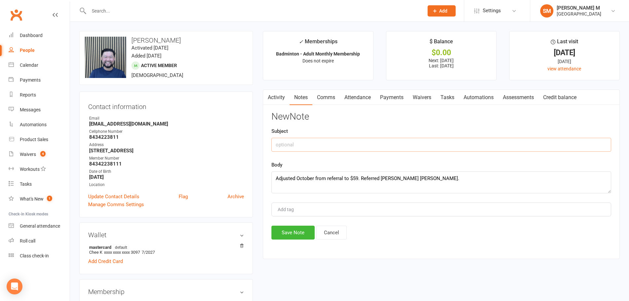
paste input "Adjusted October from referral"
type input "Adjusted October from referral"
drag, startPoint x: 428, startPoint y: 178, endPoint x: 381, endPoint y: 181, distance: 47.0
click at [381, 181] on textarea "Adjusted October from referral to $59. Referred Chandra Sekhar Cherukuri." at bounding box center [441, 182] width 340 height 22
paste textarea "Edwin Goh"
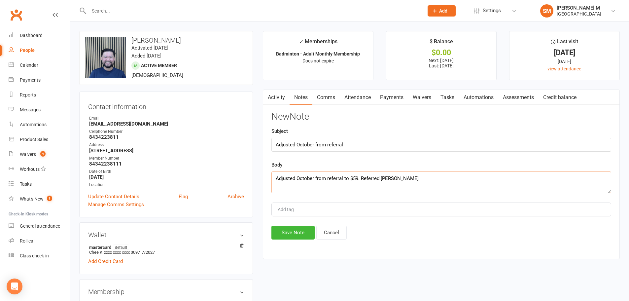
click at [424, 175] on textarea "Adjusted October from referral to $59. Referred Edwin Goh" at bounding box center [441, 182] width 340 height 22
click at [423, 180] on textarea "Adjusted October from referral to $59. Referred Edwin Goh" at bounding box center [441, 182] width 340 height 22
type textarea "Adjusted October from referral to $59. Referred Edwin Goh"
click at [291, 211] on input "Add tag" at bounding box center [288, 209] width 23 height 8
type input "akhila"
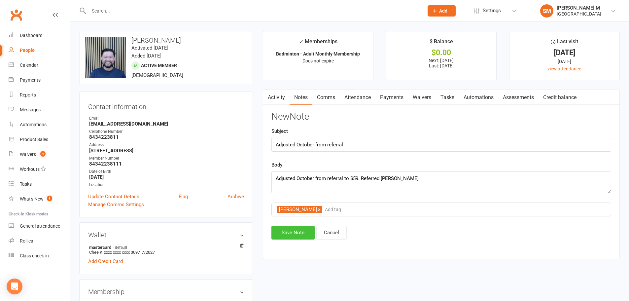
click at [290, 231] on button "Save Note" at bounding box center [292, 232] width 43 height 14
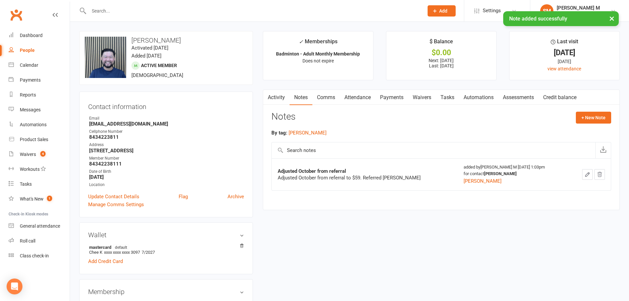
click at [277, 99] on link "Activity" at bounding box center [276, 97] width 26 height 15
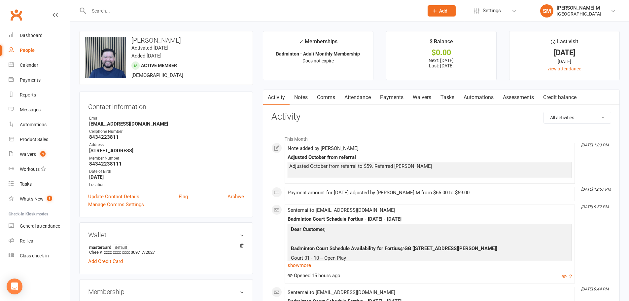
click at [361, 97] on link "Attendance" at bounding box center [358, 97] width 36 height 15
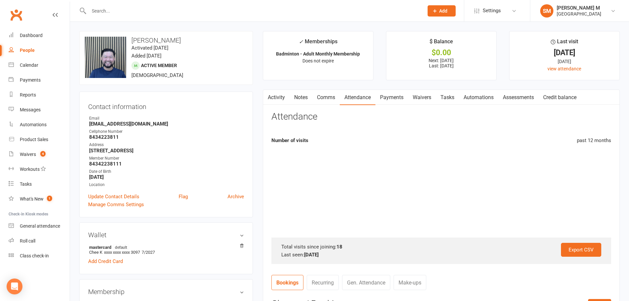
click at [385, 98] on link "Payments" at bounding box center [391, 97] width 33 height 15
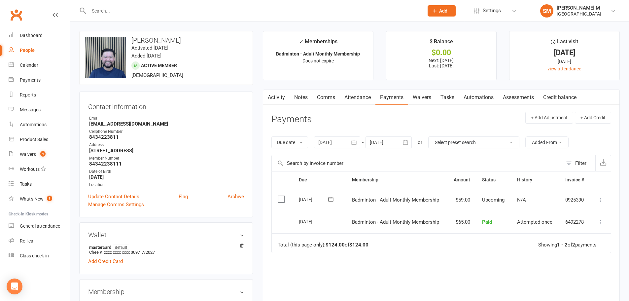
click at [321, 96] on link "Comms" at bounding box center [325, 97] width 27 height 15
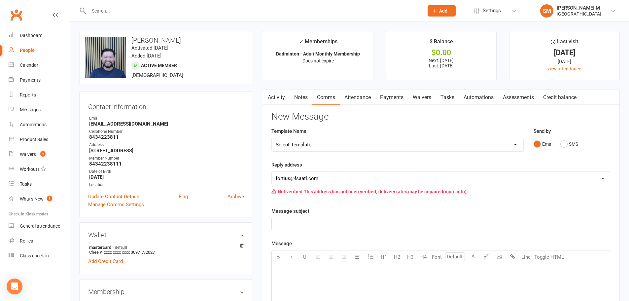
click at [305, 98] on link "Notes" at bounding box center [300, 97] width 23 height 15
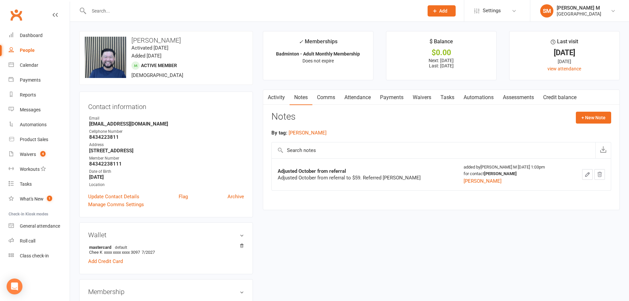
click at [283, 98] on link "Activity" at bounding box center [276, 97] width 26 height 15
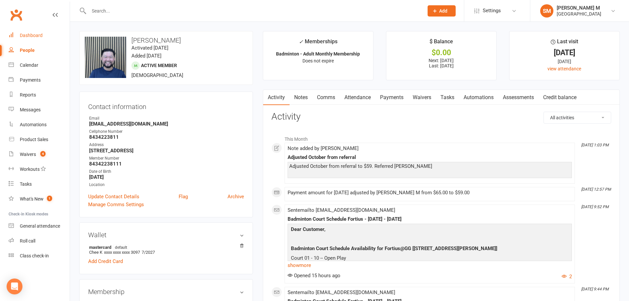
click at [40, 37] on div "Dashboard" at bounding box center [31, 35] width 23 height 5
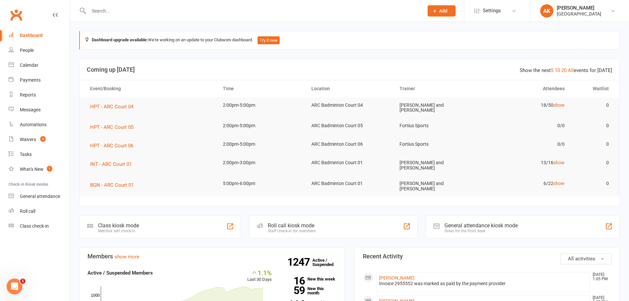
click at [37, 36] on div "Dashboard" at bounding box center [31, 35] width 23 height 5
click at [33, 135] on link "Waivers 4" at bounding box center [39, 139] width 61 height 15
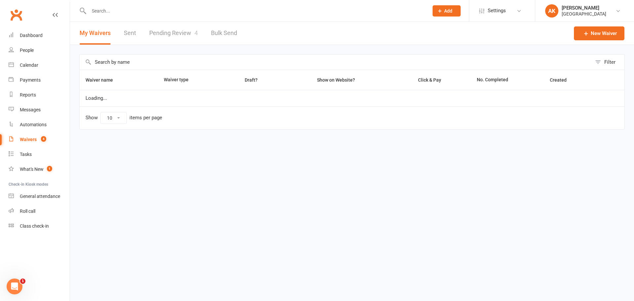
click at [178, 25] on link "Pending Review 4" at bounding box center [173, 33] width 49 height 23
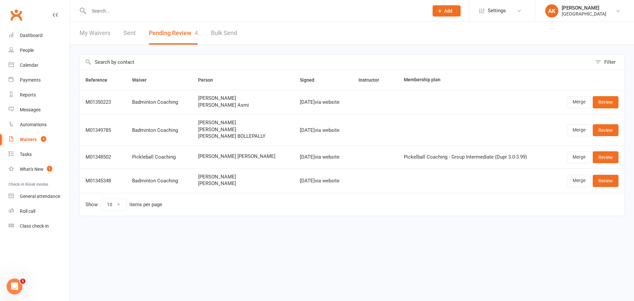
click at [98, 36] on link "My Waivers" at bounding box center [95, 33] width 31 height 23
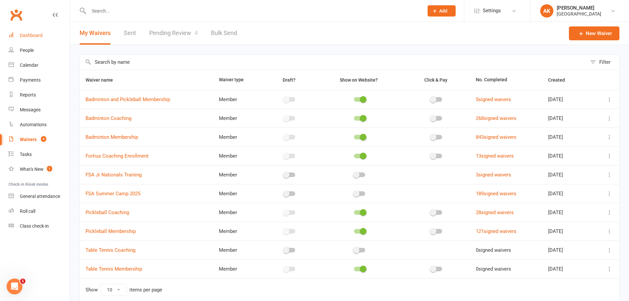
click at [44, 35] on link "Dashboard" at bounding box center [39, 35] width 61 height 15
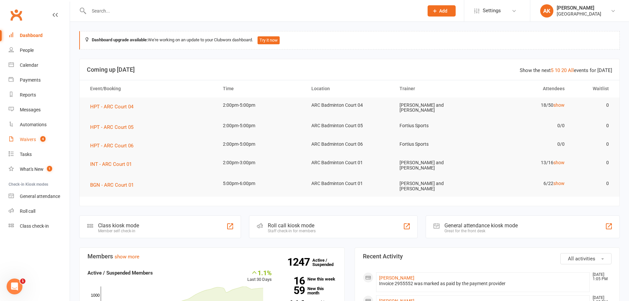
click at [27, 135] on link "Waivers 4" at bounding box center [39, 139] width 61 height 15
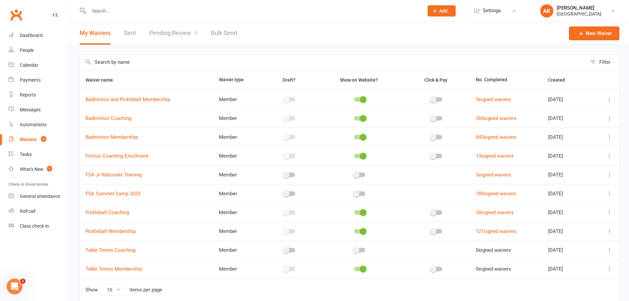
click at [188, 33] on link "Pending Review 4" at bounding box center [173, 33] width 49 height 23
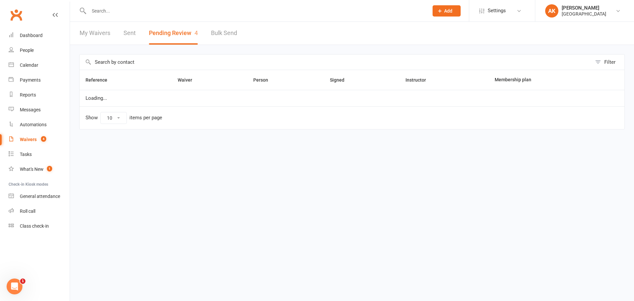
click at [98, 31] on link "My Waivers" at bounding box center [95, 33] width 31 height 23
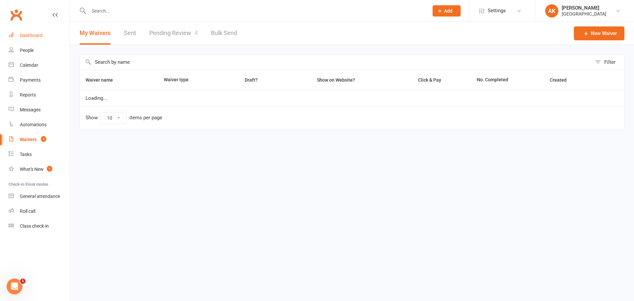
click at [41, 36] on div "Dashboard" at bounding box center [31, 35] width 23 height 5
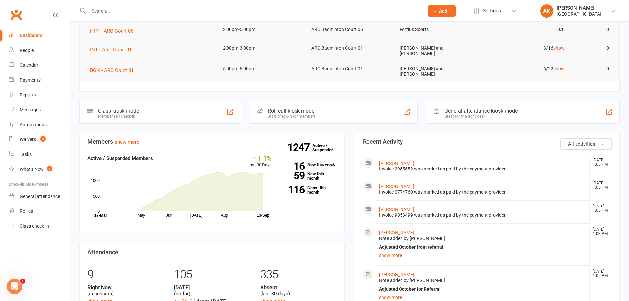
scroll to position [165, 0]
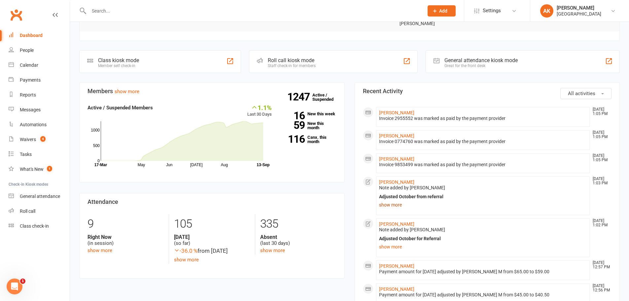
click at [391, 200] on link "show more" at bounding box center [483, 204] width 208 height 9
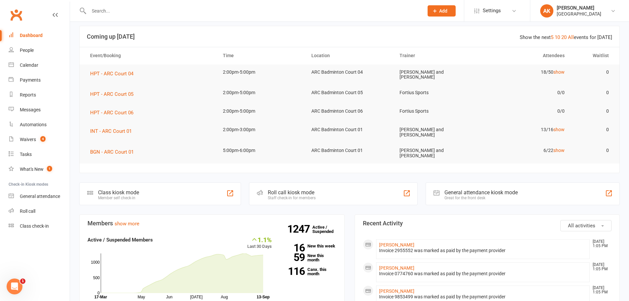
scroll to position [0, 0]
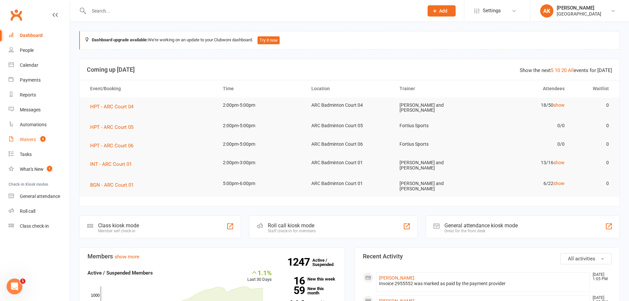
click at [37, 142] on count-badge "4" at bounding box center [41, 139] width 9 height 5
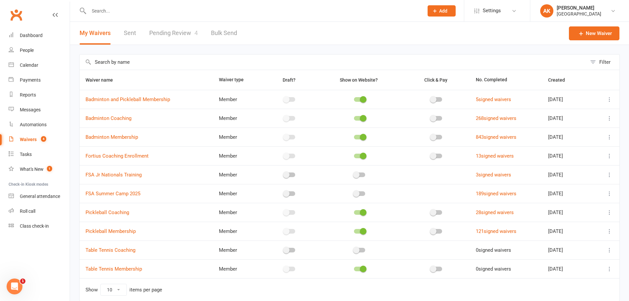
click at [176, 37] on link "Pending Review 4" at bounding box center [173, 33] width 49 height 23
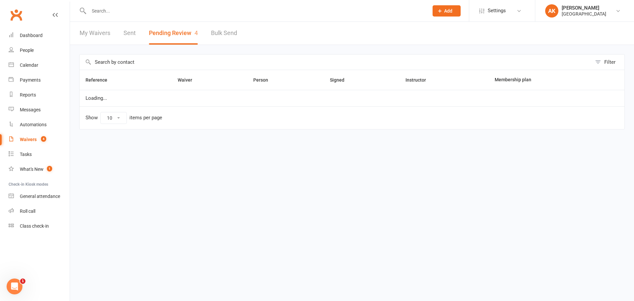
click at [126, 35] on link "Sent" at bounding box center [129, 33] width 12 height 23
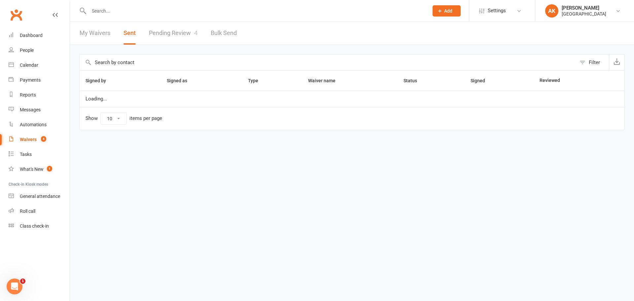
click at [90, 37] on link "My Waivers" at bounding box center [95, 33] width 31 height 23
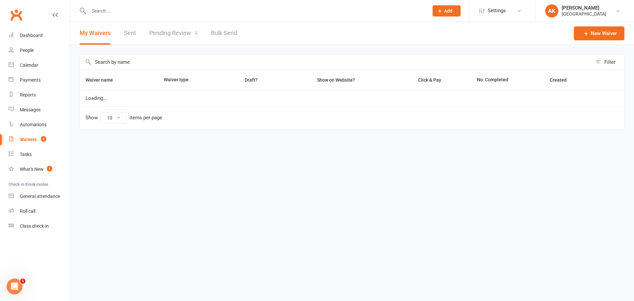
click at [161, 35] on link "Pending Review 4" at bounding box center [173, 33] width 49 height 23
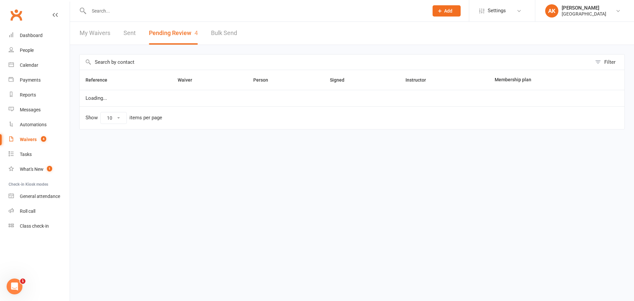
click at [98, 34] on link "My Waivers" at bounding box center [95, 33] width 31 height 23
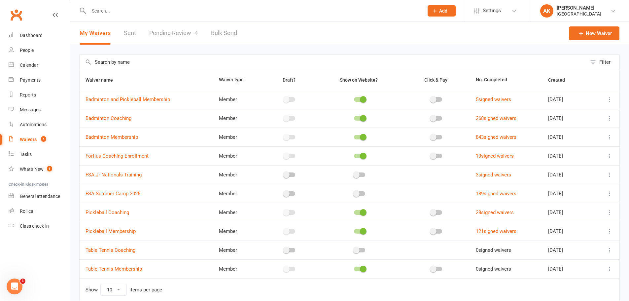
click at [133, 38] on link "Sent" at bounding box center [130, 33] width 12 height 23
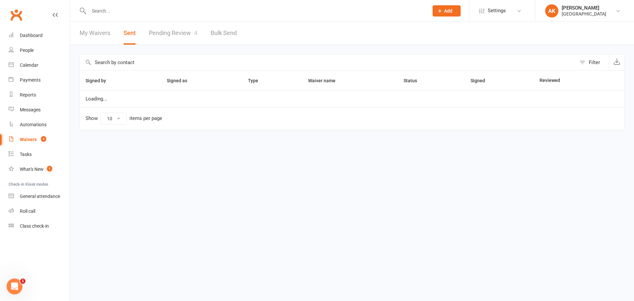
click at [158, 36] on link "Pending Review 4" at bounding box center [173, 33] width 49 height 23
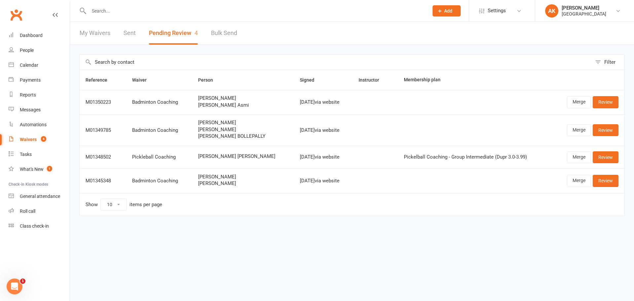
click at [104, 36] on link "My Waivers" at bounding box center [95, 33] width 31 height 23
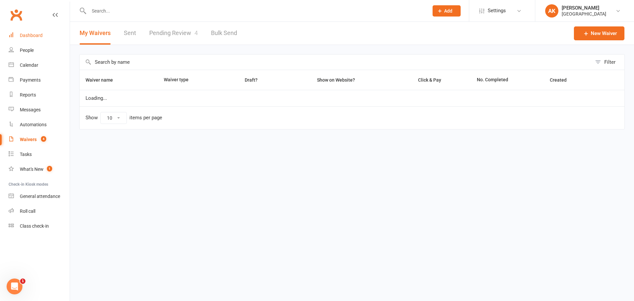
click at [17, 37] on link "Dashboard" at bounding box center [39, 35] width 61 height 15
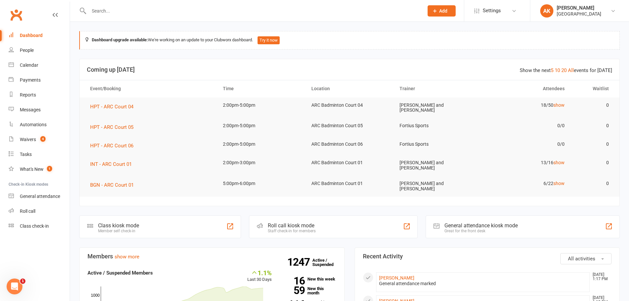
click at [27, 33] on div "Dashboard" at bounding box center [31, 35] width 23 height 5
click at [34, 139] on div "Waivers" at bounding box center [28, 139] width 16 height 5
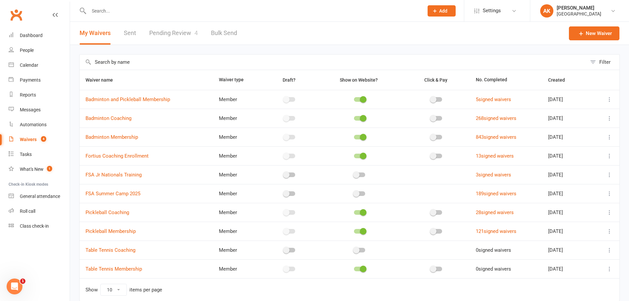
click at [172, 29] on link "Pending Review 4" at bounding box center [173, 33] width 49 height 23
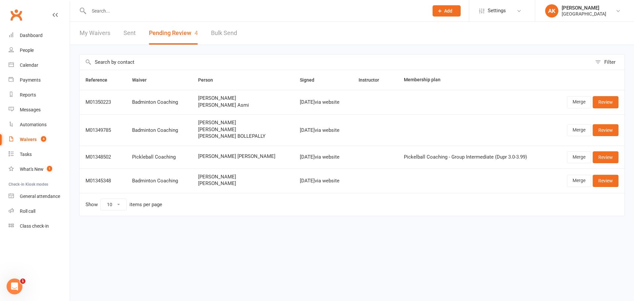
click at [89, 37] on link "My Waivers" at bounding box center [95, 33] width 31 height 23
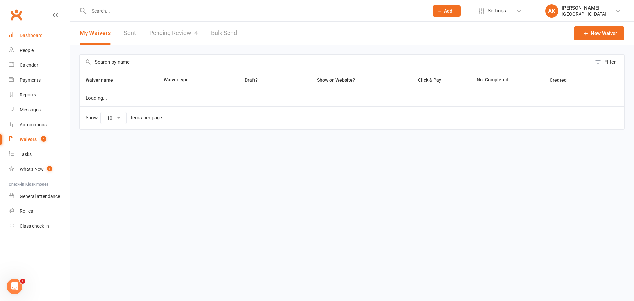
click at [42, 34] on link "Dashboard" at bounding box center [39, 35] width 61 height 15
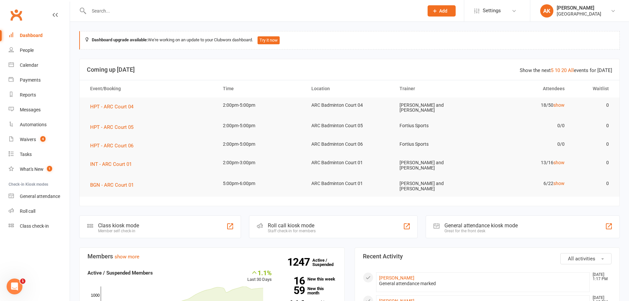
click at [40, 34] on div "Dashboard" at bounding box center [31, 35] width 23 height 5
click at [36, 138] on link "Waivers 4" at bounding box center [39, 139] width 61 height 15
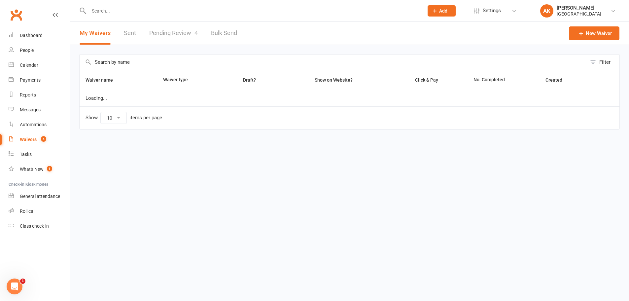
click at [158, 37] on link "Pending Review 4" at bounding box center [173, 33] width 49 height 23
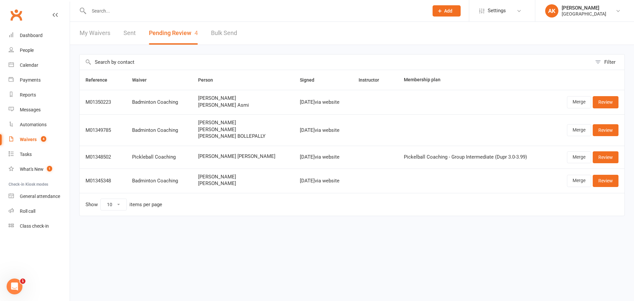
click at [38, 28] on div "Clubworx" at bounding box center [35, 19] width 70 height 24
click at [122, 17] on div at bounding box center [251, 10] width 345 height 21
click at [125, 9] on input "text" at bounding box center [255, 10] width 337 height 9
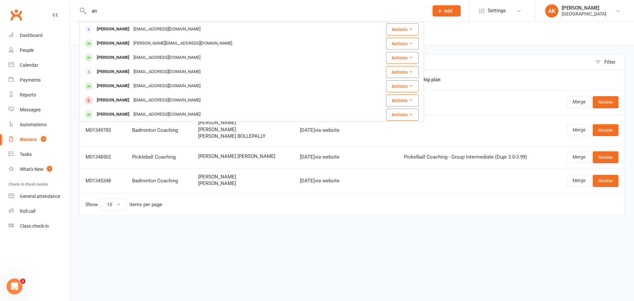
type input "a"
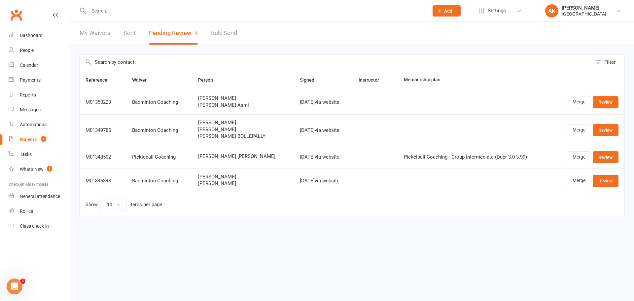
click at [111, 11] on input "text" at bounding box center [255, 10] width 337 height 9
type input "ishaan"
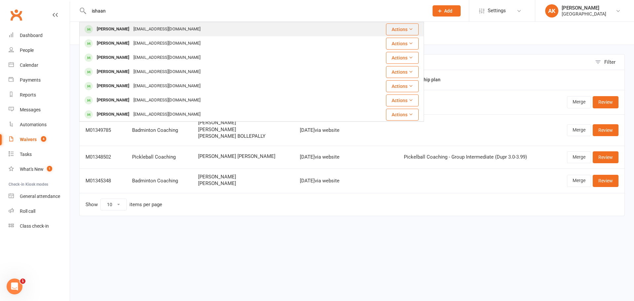
click at [128, 32] on div "[PERSON_NAME]" at bounding box center [113, 29] width 37 height 10
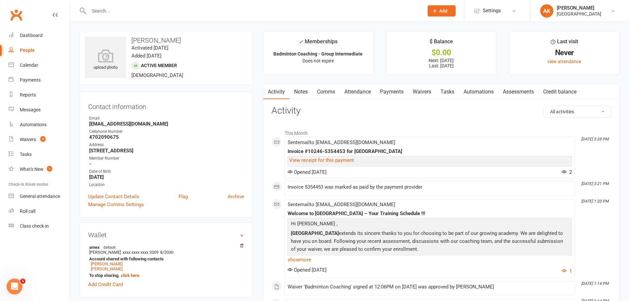
click at [369, 92] on link "Attendance" at bounding box center [358, 91] width 36 height 15
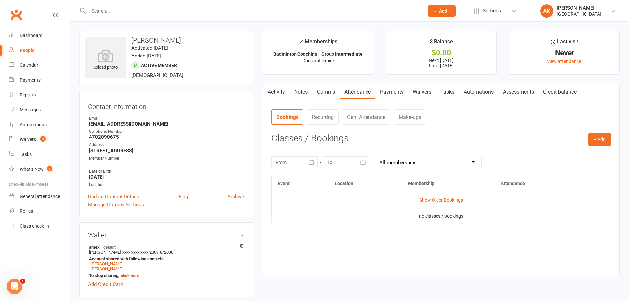
click at [391, 90] on link "Payments" at bounding box center [391, 91] width 33 height 15
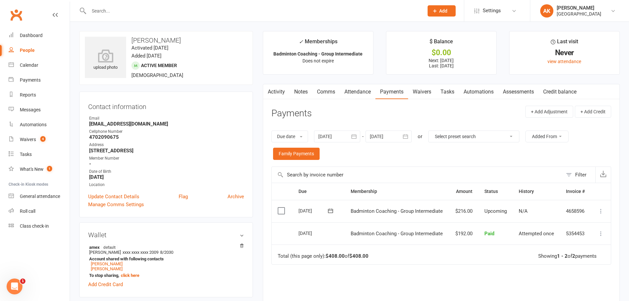
click at [155, 40] on h3 "[PERSON_NAME]" at bounding box center [166, 40] width 162 height 7
copy h3 "[PERSON_NAME]"
click at [100, 14] on input "text" at bounding box center [253, 10] width 332 height 9
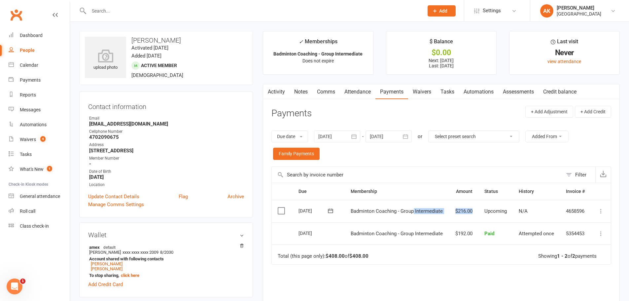
drag, startPoint x: 442, startPoint y: 209, endPoint x: 478, endPoint y: 209, distance: 35.6
click at [478, 209] on tr "Select this 01 Oct 2025 Ishaan Chauhan Badminton Coaching - Group Intermediate …" at bounding box center [441, 211] width 339 height 22
click at [474, 209] on td "$216.00" at bounding box center [463, 211] width 29 height 22
drag, startPoint x: 29, startPoint y: 54, endPoint x: 29, endPoint y: 48, distance: 6.9
click at [29, 54] on link "People" at bounding box center [39, 50] width 61 height 15
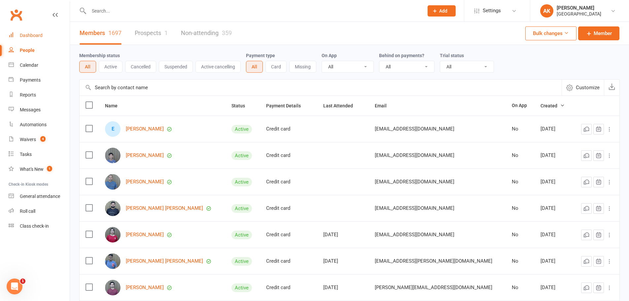
click at [31, 36] on div "Dashboard" at bounding box center [31, 35] width 23 height 5
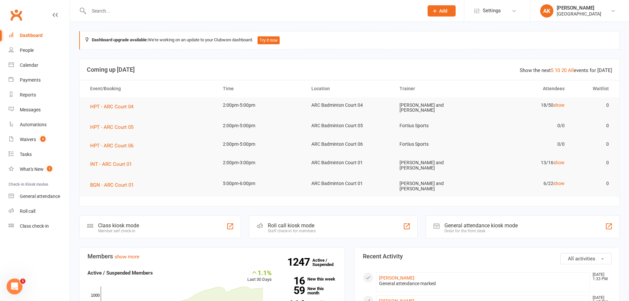
click at [31, 34] on div "Dashboard" at bounding box center [31, 35] width 23 height 5
click at [22, 31] on link "Dashboard" at bounding box center [39, 35] width 61 height 15
click at [41, 32] on link "Dashboard" at bounding box center [39, 35] width 61 height 15
click at [32, 38] on link "Dashboard" at bounding box center [39, 35] width 61 height 15
click at [28, 139] on div "Waivers" at bounding box center [28, 139] width 16 height 5
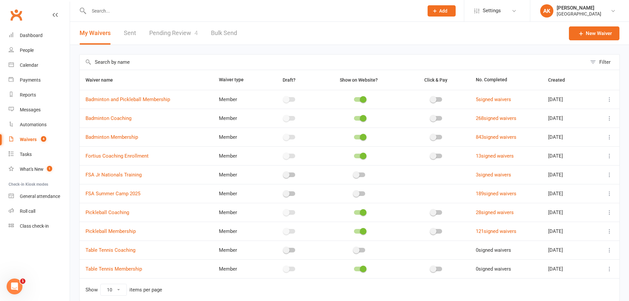
click at [154, 35] on link "Pending Review 4" at bounding box center [173, 33] width 49 height 23
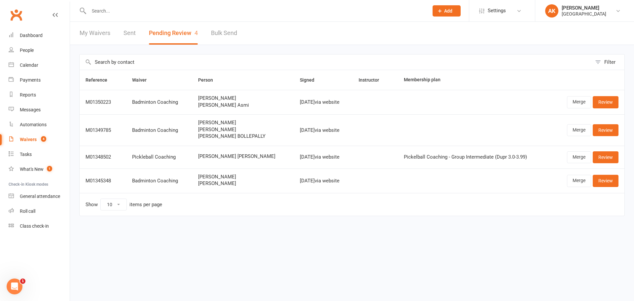
click at [113, 34] on div "My Waivers Sent Pending Review 4 Bulk Send" at bounding box center [158, 33] width 177 height 23
click at [190, 33] on button "Pending Review 4" at bounding box center [173, 33] width 49 height 23
click at [101, 36] on link "My Waivers" at bounding box center [95, 33] width 31 height 23
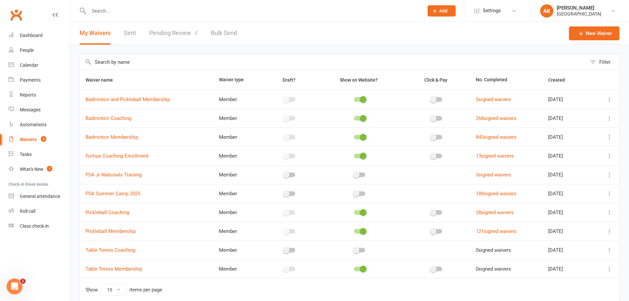
click at [166, 32] on link "Pending Review 4" at bounding box center [173, 33] width 49 height 23
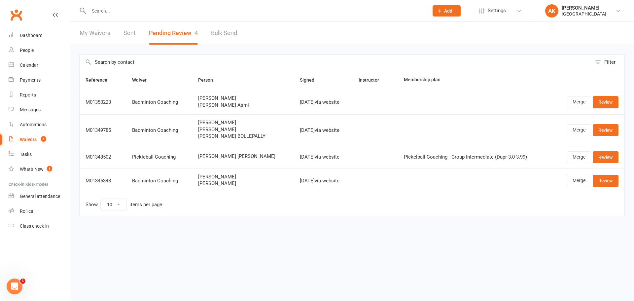
click at [210, 107] on span "[PERSON_NAME] Asmi" at bounding box center [243, 105] width 90 height 6
click at [214, 100] on span "[PERSON_NAME]" at bounding box center [243, 98] width 90 height 6
click at [101, 31] on link "My Waivers" at bounding box center [95, 33] width 31 height 23
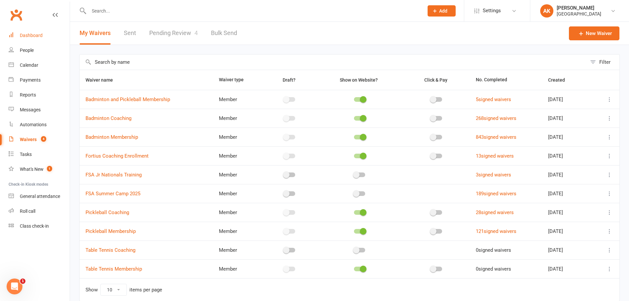
click at [11, 37] on link "Dashboard" at bounding box center [39, 35] width 61 height 15
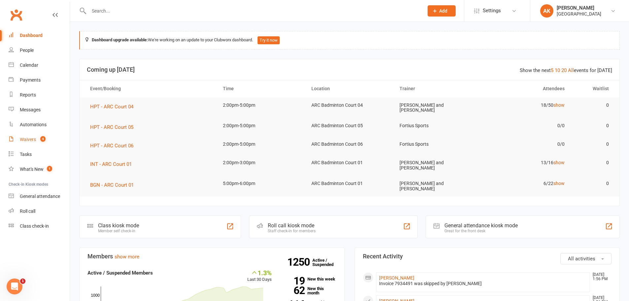
click at [37, 136] on link "Waivers 4" at bounding box center [39, 139] width 61 height 15
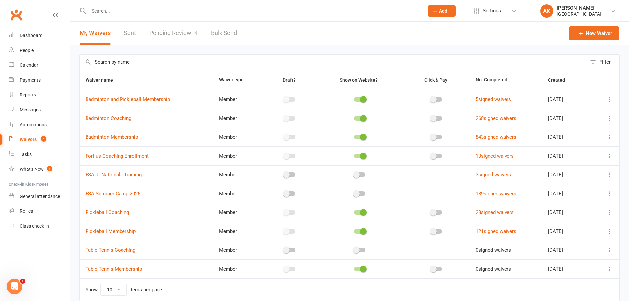
click at [177, 32] on link "Pending Review 4" at bounding box center [173, 33] width 49 height 23
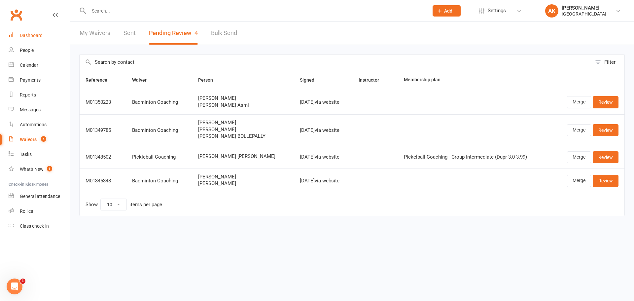
click at [28, 33] on div "Dashboard" at bounding box center [31, 35] width 23 height 5
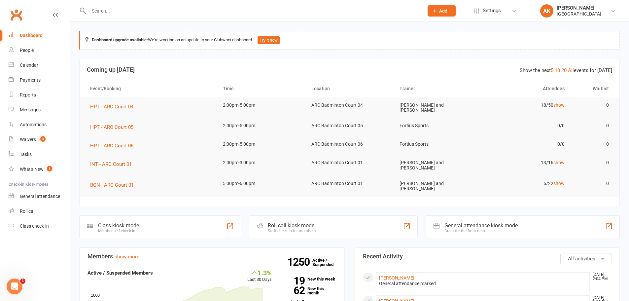
click at [103, 9] on input "text" at bounding box center [253, 10] width 332 height 9
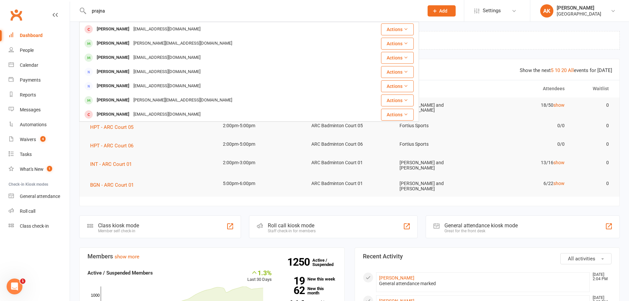
type input "prajna"
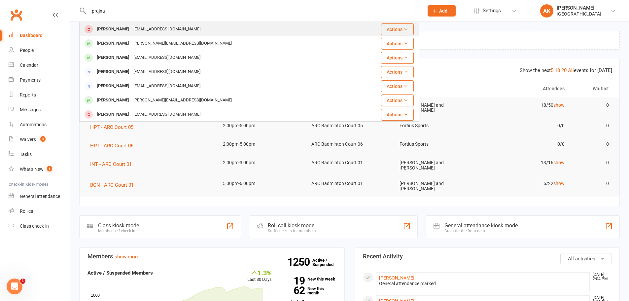
click at [113, 26] on div "Prajna Ragunathan" at bounding box center [113, 29] width 37 height 10
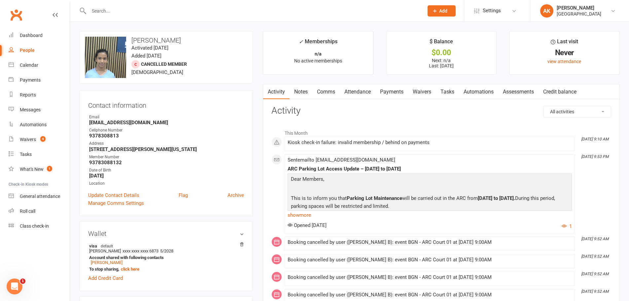
click at [355, 92] on link "Attendance" at bounding box center [358, 91] width 36 height 15
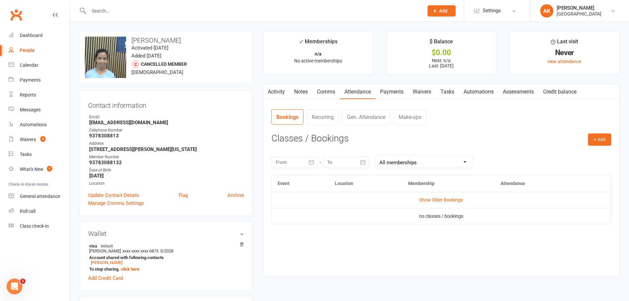
click at [394, 92] on link "Payments" at bounding box center [391, 91] width 33 height 15
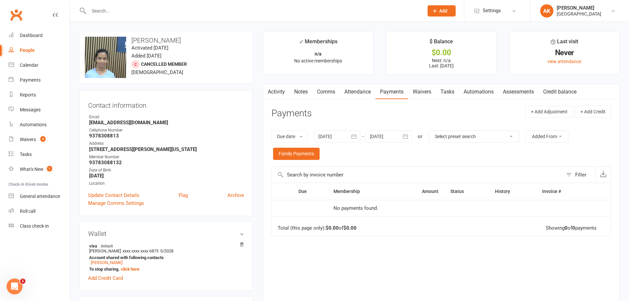
click at [356, 92] on link "Attendance" at bounding box center [358, 91] width 36 height 15
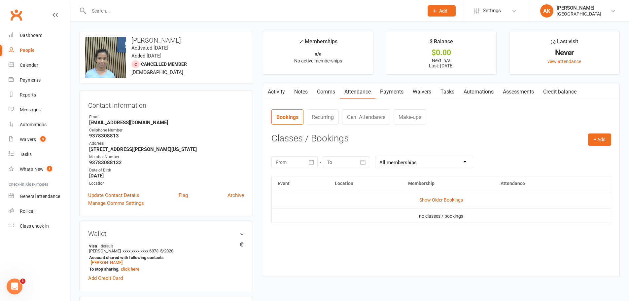
click at [325, 93] on link "Comms" at bounding box center [325, 91] width 27 height 15
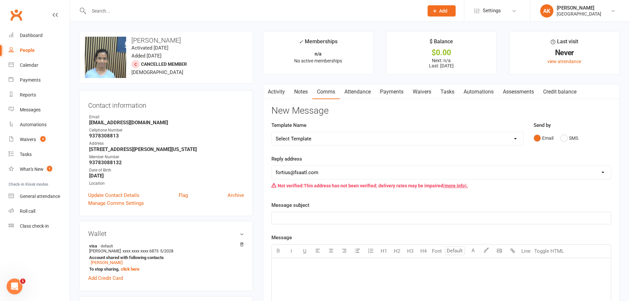
click at [302, 92] on link "Notes" at bounding box center [300, 91] width 23 height 15
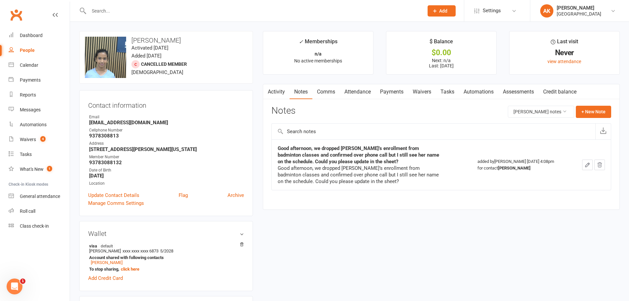
click at [110, 10] on input "text" at bounding box center [253, 10] width 332 height 9
type input "victor"
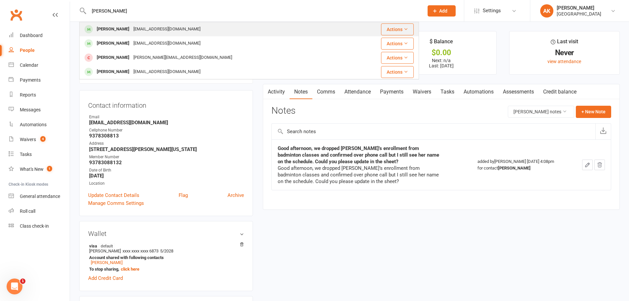
click at [115, 31] on div "Victor Lai" at bounding box center [113, 29] width 37 height 10
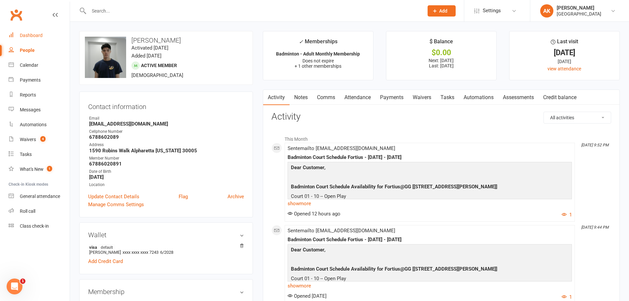
click at [44, 39] on link "Dashboard" at bounding box center [39, 35] width 61 height 15
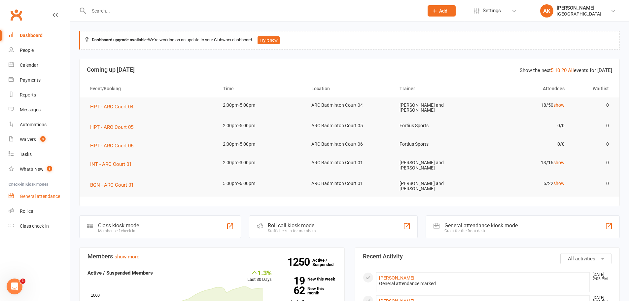
click at [25, 199] on link "General attendance" at bounding box center [39, 196] width 61 height 15
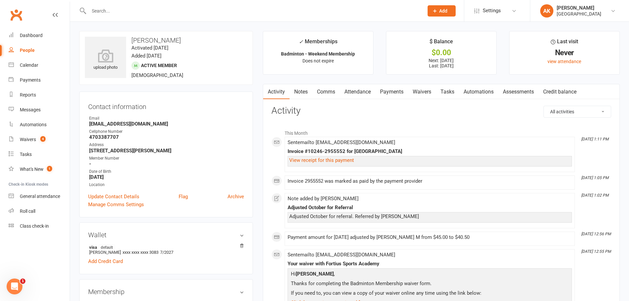
click at [300, 93] on link "Notes" at bounding box center [300, 91] width 23 height 15
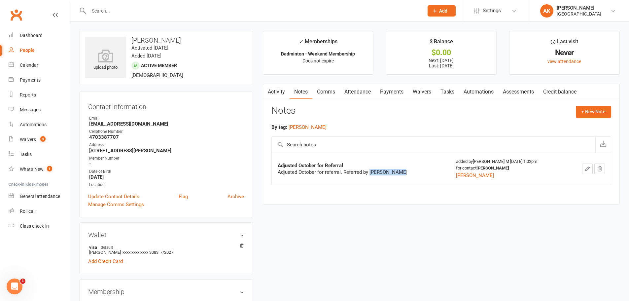
drag, startPoint x: 370, startPoint y: 171, endPoint x: 403, endPoint y: 173, distance: 33.1
click at [403, 173] on div "Adjusted October for referral. Referred by [PERSON_NAME]" at bounding box center [360, 172] width 165 height 7
copy div "[PERSON_NAME]"
click at [307, 93] on link "Notes" at bounding box center [300, 91] width 23 height 15
click at [321, 89] on link "Comms" at bounding box center [325, 91] width 27 height 15
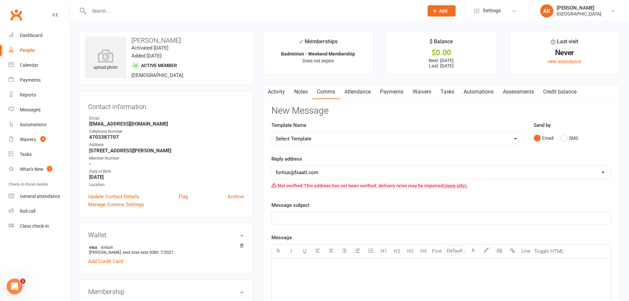
click at [282, 91] on link "Activity" at bounding box center [276, 91] width 26 height 15
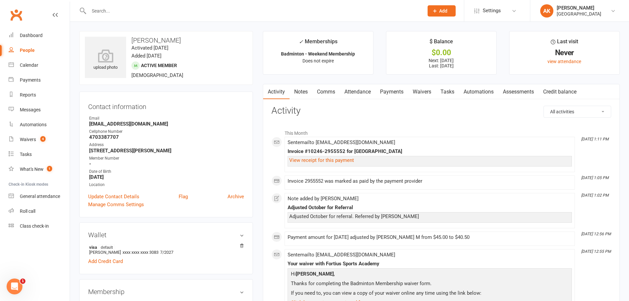
click at [295, 93] on link "Notes" at bounding box center [300, 91] width 23 height 15
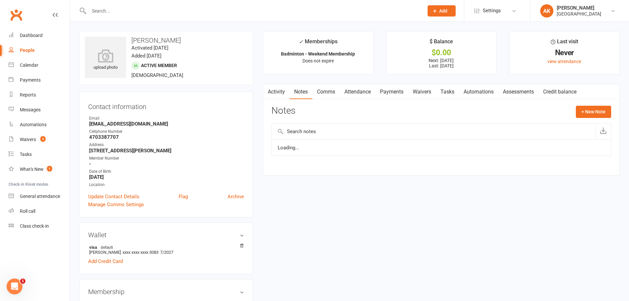
click at [317, 91] on link "Comms" at bounding box center [325, 91] width 27 height 15
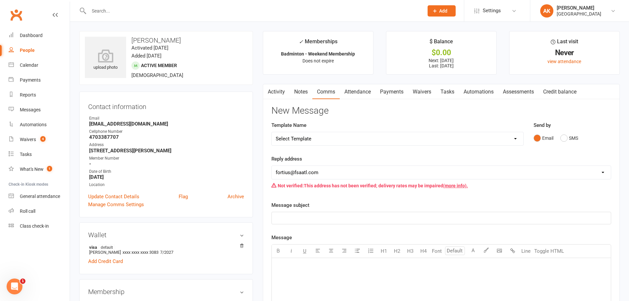
click at [363, 90] on link "Attendance" at bounding box center [358, 91] width 36 height 15
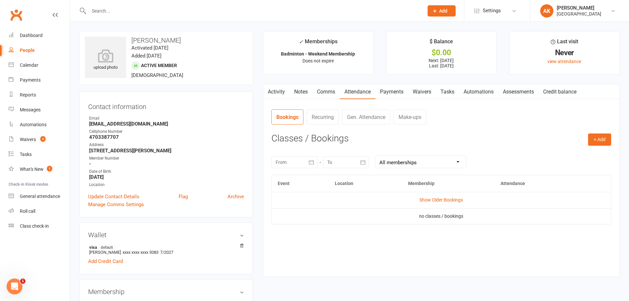
click at [387, 92] on link "Payments" at bounding box center [391, 91] width 33 height 15
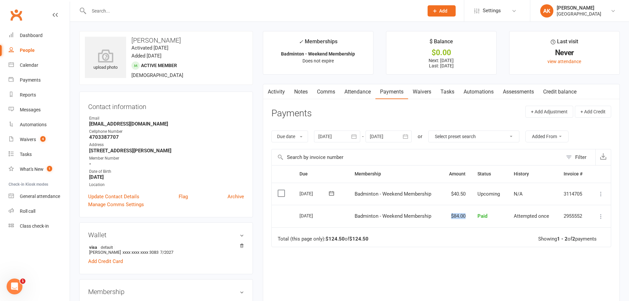
drag, startPoint x: 443, startPoint y: 214, endPoint x: 465, endPoint y: 216, distance: 22.2
click at [465, 216] on td "$84.00" at bounding box center [457, 216] width 30 height 22
drag, startPoint x: 448, startPoint y: 193, endPoint x: 466, endPoint y: 194, distance: 18.2
click at [466, 194] on td "$40.50" at bounding box center [457, 194] width 30 height 22
click at [294, 92] on link "Notes" at bounding box center [300, 91] width 23 height 15
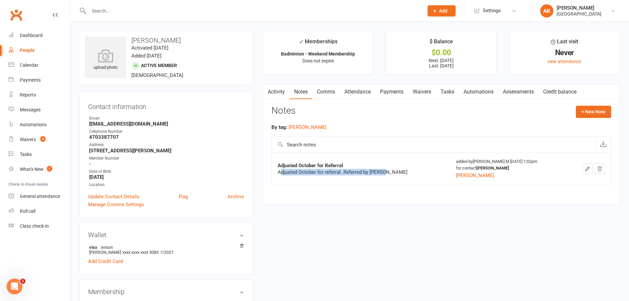
drag, startPoint x: 281, startPoint y: 175, endPoint x: 385, endPoint y: 172, distance: 103.7
click at [385, 172] on div "Adjusted October for referral. Referred by [PERSON_NAME]" at bounding box center [360, 172] width 165 height 7
click at [341, 172] on div "Adjusted October for referral. Referred by [PERSON_NAME]" at bounding box center [360, 172] width 165 height 7
drag, startPoint x: 369, startPoint y: 170, endPoint x: 396, endPoint y: 173, distance: 27.5
click at [396, 173] on div "Adjusted October for referral. Referred by [PERSON_NAME]" at bounding box center [360, 172] width 165 height 7
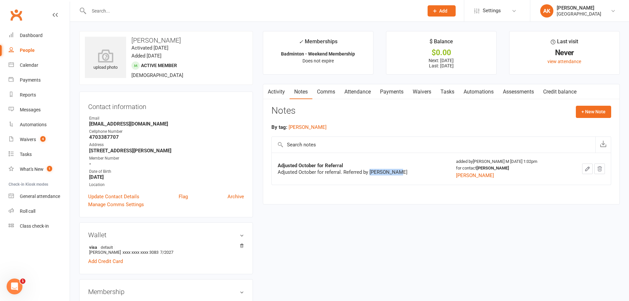
click at [396, 173] on div "Adjusted October for referral. Referred by [PERSON_NAME]" at bounding box center [360, 172] width 165 height 7
drag, startPoint x: 370, startPoint y: 171, endPoint x: 400, endPoint y: 172, distance: 29.4
click at [400, 172] on div "Adjusted October for referral. Referred by [PERSON_NAME]" at bounding box center [360, 172] width 165 height 7
click at [392, 175] on div "Adjusted October for referral. Referred by [PERSON_NAME]" at bounding box center [360, 172] width 165 height 7
drag, startPoint x: 368, startPoint y: 171, endPoint x: 407, endPoint y: 172, distance: 38.6
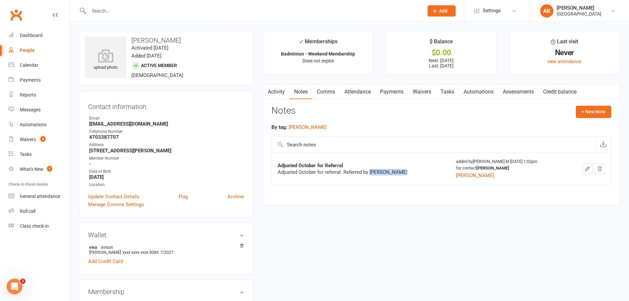
click at [407, 172] on div "Adjusted October for referral. Referred by [PERSON_NAME]" at bounding box center [360, 172] width 165 height 7
copy div "[PERSON_NAME]"
click at [154, 9] on input "text" at bounding box center [253, 10] width 332 height 9
paste input "[PERSON_NAME]"
type input "[PERSON_NAME]"
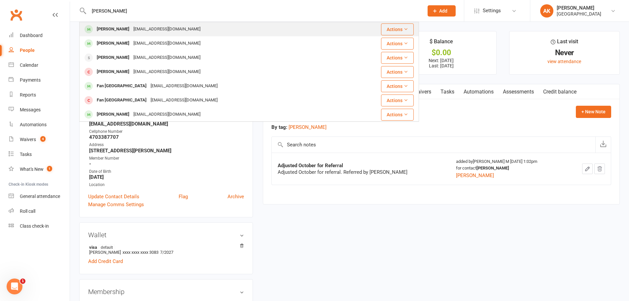
click at [115, 25] on div "[PERSON_NAME]" at bounding box center [113, 29] width 37 height 10
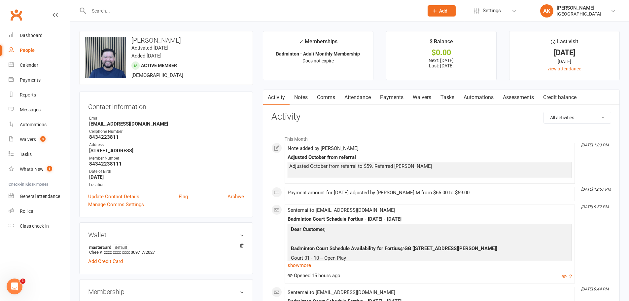
click at [350, 92] on link "Attendance" at bounding box center [358, 97] width 36 height 15
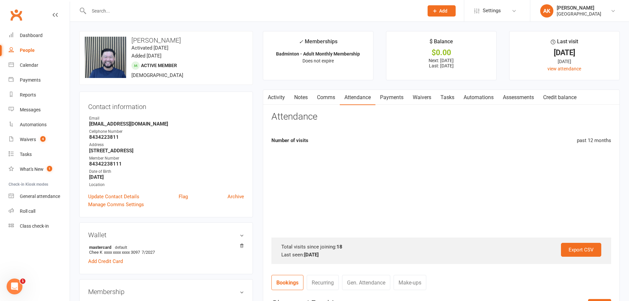
click at [391, 98] on link "Payments" at bounding box center [391, 97] width 33 height 15
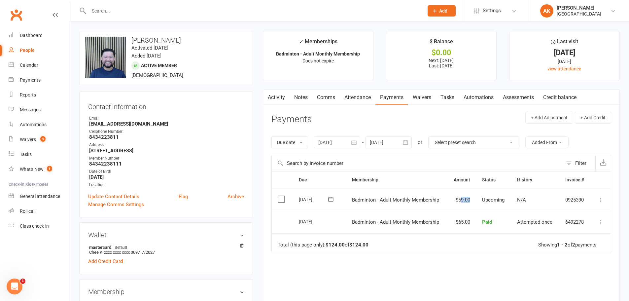
drag, startPoint x: 459, startPoint y: 200, endPoint x: 475, endPoint y: 199, distance: 15.5
click at [475, 199] on td "$59.00" at bounding box center [461, 199] width 29 height 22
drag, startPoint x: 456, startPoint y: 199, endPoint x: 471, endPoint y: 199, distance: 14.9
click at [471, 199] on td "$59.00" at bounding box center [461, 199] width 29 height 22
click at [297, 96] on link "Notes" at bounding box center [300, 97] width 23 height 15
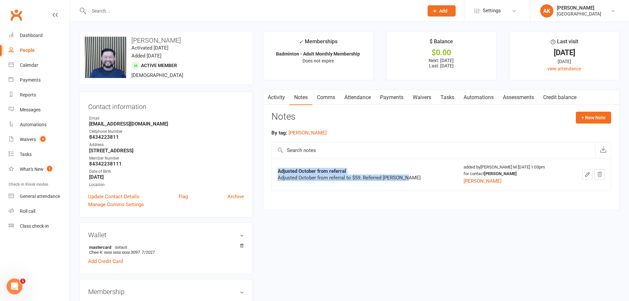
drag, startPoint x: 407, startPoint y: 175, endPoint x: 270, endPoint y: 175, distance: 137.3
click at [270, 175] on div "Activity Notes Comms Attendance Payments Waivers Tasks Automations Assessments …" at bounding box center [441, 149] width 357 height 120
click at [372, 176] on div "Adjusted October from referral to $59. Referred [PERSON_NAME]" at bounding box center [360, 177] width 165 height 7
drag, startPoint x: 362, startPoint y: 177, endPoint x: 403, endPoint y: 175, distance: 41.3
click at [403, 175] on div "Adjusted October from referral to $59. Referred [PERSON_NAME]" at bounding box center [360, 177] width 165 height 7
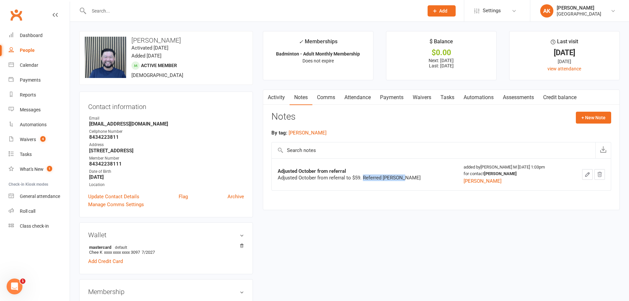
click at [396, 179] on div "Adjusted October from referral to $59. Referred [PERSON_NAME]" at bounding box center [360, 177] width 165 height 7
drag, startPoint x: 381, startPoint y: 177, endPoint x: 401, endPoint y: 176, distance: 19.8
click at [401, 176] on div "Adjusted October from referral to $59. Referred [PERSON_NAME]" at bounding box center [360, 177] width 165 height 7
click at [330, 99] on link "Comms" at bounding box center [325, 97] width 27 height 15
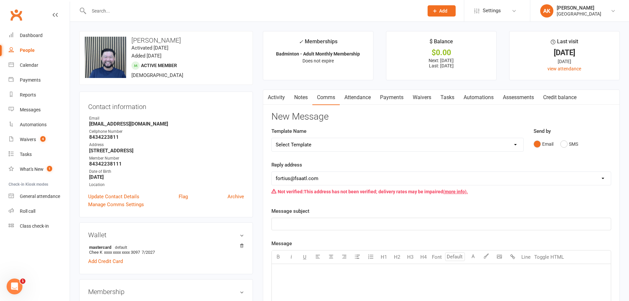
click at [356, 100] on link "Attendance" at bounding box center [358, 97] width 36 height 15
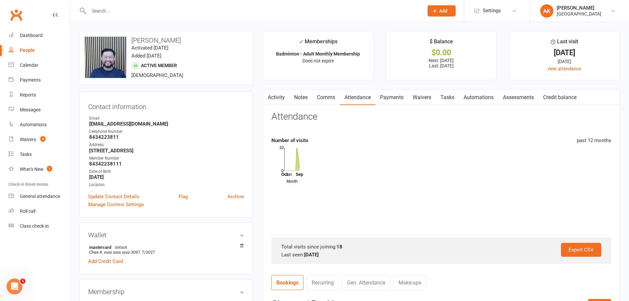
click at [397, 99] on link "Payments" at bounding box center [391, 97] width 33 height 15
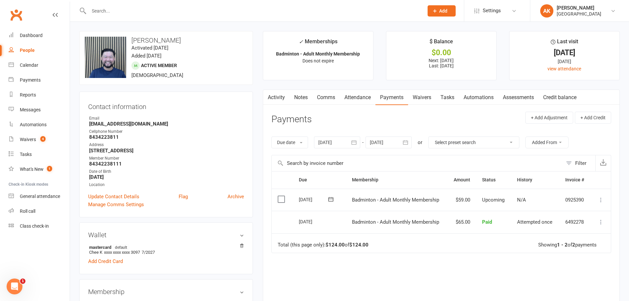
click at [281, 99] on link "Activity" at bounding box center [276, 97] width 26 height 15
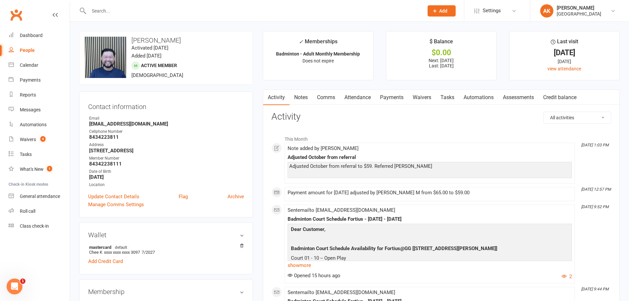
click at [322, 99] on link "Comms" at bounding box center [325, 97] width 27 height 15
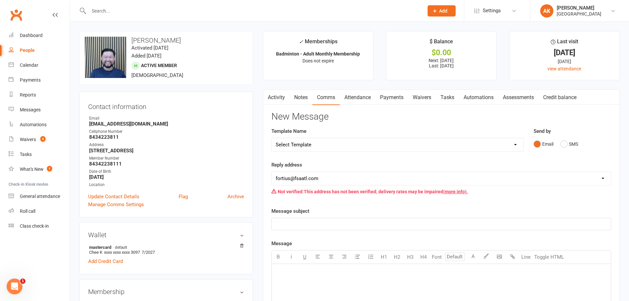
click at [348, 97] on link "Attendance" at bounding box center [358, 97] width 36 height 15
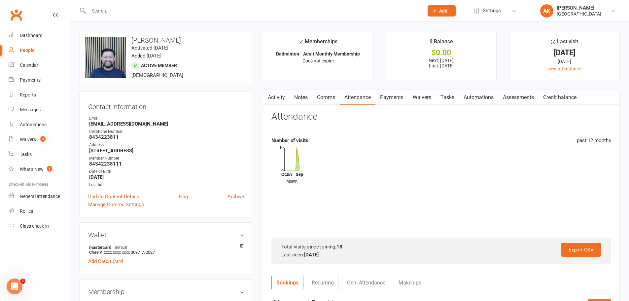
click at [402, 97] on link "Payments" at bounding box center [391, 97] width 33 height 15
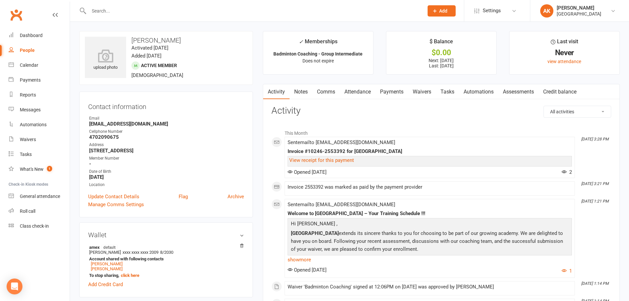
click at [352, 95] on link "Attendance" at bounding box center [358, 91] width 36 height 15
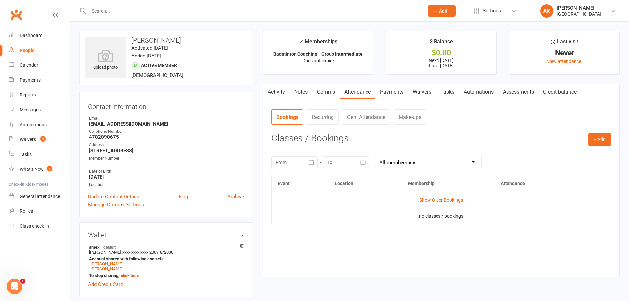
click at [391, 91] on link "Payments" at bounding box center [391, 91] width 33 height 15
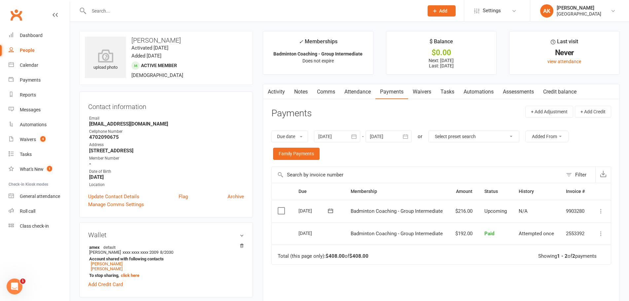
click at [276, 92] on link "Activity" at bounding box center [276, 91] width 26 height 15
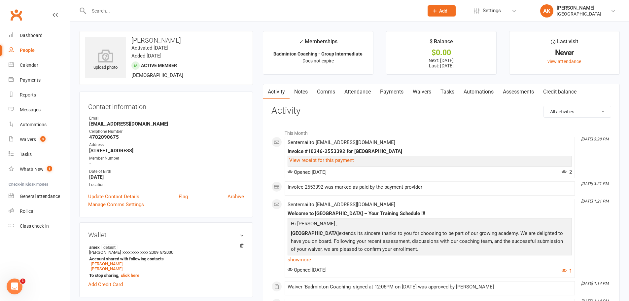
drag, startPoint x: 348, startPoint y: 88, endPoint x: 378, endPoint y: 89, distance: 29.7
click at [349, 89] on link "Attendance" at bounding box center [358, 91] width 36 height 15
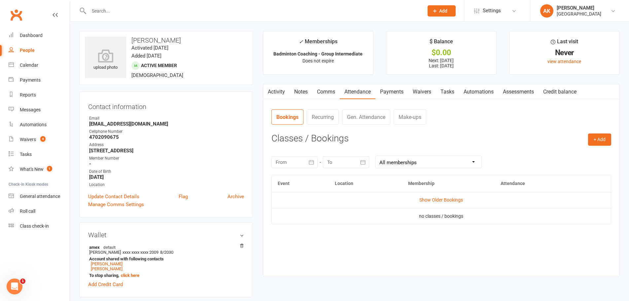
click at [382, 89] on link "Payments" at bounding box center [391, 91] width 33 height 15
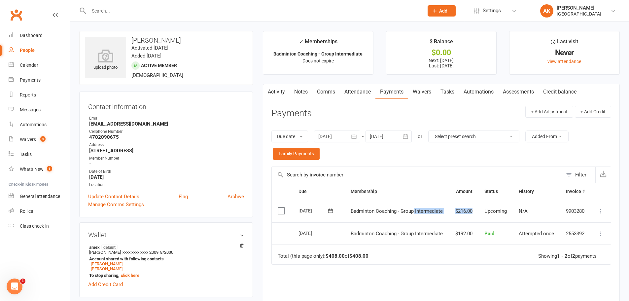
drag, startPoint x: 446, startPoint y: 210, endPoint x: 485, endPoint y: 210, distance: 39.0
click at [485, 210] on tr "Select this [DATE] [PERSON_NAME] Badminton Coaching - Group Intermediate $216.0…" at bounding box center [441, 211] width 339 height 22
click at [449, 212] on td "$216.00" at bounding box center [463, 211] width 29 height 22
drag, startPoint x: 450, startPoint y: 212, endPoint x: 485, endPoint y: 212, distance: 35.6
click at [485, 212] on tr "Select this [DATE] [PERSON_NAME] Badminton Coaching - Group Intermediate $216.0…" at bounding box center [441, 211] width 339 height 22
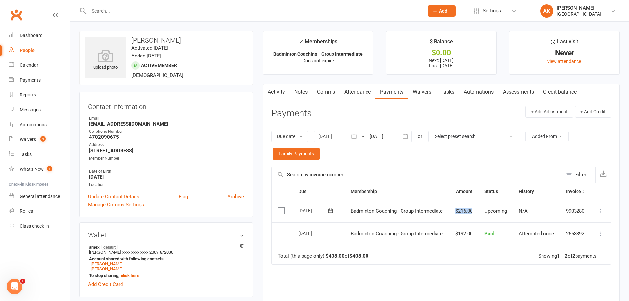
click at [452, 212] on td "$216.00" at bounding box center [463, 211] width 29 height 22
drag, startPoint x: 452, startPoint y: 212, endPoint x: 474, endPoint y: 211, distance: 21.8
click at [474, 211] on td "$216.00" at bounding box center [463, 211] width 29 height 22
click at [463, 208] on td "$216.00" at bounding box center [463, 211] width 29 height 22
click at [271, 91] on link "Activity" at bounding box center [276, 91] width 26 height 15
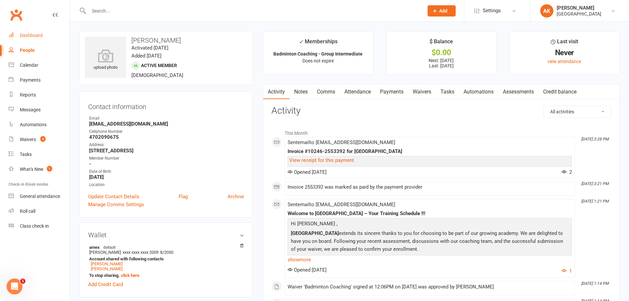
click at [27, 40] on link "Dashboard" at bounding box center [39, 35] width 61 height 15
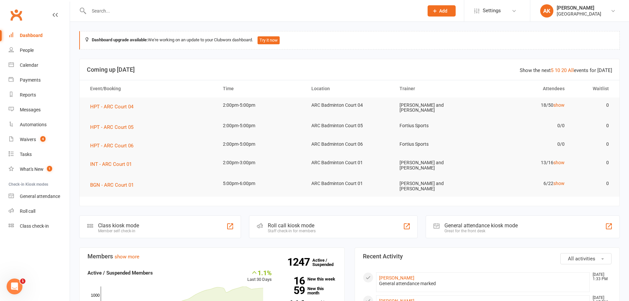
click at [27, 31] on link "Dashboard" at bounding box center [39, 35] width 61 height 15
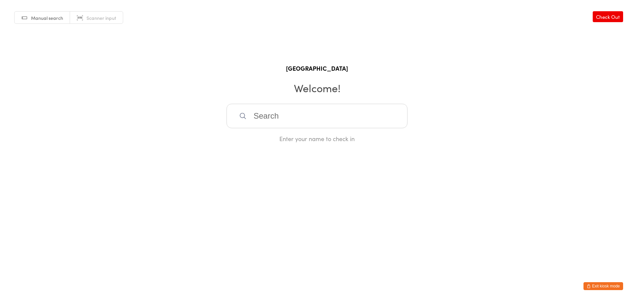
click at [604, 287] on button "Exit kiosk mode" at bounding box center [603, 286] width 40 height 8
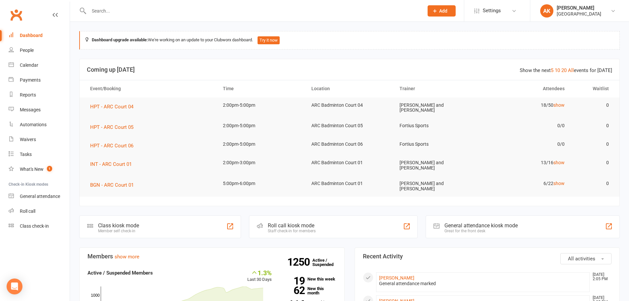
click at [50, 39] on link "Dashboard" at bounding box center [39, 35] width 61 height 15
drag, startPoint x: 37, startPoint y: 35, endPoint x: 36, endPoint y: 42, distance: 6.9
click at [37, 35] on div "Dashboard" at bounding box center [31, 35] width 23 height 5
click at [33, 53] on link "People" at bounding box center [39, 50] width 61 height 15
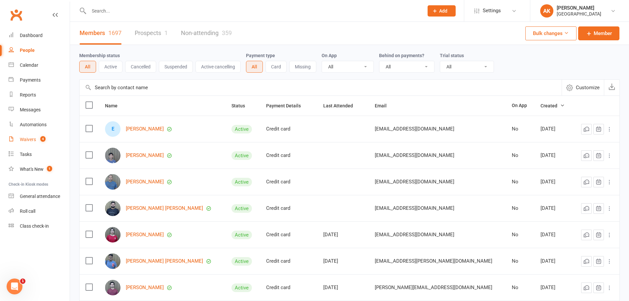
click at [23, 141] on div "Waivers" at bounding box center [28, 139] width 16 height 5
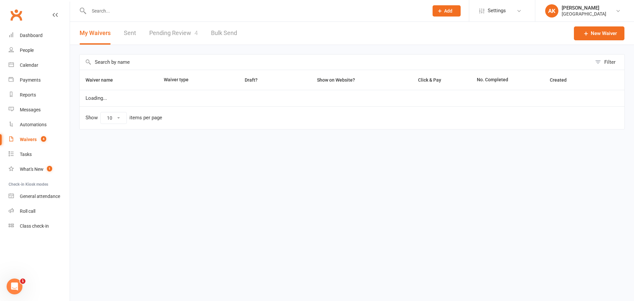
click at [169, 38] on link "Pending Review 4" at bounding box center [173, 33] width 49 height 23
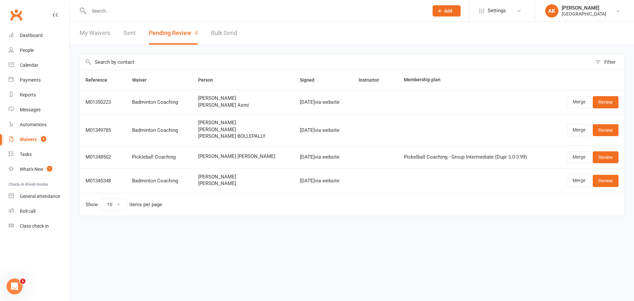
click at [129, 37] on link "Sent" at bounding box center [129, 33] width 12 height 23
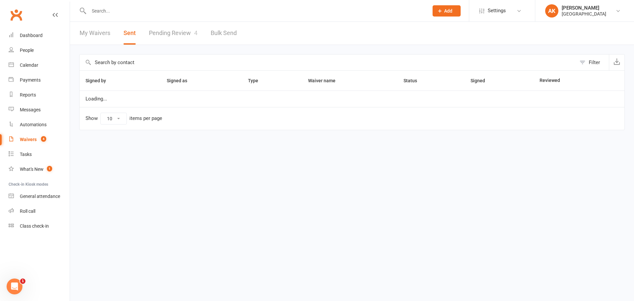
click at [103, 33] on link "My Waivers" at bounding box center [95, 33] width 31 height 23
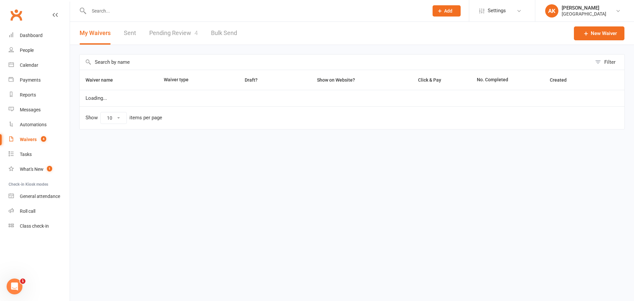
click at [169, 30] on link "Pending Review 4" at bounding box center [173, 33] width 49 height 23
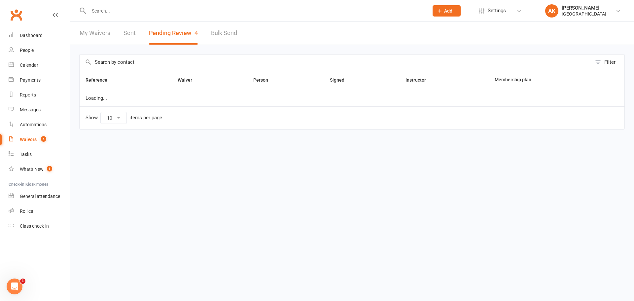
click at [90, 37] on link "My Waivers" at bounding box center [95, 33] width 31 height 23
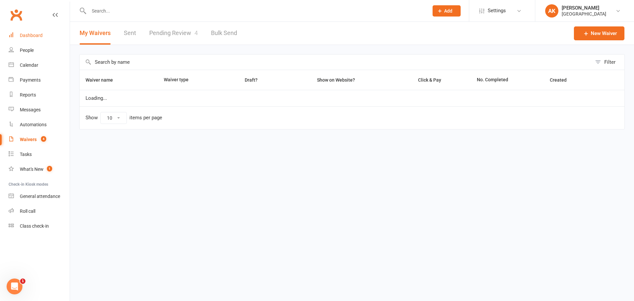
click at [32, 35] on div "Dashboard" at bounding box center [31, 35] width 23 height 5
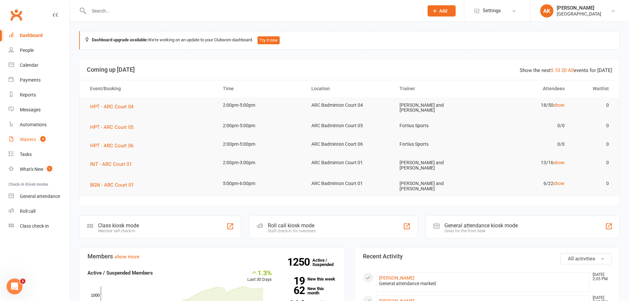
click at [27, 139] on div "Waivers" at bounding box center [28, 139] width 16 height 5
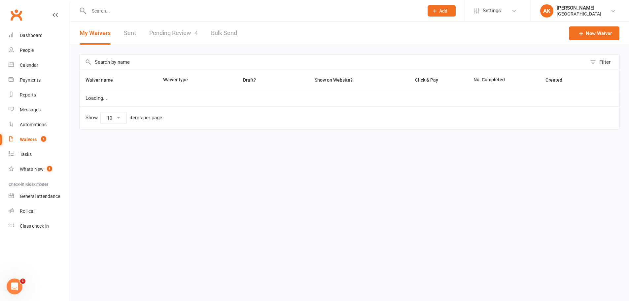
click at [168, 28] on link "Pending Review 4" at bounding box center [173, 33] width 49 height 23
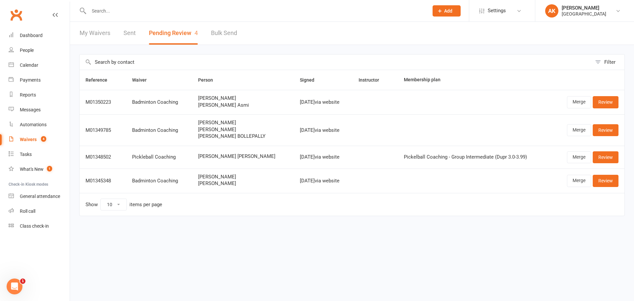
click at [94, 35] on link "My Waivers" at bounding box center [95, 33] width 31 height 23
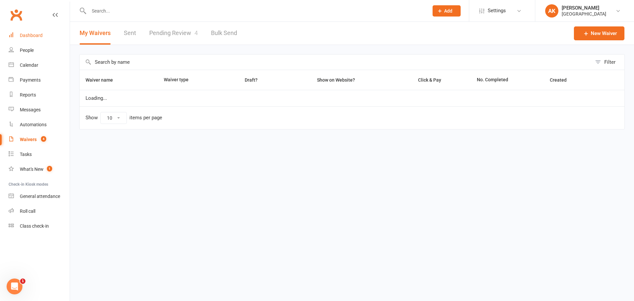
click at [38, 34] on div "Dashboard" at bounding box center [31, 35] width 23 height 5
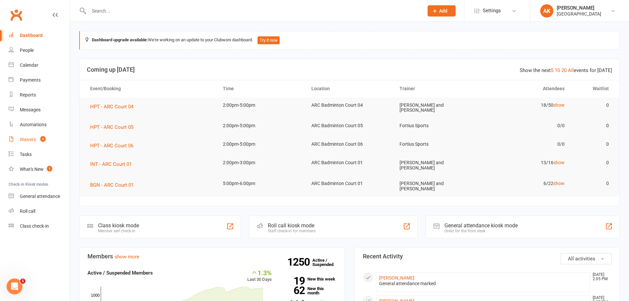
click at [23, 140] on div "Waivers" at bounding box center [28, 139] width 16 height 5
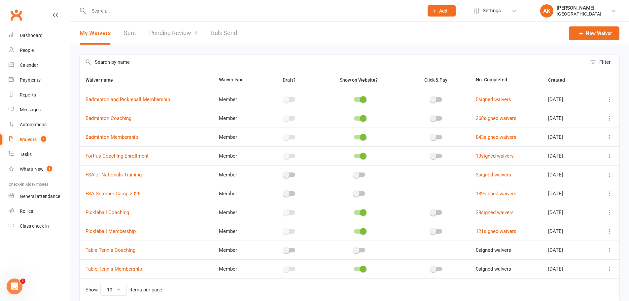
click at [167, 38] on link "Pending Review 4" at bounding box center [173, 33] width 49 height 23
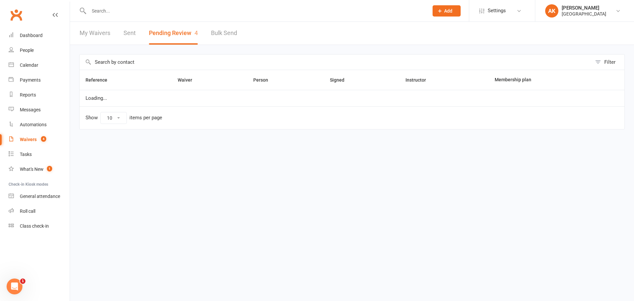
click at [95, 37] on link "My Waivers" at bounding box center [95, 33] width 31 height 23
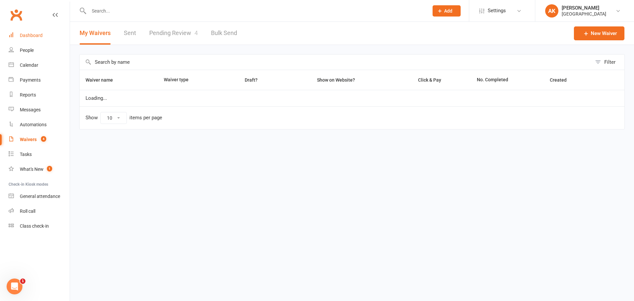
click at [52, 37] on link "Dashboard" at bounding box center [39, 35] width 61 height 15
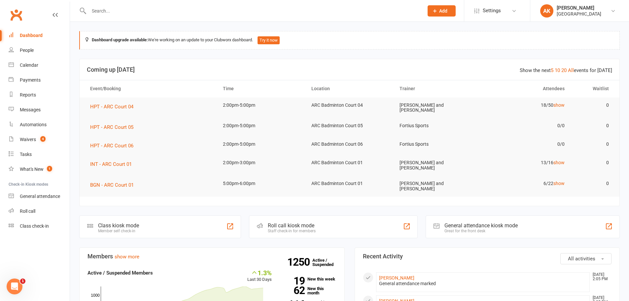
click at [30, 40] on link "Dashboard" at bounding box center [39, 35] width 61 height 15
click at [37, 142] on link "Waivers 4" at bounding box center [39, 139] width 61 height 15
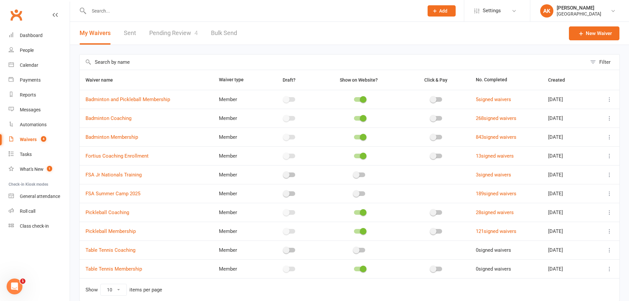
click at [176, 34] on link "Pending Review 4" at bounding box center [173, 33] width 49 height 23
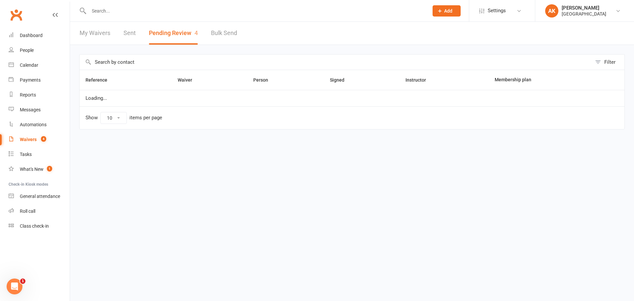
click at [95, 36] on link "My Waivers" at bounding box center [95, 33] width 31 height 23
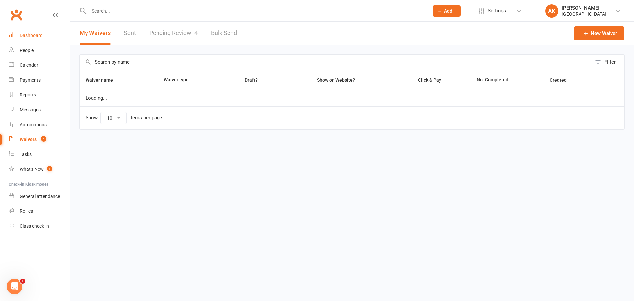
click at [50, 37] on link "Dashboard" at bounding box center [39, 35] width 61 height 15
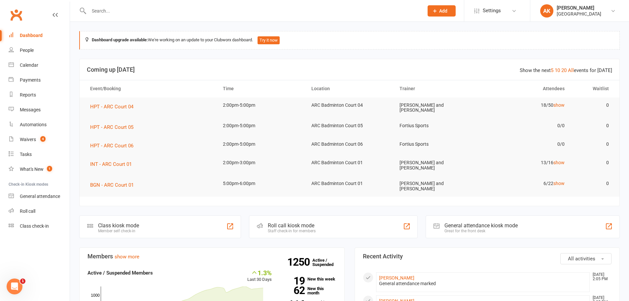
click at [135, 14] on input "text" at bounding box center [253, 10] width 332 height 9
type input "prajna"
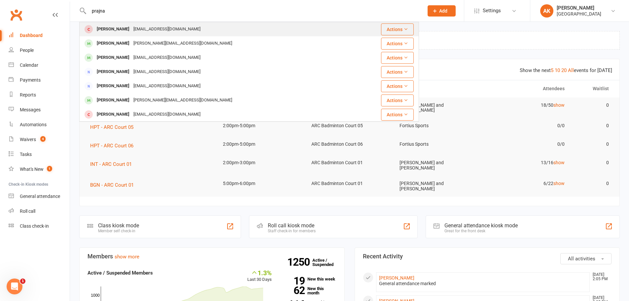
click at [136, 24] on div "Prajna Ragunathan ragunathansd@yahoo.in" at bounding box center [216, 29] width 272 height 14
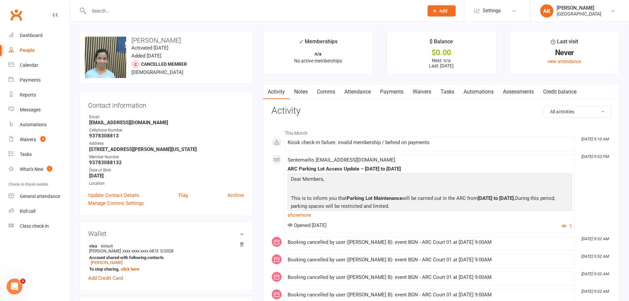
click at [300, 94] on link "Notes" at bounding box center [300, 91] width 23 height 15
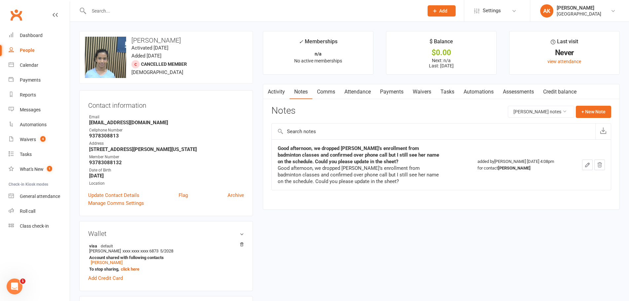
click at [295, 172] on div "Good afternoon, we dropped Prajna’s enrollment from badminton classes and confi…" at bounding box center [360, 175] width 165 height 20
click at [377, 94] on link "Payments" at bounding box center [391, 91] width 33 height 15
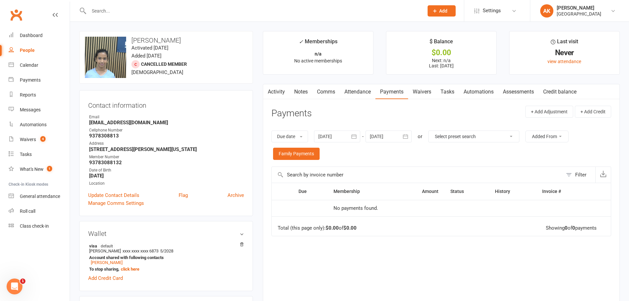
click at [386, 91] on link "Payments" at bounding box center [391, 91] width 33 height 15
click at [363, 91] on link "Attendance" at bounding box center [358, 91] width 36 height 15
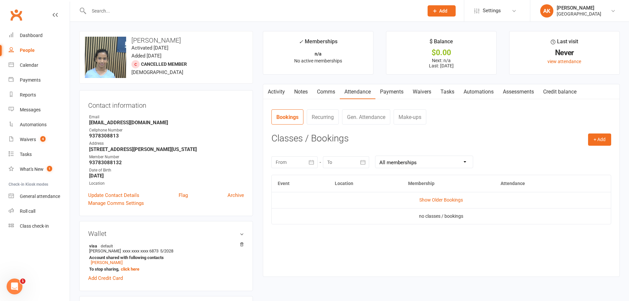
click at [387, 89] on link "Payments" at bounding box center [391, 91] width 33 height 15
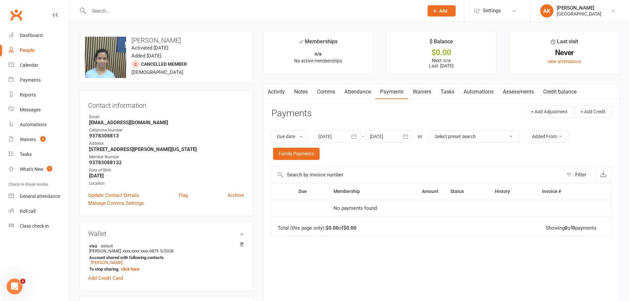
click at [423, 90] on link "Waivers" at bounding box center [422, 91] width 28 height 15
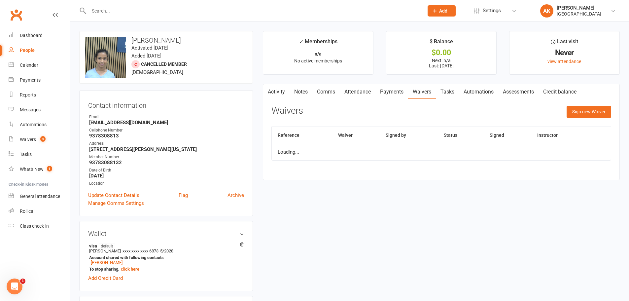
click at [382, 90] on link "Payments" at bounding box center [391, 91] width 33 height 15
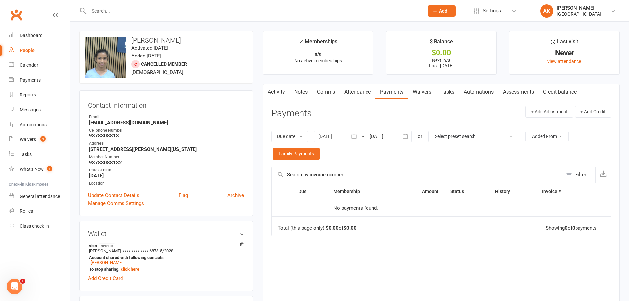
click at [358, 139] on button "button" at bounding box center [354, 136] width 12 height 12
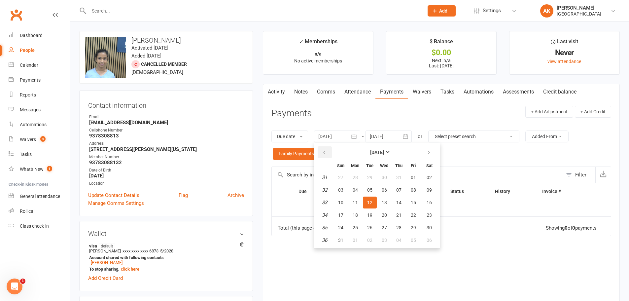
click at [328, 152] on button "button" at bounding box center [325, 152] width 14 height 12
click at [343, 177] on span "01" at bounding box center [340, 177] width 5 height 5
type input "01 Jun 2025"
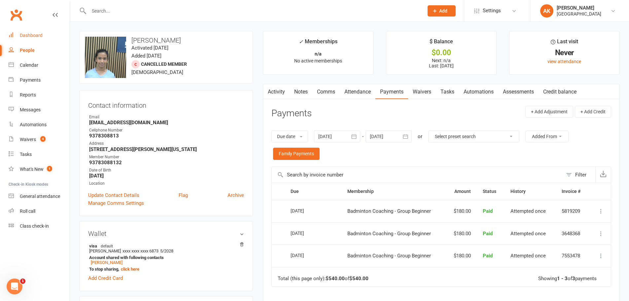
click at [38, 37] on div "Dashboard" at bounding box center [31, 35] width 23 height 5
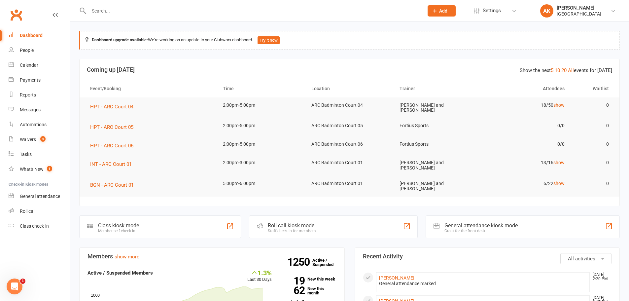
click at [42, 37] on div "Dashboard" at bounding box center [31, 35] width 23 height 5
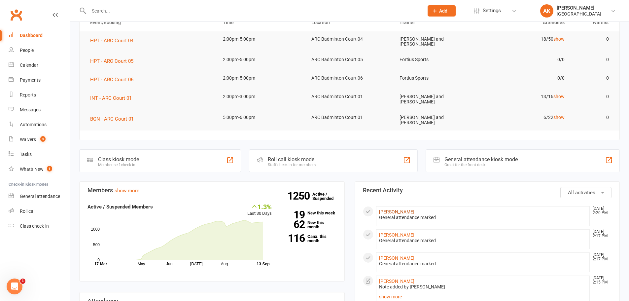
click at [388, 209] on link "Weiwei Qiu" at bounding box center [396, 211] width 35 height 5
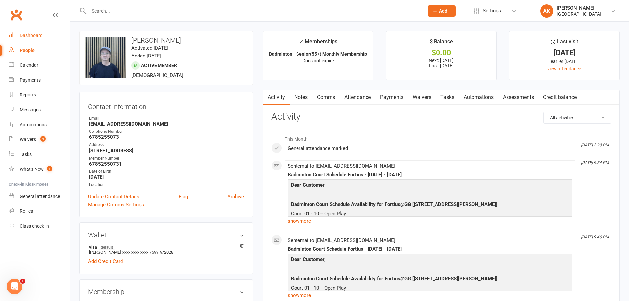
click at [37, 38] on link "Dashboard" at bounding box center [39, 35] width 61 height 15
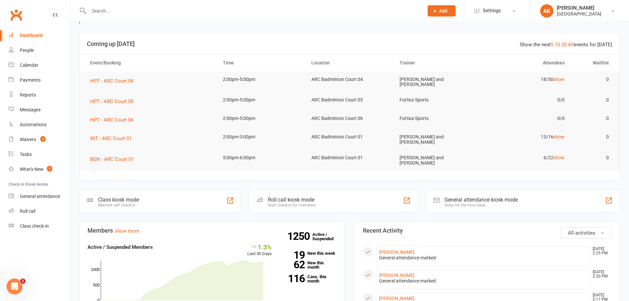
scroll to position [66, 0]
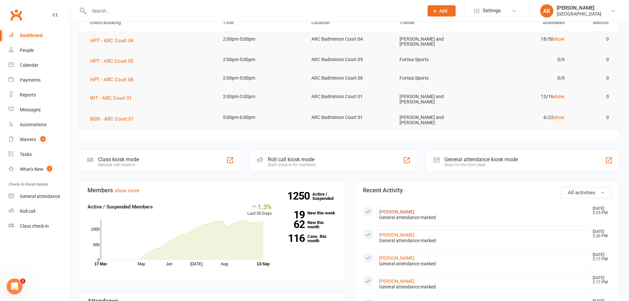
click at [388, 209] on link "James Lo" at bounding box center [396, 211] width 35 height 5
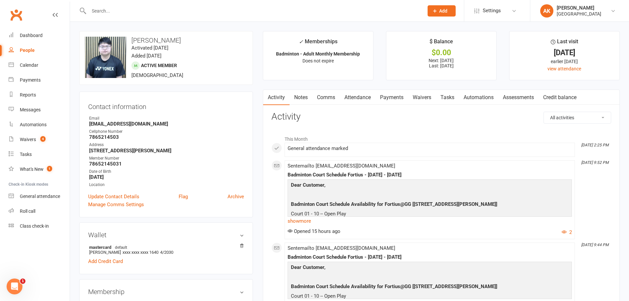
click at [134, 153] on strong "11308 Boca Woods Ln Boca Raton FL 33428" at bounding box center [166, 151] width 155 height 6
copy render-form-field "11308 Boca Woods Ln Boca Raton FL 33428"
click at [123, 156] on div "Member Number" at bounding box center [166, 158] width 155 height 6
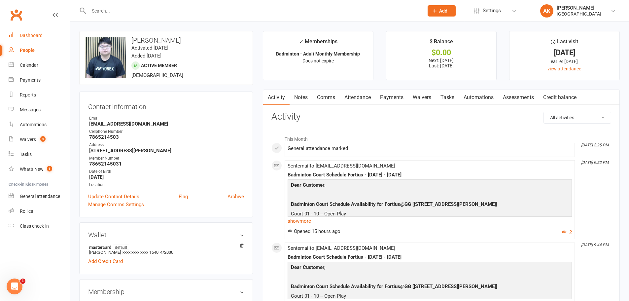
click at [30, 34] on div "Dashboard" at bounding box center [31, 35] width 23 height 5
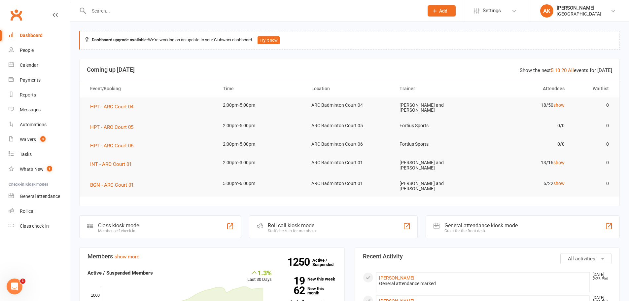
click at [25, 37] on div "Dashboard" at bounding box center [31, 35] width 23 height 5
click at [31, 42] on link "Dashboard" at bounding box center [39, 35] width 61 height 15
click at [27, 36] on div "Dashboard" at bounding box center [31, 35] width 23 height 5
click at [29, 32] on link "Dashboard" at bounding box center [39, 35] width 61 height 15
drag, startPoint x: 29, startPoint y: 41, endPoint x: 34, endPoint y: 31, distance: 10.2
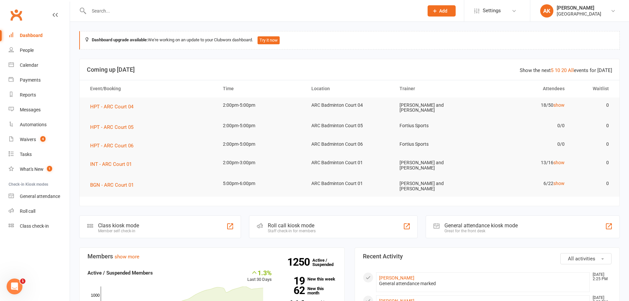
click at [29, 41] on link "Dashboard" at bounding box center [39, 35] width 61 height 15
click at [27, 139] on div "Waivers" at bounding box center [28, 139] width 16 height 5
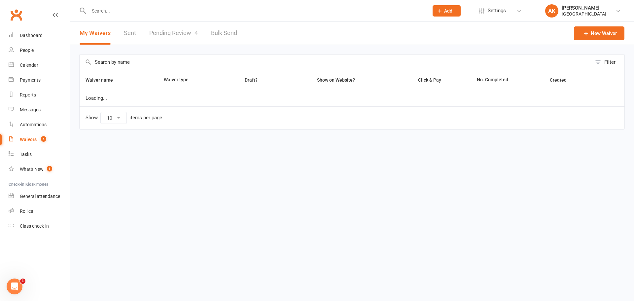
click at [166, 32] on link "Pending Review 4" at bounding box center [173, 33] width 49 height 23
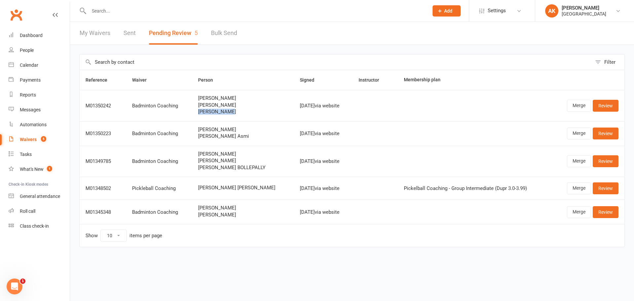
drag, startPoint x: 197, startPoint y: 109, endPoint x: 234, endPoint y: 108, distance: 37.7
click at [231, 109] on td "vijay nalabolu Akira nalabolu Abhisha nalabolu" at bounding box center [243, 105] width 102 height 31
click at [234, 108] on div "vijay nalabolu Akira nalabolu Abhisha nalabolu" at bounding box center [243, 104] width 90 height 19
drag, startPoint x: 203, startPoint y: 106, endPoint x: 239, endPoint y: 105, distance: 36.3
click at [239, 105] on span "[PERSON_NAME]" at bounding box center [243, 105] width 90 height 6
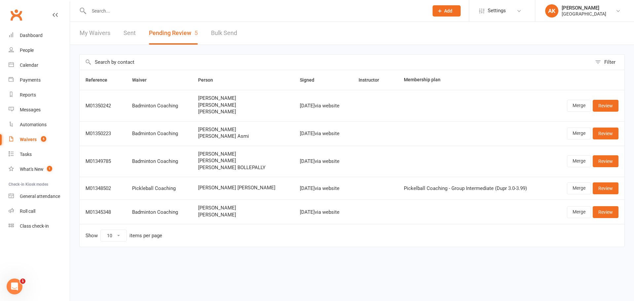
click at [226, 105] on span "[PERSON_NAME]" at bounding box center [243, 105] width 90 height 6
click at [151, 9] on input "text" at bounding box center [255, 10] width 337 height 9
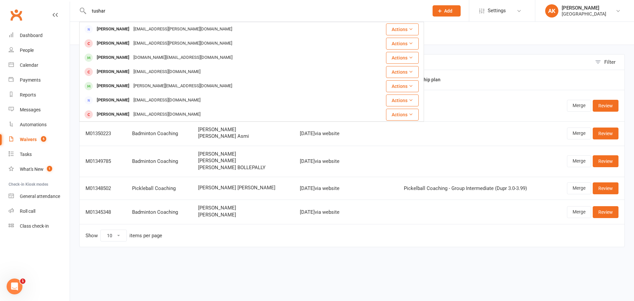
type input "tushar"
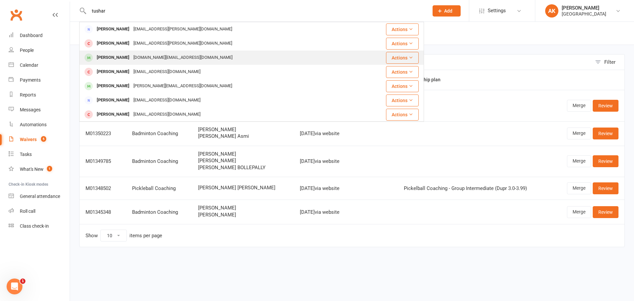
click at [132, 59] on div "Neevarp.fire@gmail.com" at bounding box center [182, 58] width 103 height 10
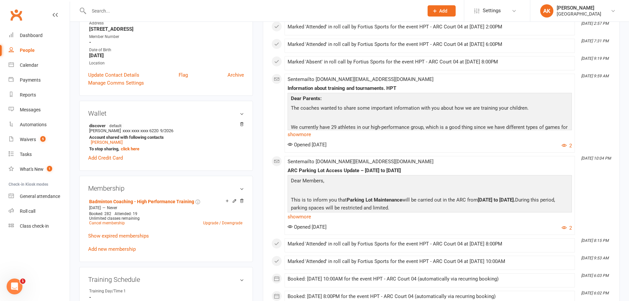
scroll to position [132, 0]
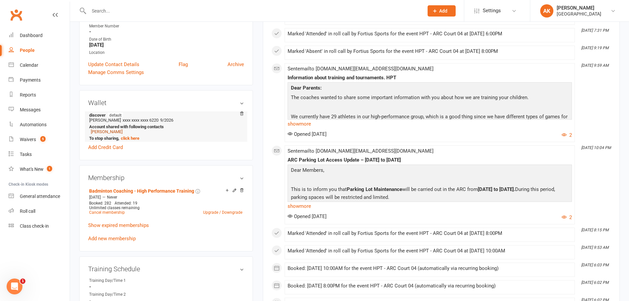
click at [116, 130] on link "[PERSON_NAME]" at bounding box center [107, 131] width 32 height 5
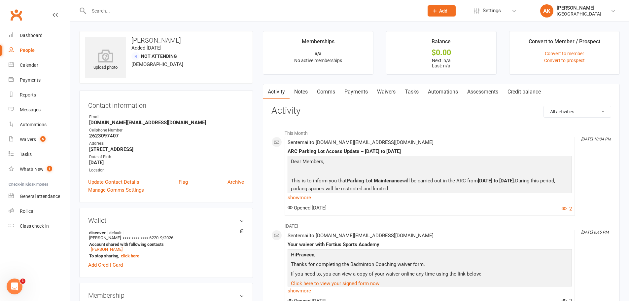
click at [162, 18] on div at bounding box center [249, 10] width 340 height 21
click at [154, 11] on input "text" at bounding box center [253, 10] width 332 height 9
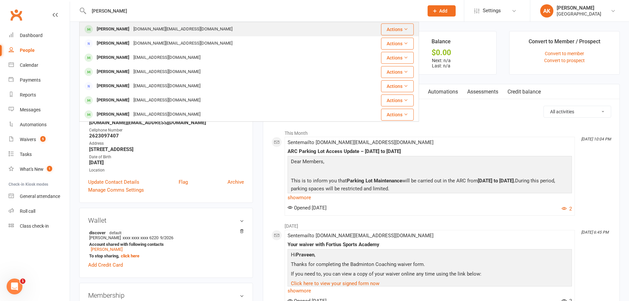
type input "praveen bhas"
click at [131, 29] on div "neevarp.fire@gmail.com" at bounding box center [182, 29] width 103 height 10
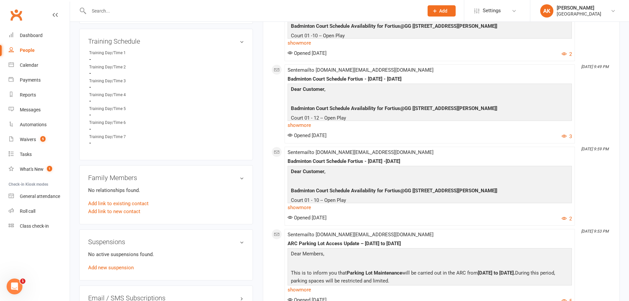
scroll to position [330, 0]
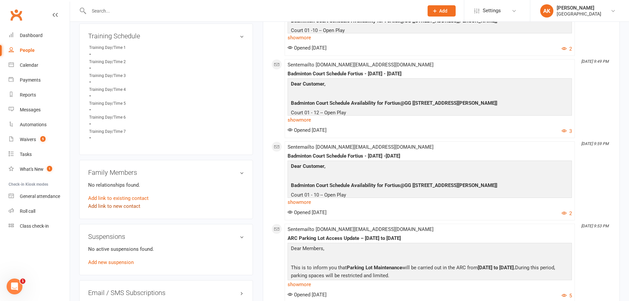
click at [126, 205] on link "Add link to new contact" at bounding box center [114, 206] width 52 height 8
click at [191, 200] on button "Child" at bounding box center [180, 199] width 35 height 10
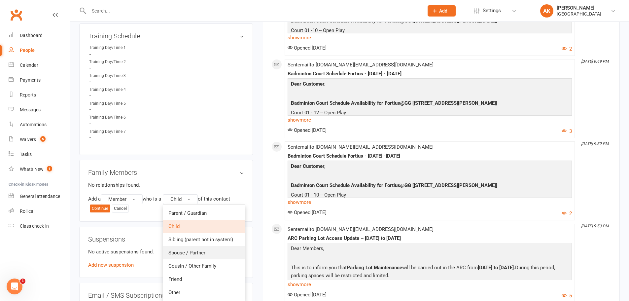
click at [196, 250] on span "Spouse / Partner" at bounding box center [186, 253] width 37 height 6
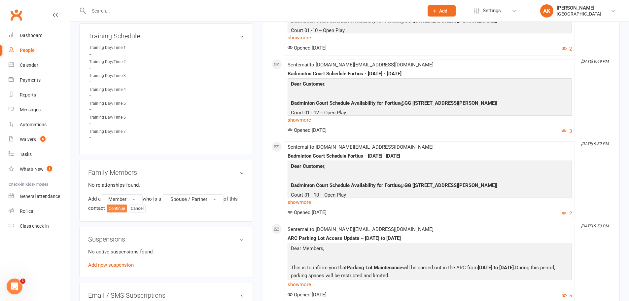
click at [119, 208] on button "Continue" at bounding box center [117, 208] width 20 height 8
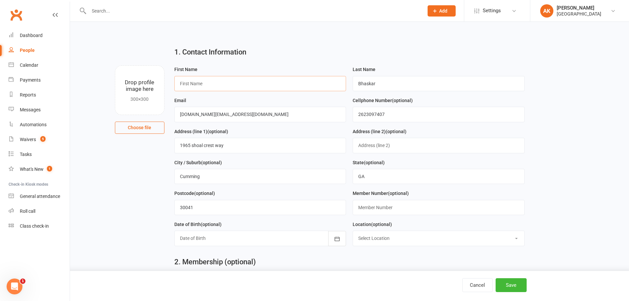
click at [227, 81] on input "text" at bounding box center [260, 83] width 172 height 15
click at [200, 87] on input "text" at bounding box center [260, 83] width 172 height 15
type input "Kiruba"
type input "Praveen"
drag, startPoint x: 264, startPoint y: 114, endPoint x: 142, endPoint y: 119, distance: 122.2
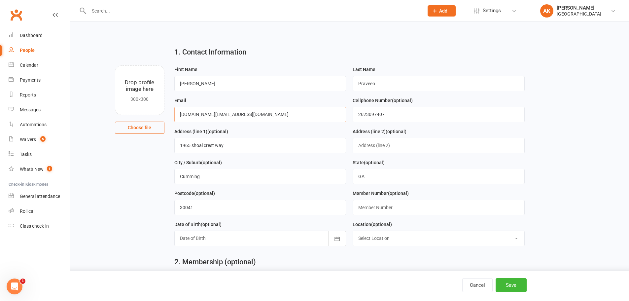
click at [142, 65] on div "Drop profile image here 300×300 Choose file First Name Kiruba Last Name Praveen…" at bounding box center [349, 65] width 540 height 0
paste input "kirubapraveen24"
type input "kirubapraveen24@gmail.com"
drag, startPoint x: 400, startPoint y: 112, endPoint x: 325, endPoint y: 120, distance: 75.7
click at [325, 120] on form "First Name Kiruba Last Name Praveen Email kirubapraveen24@gmail.com Cellphone N…" at bounding box center [349, 158] width 357 height 186
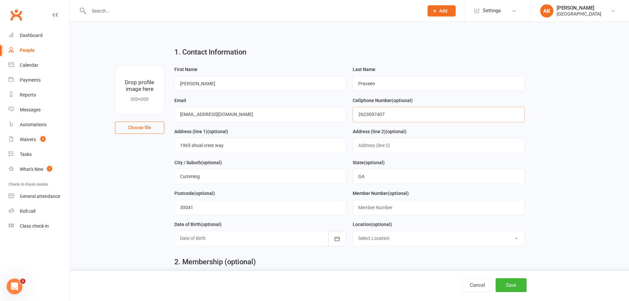
paste input "5613063610"
type input "5613063610"
click at [389, 207] on input "text" at bounding box center [439, 207] width 172 height 15
paste input "5613063610"
type input "56130636101"
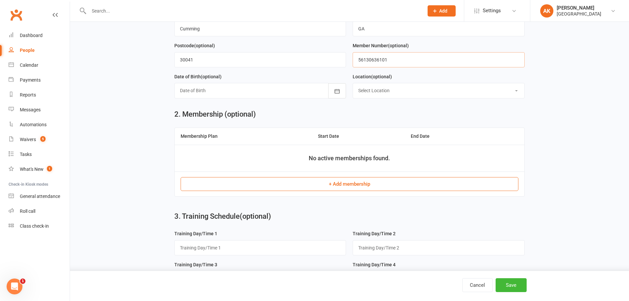
scroll to position [165, 0]
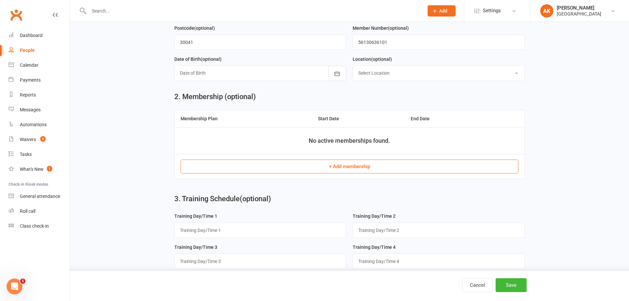
click at [374, 169] on button "+ Add membership" at bounding box center [350, 166] width 338 height 14
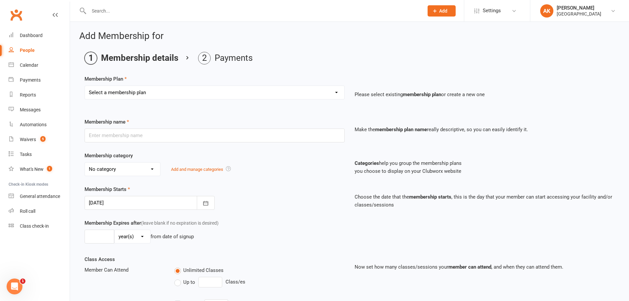
click at [248, 87] on select "Select a membership plan Badminton - Adult Annual Membership Badminton - Adult …" at bounding box center [214, 92] width 259 height 13
select select "1"
click at [85, 86] on select "Select a membership plan Badminton - Adult Annual Membership Badminton - Adult …" at bounding box center [214, 92] width 259 height 13
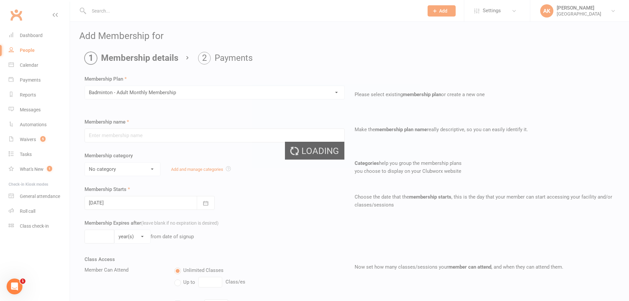
type input "Badminton - Adult Monthly Membership"
select select "0"
type input "0"
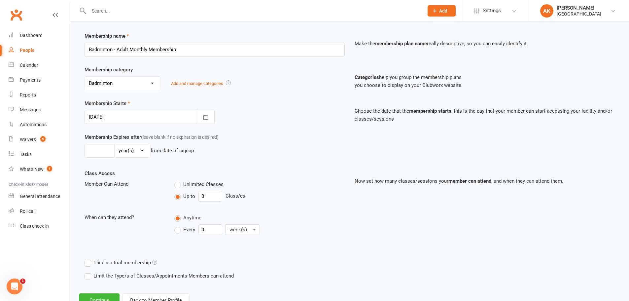
scroll to position [111, 0]
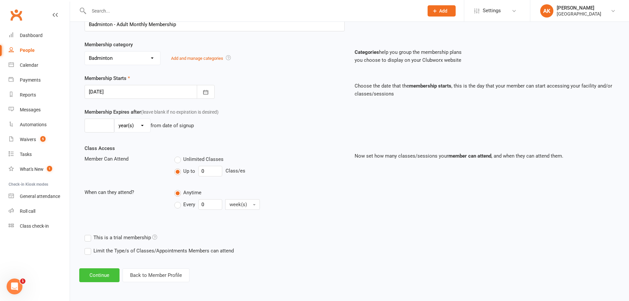
click at [101, 276] on button "Continue" at bounding box center [99, 275] width 40 height 14
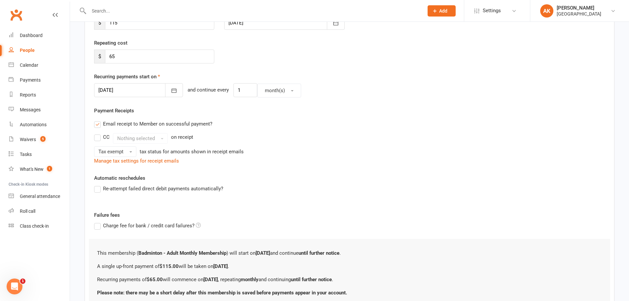
scroll to position [0, 0]
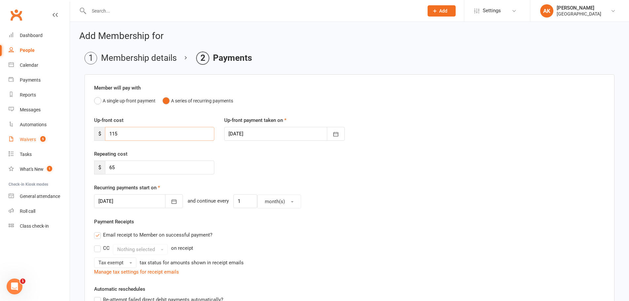
drag, startPoint x: 134, startPoint y: 132, endPoint x: 65, endPoint y: 132, distance: 68.7
click at [65, 132] on ui-view "Prospect Member Non-attending contact Class / event Appointment Task Bulk messa…" at bounding box center [314, 230] width 629 height 456
type input "0"
drag, startPoint x: 126, startPoint y: 167, endPoint x: 74, endPoint y: 168, distance: 52.2
click at [74, 168] on div "Add Membership for Membership details Payments Member will pay with A single up…" at bounding box center [349, 233] width 559 height 422
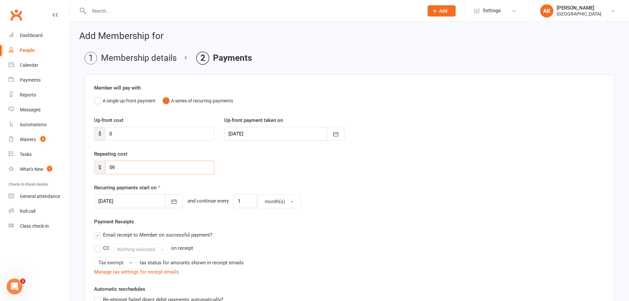
type input "5"
type input "59.5"
click at [493, 150] on div "Up-front cost $ 0 Up-front payment taken on 13 Sep 2025 September 2025 Sun Mon …" at bounding box center [349, 133] width 521 height 34
click at [169, 202] on button "button" at bounding box center [174, 201] width 18 height 14
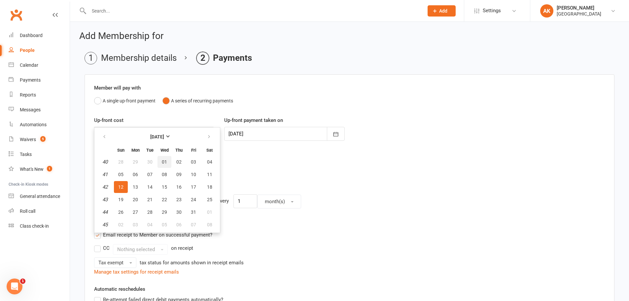
click at [164, 159] on span "01" at bounding box center [164, 161] width 5 height 5
type input "[DATE]"
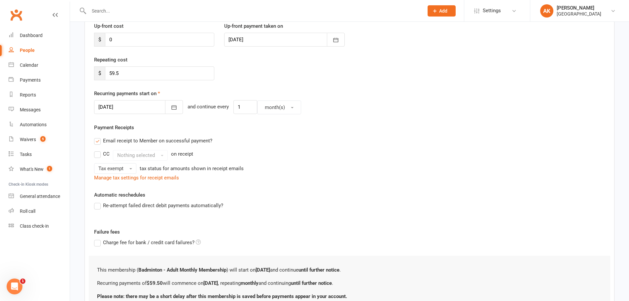
scroll to position [153, 0]
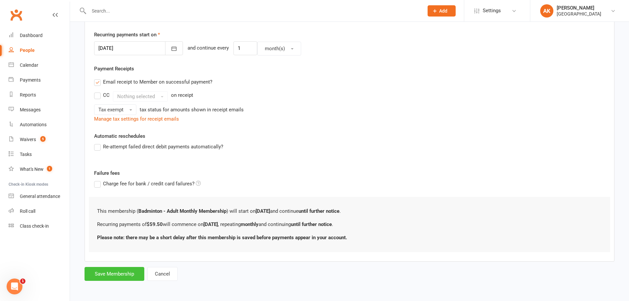
click at [128, 275] on button "Save Membership" at bounding box center [115, 274] width 60 height 14
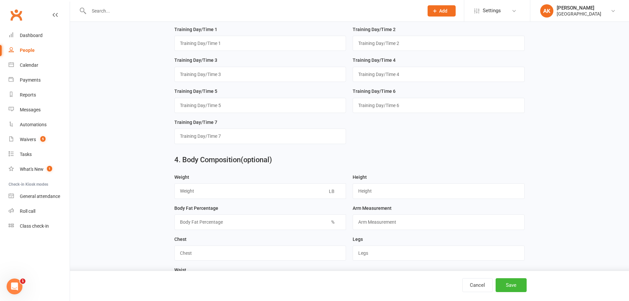
scroll to position [418, 0]
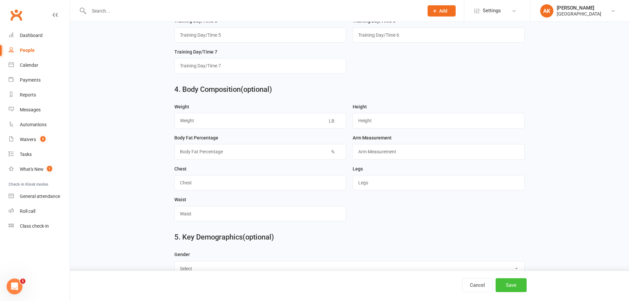
click at [514, 282] on button "Save" at bounding box center [510, 285] width 31 height 14
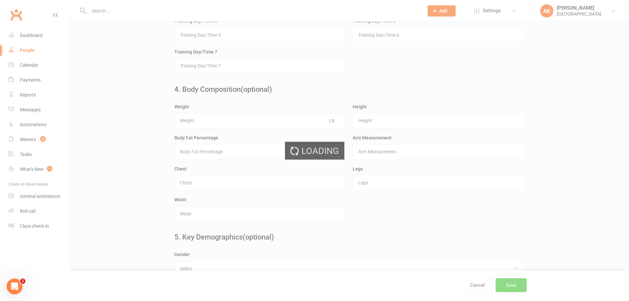
scroll to position [0, 0]
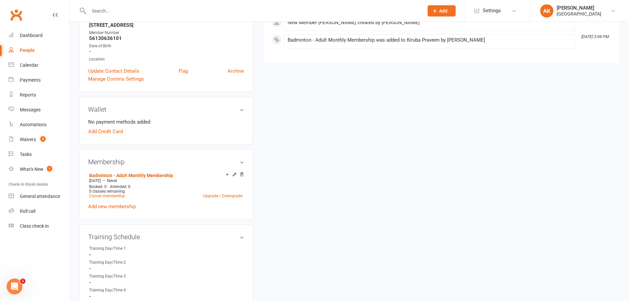
scroll to position [165, 0]
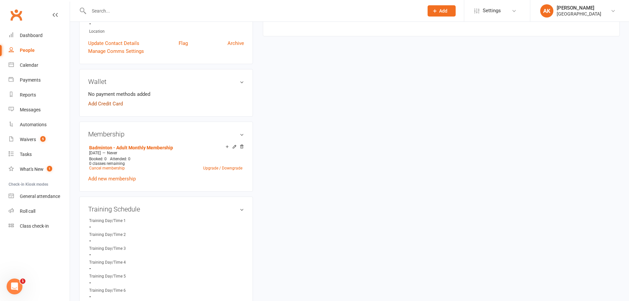
click at [122, 103] on link "Add Credit Card" at bounding box center [105, 104] width 35 height 8
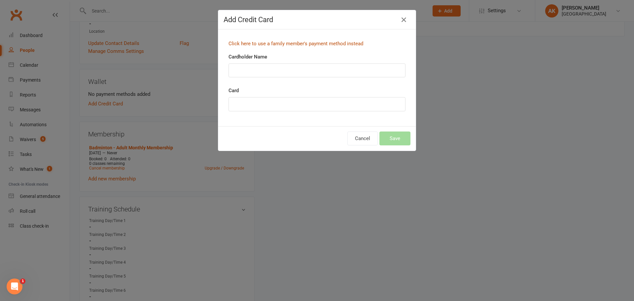
click at [308, 42] on link "Click here to use a family member's payment method instead" at bounding box center [295, 44] width 135 height 6
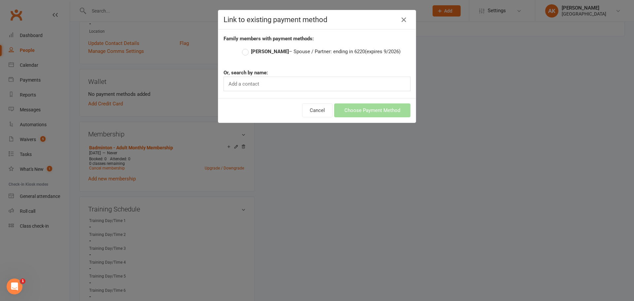
click at [263, 54] on label "Praveen Bhaskar – Spouse / Partner: ending in 6220 (expires 9/2026)" at bounding box center [321, 52] width 158 height 8
click at [246, 48] on input "Praveen Bhaskar – Spouse / Partner: ending in 6220 (expires 9/2026)" at bounding box center [244, 48] width 4 height 0
click at [371, 112] on button "Choose Payment Method" at bounding box center [372, 110] width 76 height 14
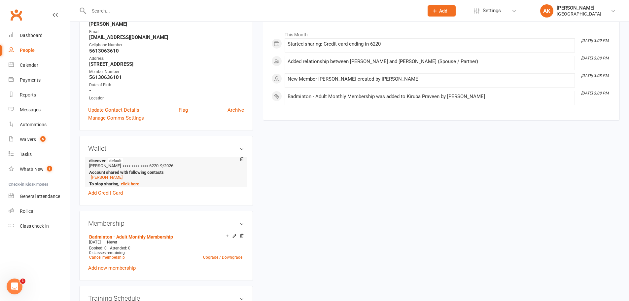
scroll to position [99, 0]
click at [118, 175] on link "[PERSON_NAME]" at bounding box center [107, 176] width 32 height 5
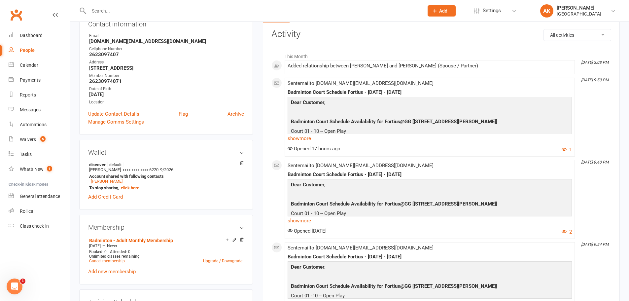
scroll to position [132, 0]
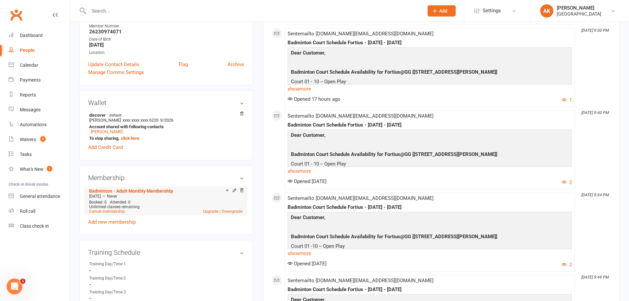
click at [233, 191] on icon at bounding box center [234, 190] width 5 height 5
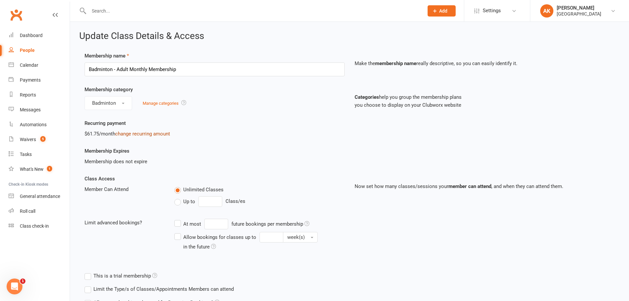
click at [140, 135] on link "change recurring amount" at bounding box center [142, 134] width 55 height 6
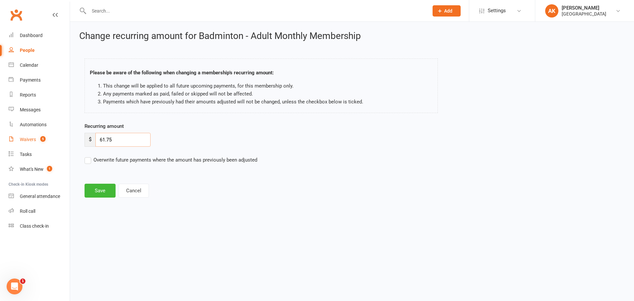
drag, startPoint x: 132, startPoint y: 140, endPoint x: 60, endPoint y: 141, distance: 71.6
click at [60, 141] on ui-view "Prospect Member Non-attending contact Class / event Appointment Task Bulk messa…" at bounding box center [317, 105] width 634 height 206
type input "59.5"
click at [113, 191] on button "Save" at bounding box center [100, 191] width 31 height 14
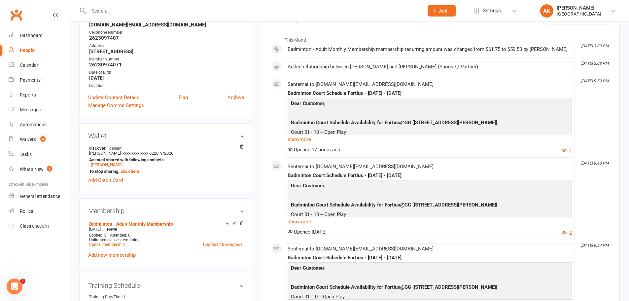
scroll to position [66, 0]
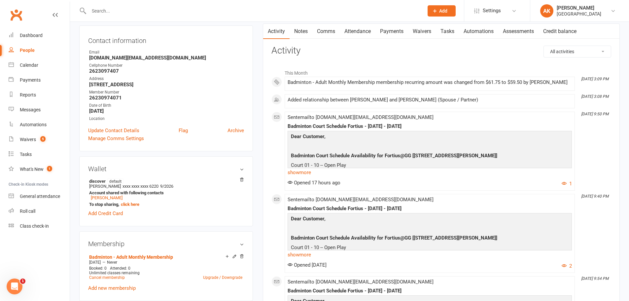
click at [390, 34] on link "Payments" at bounding box center [391, 31] width 33 height 15
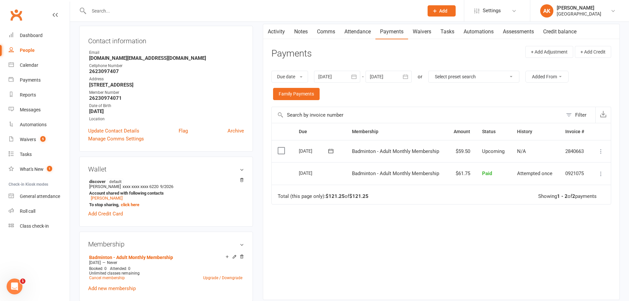
scroll to position [66, 0]
click at [103, 198] on link "[PERSON_NAME]" at bounding box center [107, 197] width 32 height 5
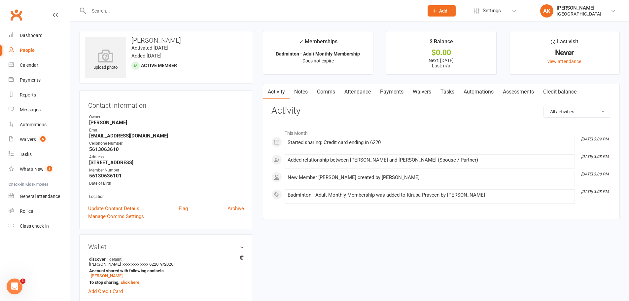
click at [362, 94] on link "Attendance" at bounding box center [358, 91] width 36 height 15
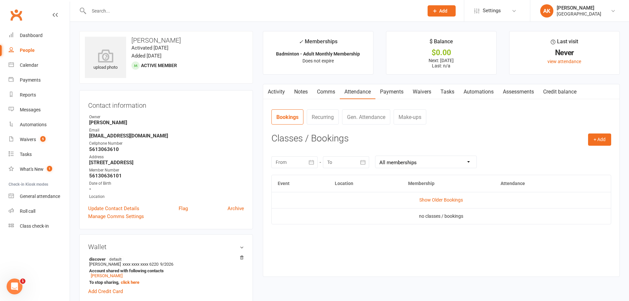
click at [394, 89] on link "Payments" at bounding box center [391, 91] width 33 height 15
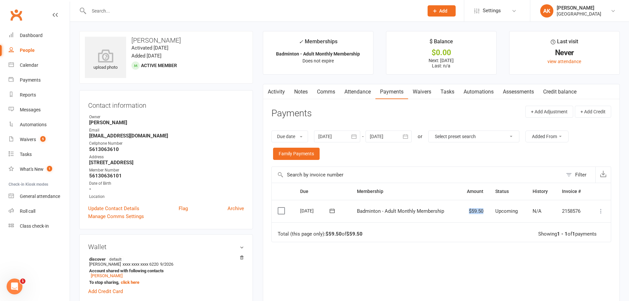
drag, startPoint x: 463, startPoint y: 212, endPoint x: 484, endPoint y: 212, distance: 21.5
click at [484, 212] on td "$59.50" at bounding box center [473, 211] width 31 height 22
click at [440, 213] on span "Badminton - Adult Monthly Membership" at bounding box center [400, 211] width 87 height 6
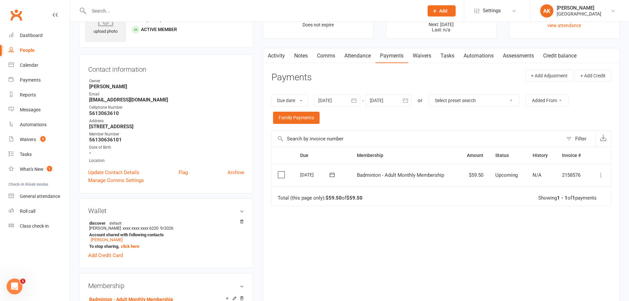
scroll to position [66, 0]
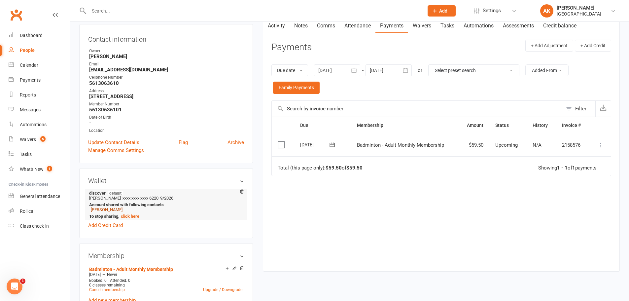
click at [114, 210] on link "[PERSON_NAME]" at bounding box center [107, 209] width 32 height 5
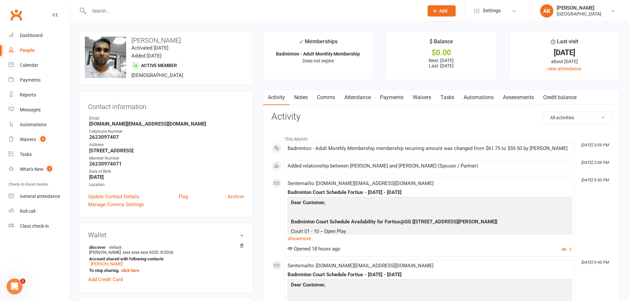
click at [325, 98] on link "Comms" at bounding box center [325, 97] width 27 height 15
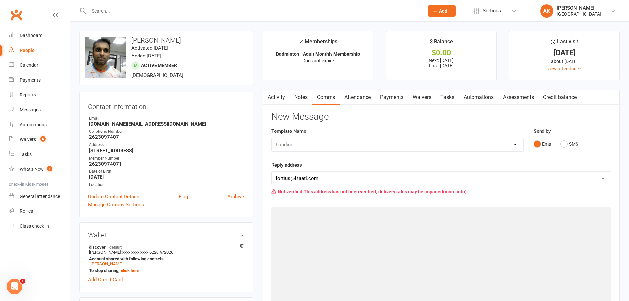
click at [363, 98] on link "Attendance" at bounding box center [358, 97] width 36 height 15
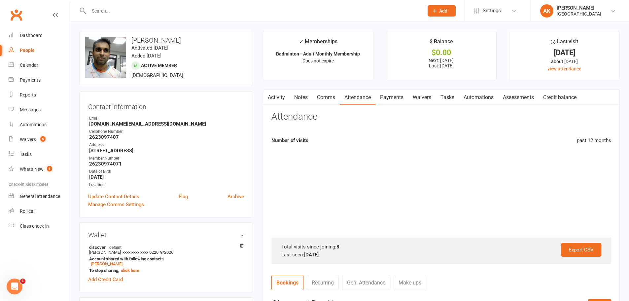
click at [388, 97] on link "Payments" at bounding box center [391, 97] width 33 height 15
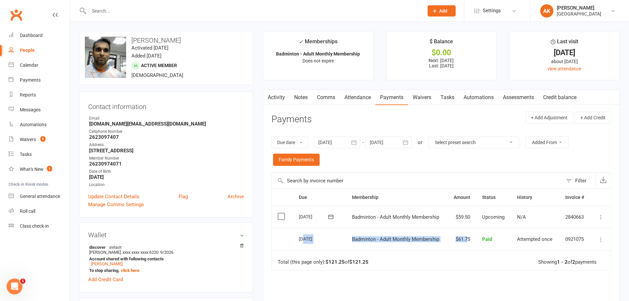
drag, startPoint x: 303, startPoint y: 233, endPoint x: 466, endPoint y: 241, distance: 162.6
click at [466, 241] on tr "Select this 01 Sep 2025 Praveen Bhaskar Badminton - Adult Monthly Membership $6…" at bounding box center [441, 239] width 339 height 22
click at [466, 241] on td "$61.75" at bounding box center [461, 239] width 29 height 22
click at [360, 147] on button "button" at bounding box center [354, 142] width 12 height 12
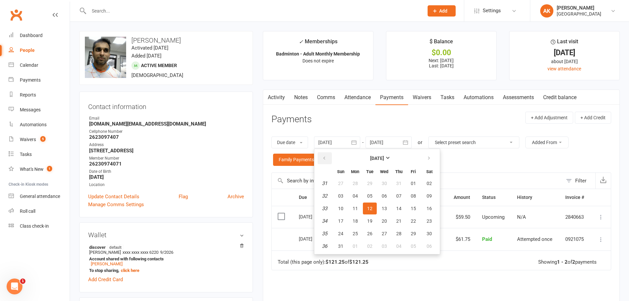
click at [322, 161] on button "button" at bounding box center [325, 158] width 14 height 12
click at [347, 183] on button "01" at bounding box center [341, 183] width 14 height 12
type input "01 Jun 2025"
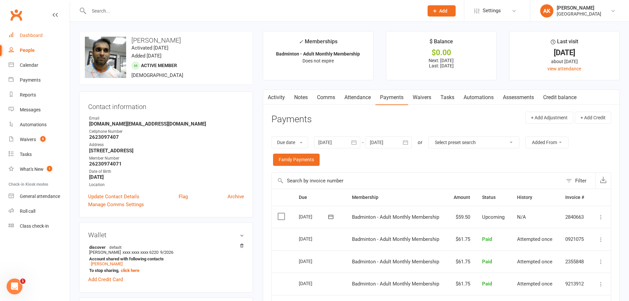
click at [31, 31] on link "Dashboard" at bounding box center [39, 35] width 61 height 15
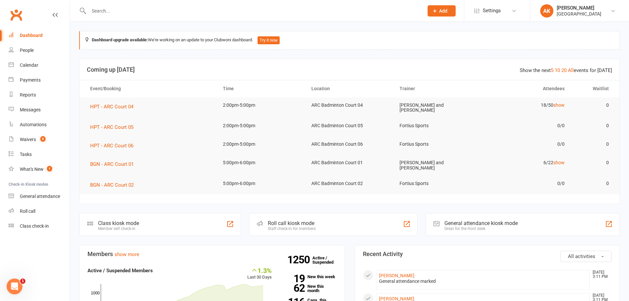
click at [29, 36] on div "Dashboard" at bounding box center [31, 35] width 23 height 5
click at [24, 33] on div "Dashboard" at bounding box center [31, 35] width 23 height 5
click at [36, 137] on link "Waivers 5" at bounding box center [39, 139] width 61 height 15
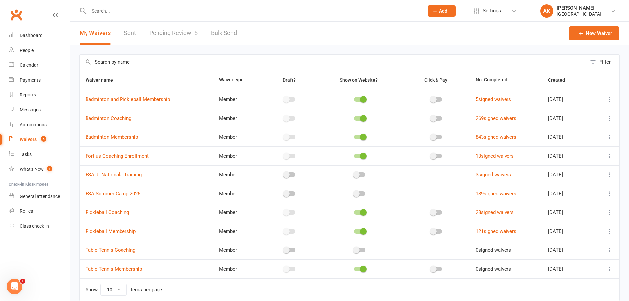
click at [175, 37] on link "Pending Review 5" at bounding box center [173, 33] width 49 height 23
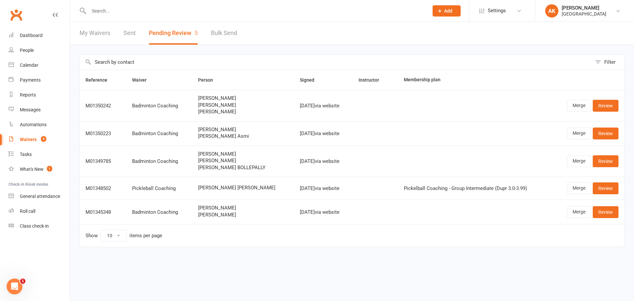
click at [93, 34] on link "My Waivers" at bounding box center [95, 33] width 31 height 23
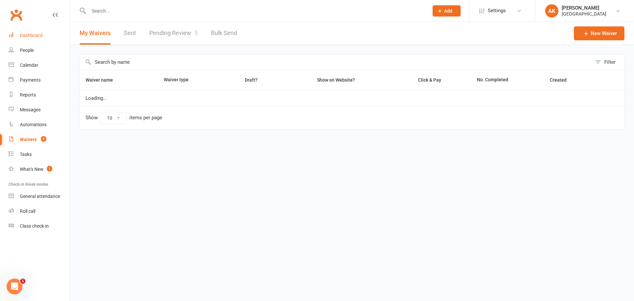
click at [27, 36] on div "Dashboard" at bounding box center [31, 35] width 23 height 5
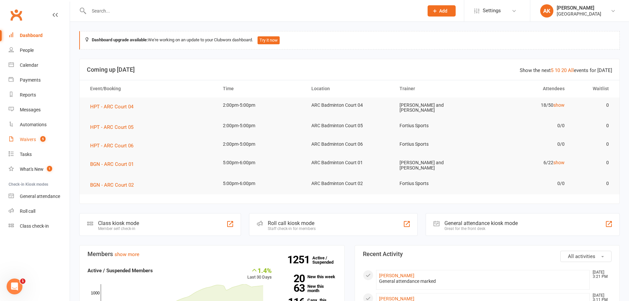
click at [20, 136] on link "Waivers 5" at bounding box center [39, 139] width 61 height 15
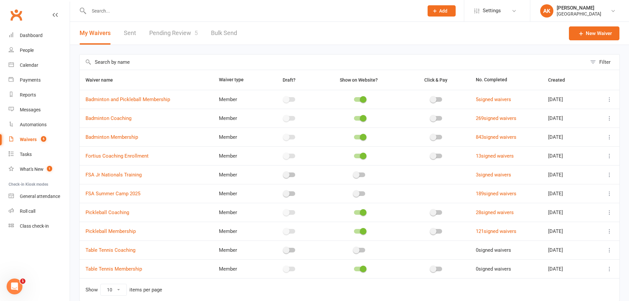
click at [41, 138] on span "5" at bounding box center [43, 139] width 5 height 6
click at [161, 34] on link "Pending Review 5" at bounding box center [173, 33] width 49 height 23
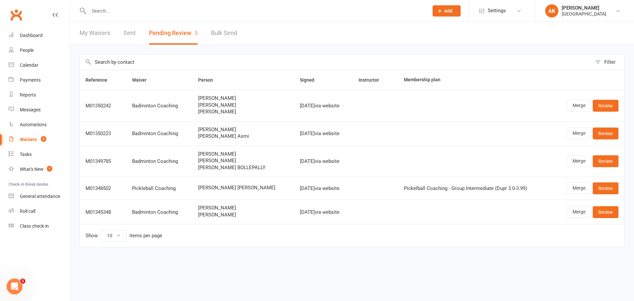
click at [212, 136] on span "Anvita Asmi" at bounding box center [243, 136] width 90 height 6
click at [238, 136] on span "Anvita Asmi" at bounding box center [243, 136] width 90 height 6
drag, startPoint x: 205, startPoint y: 128, endPoint x: 244, endPoint y: 128, distance: 38.9
click at [244, 128] on span "Avinash Rudresh" at bounding box center [243, 130] width 90 height 6
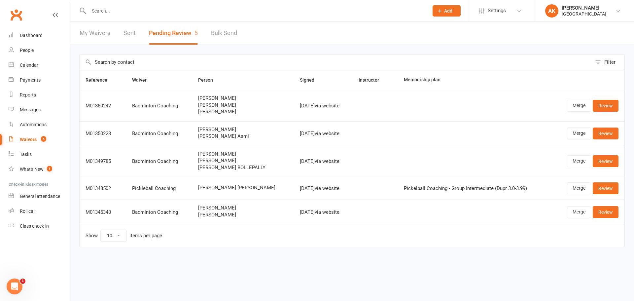
click at [219, 128] on span "Avinash Rudresh" at bounding box center [243, 130] width 90 height 6
drag, startPoint x: 208, startPoint y: 128, endPoint x: 229, endPoint y: 129, distance: 20.8
click at [229, 129] on span "Avinash Rudresh" at bounding box center [243, 130] width 90 height 6
click at [211, 108] on div "vijay nalabolu Akira nalabolu Abhisha nalabolu" at bounding box center [243, 104] width 90 height 19
drag, startPoint x: 211, startPoint y: 100, endPoint x: 235, endPoint y: 100, distance: 24.8
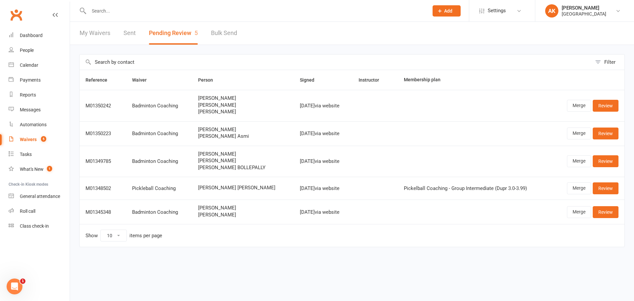
click at [235, 100] on span "vijay nalabolu" at bounding box center [243, 98] width 90 height 6
click at [219, 108] on div "vijay nalabolu Akira nalabolu Abhisha nalabolu" at bounding box center [243, 104] width 90 height 19
drag, startPoint x: 204, startPoint y: 130, endPoint x: 231, endPoint y: 130, distance: 26.7
click at [231, 130] on span "Avinash Rudresh" at bounding box center [243, 130] width 90 height 6
click at [228, 130] on span "Avinash Rudresh" at bounding box center [243, 130] width 90 height 6
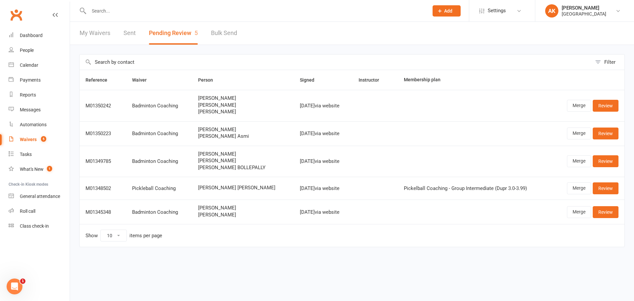
click at [216, 106] on span "Akira nalabolu" at bounding box center [243, 105] width 90 height 6
click at [212, 123] on td "Avinash Rudresh Anvita Asmi" at bounding box center [243, 133] width 102 height 24
click at [214, 102] on span "Akira nalabolu" at bounding box center [243, 105] width 90 height 6
click at [208, 131] on span "Avinash Rudresh" at bounding box center [243, 130] width 90 height 6
click at [212, 109] on span "Abhisha nalabolu" at bounding box center [243, 112] width 90 height 6
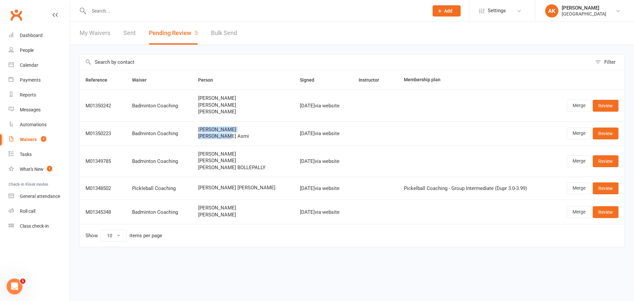
drag, startPoint x: 242, startPoint y: 132, endPoint x: 202, endPoint y: 128, distance: 40.5
click at [202, 128] on div "Avinash Rudresh Anvita Asmi" at bounding box center [243, 133] width 90 height 12
click at [205, 127] on span "Avinash Rudresh" at bounding box center [243, 130] width 90 height 6
drag, startPoint x: 123, startPoint y: 164, endPoint x: 186, endPoint y: 167, distance: 62.8
click at [186, 167] on tr "M01349785 Badminton Coaching RAJESH BOLLEPALLY Sudeeksha Bollepally Lihan Sri B…" at bounding box center [352, 161] width 545 height 31
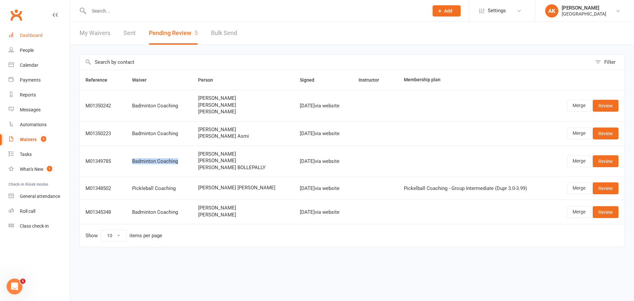
click at [35, 35] on div "Dashboard" at bounding box center [31, 35] width 23 height 5
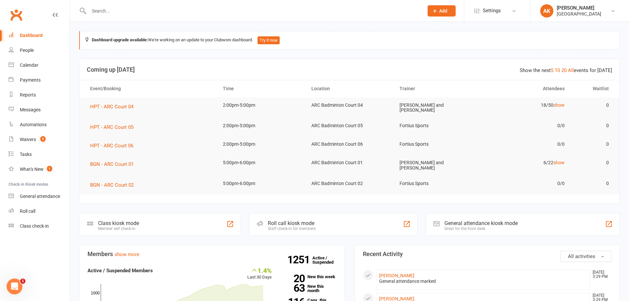
click at [29, 32] on link "Dashboard" at bounding box center [39, 35] width 61 height 15
click at [36, 40] on link "Dashboard" at bounding box center [39, 35] width 61 height 15
click at [23, 139] on div "Waivers" at bounding box center [28, 139] width 16 height 5
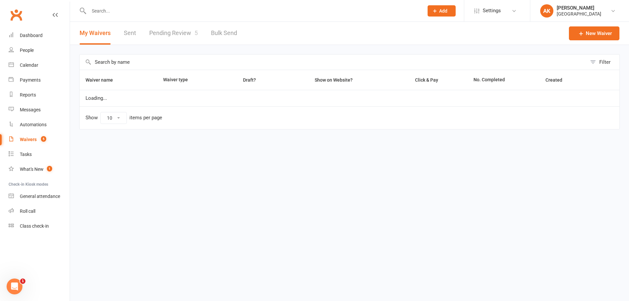
click at [174, 36] on link "Pending Review 5" at bounding box center [173, 33] width 49 height 23
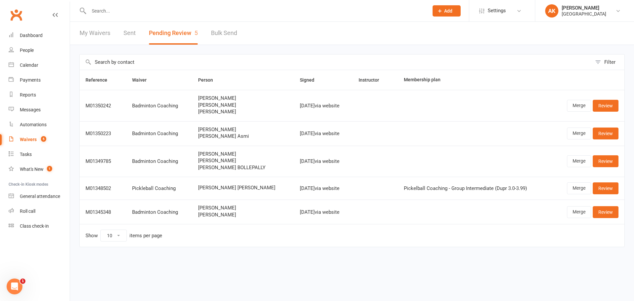
click at [93, 39] on link "My Waivers" at bounding box center [95, 33] width 31 height 23
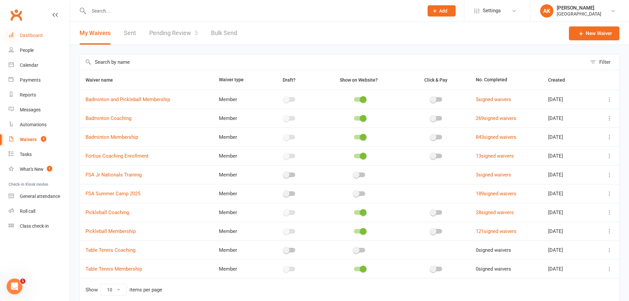
click at [13, 36] on icon at bounding box center [11, 34] width 5 height 5
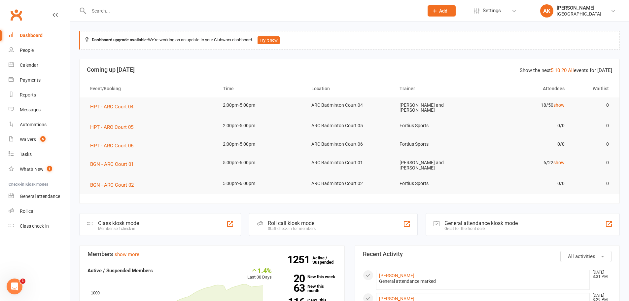
click at [41, 36] on div "Dashboard" at bounding box center [31, 35] width 23 height 5
click at [38, 30] on link "Dashboard" at bounding box center [39, 35] width 61 height 15
click at [36, 36] on div "Dashboard" at bounding box center [31, 35] width 23 height 5
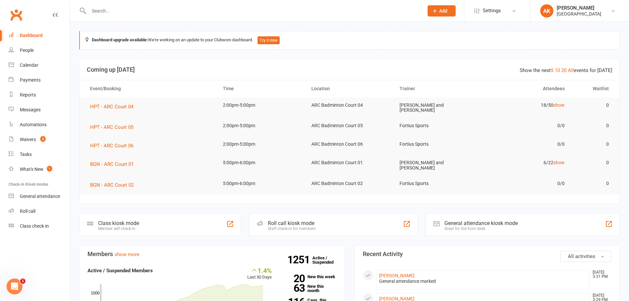
click at [36, 36] on div "Dashboard" at bounding box center [31, 35] width 23 height 5
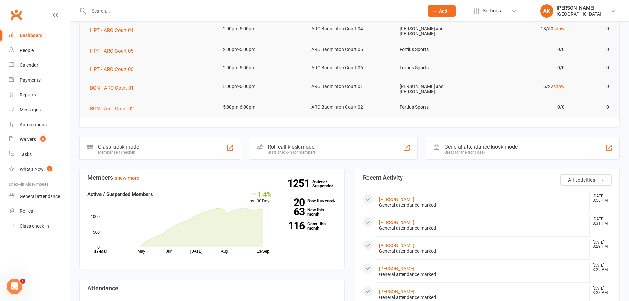
scroll to position [66, 0]
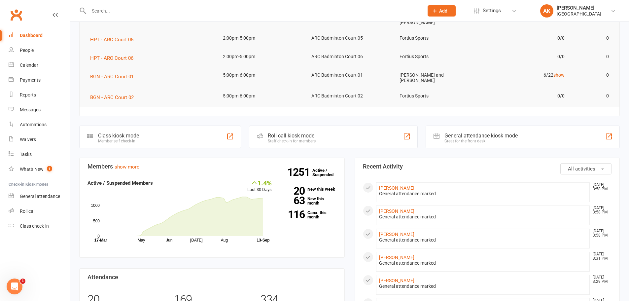
scroll to position [99, 0]
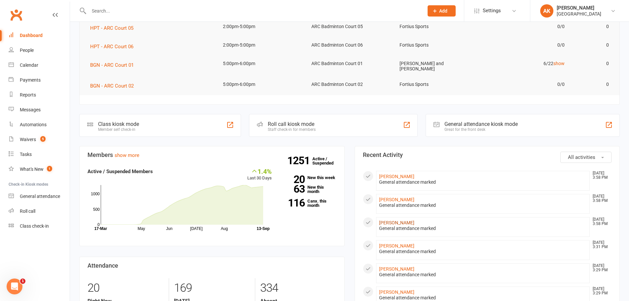
click at [392, 220] on link "[PERSON_NAME]" at bounding box center [396, 222] width 35 height 5
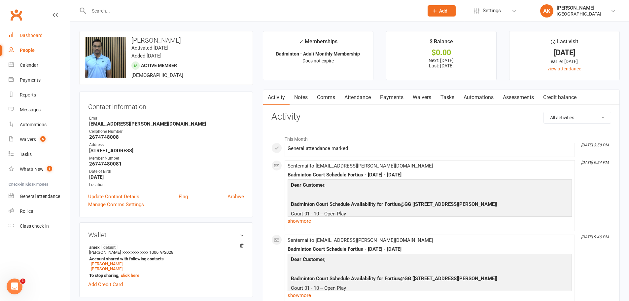
click at [28, 37] on div "Dashboard" at bounding box center [31, 35] width 23 height 5
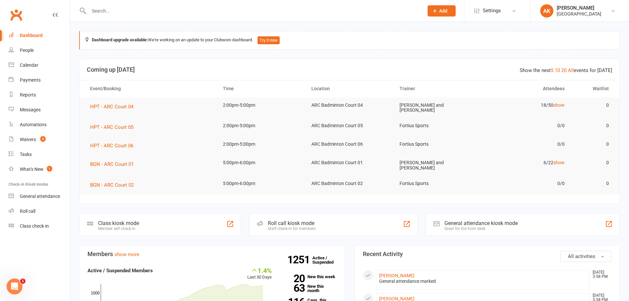
click at [30, 34] on div "Dashboard" at bounding box center [31, 35] width 23 height 5
click at [23, 131] on link "Automations" at bounding box center [39, 124] width 61 height 15
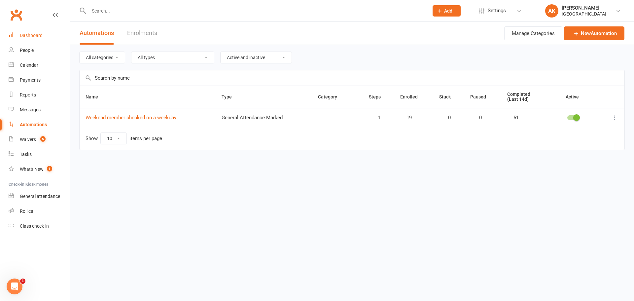
click at [34, 35] on div "Dashboard" at bounding box center [31, 35] width 23 height 5
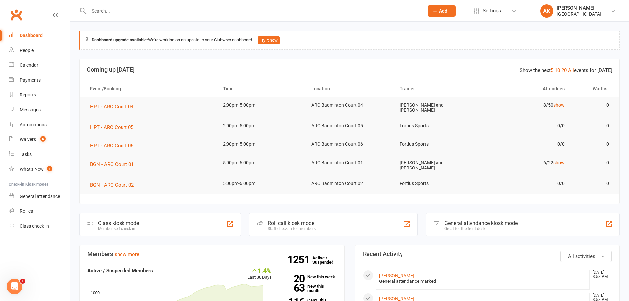
drag, startPoint x: 46, startPoint y: 38, endPoint x: 60, endPoint y: 23, distance: 21.0
click at [46, 38] on link "Dashboard" at bounding box center [39, 35] width 61 height 15
click at [48, 31] on link "Dashboard" at bounding box center [39, 35] width 61 height 15
drag, startPoint x: 33, startPoint y: 29, endPoint x: 27, endPoint y: 33, distance: 7.5
click at [33, 29] on link "Dashboard" at bounding box center [39, 35] width 61 height 15
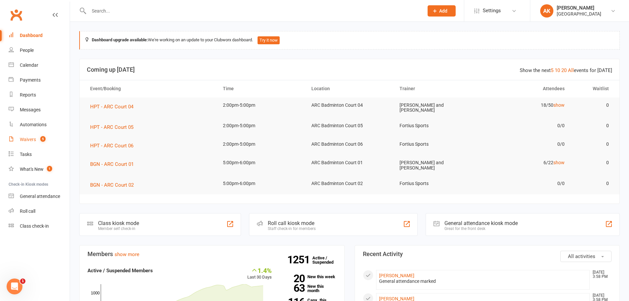
click at [27, 137] on div "Waivers" at bounding box center [28, 139] width 16 height 5
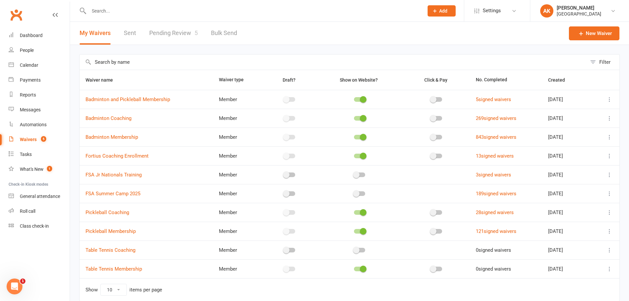
click at [163, 33] on link "Pending Review 5" at bounding box center [173, 33] width 49 height 23
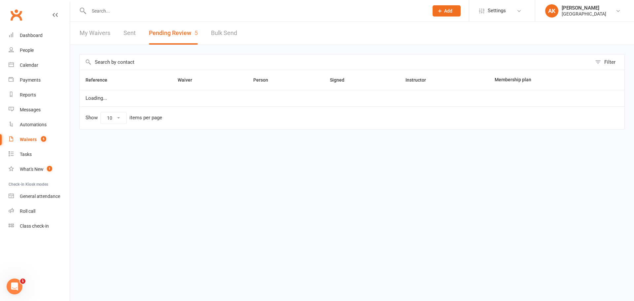
click at [86, 37] on link "My Waivers" at bounding box center [95, 33] width 31 height 23
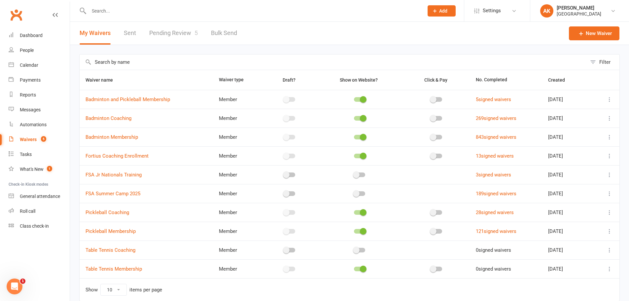
click at [149, 33] on link "Pending Review 5" at bounding box center [173, 33] width 49 height 23
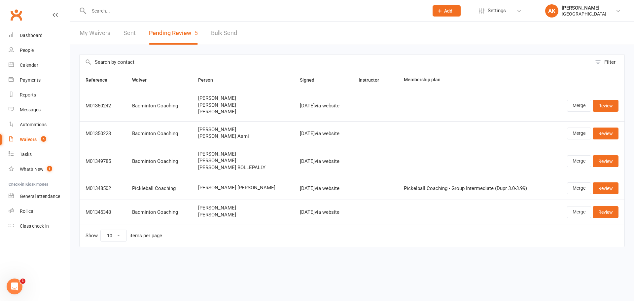
click at [127, 33] on link "Sent" at bounding box center [129, 33] width 12 height 23
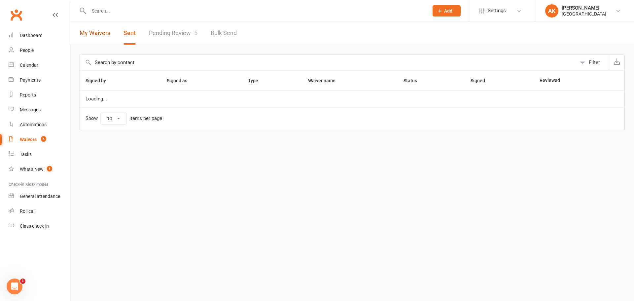
click at [89, 35] on link "My Waivers" at bounding box center [95, 33] width 31 height 23
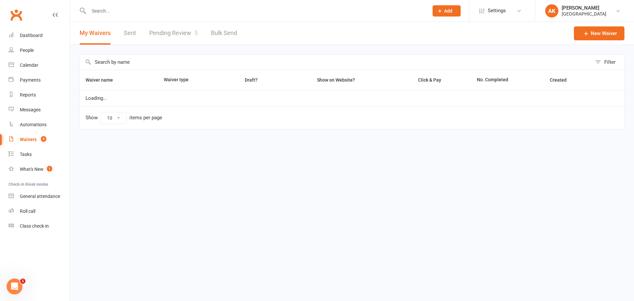
click at [155, 36] on link "Pending Review 5" at bounding box center [173, 33] width 49 height 23
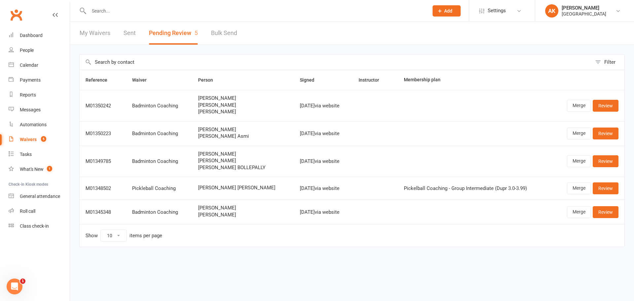
click at [104, 38] on link "My Waivers" at bounding box center [95, 33] width 31 height 23
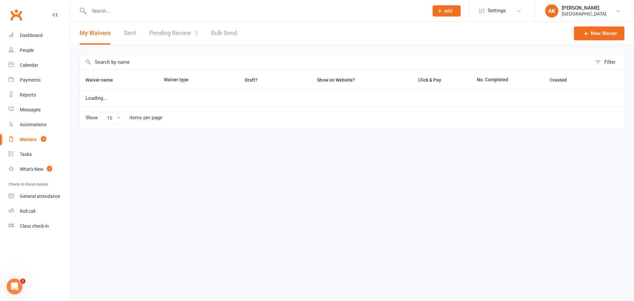
click at [139, 35] on div "My Waivers Sent Pending Review 5 Bulk Send" at bounding box center [158, 33] width 177 height 23
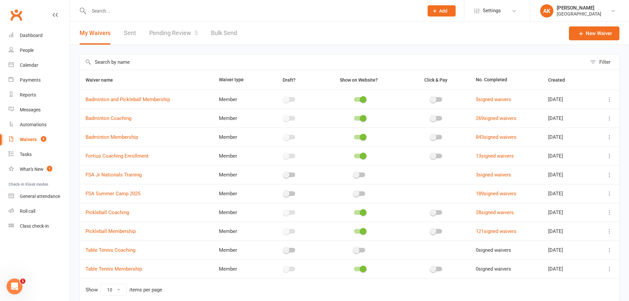
click at [153, 33] on link "Pending Review 5" at bounding box center [173, 33] width 49 height 23
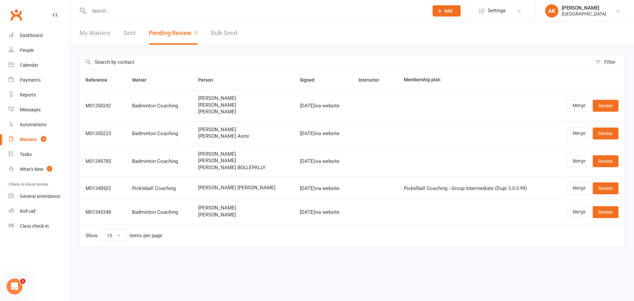
click at [97, 36] on link "My Waivers" at bounding box center [95, 33] width 31 height 23
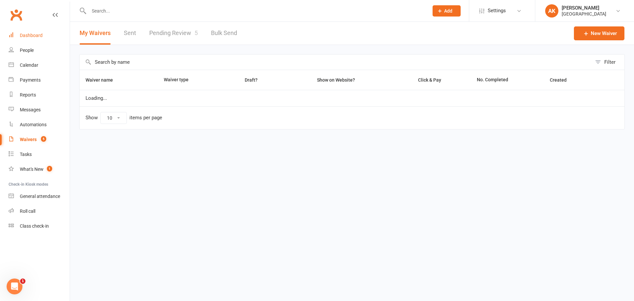
click at [46, 39] on link "Dashboard" at bounding box center [39, 35] width 61 height 15
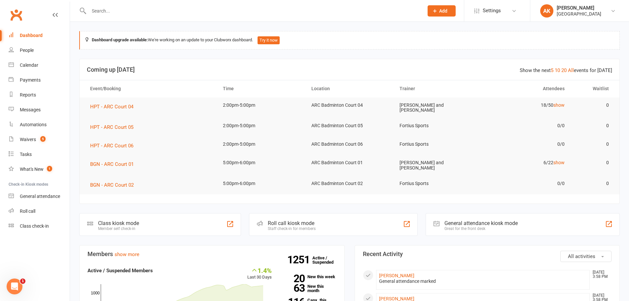
click at [30, 37] on div "Dashboard" at bounding box center [31, 35] width 23 height 5
drag, startPoint x: 31, startPoint y: 37, endPoint x: 46, endPoint y: 9, distance: 31.5
click at [31, 37] on div "Dashboard" at bounding box center [31, 35] width 23 height 5
click at [133, 10] on input "text" at bounding box center [253, 10] width 332 height 9
type input "arun"
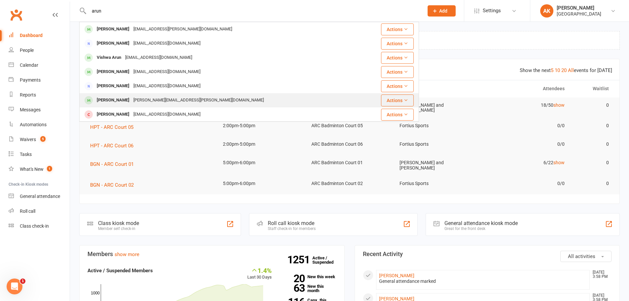
click at [121, 96] on div "Arun Vemula" at bounding box center [113, 100] width 37 height 10
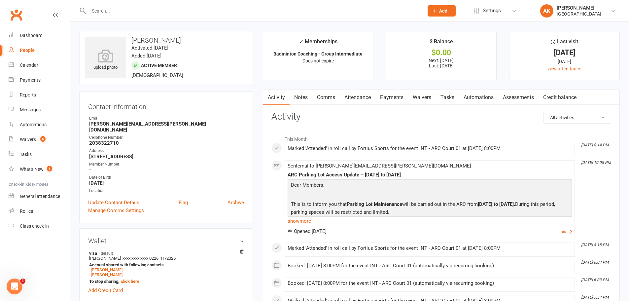
click at [326, 99] on link "Comms" at bounding box center [325, 97] width 27 height 15
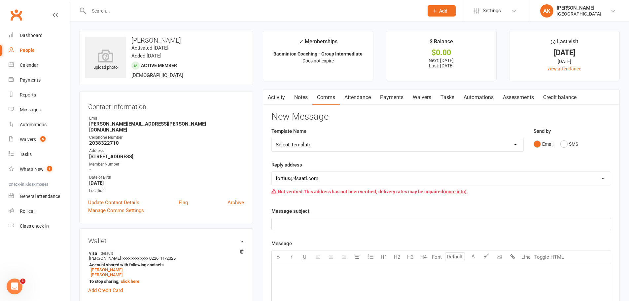
click at [351, 93] on link "Attendance" at bounding box center [358, 97] width 36 height 15
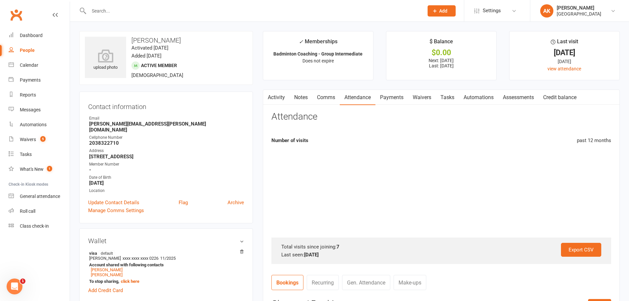
click at [388, 96] on link "Payments" at bounding box center [391, 97] width 33 height 15
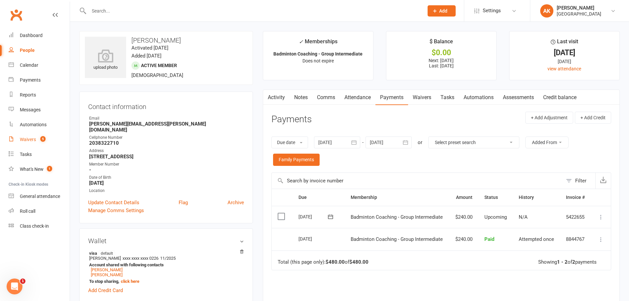
click at [28, 140] on div "Waivers" at bounding box center [28, 139] width 16 height 5
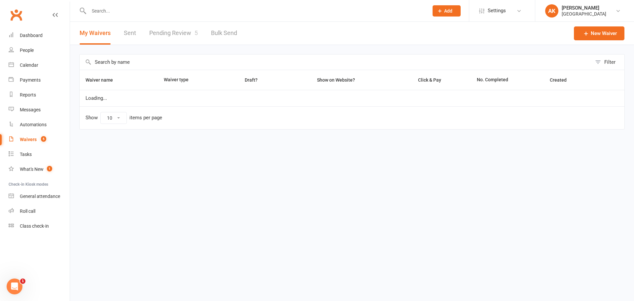
click at [179, 24] on link "Pending Review 5" at bounding box center [173, 33] width 49 height 23
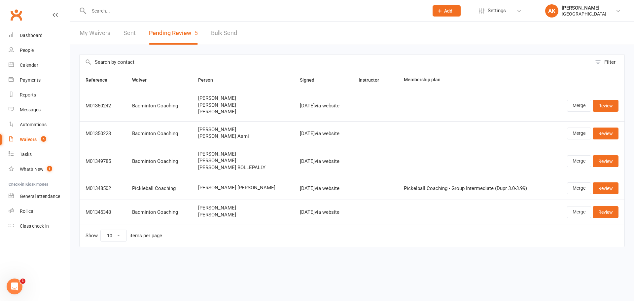
click at [99, 36] on link "My Waivers" at bounding box center [95, 33] width 31 height 23
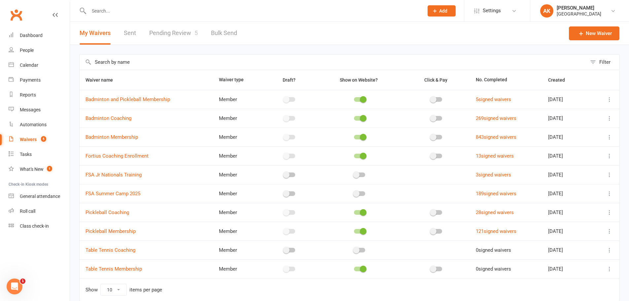
drag, startPoint x: 269, startPoint y: 230, endPoint x: 72, endPoint y: 69, distance: 254.7
drag, startPoint x: 72, startPoint y: 69, endPoint x: 11, endPoint y: 13, distance: 82.2
click at [9, 14] on link "Clubworx" at bounding box center [16, 15] width 17 height 17
click at [11, 13] on link "Clubworx" at bounding box center [16, 15] width 17 height 17
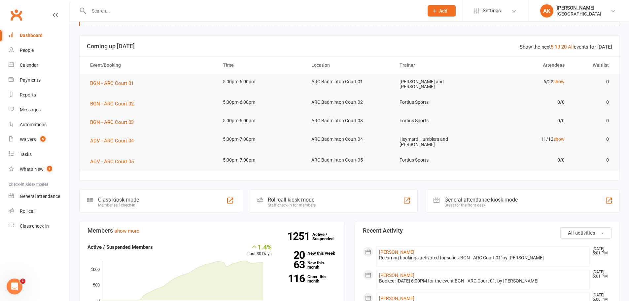
scroll to position [33, 0]
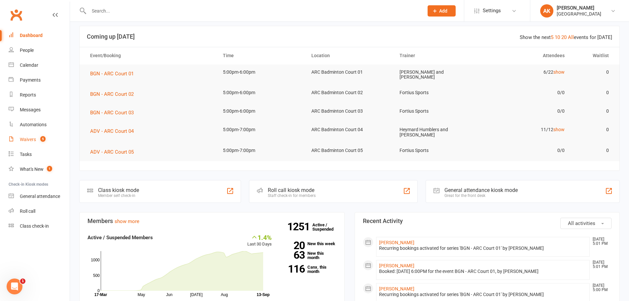
click at [27, 142] on div "Waivers" at bounding box center [28, 139] width 16 height 5
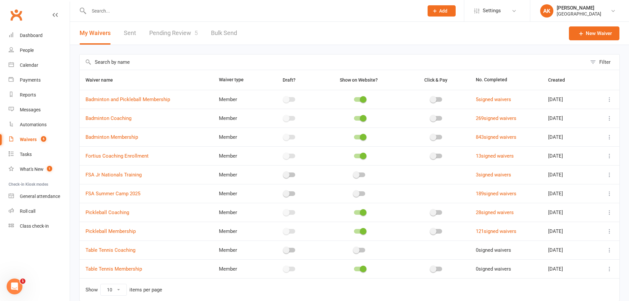
click at [168, 36] on link "Pending Review 5" at bounding box center [173, 33] width 49 height 23
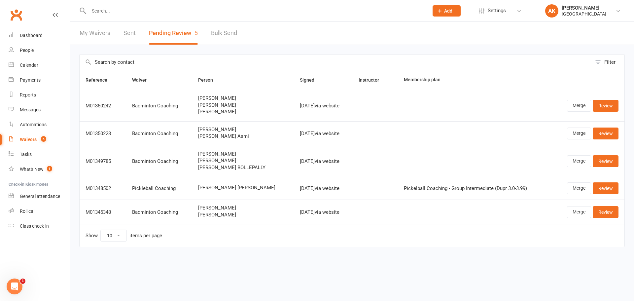
click at [19, 15] on link "Clubworx" at bounding box center [16, 15] width 17 height 17
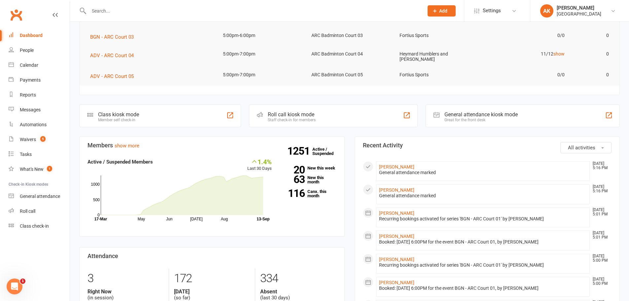
scroll to position [165, 0]
